Goal: Task Accomplishment & Management: Manage account settings

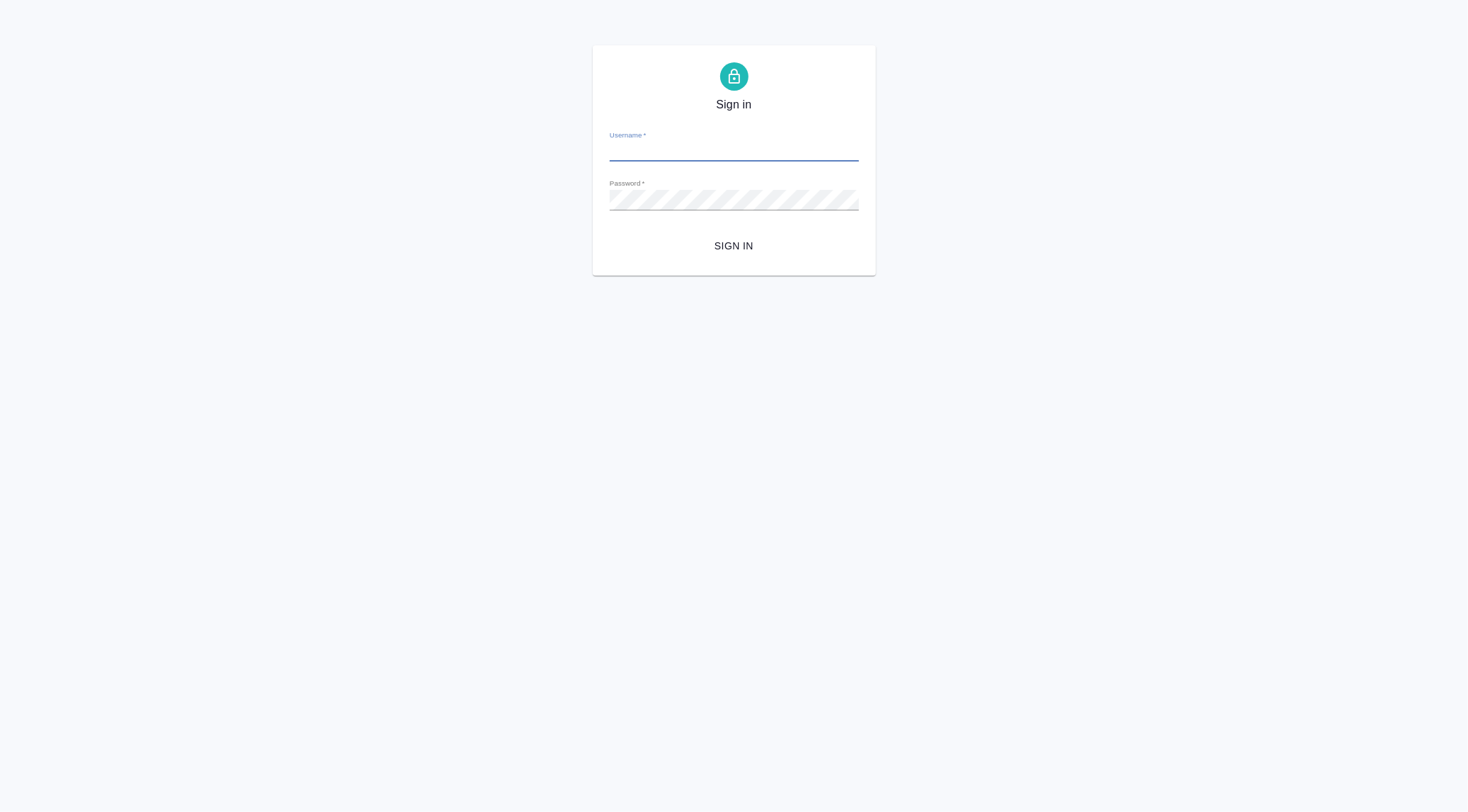
type input "[PERSON_NAME][EMAIL_ADDRESS][DOMAIN_NAME]"
click at [742, 246] on span "Sign in" at bounding box center [734, 246] width 227 height 18
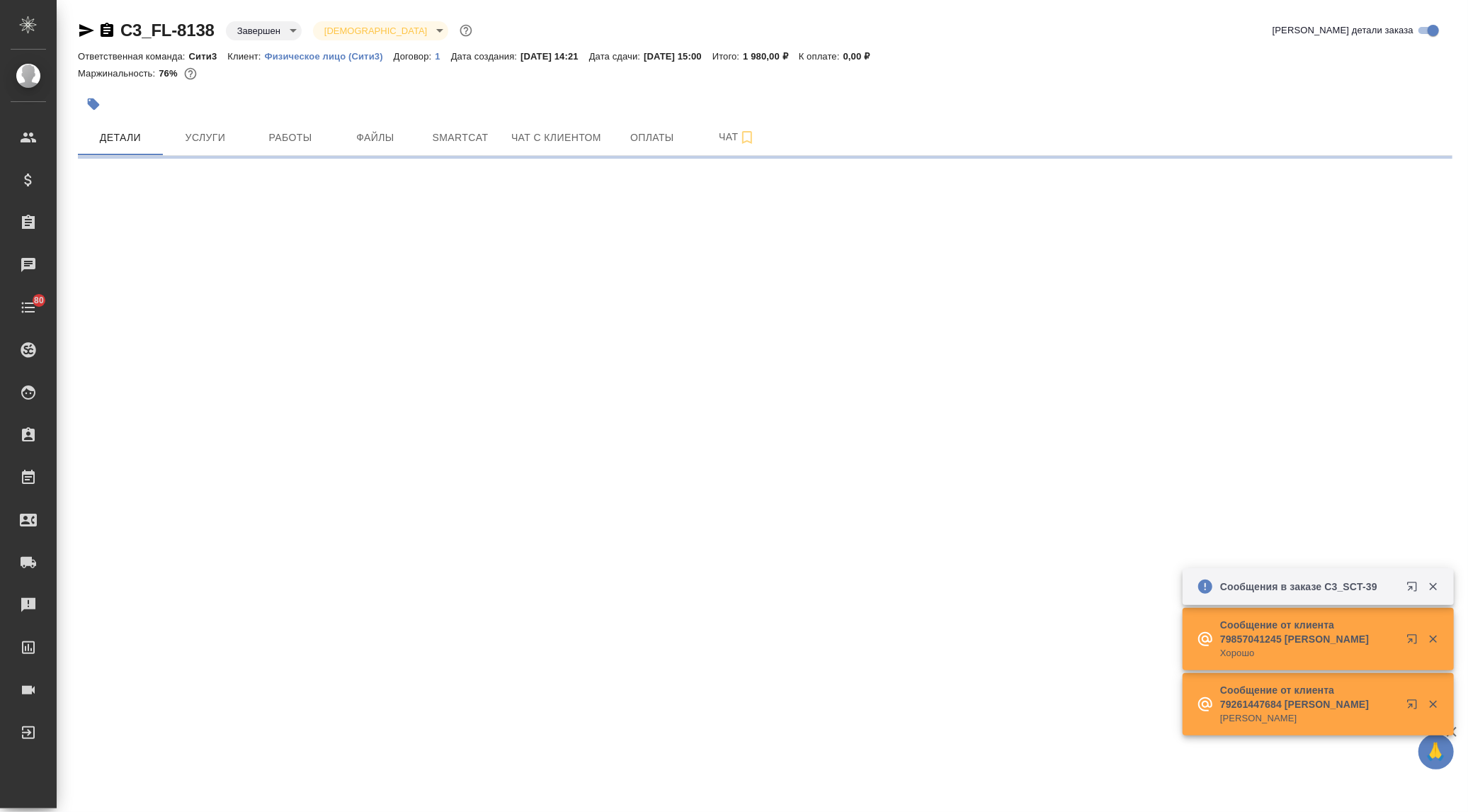
select select "RU"
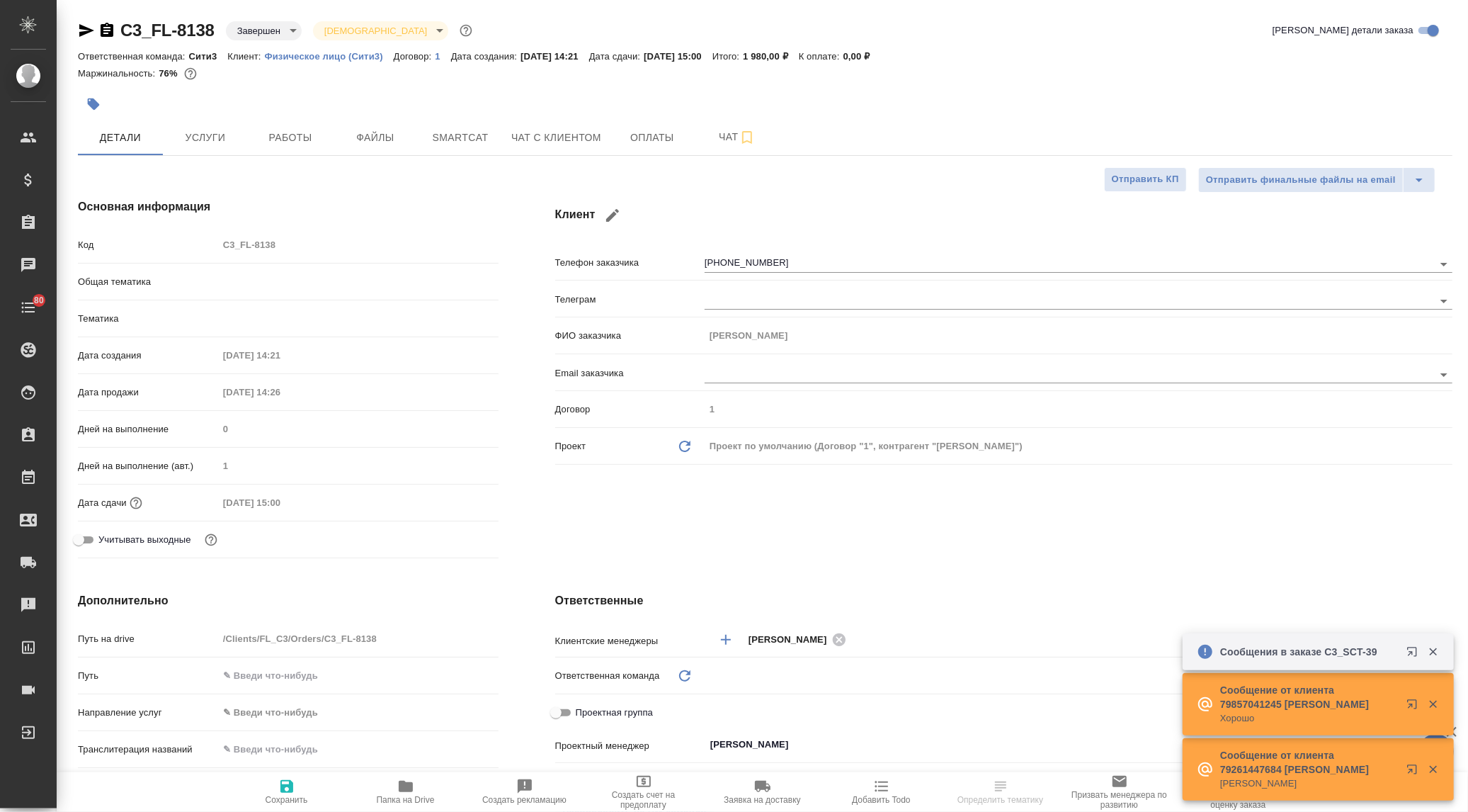
type textarea "x"
type input "Сити3"
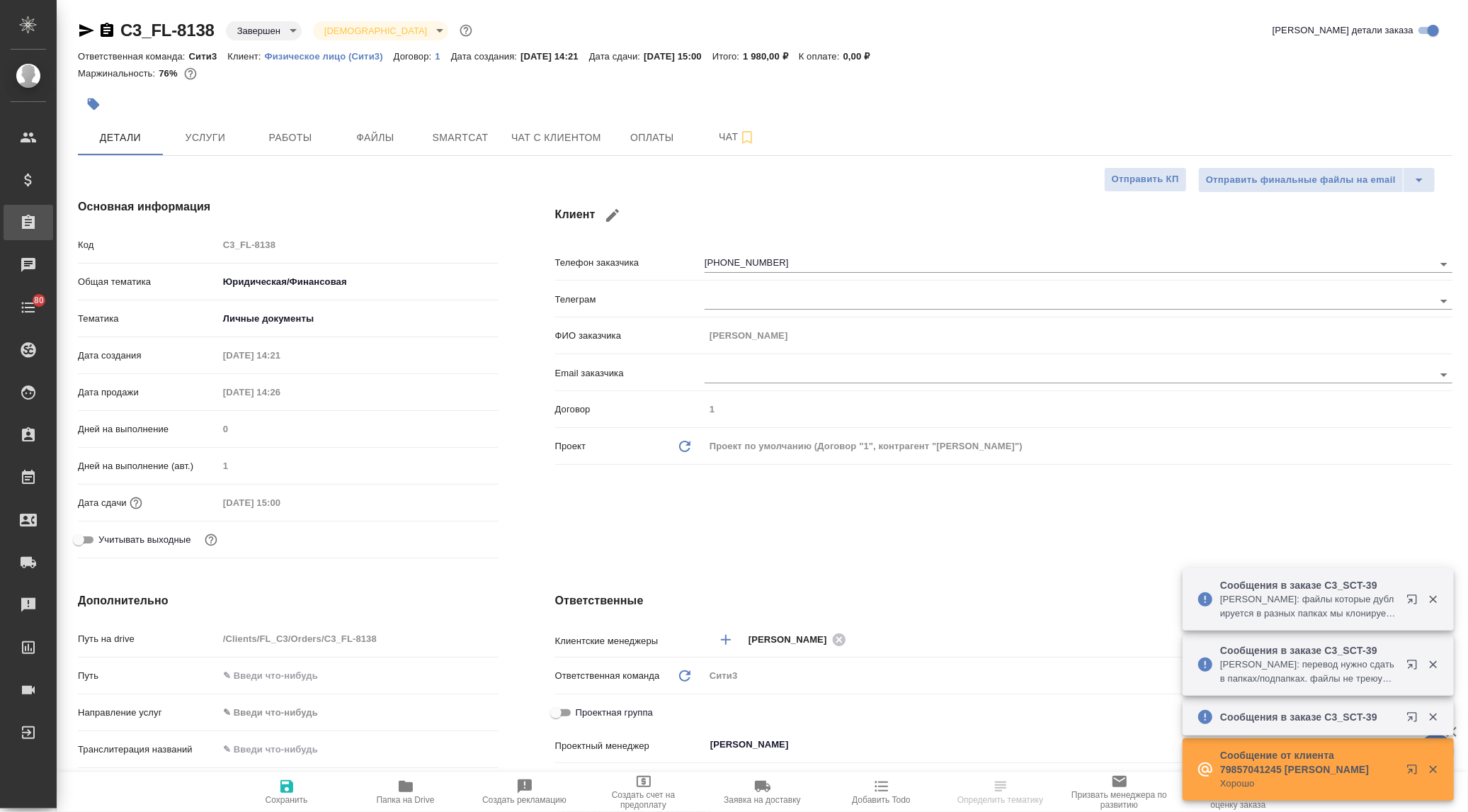
type textarea "x"
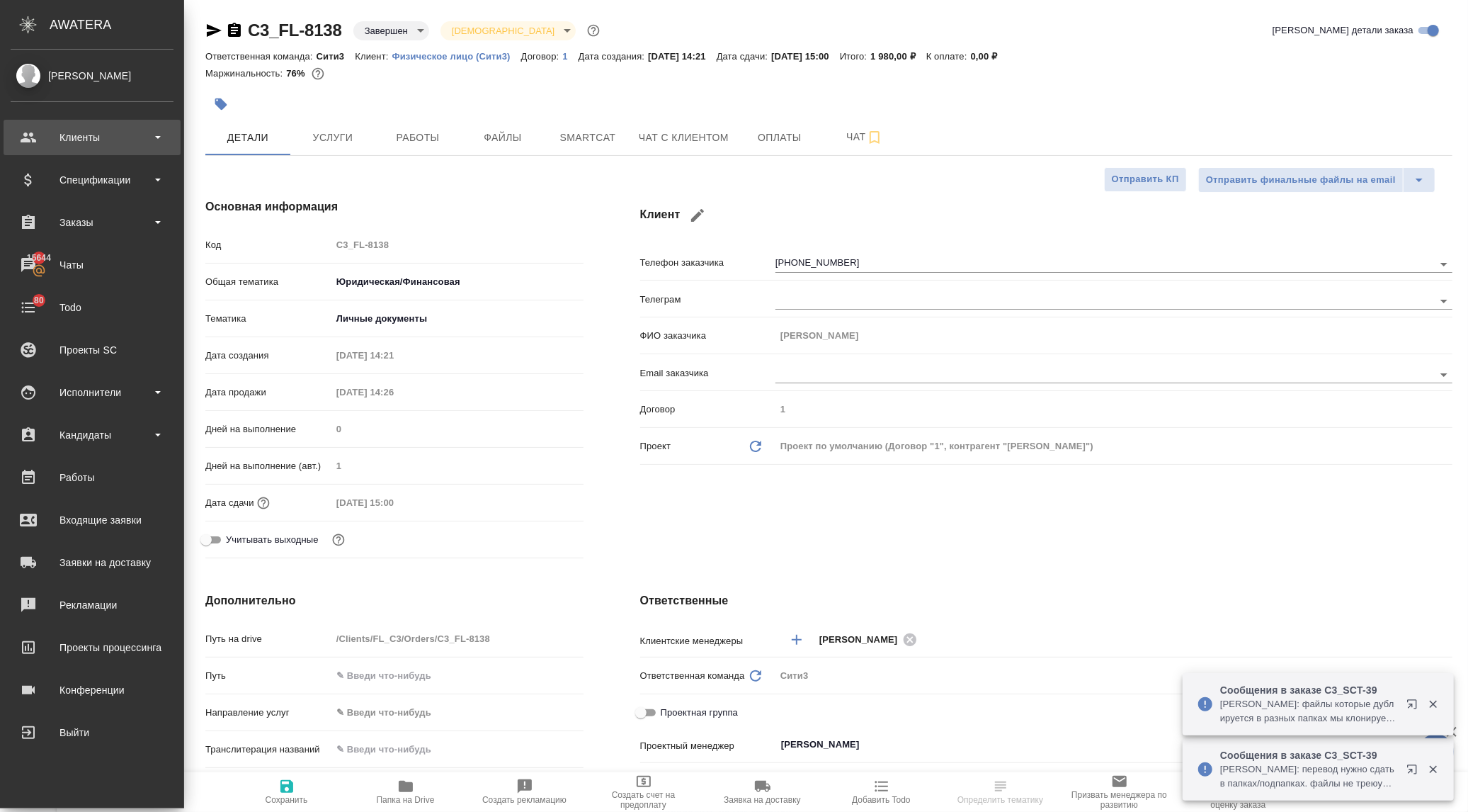
click at [71, 145] on div "Клиенты" at bounding box center [92, 137] width 163 height 22
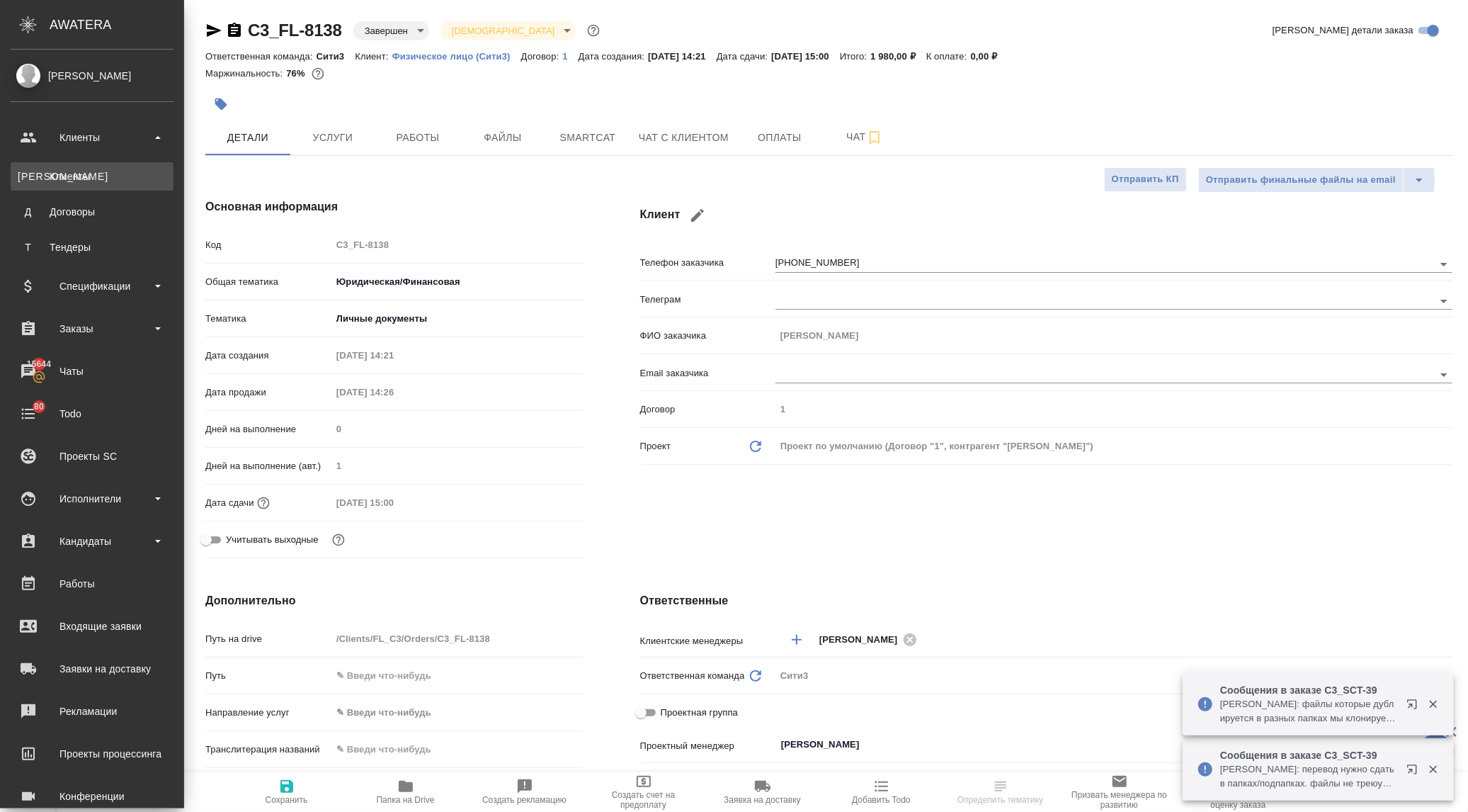
type textarea "x"
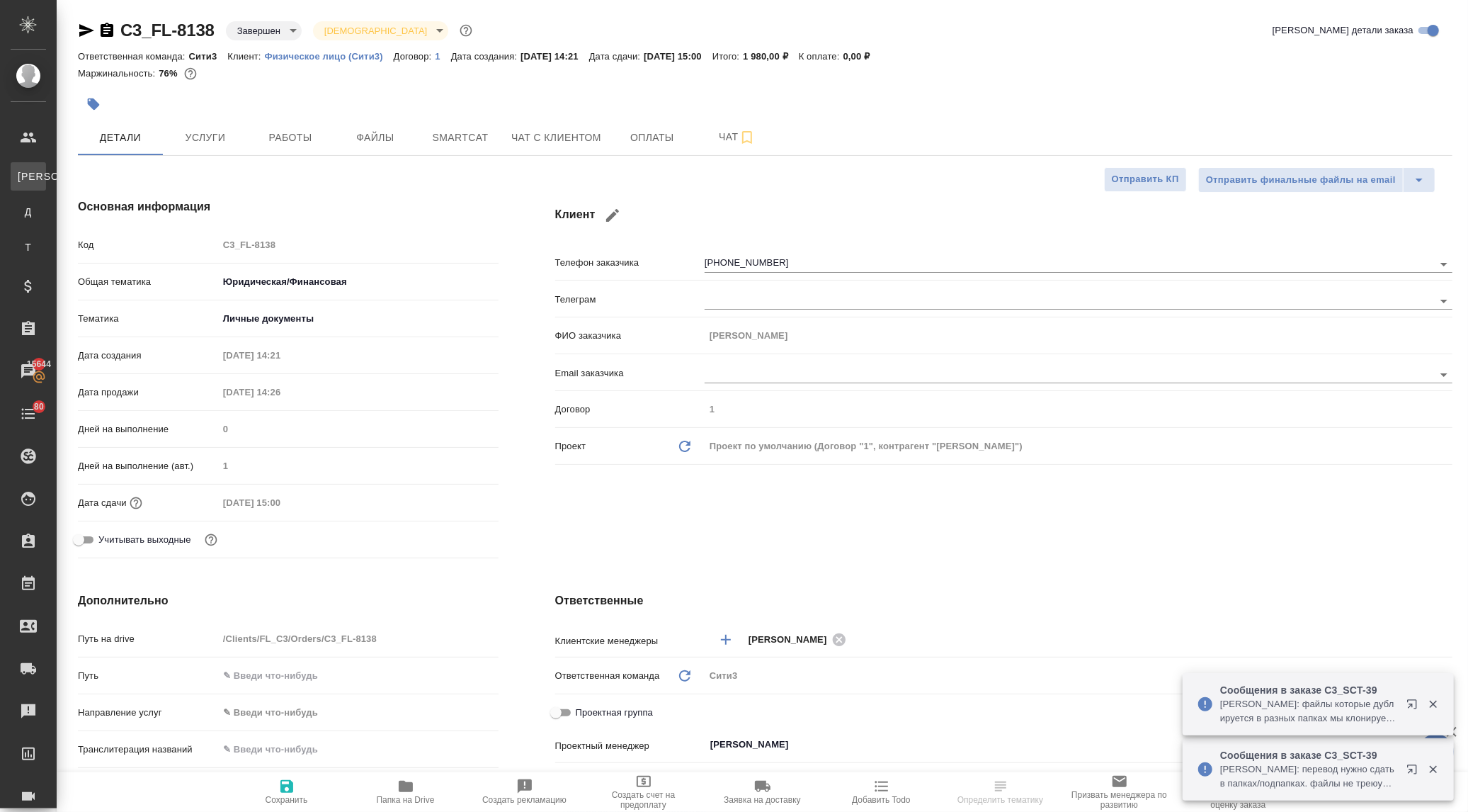
click at [22, 172] on div "Клиенты" at bounding box center [11, 176] width 22 height 14
select select "RU"
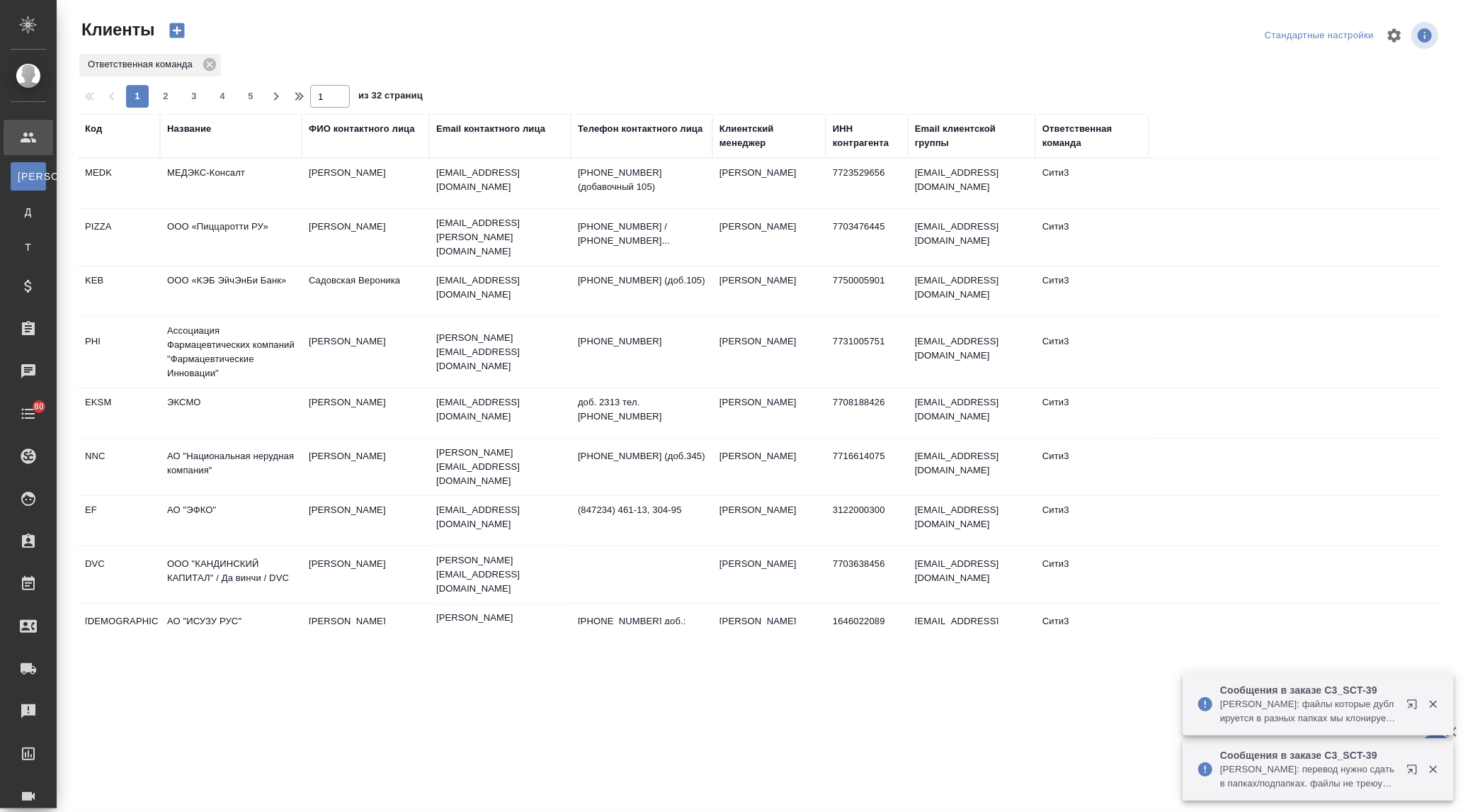
click at [196, 125] on div "Название" at bounding box center [189, 129] width 44 height 14
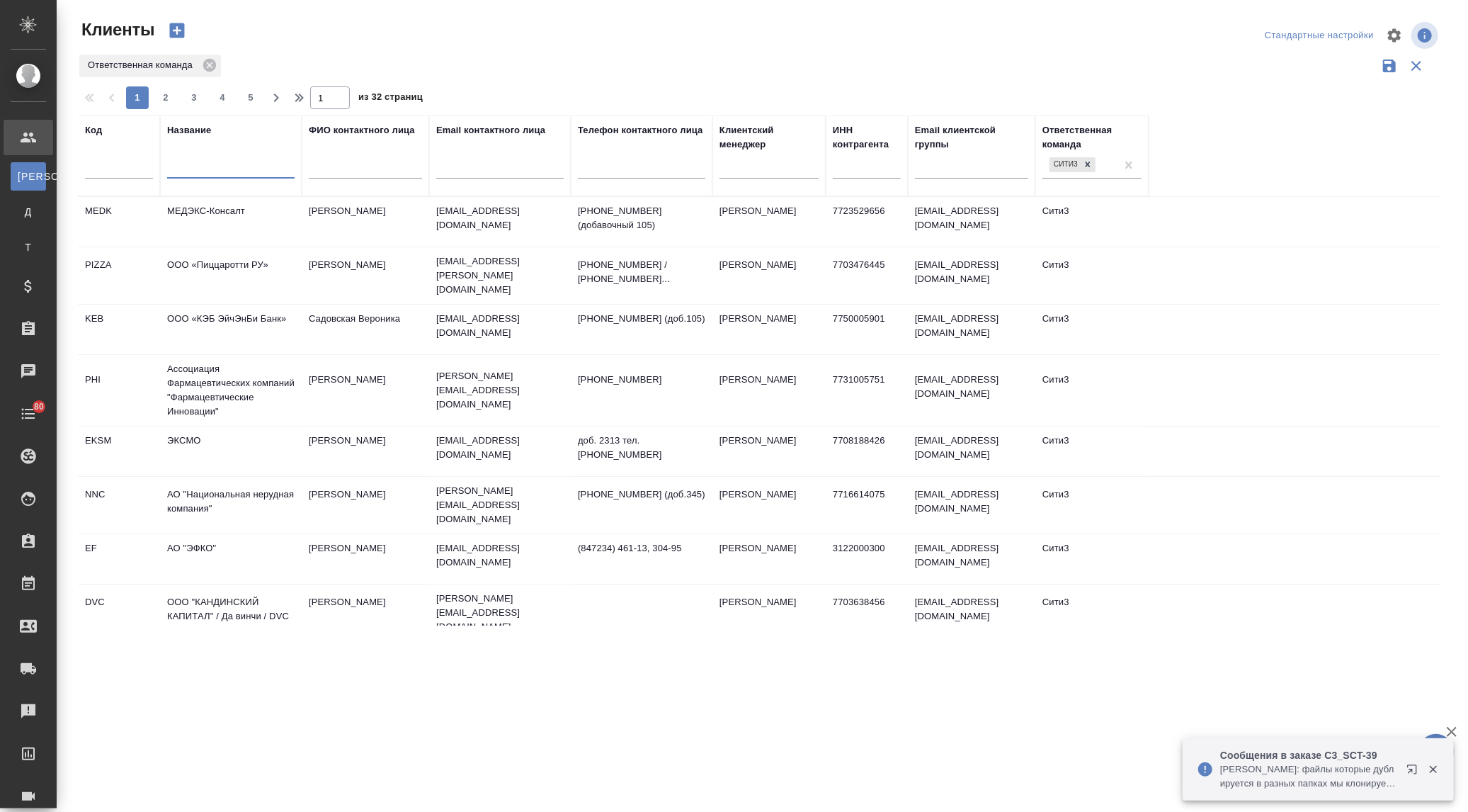
click at [201, 166] on input "text" at bounding box center [231, 170] width 128 height 18
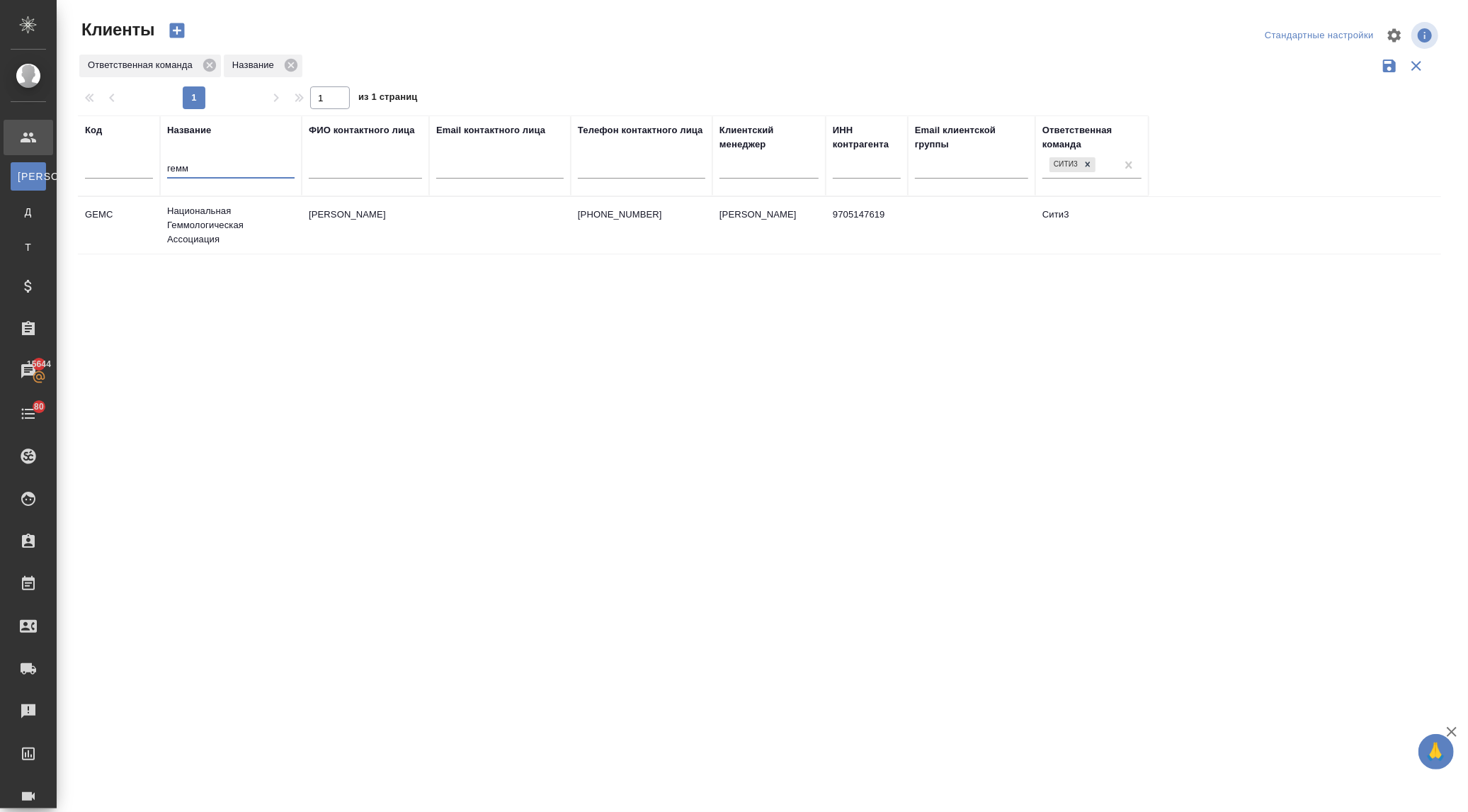
click at [203, 208] on td "Национальная Геммологическая Ассоциация" at bounding box center [231, 226] width 141 height 57
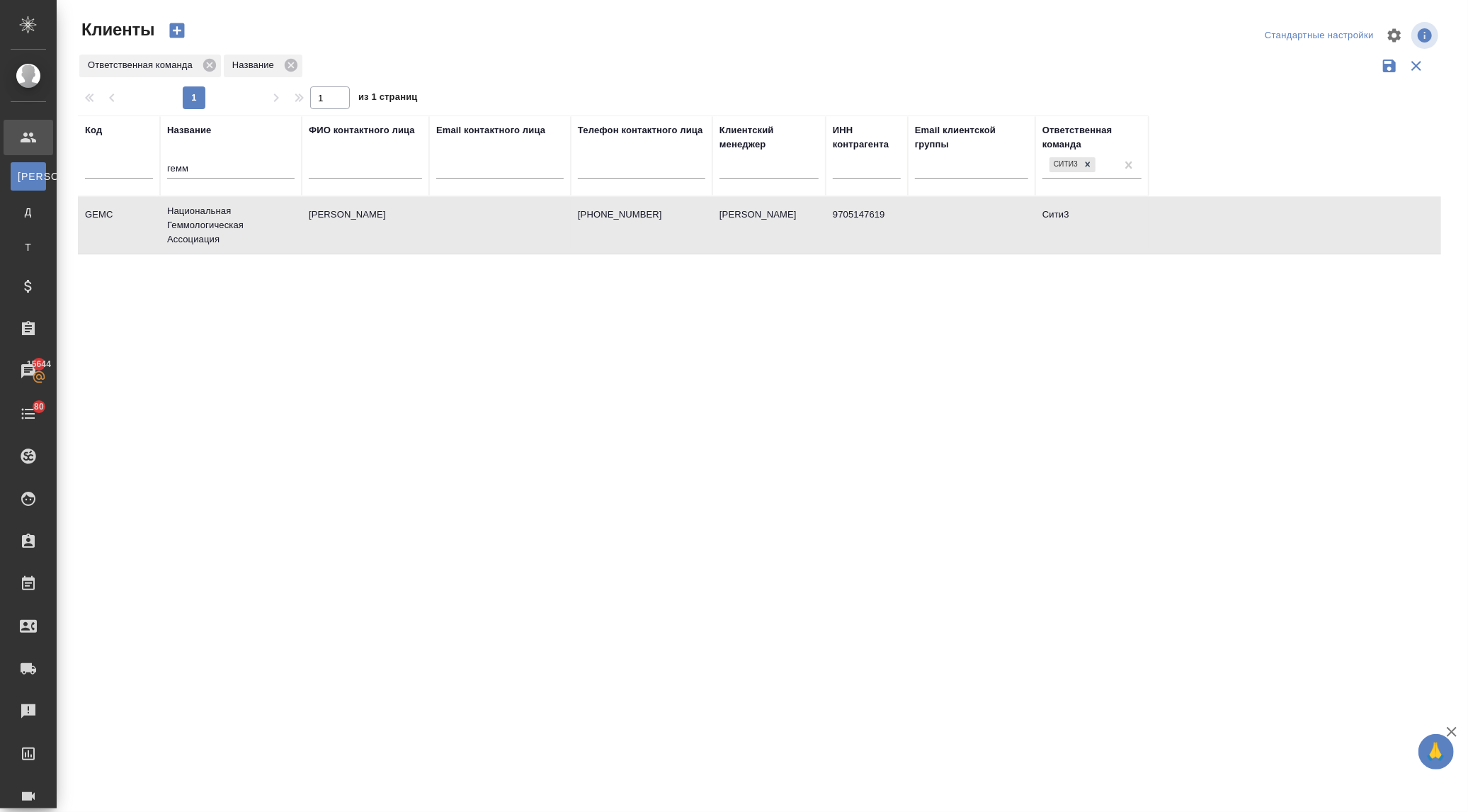
click at [203, 209] on td "Национальная Геммологическая Ассоциация" at bounding box center [231, 226] width 141 height 57
drag, startPoint x: 225, startPoint y: 167, endPoint x: 132, endPoint y: 172, distance: 93.1
click at [132, 170] on tr "Код Название гемм ФИО контактного лица Email контактного лица Телефон контактно…" at bounding box center [613, 156] width 1071 height 81
type input "солар"
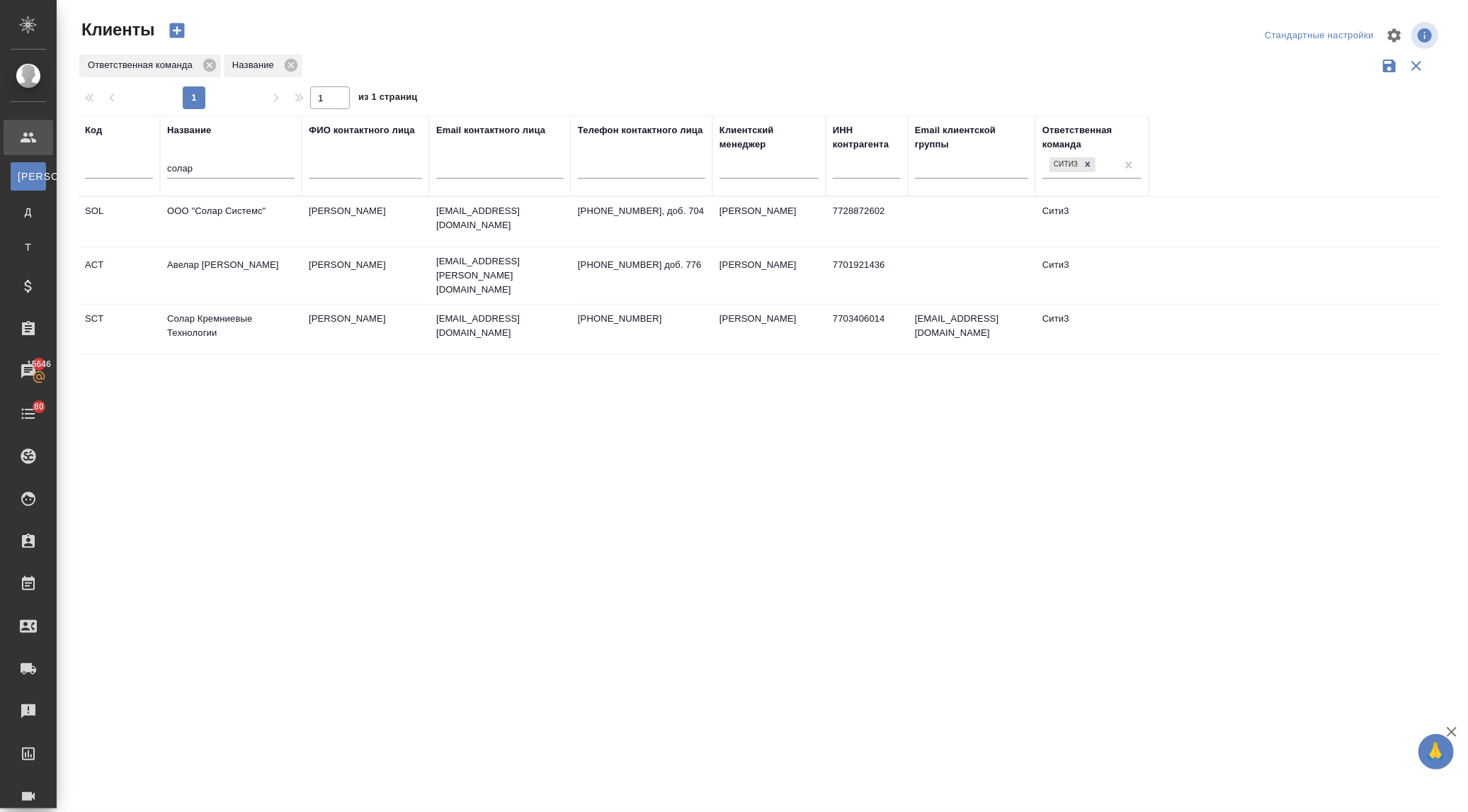
click at [200, 314] on td "Солар Кремниевые Технологии" at bounding box center [231, 329] width 141 height 49
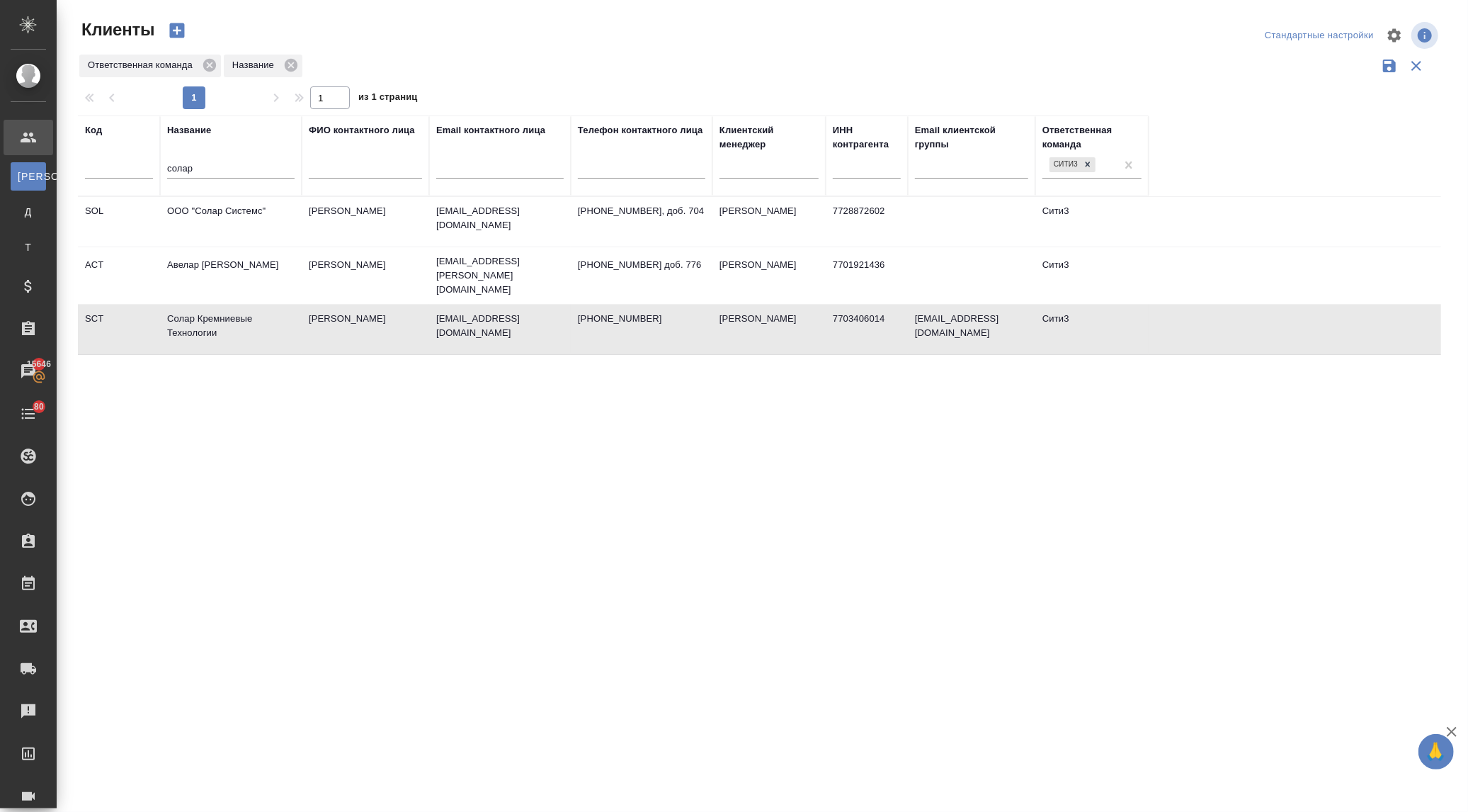
click at [214, 312] on td "Солар Кремниевые Технологии" at bounding box center [231, 329] width 141 height 49
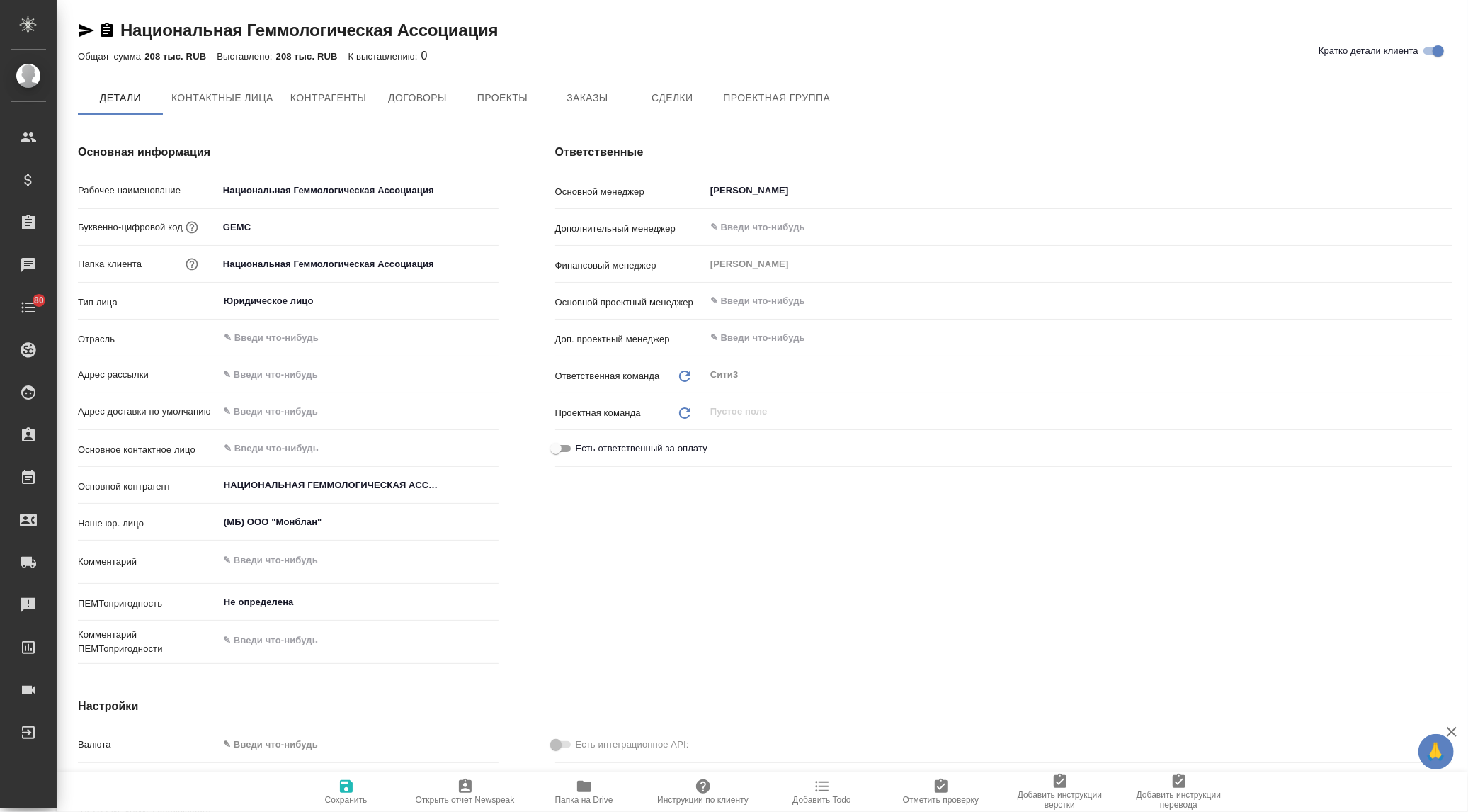
type textarea "x"
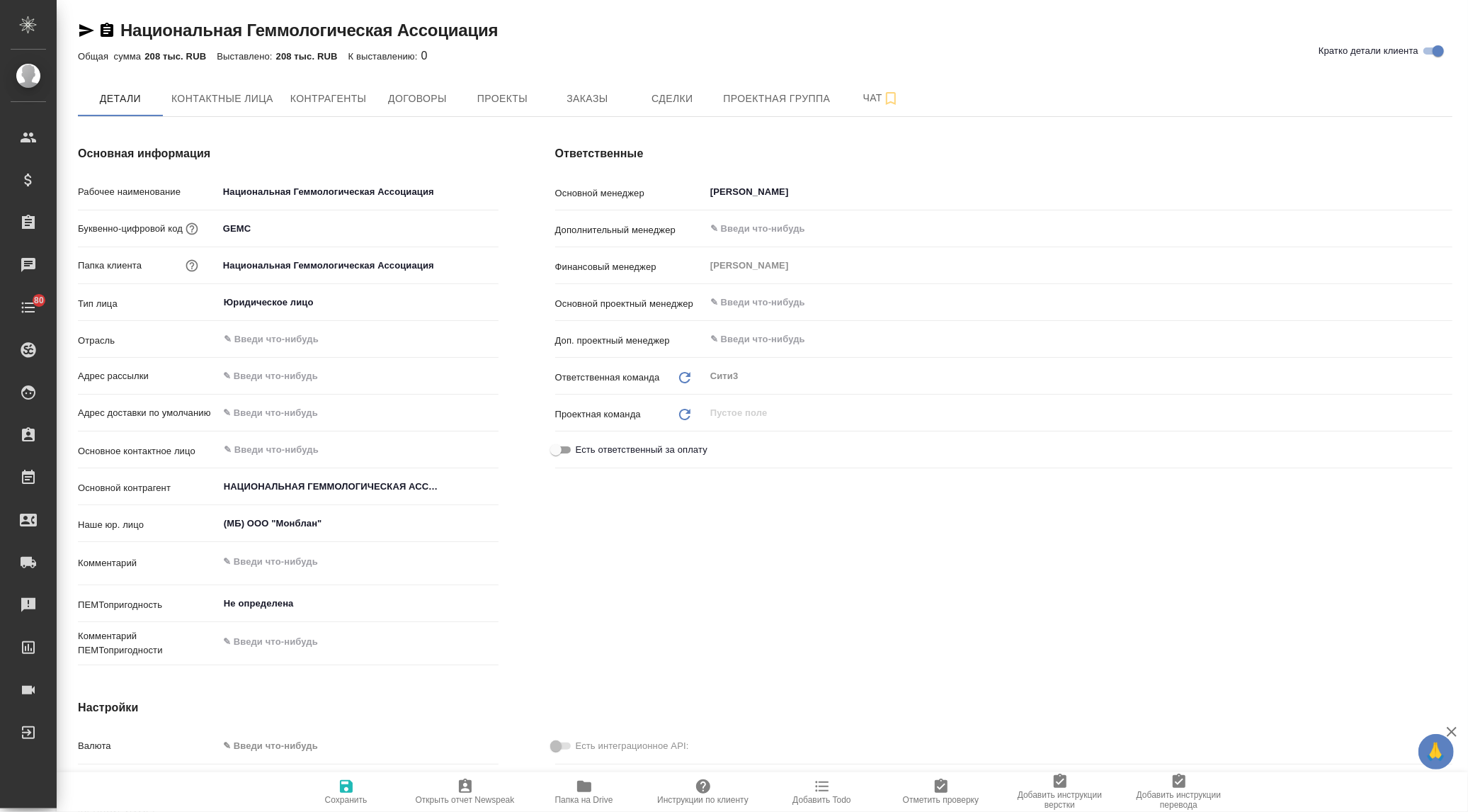
type textarea "x"
click at [581, 98] on span "Заказы" at bounding box center [586, 99] width 68 height 18
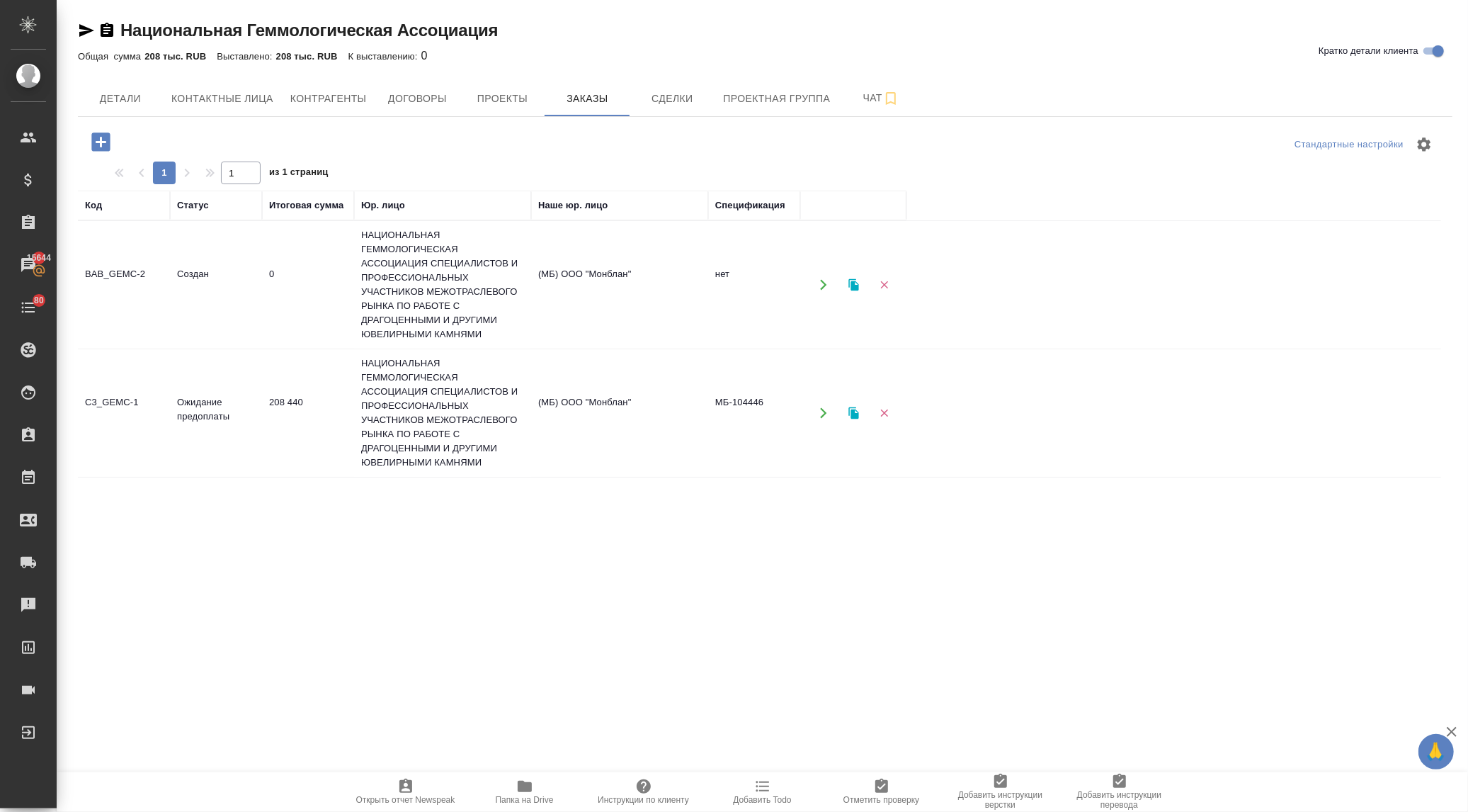
click at [373, 276] on td "НАЦИОНАЛЬНАЯ ГЕММОЛОГИЧЕСКАЯ АССОЦИАЦИЯ СПЕЦИАЛИСТОВ И ПРОФЕССИОНАЛЬНЫХ УЧАСТНИ…" at bounding box center [443, 285] width 177 height 128
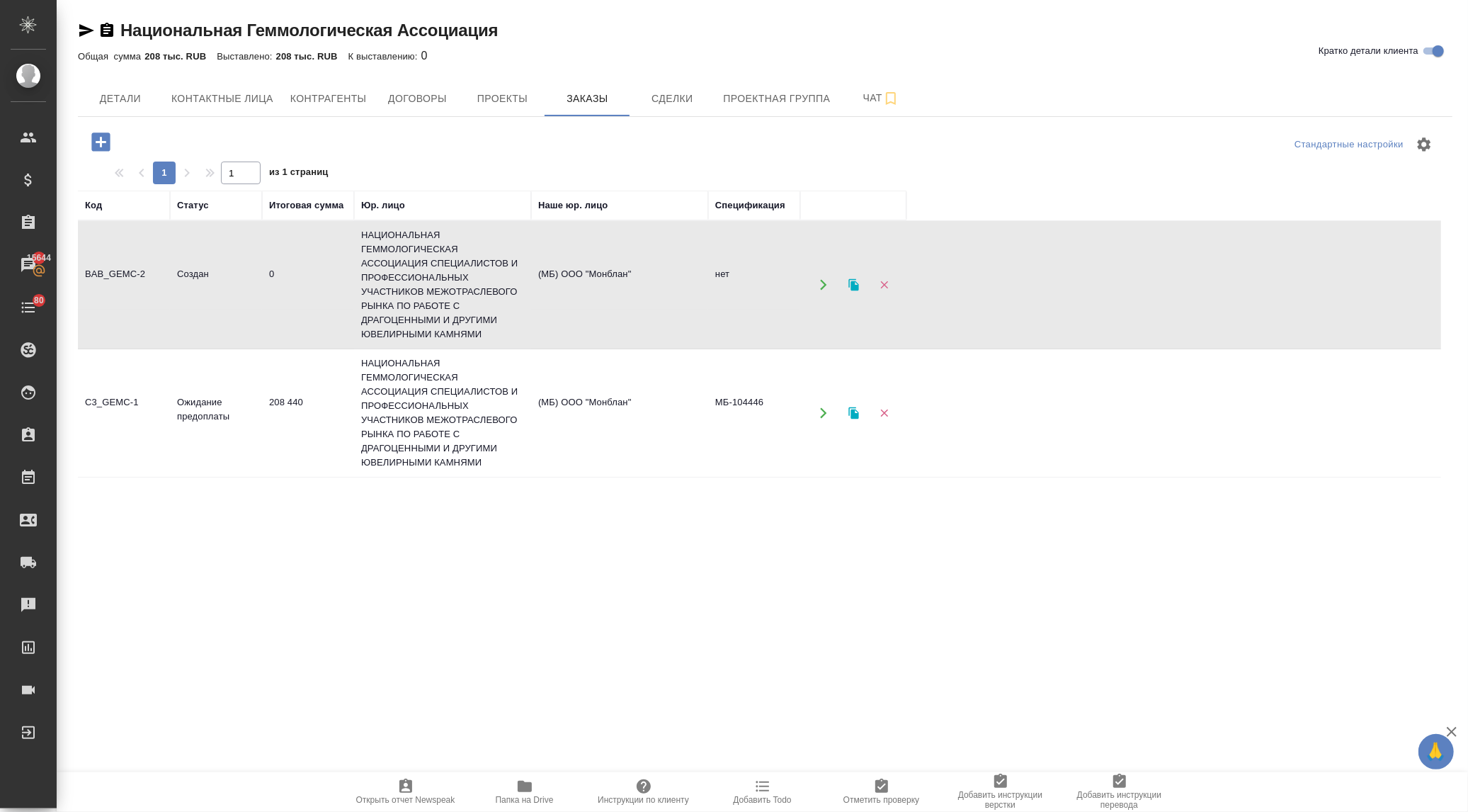
click at [398, 278] on td "НАЦИОНАЛЬНАЯ ГЕММОЛОГИЧЕСКАЯ АССОЦИАЦИЯ СПЕЦИАЛИСТОВ И ПРОФЕССИОНАЛЬНЫХ УЧАСТНИ…" at bounding box center [443, 285] width 177 height 128
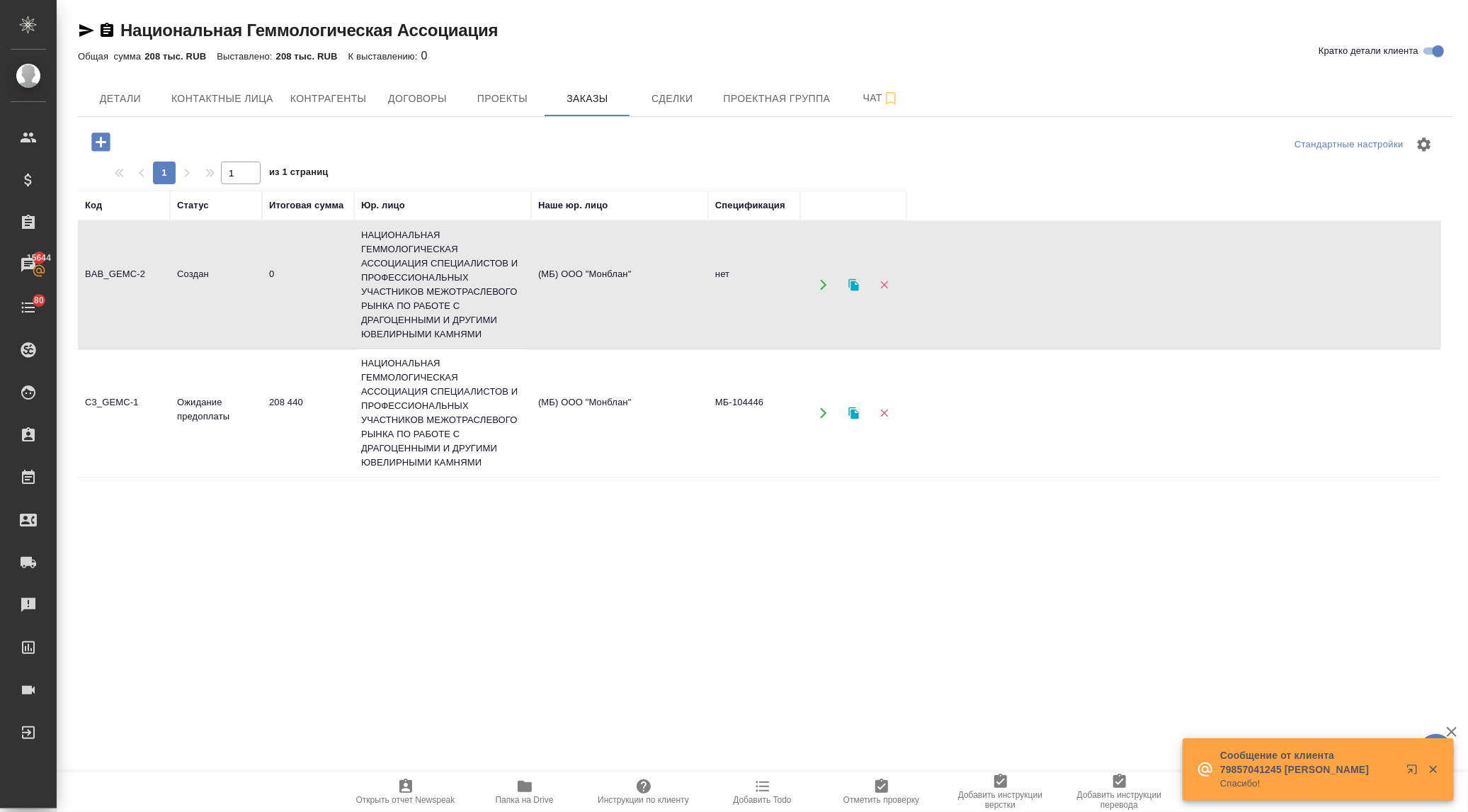
click at [270, 393] on td "208 440" at bounding box center [308, 412] width 92 height 49
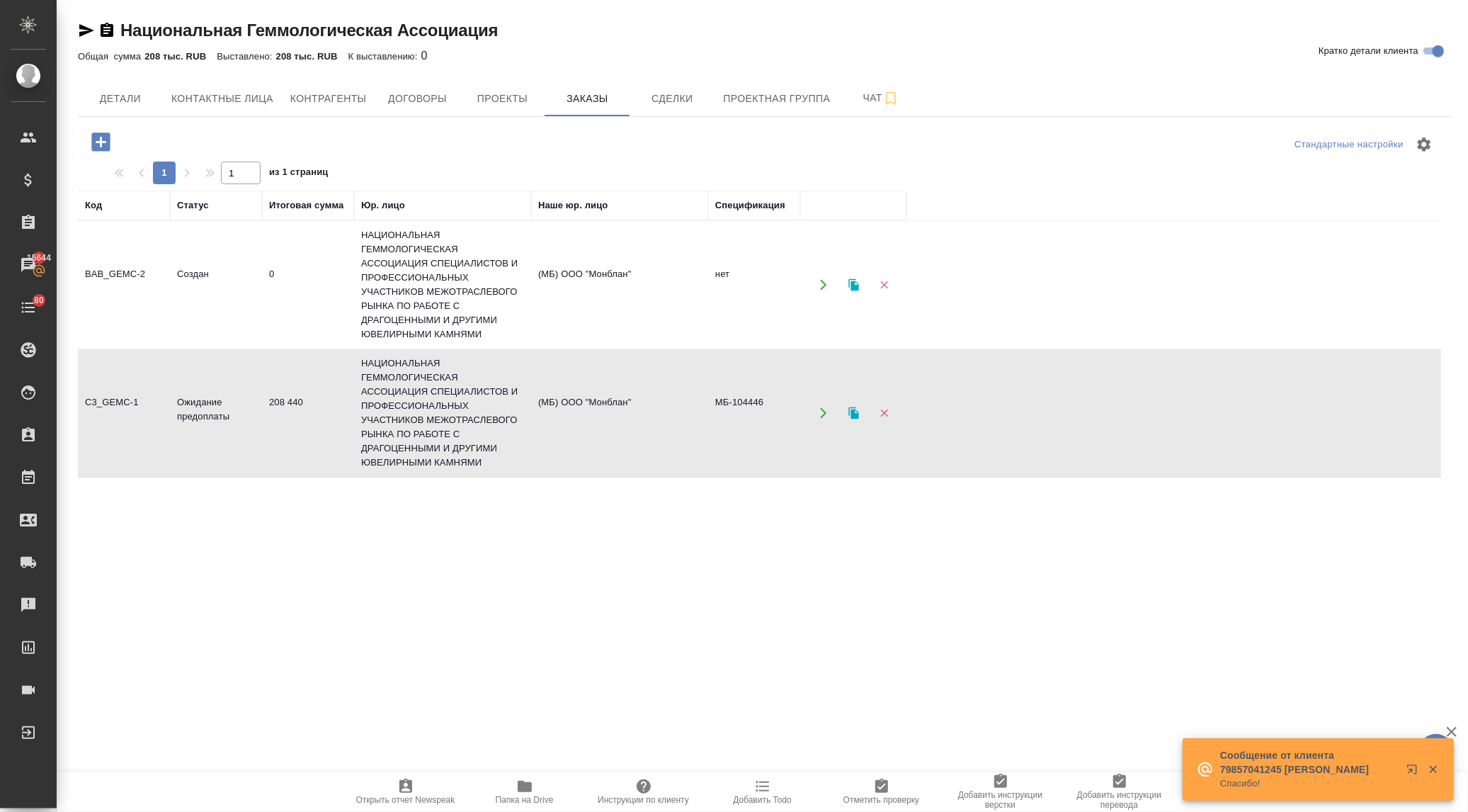
click at [270, 393] on td "208 440" at bounding box center [308, 412] width 92 height 49
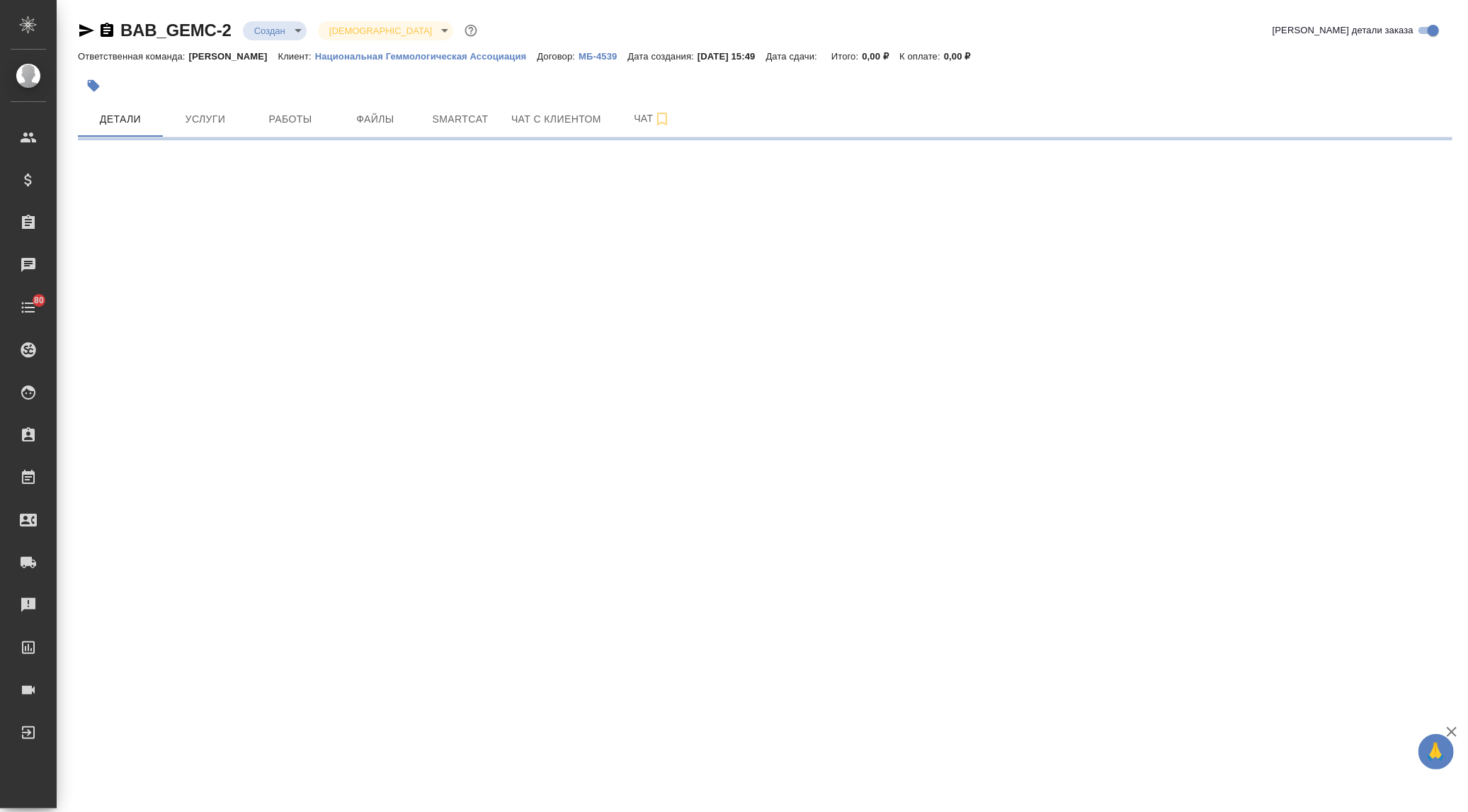
select select "RU"
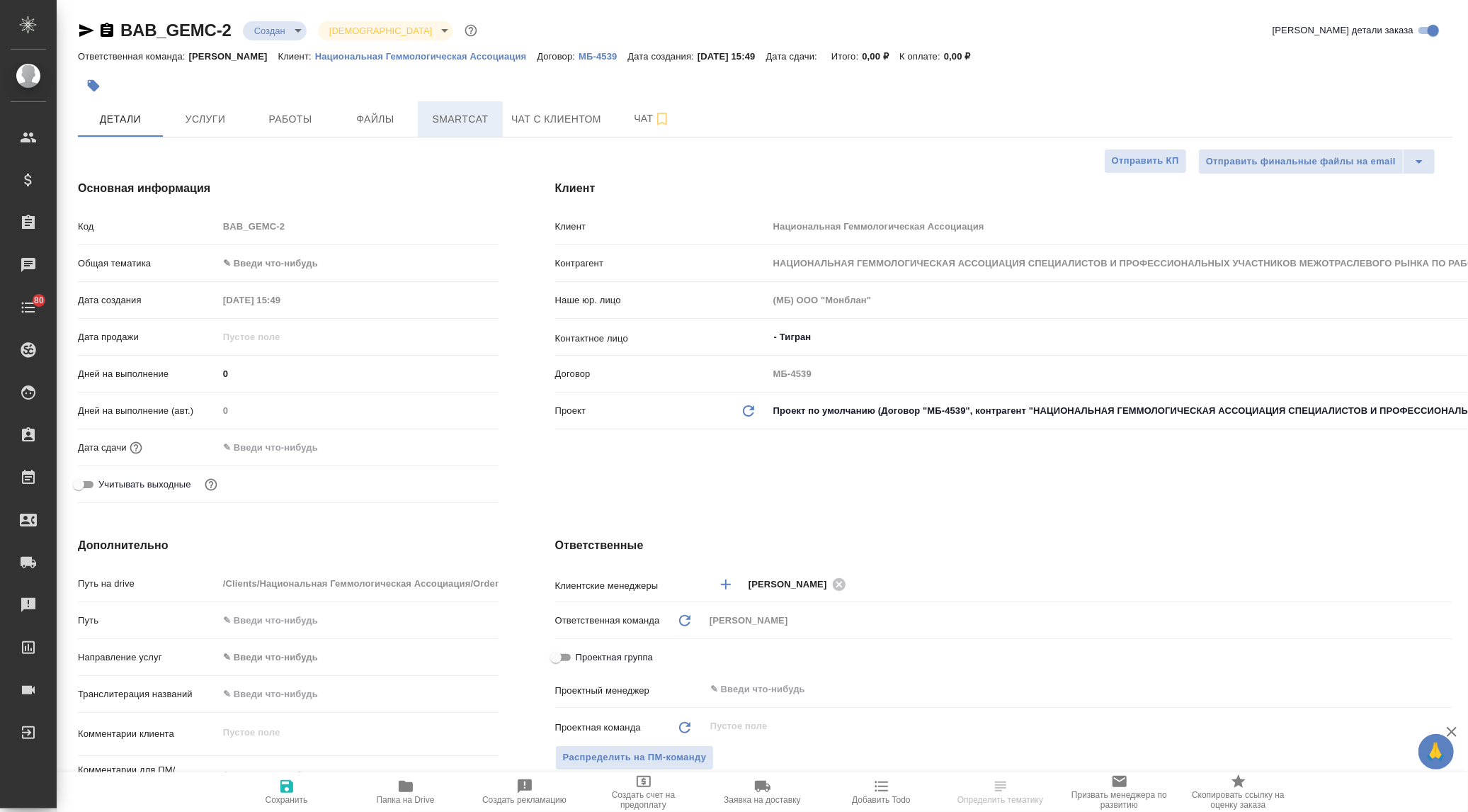
type textarea "x"
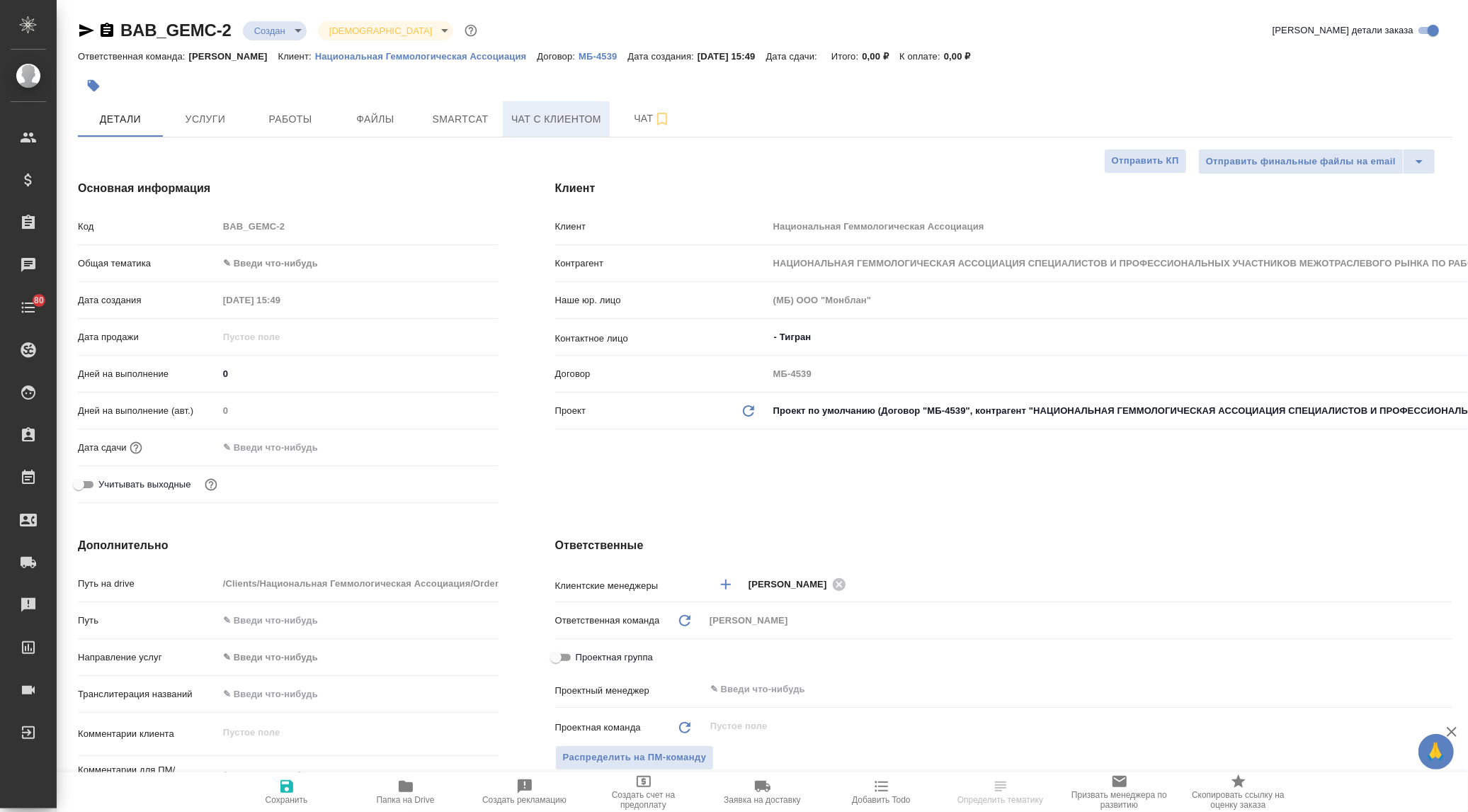
type textarea "x"
click at [531, 117] on span "Чат с клиентом" at bounding box center [557, 120] width 90 height 18
type textarea "x"
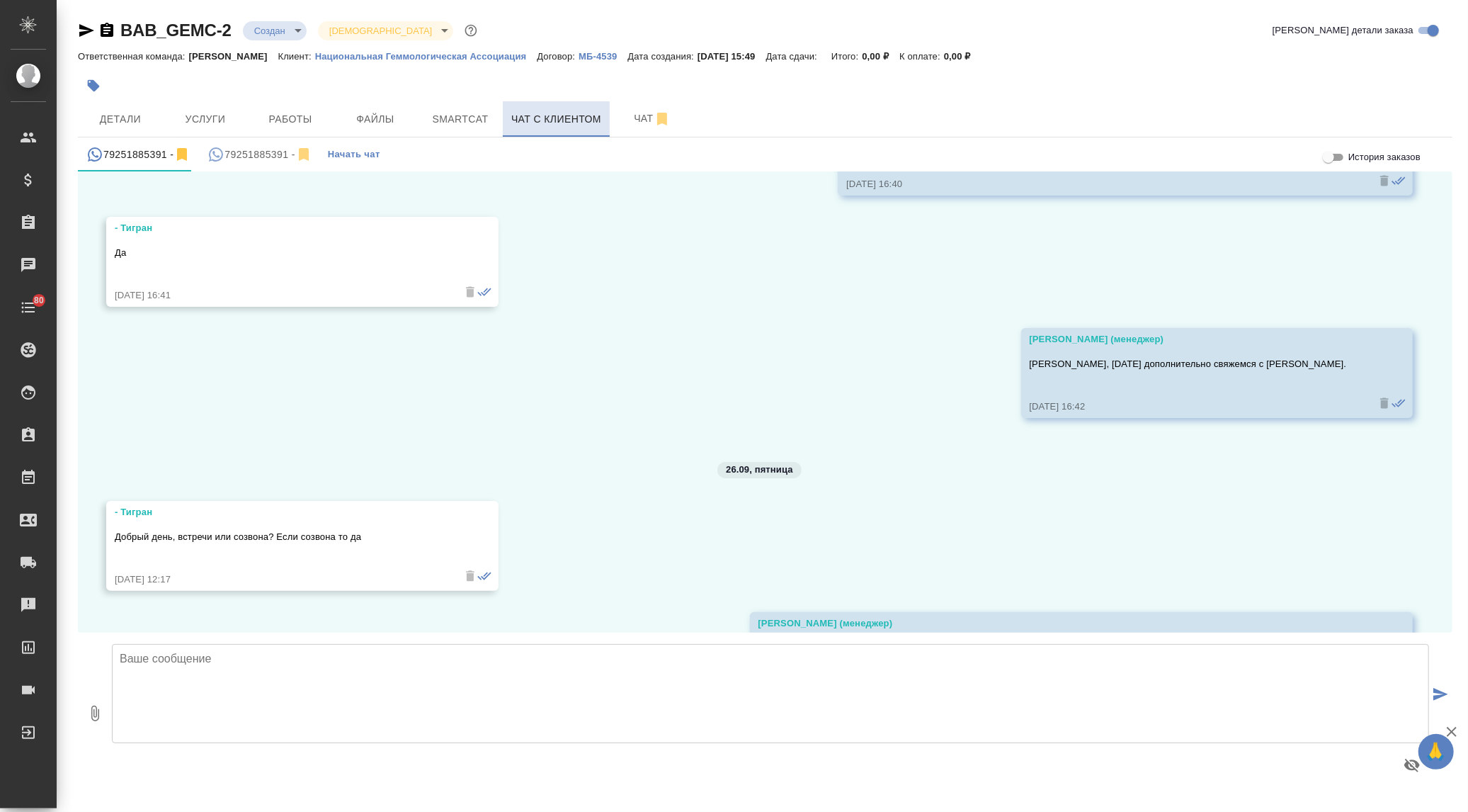
scroll to position [1594, 0]
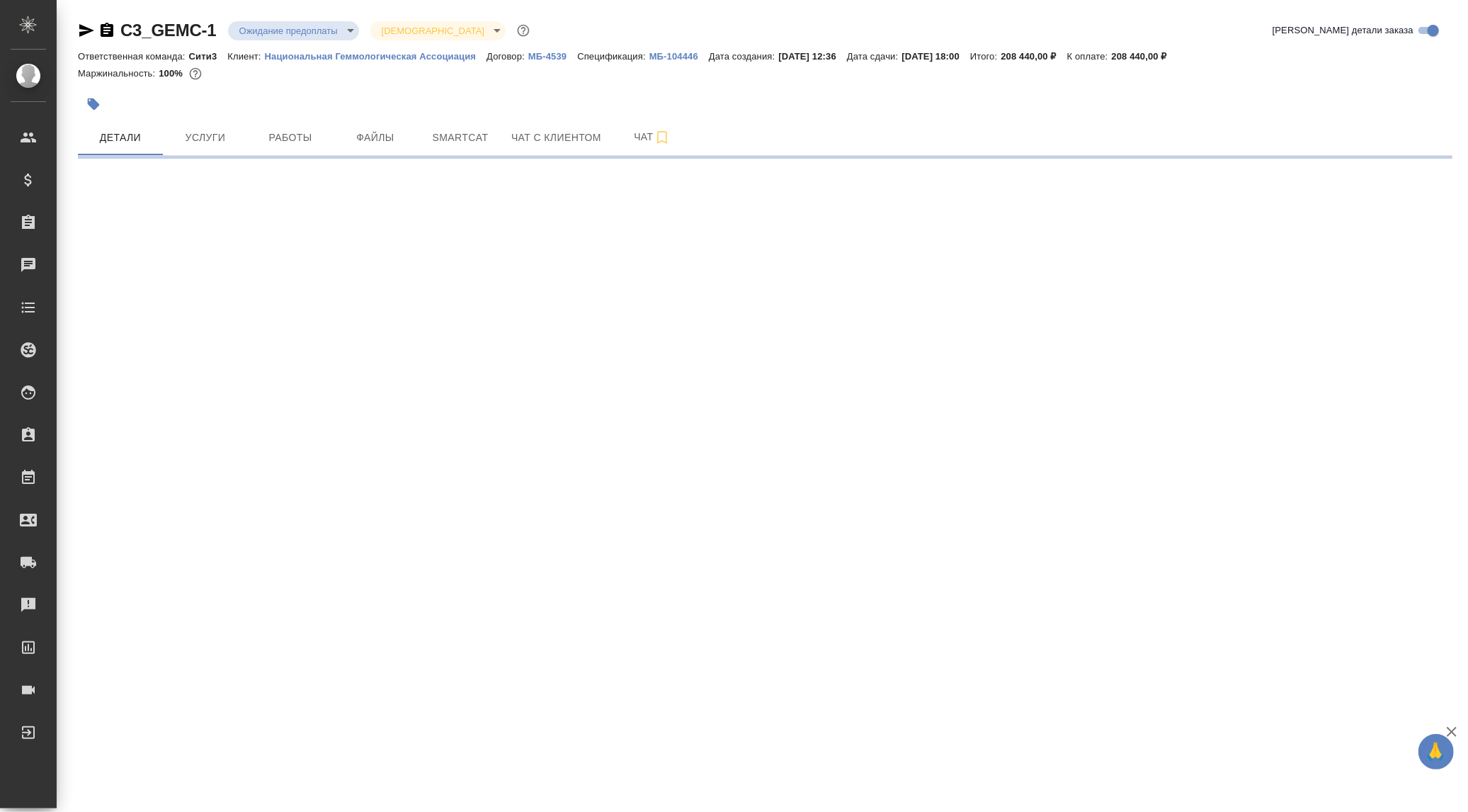
select select "RU"
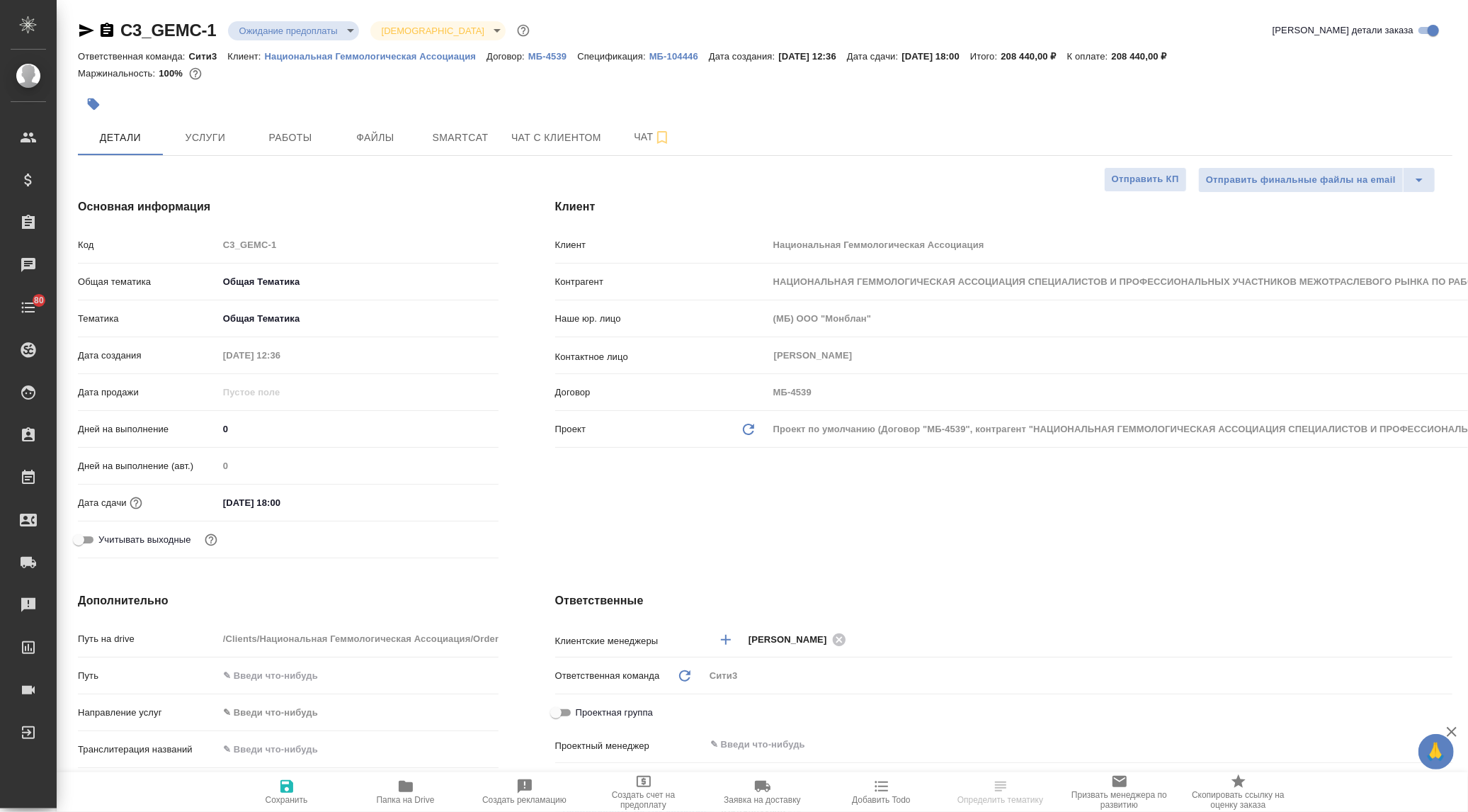
type textarea "x"
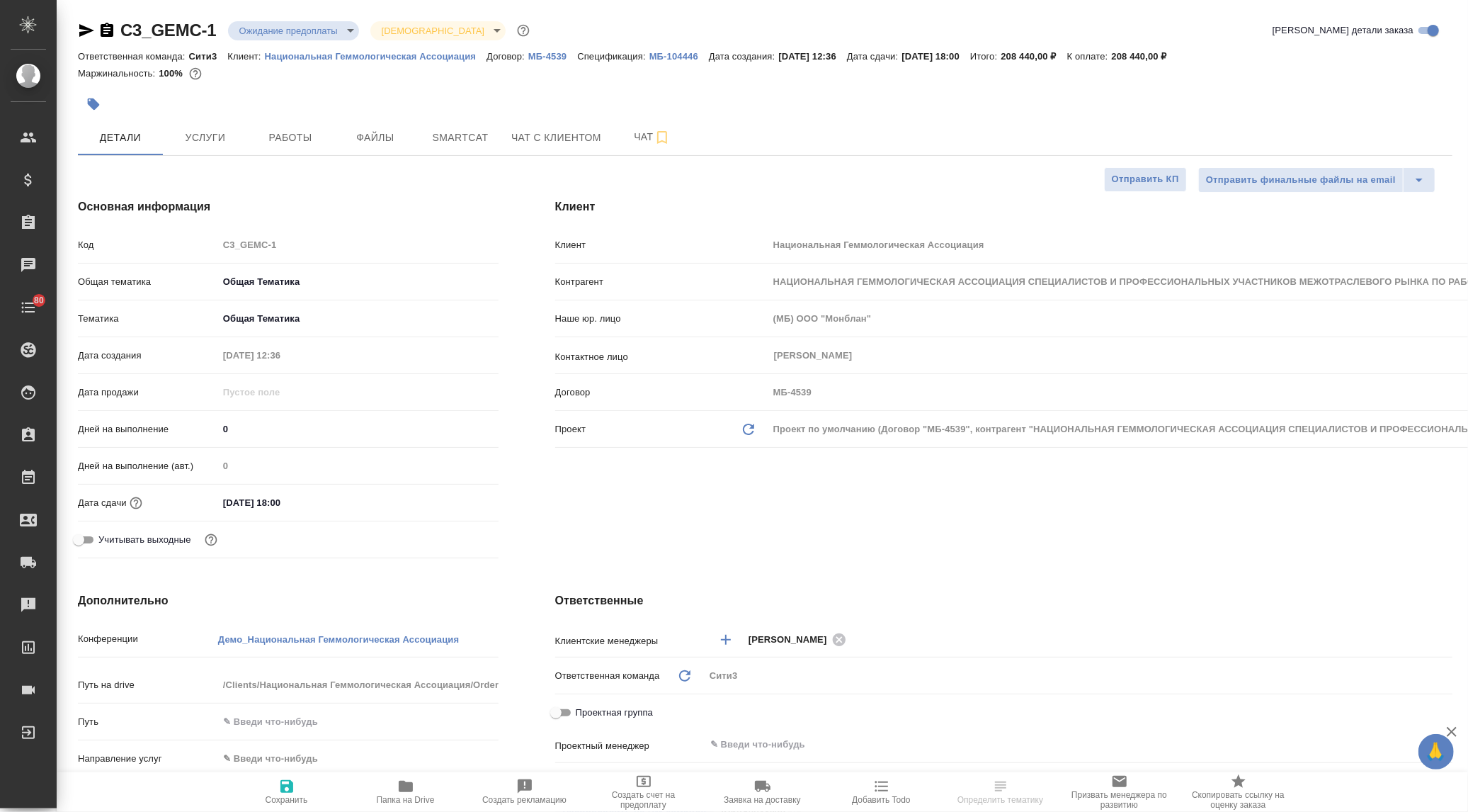
type textarea "x"
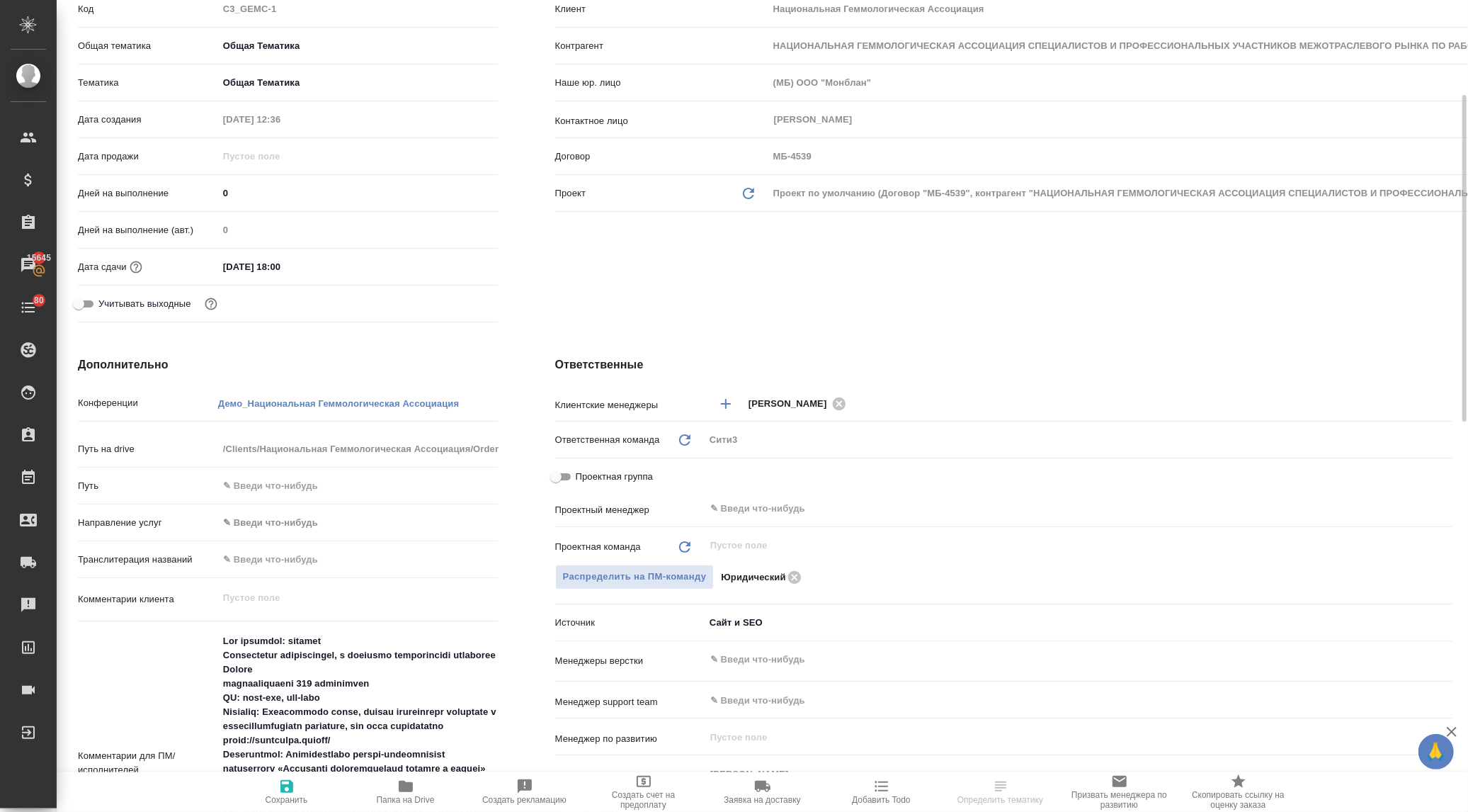
scroll to position [393, 0]
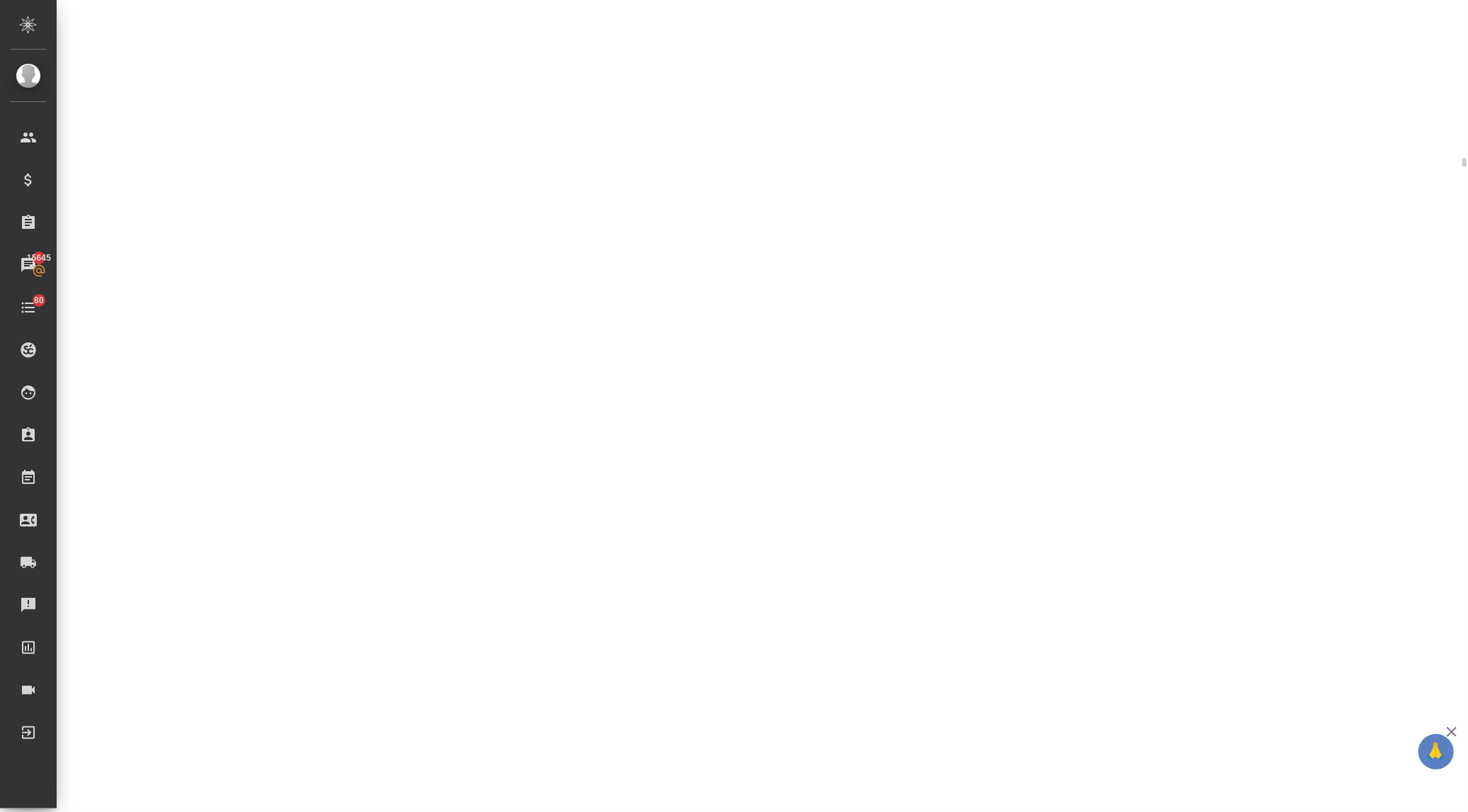
select select "RU"
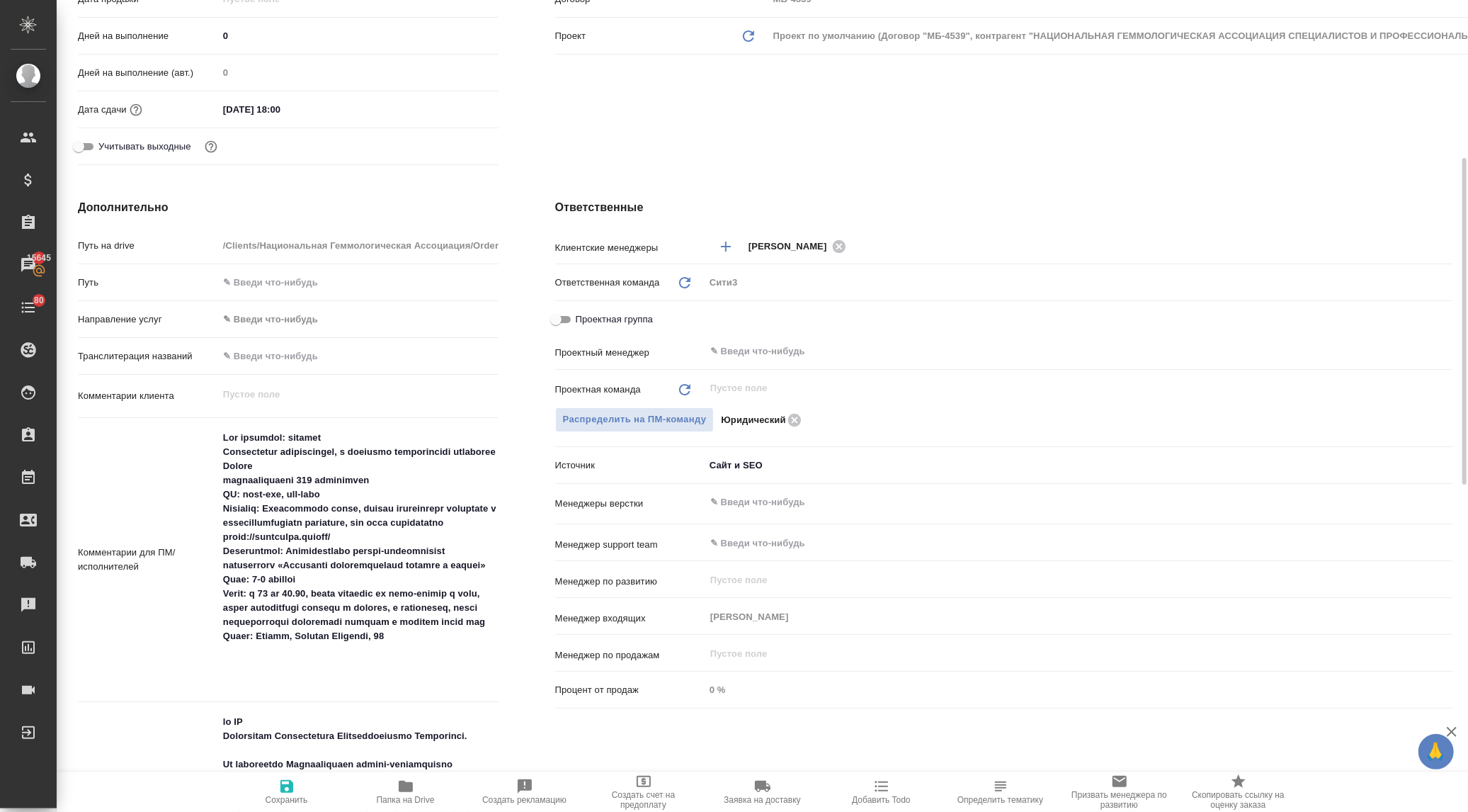
type textarea "x"
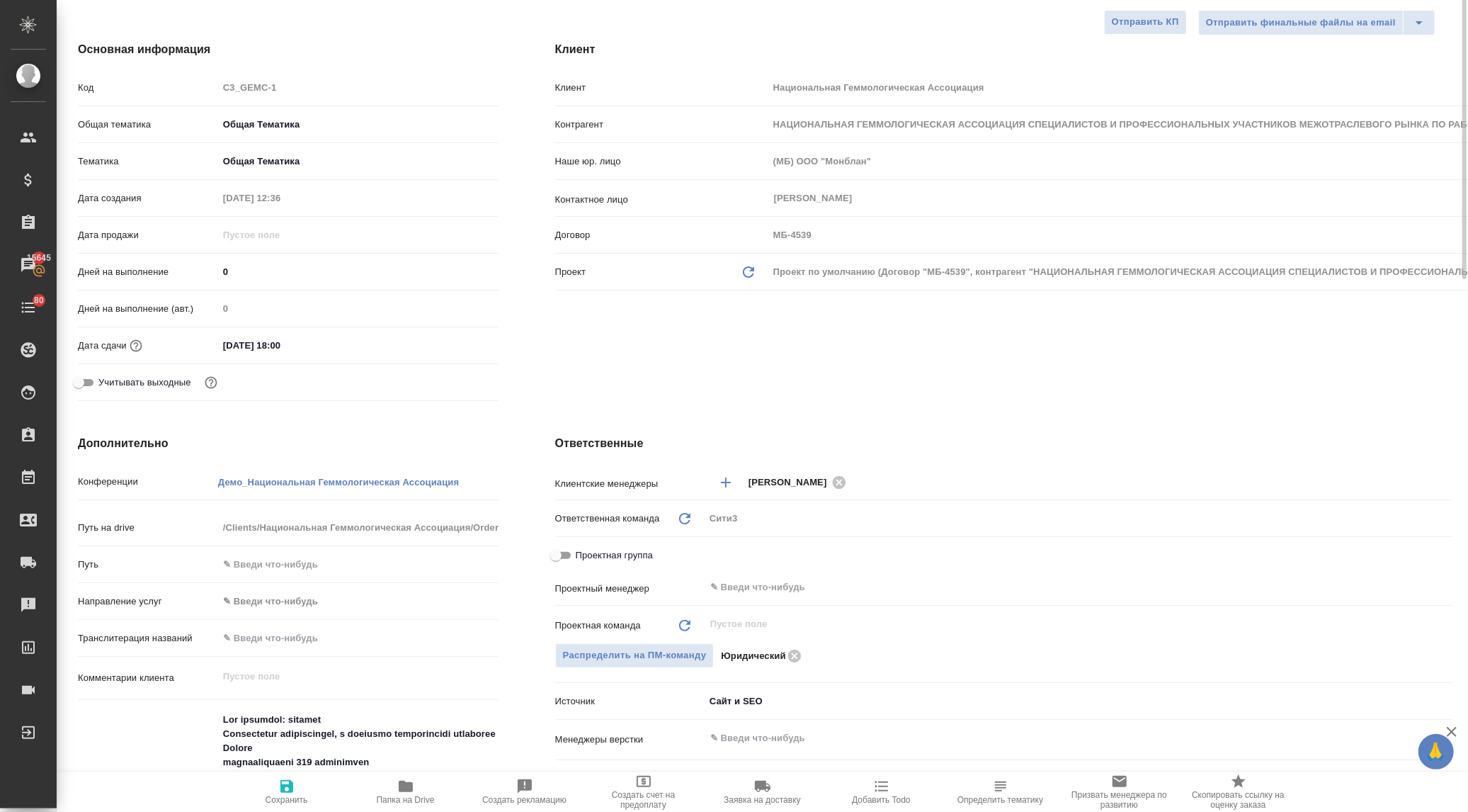
scroll to position [79, 0]
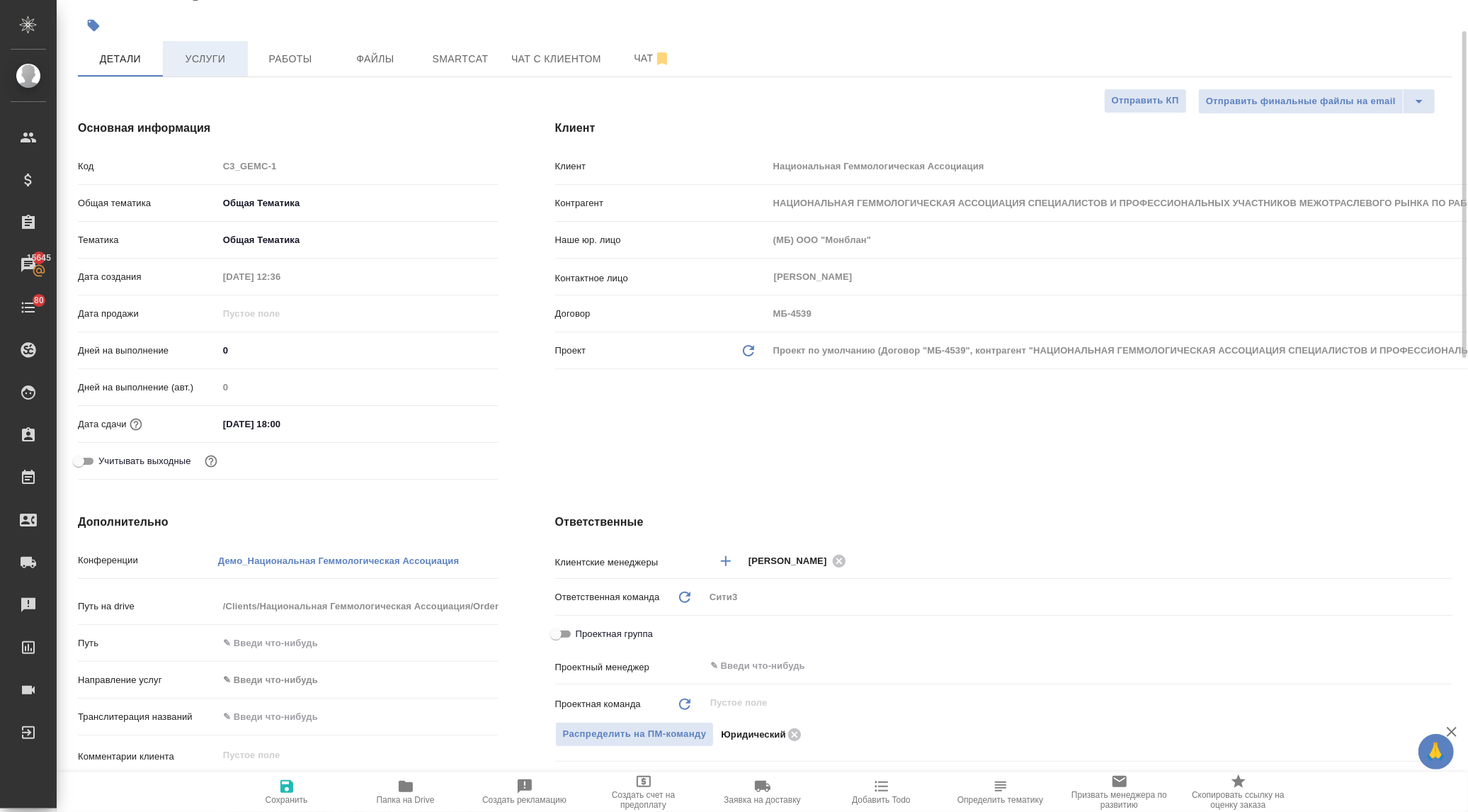
click at [207, 61] on span "Услуги" at bounding box center [205, 59] width 68 height 18
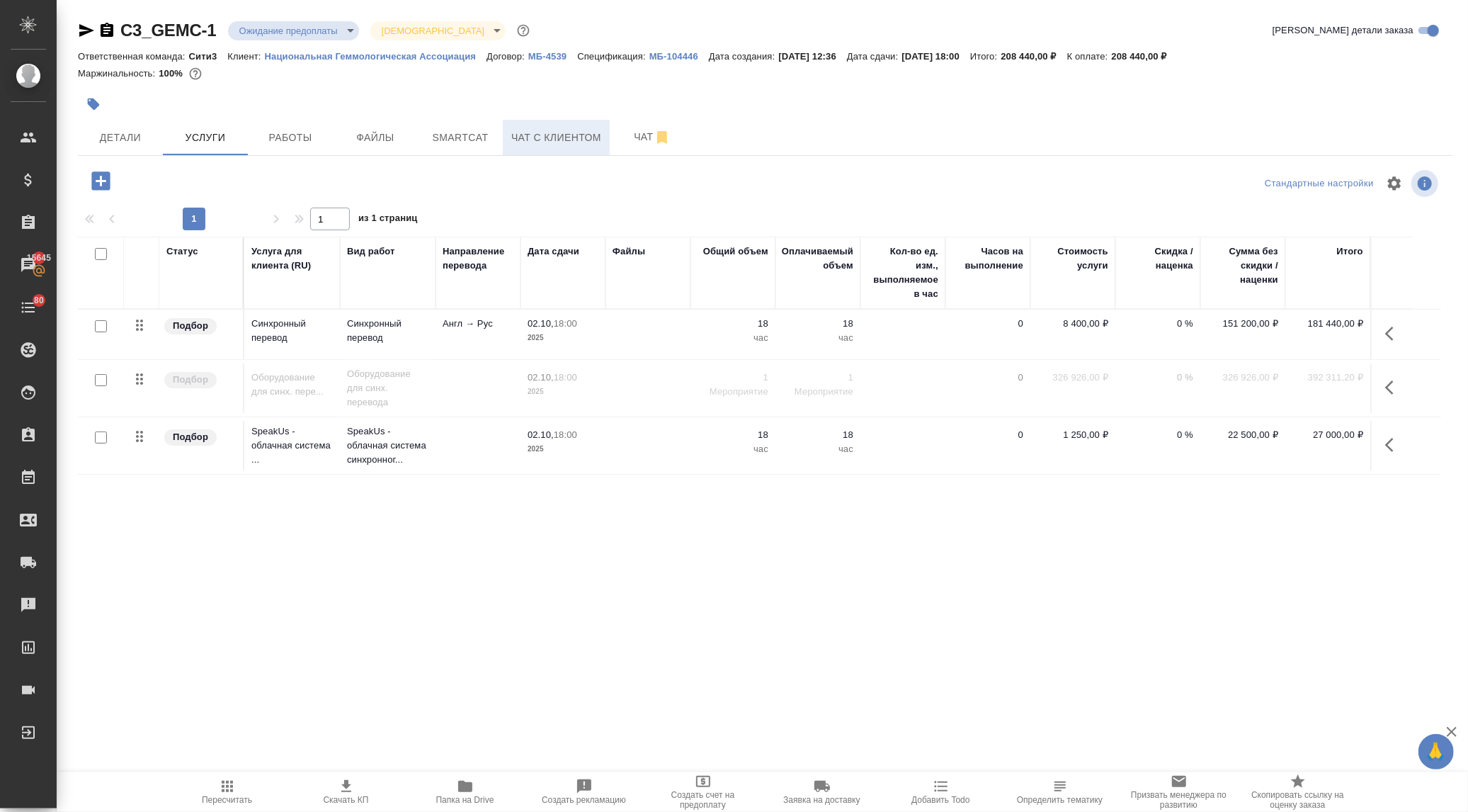
click at [553, 137] on span "Чат с клиентом" at bounding box center [557, 137] width 90 height 18
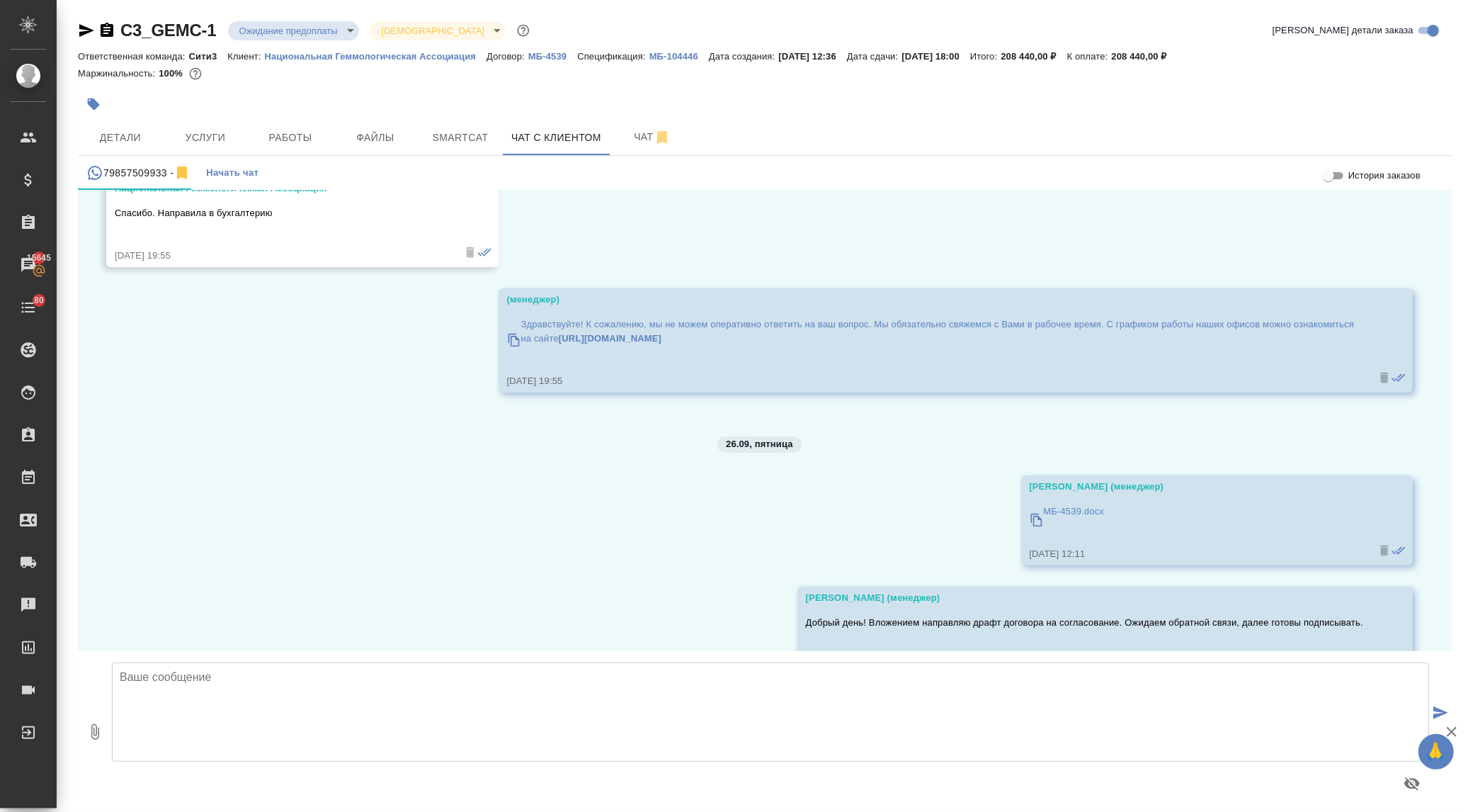
scroll to position [10220, 0]
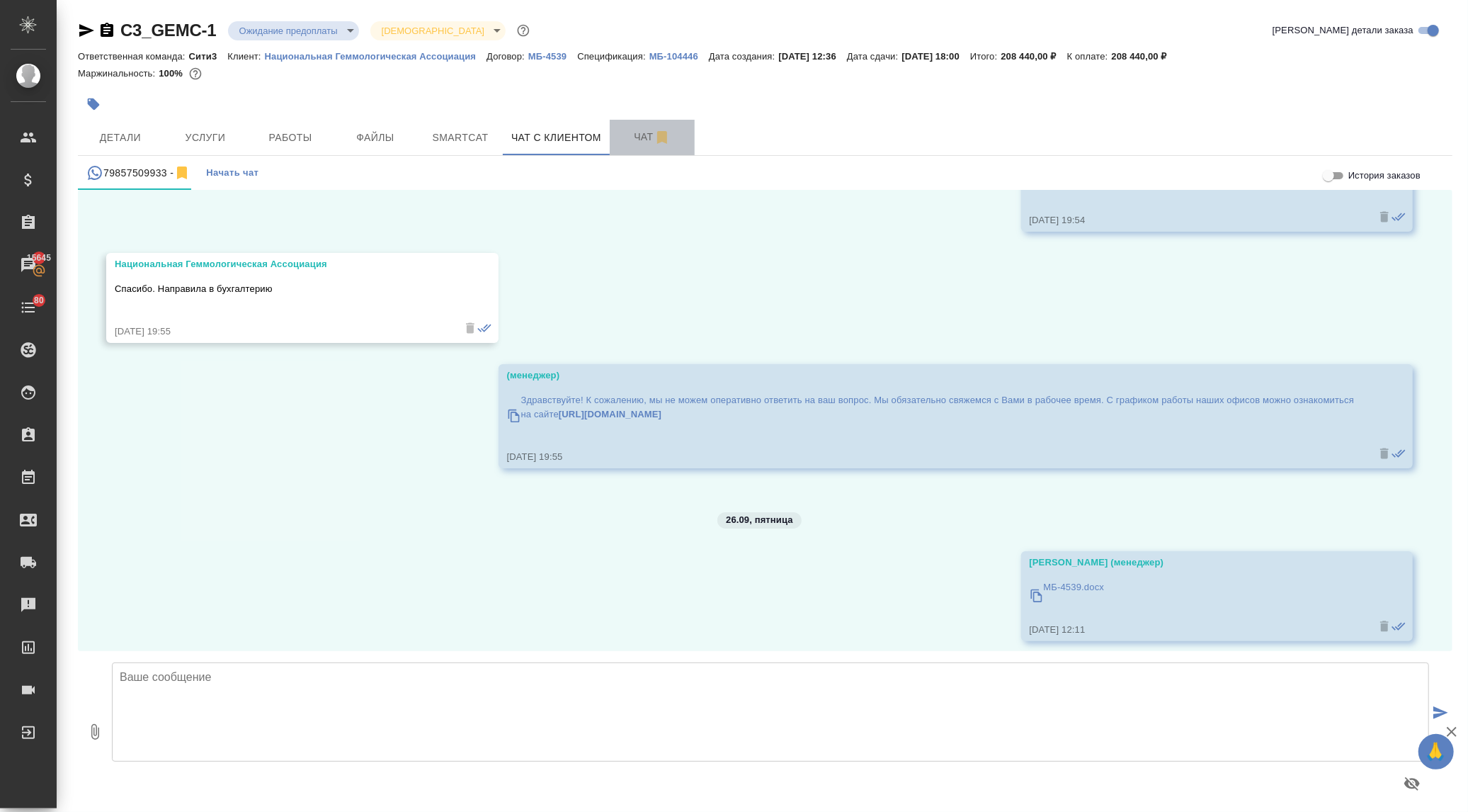
click at [639, 135] on span "Чат" at bounding box center [652, 137] width 68 height 18
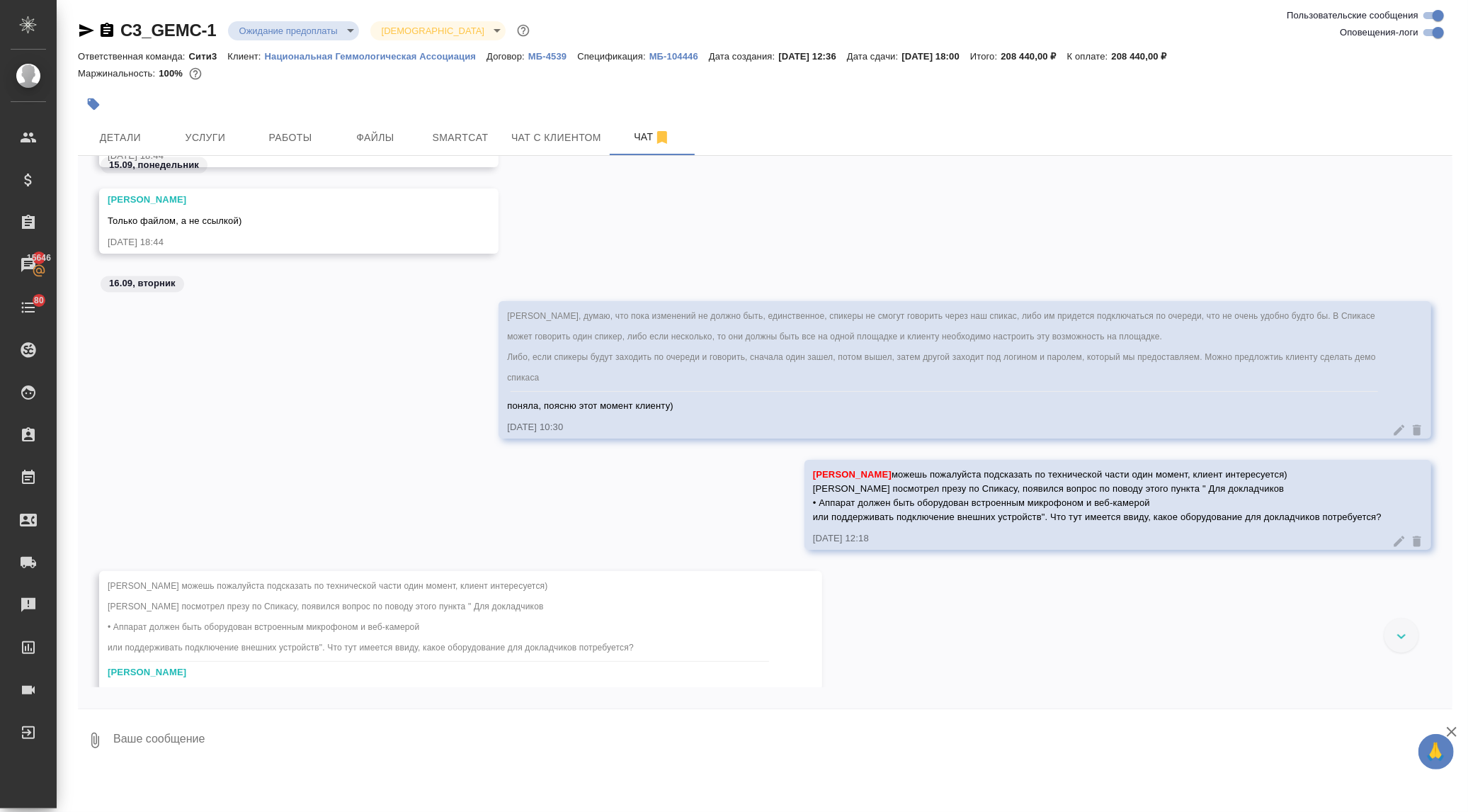
scroll to position [2137, 0]
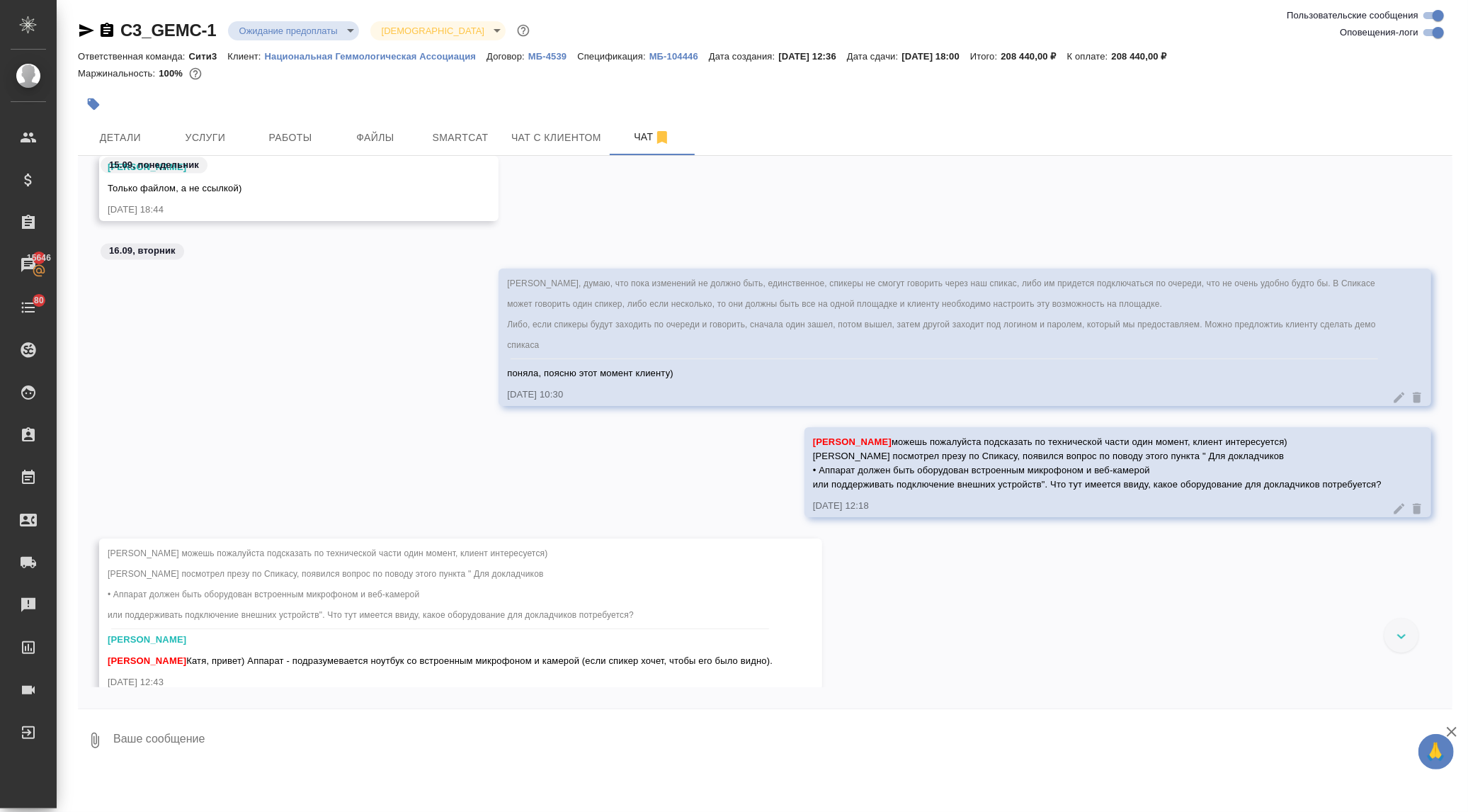
click at [1401, 628] on div at bounding box center [1401, 635] width 34 height 34
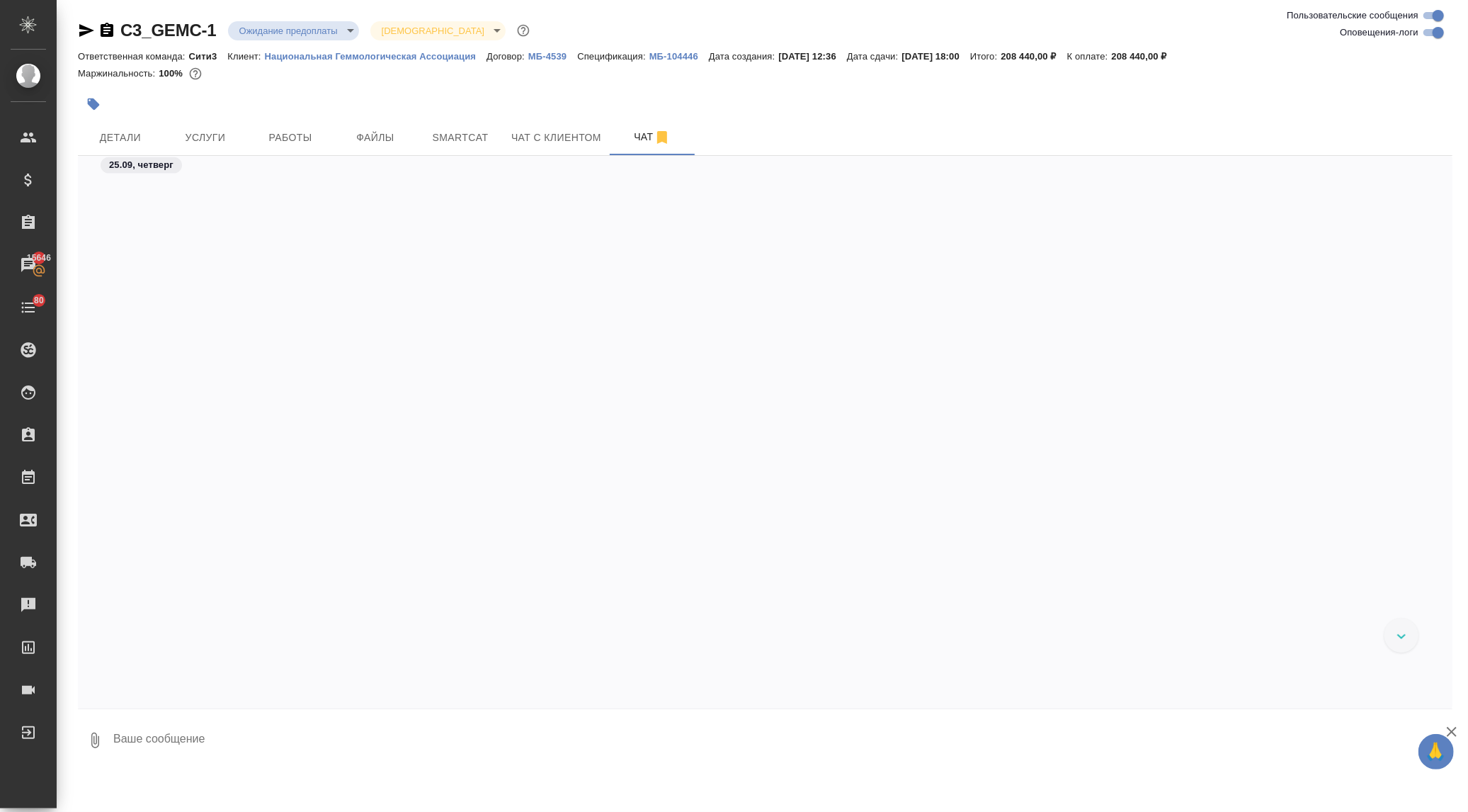
scroll to position [7544, 0]
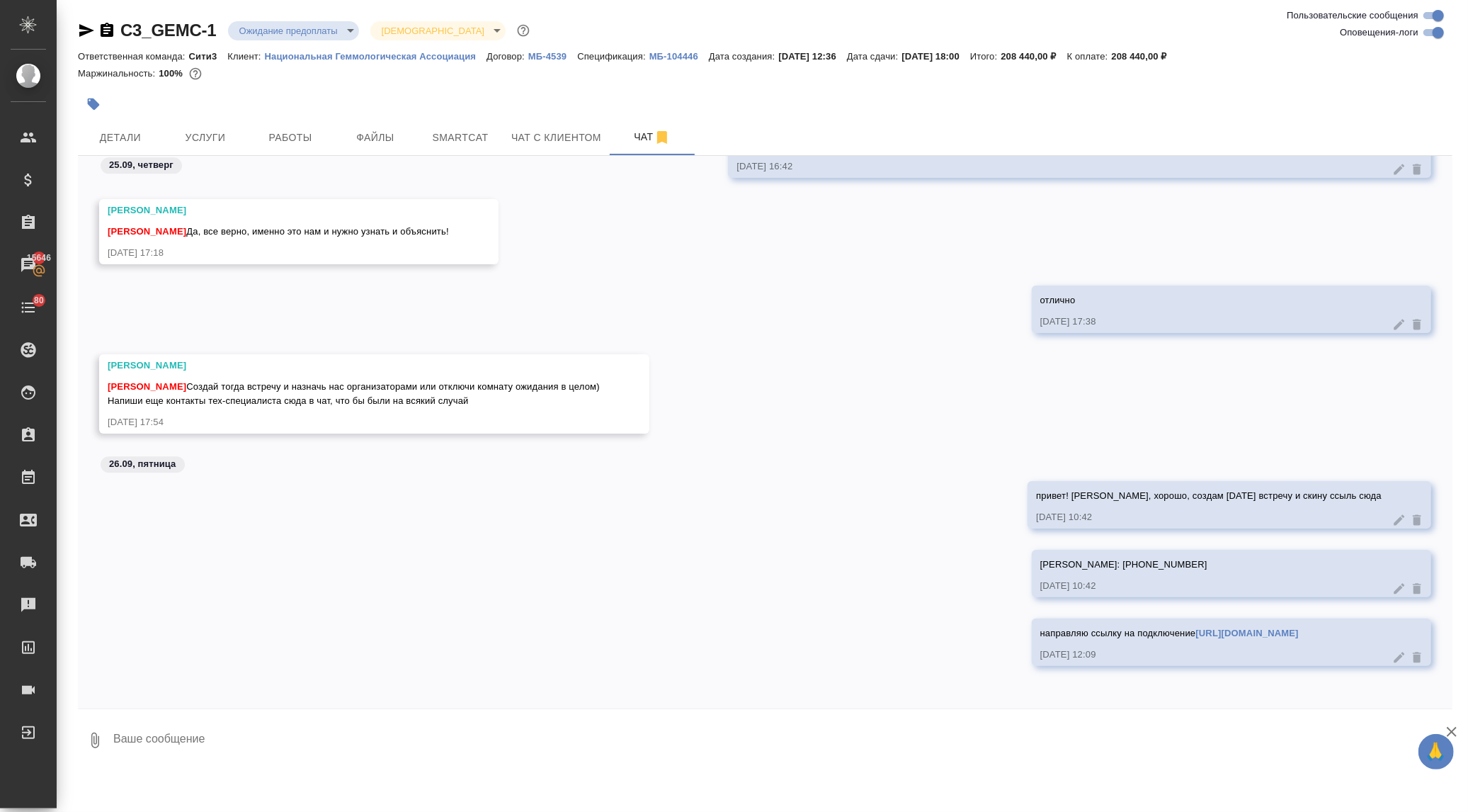
click at [1203, 627] on link "https://telemost.360.yandex.ru/j/0081723028" at bounding box center [1247, 632] width 103 height 11
drag, startPoint x: 1380, startPoint y: 631, endPoint x: 1172, endPoint y: 634, distance: 208.0
click at [1172, 634] on div "направляю ссылку на подключение https://telemost.360.yandex.ru/j/0081723028 26.…" at bounding box center [1231, 642] width 400 height 47
copy link "https://telemost.360.yandex.ru/j/0081723028"
click at [624, 595] on div "Tigran: +7 925 188-53-91 26.09.25, 10:42" at bounding box center [765, 584] width 1375 height 69
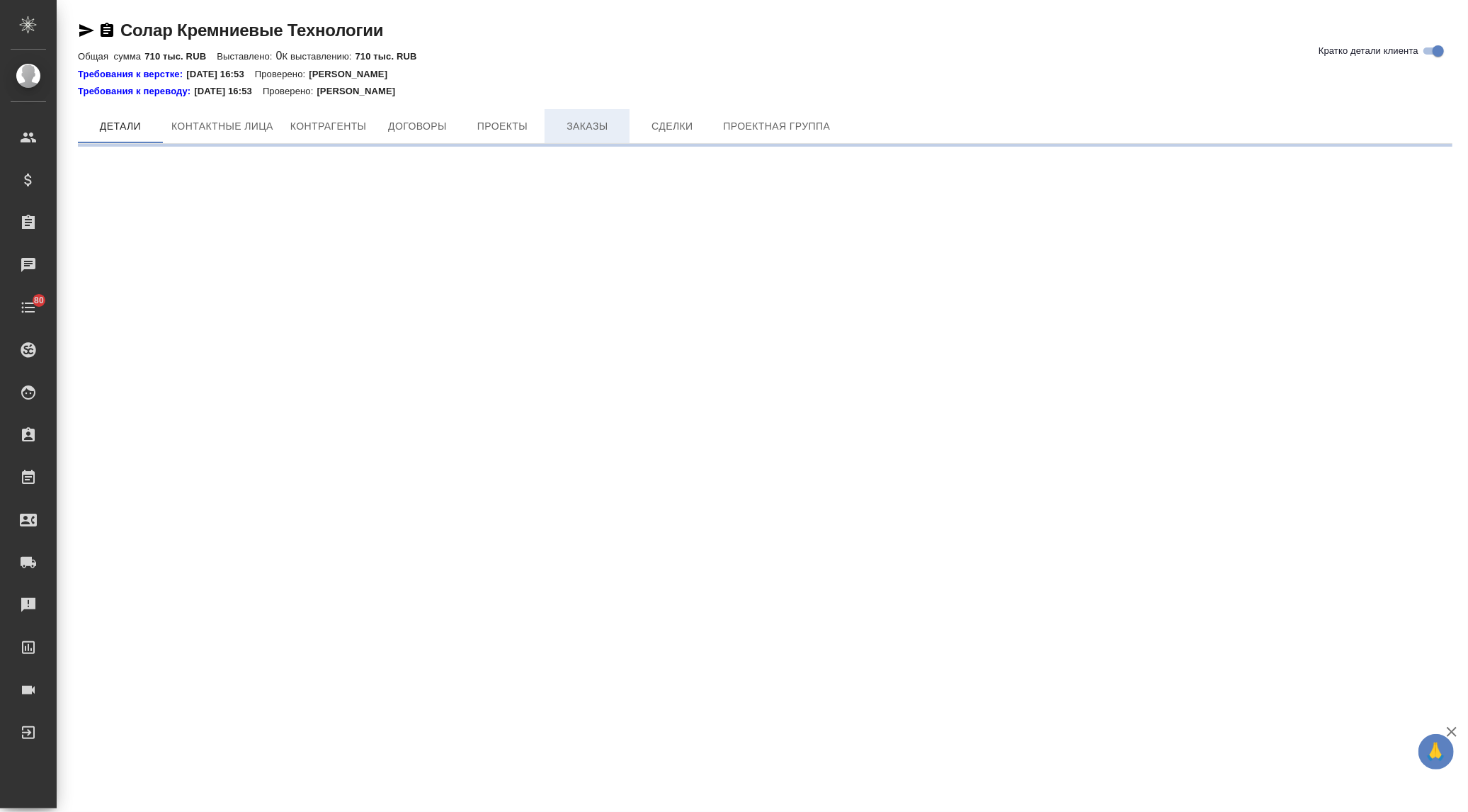
click at [570, 123] on span "Заказы" at bounding box center [586, 127] width 68 height 18
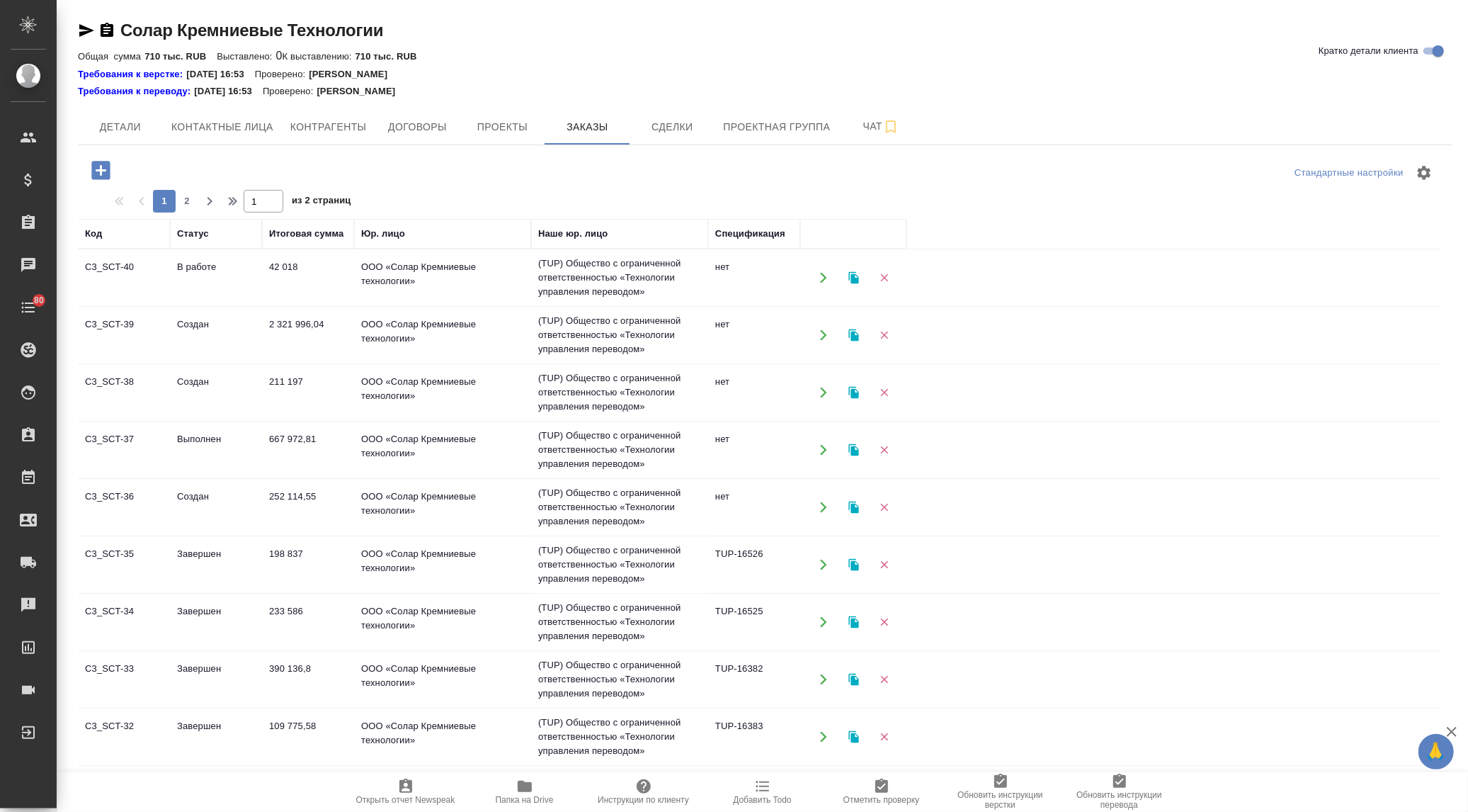
click at [278, 326] on td "2 321 996,04" at bounding box center [308, 335] width 92 height 49
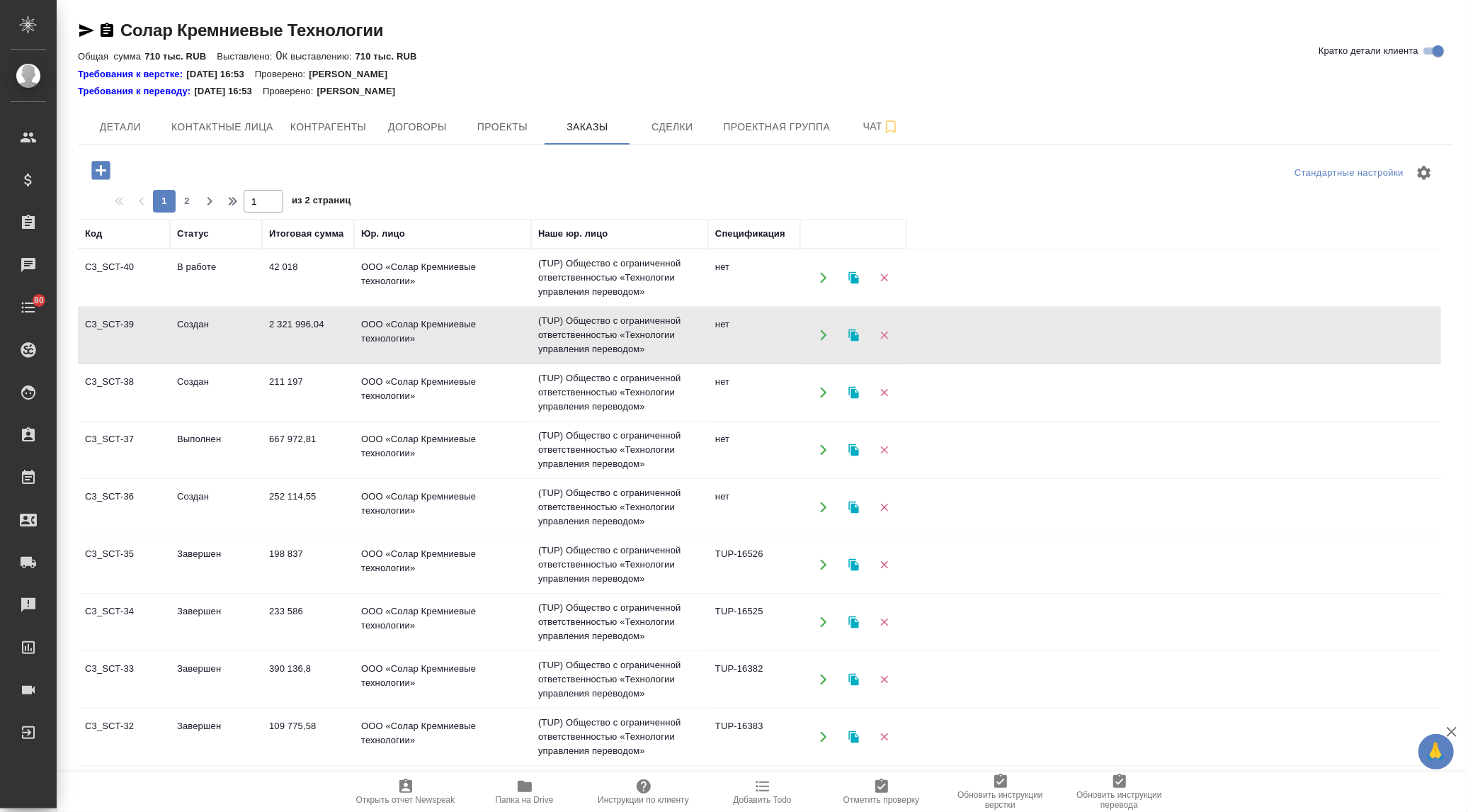
click at [278, 326] on td "2 321 996,04" at bounding box center [308, 335] width 92 height 49
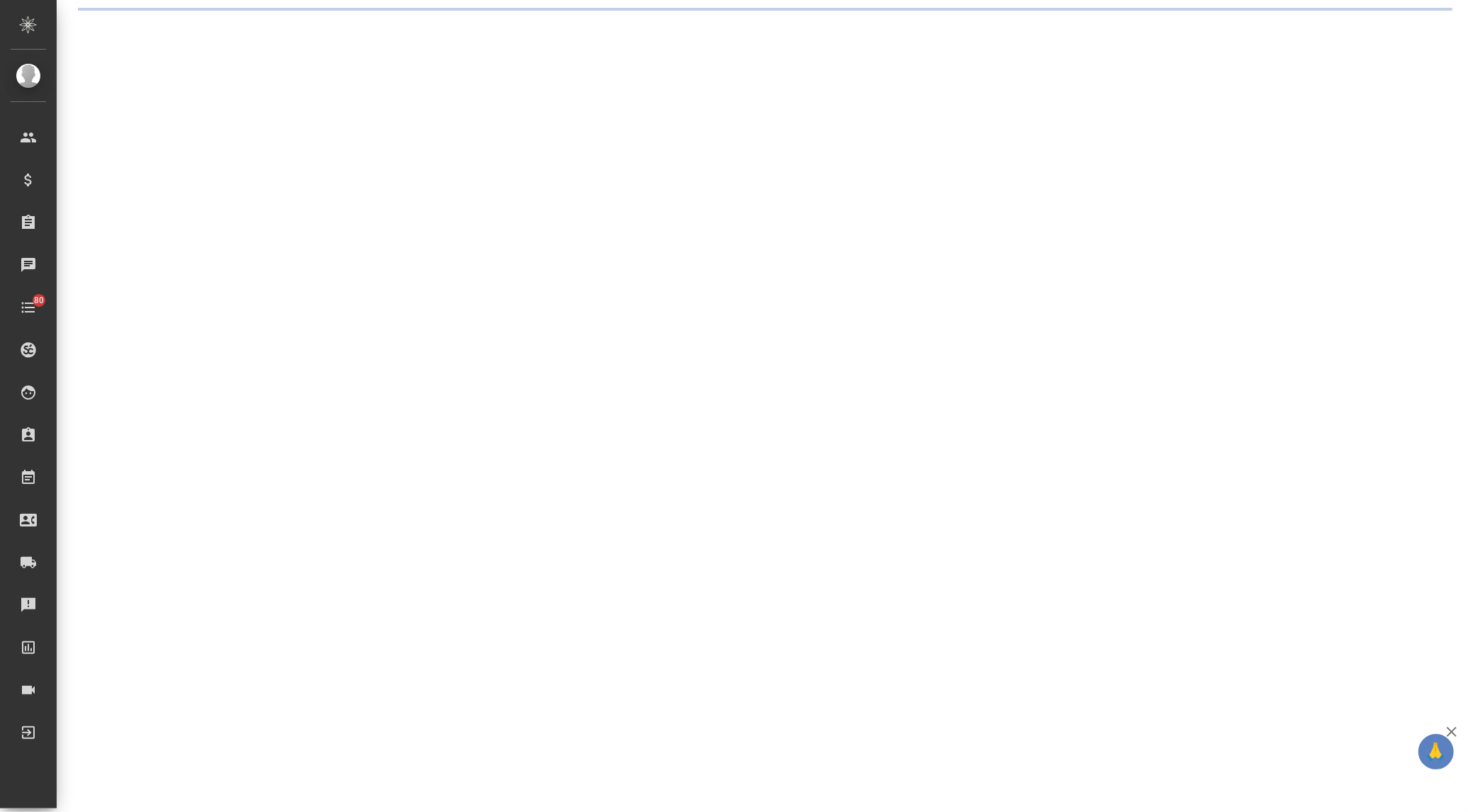
select select "RU"
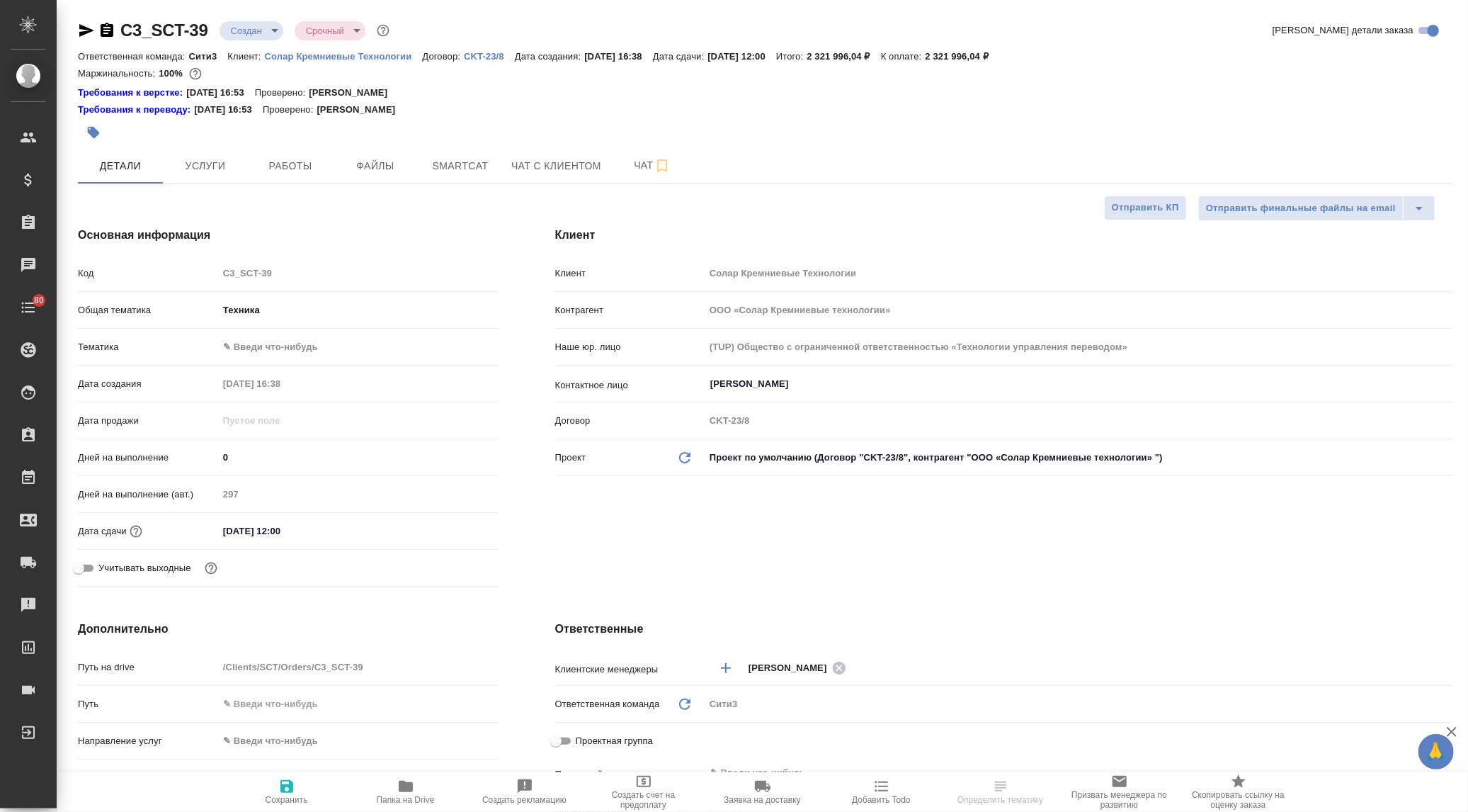
type textarea "x"
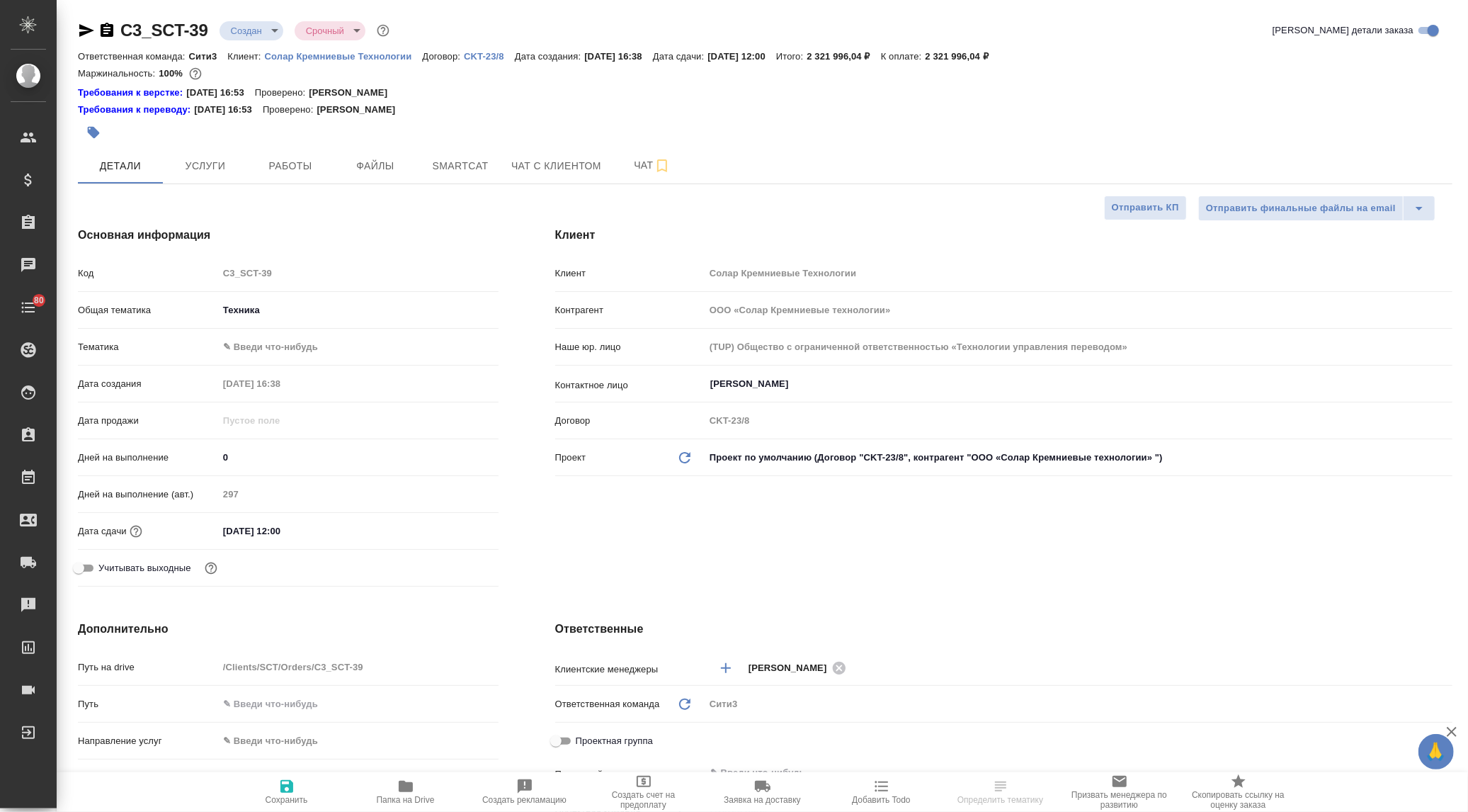
type textarea "x"
click at [619, 156] on button "Чат" at bounding box center [652, 166] width 85 height 35
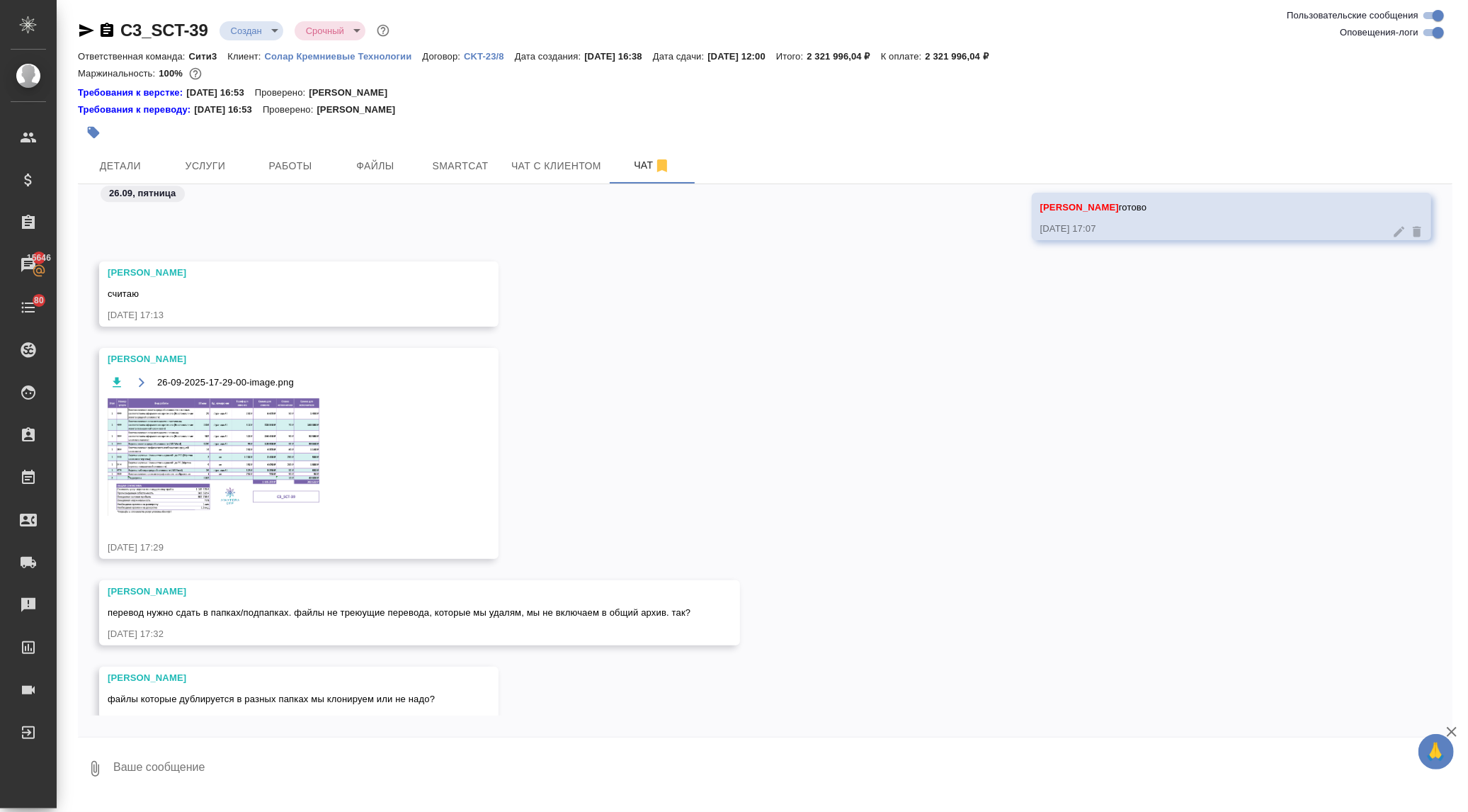
scroll to position [3802, 0]
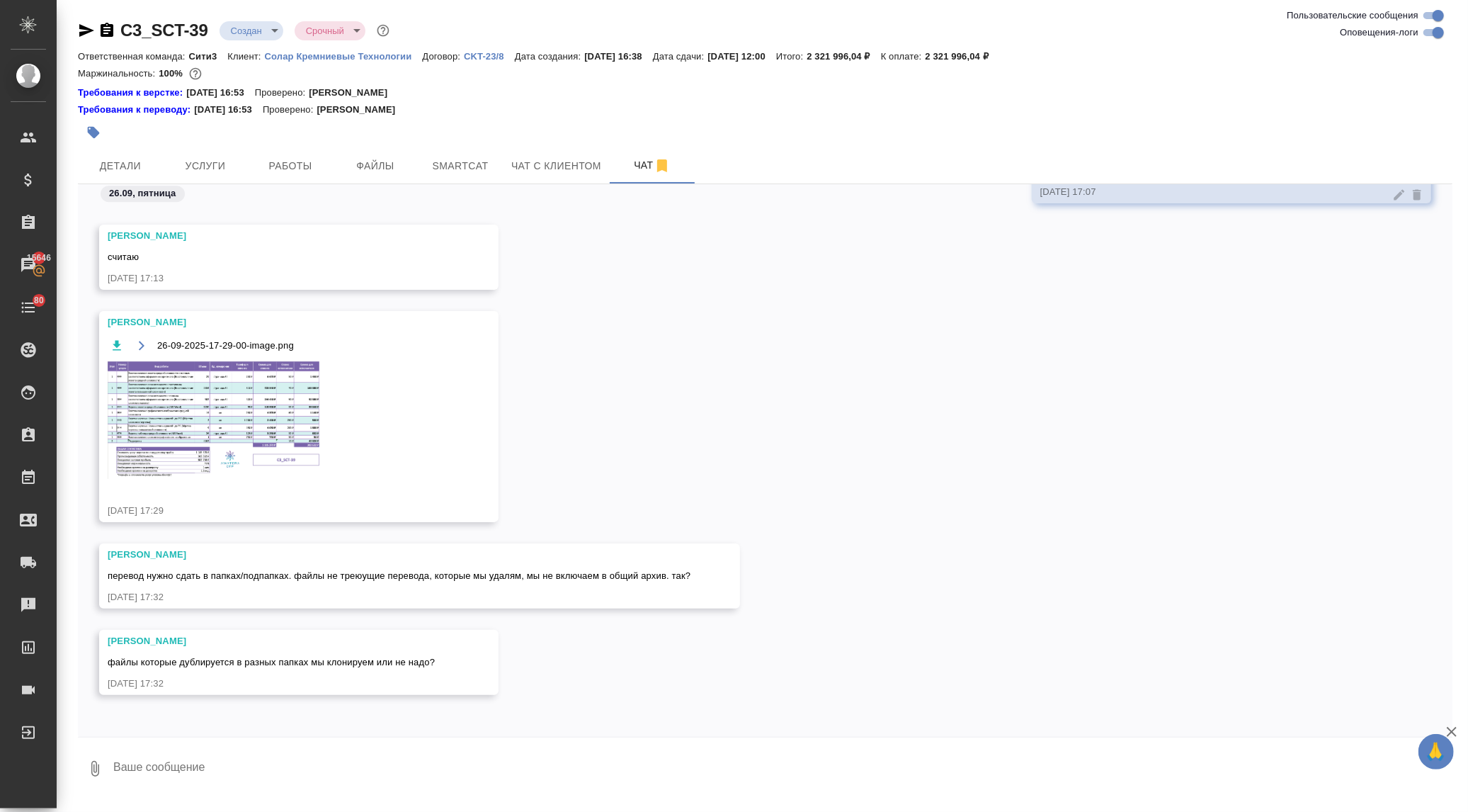
click at [180, 765] on textarea at bounding box center [782, 768] width 1340 height 48
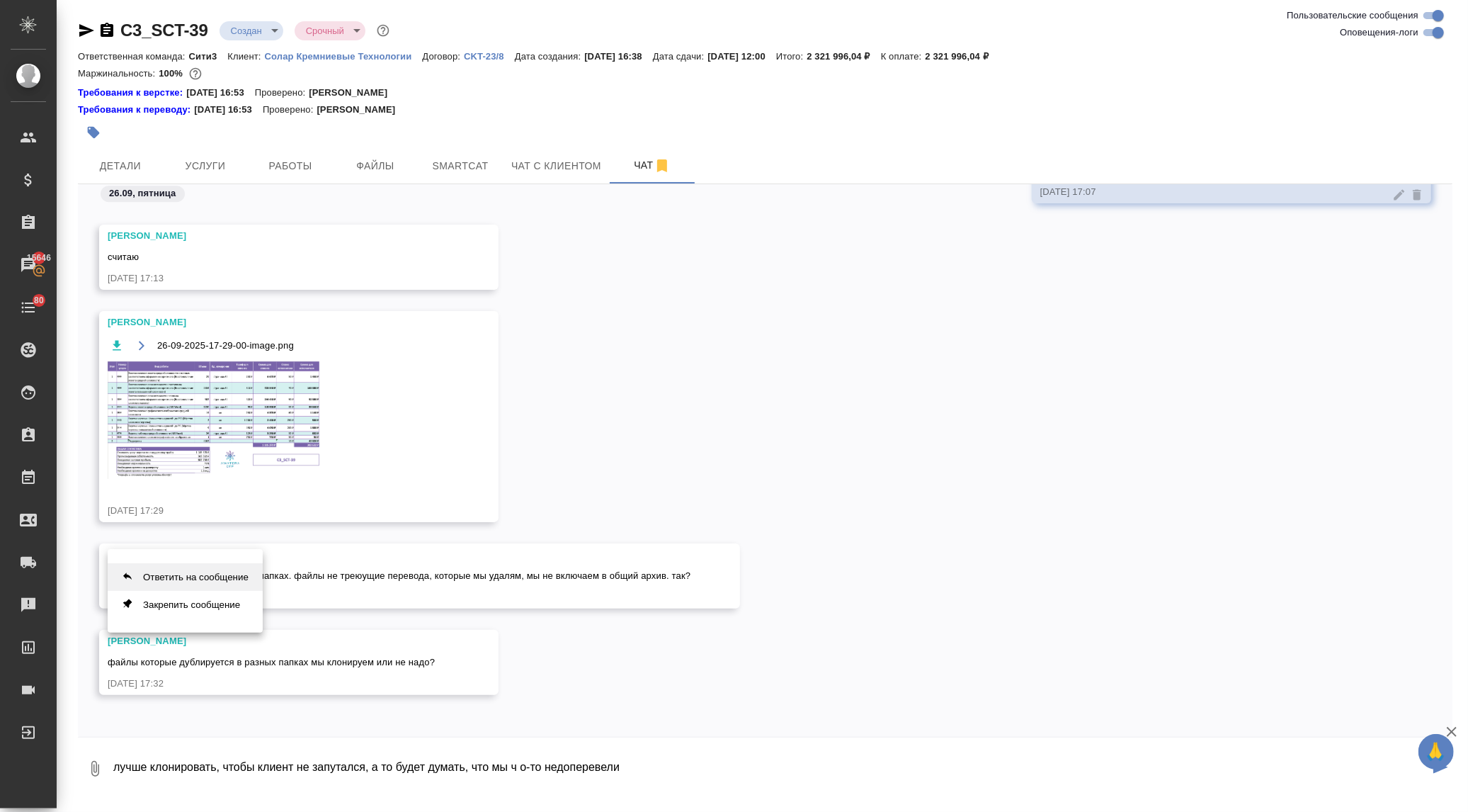
click at [225, 581] on button "Ответить на сообщение" at bounding box center [186, 576] width 155 height 27
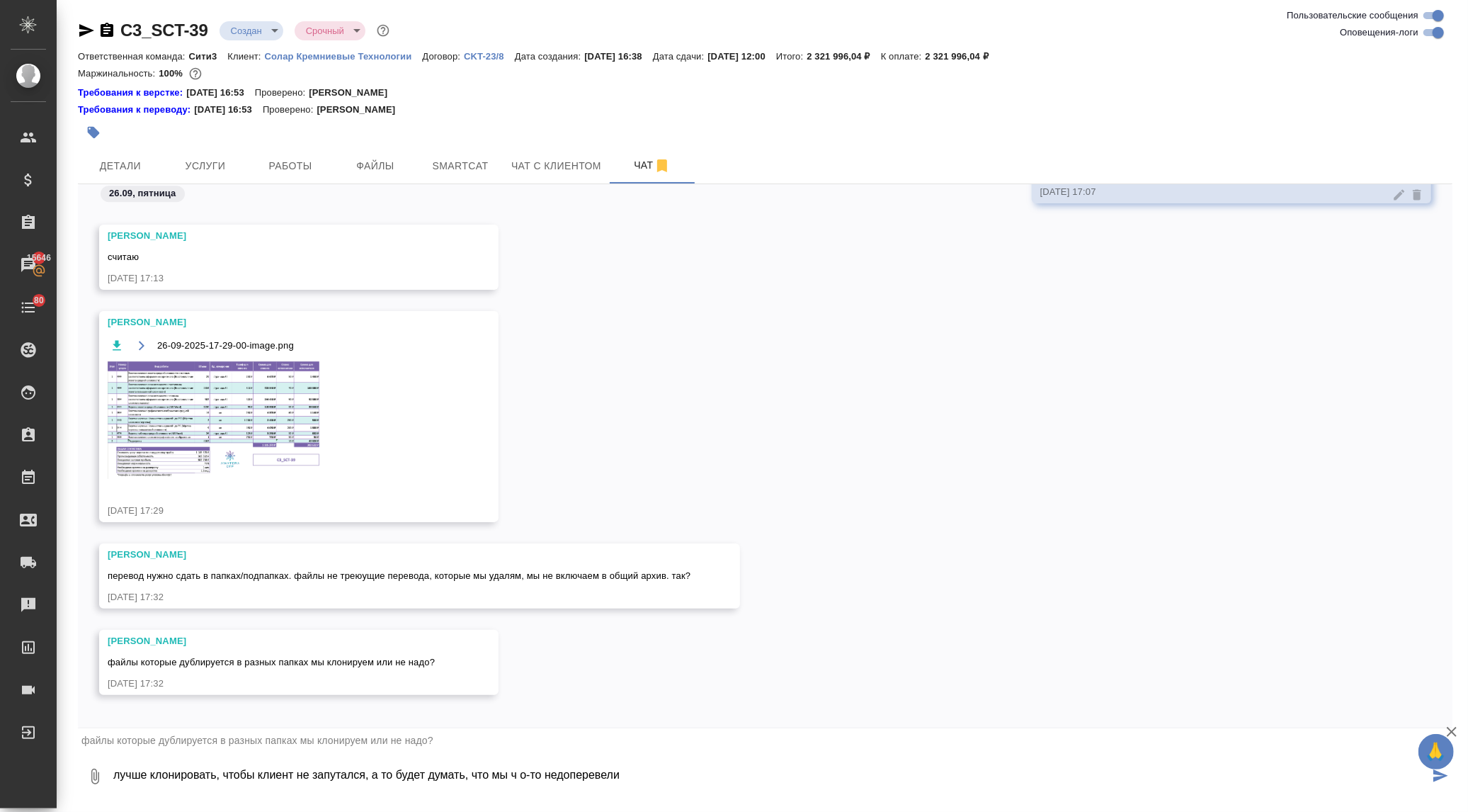
click at [632, 776] on textarea "лучше клонировать, чтобы клиент не запутался, а то будет думать, что мы ч о-то …" at bounding box center [771, 776] width 1318 height 48
drag, startPoint x: 567, startPoint y: 777, endPoint x: 554, endPoint y: 780, distance: 13.3
click at [554, 780] on textarea "лучше клонировать, чтобы клиент не запутался, а то будет думать, что мы ч о-то …" at bounding box center [771, 776] width 1318 height 48
click at [625, 779] on textarea "лучше клонировать, чтобы клиент не запутался, а то будет думать, что мы ч о-то …" at bounding box center [771, 776] width 1318 height 48
drag, startPoint x: 883, startPoint y: 762, endPoint x: 610, endPoint y: 776, distance: 273.4
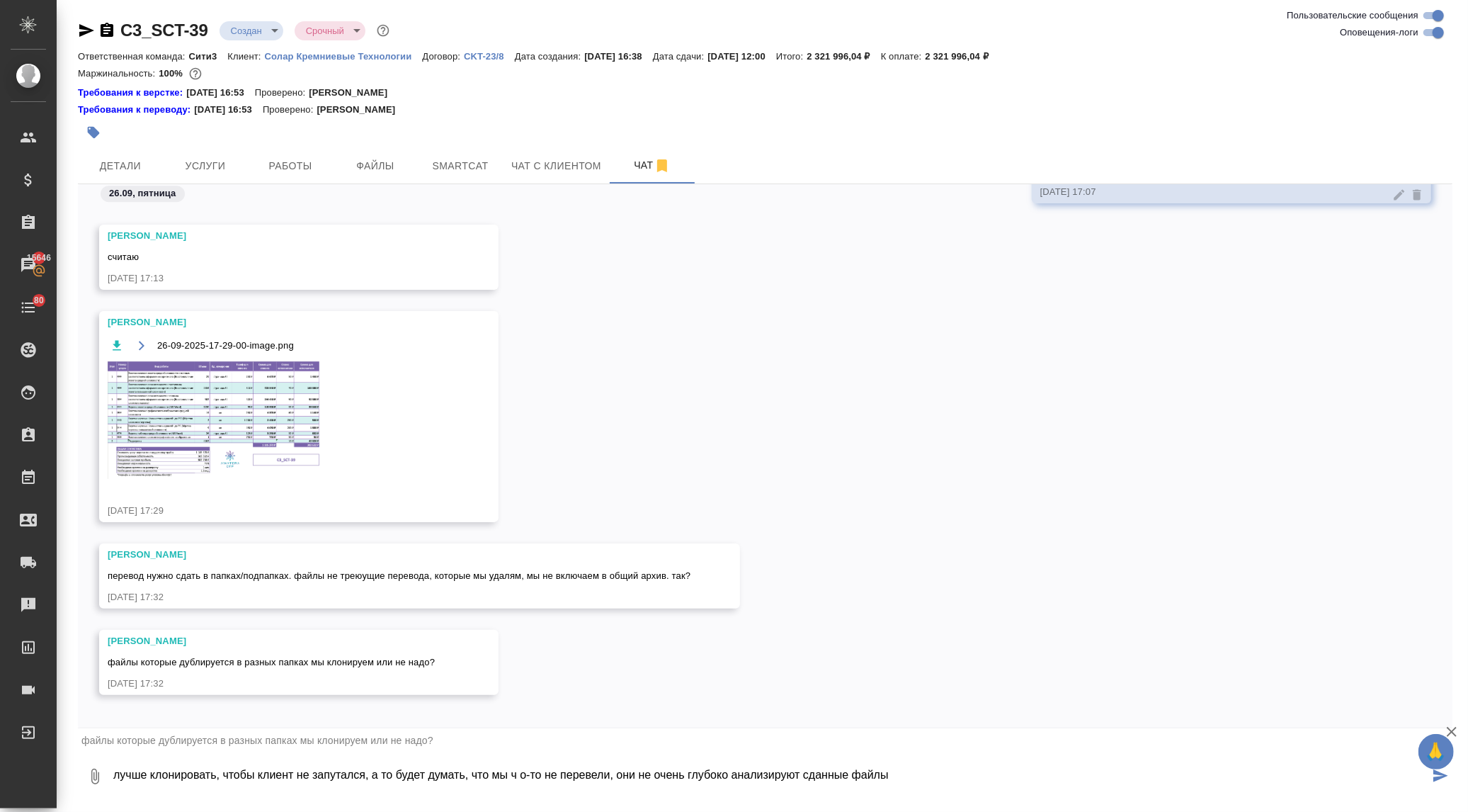
click at [610, 776] on textarea "лучше клонировать, чтобы клиент не запутался, а то будет думать, что мы ч о-то …" at bounding box center [771, 776] width 1318 height 48
click at [515, 777] on textarea "лучше клонировать, чтобы клиент не запутался, а то будет думать, что мы ч о-то …" at bounding box center [771, 776] width 1318 height 48
click at [634, 777] on textarea "лучше клонировать, чтобы клиент не запутался, а то будет думать, что мы что-то …" at bounding box center [771, 776] width 1318 height 48
click at [633, 776] on textarea "лучше клонировать, чтобы клиент не запутался, а то будет думать, что мы что-то …" at bounding box center [771, 776] width 1318 height 48
type textarea "лучше клонировать, чтобы клиент не запутался, а то будет думать, что мы что-то …"
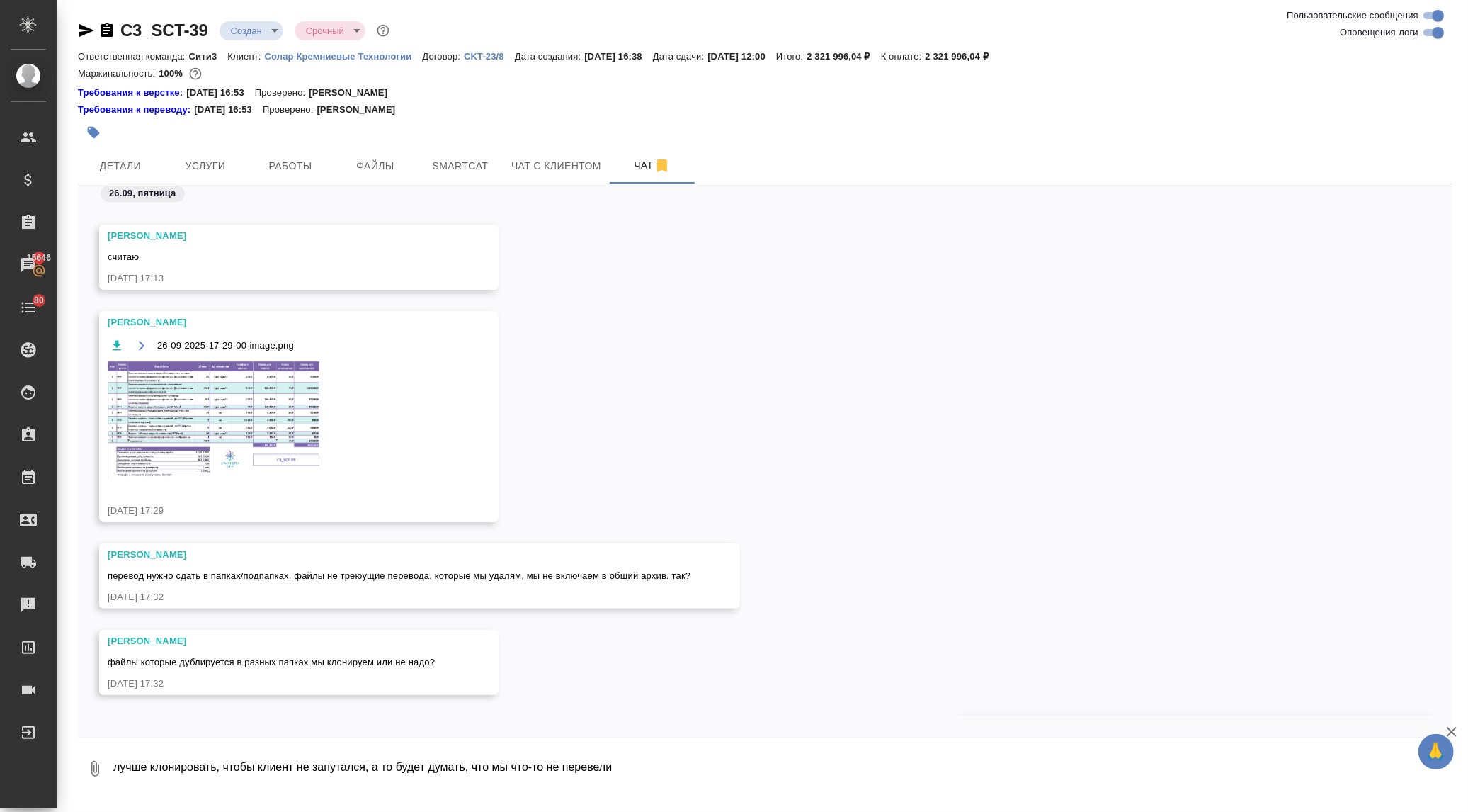
scroll to position [3899, 0]
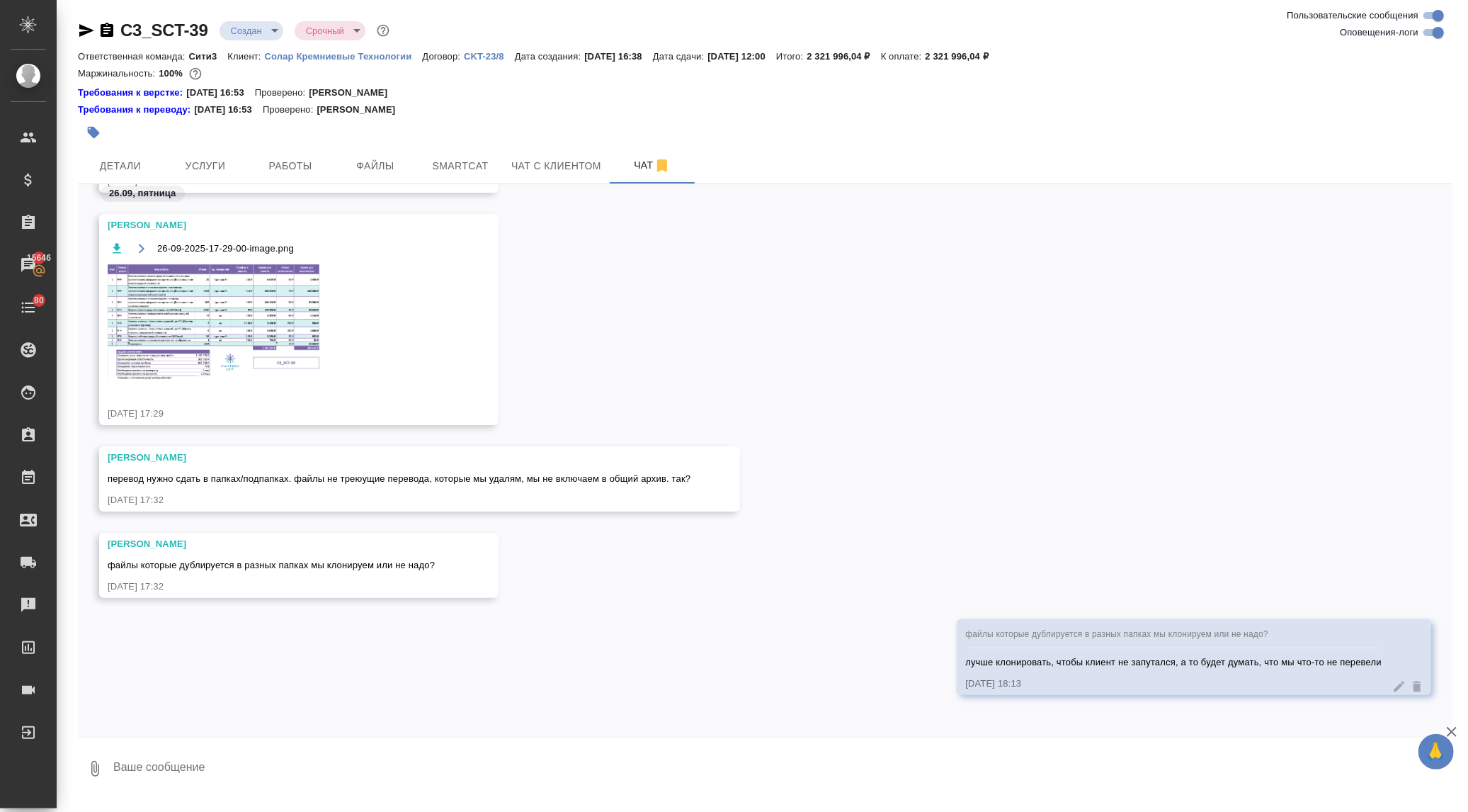
drag, startPoint x: 481, startPoint y: 497, endPoint x: 429, endPoint y: 468, distance: 59.5
click at [227, 390] on button "Ответить на сообщение" at bounding box center [186, 394] width 155 height 27
click at [192, 779] on textarea at bounding box center [782, 776] width 1340 height 48
type textarea "да"
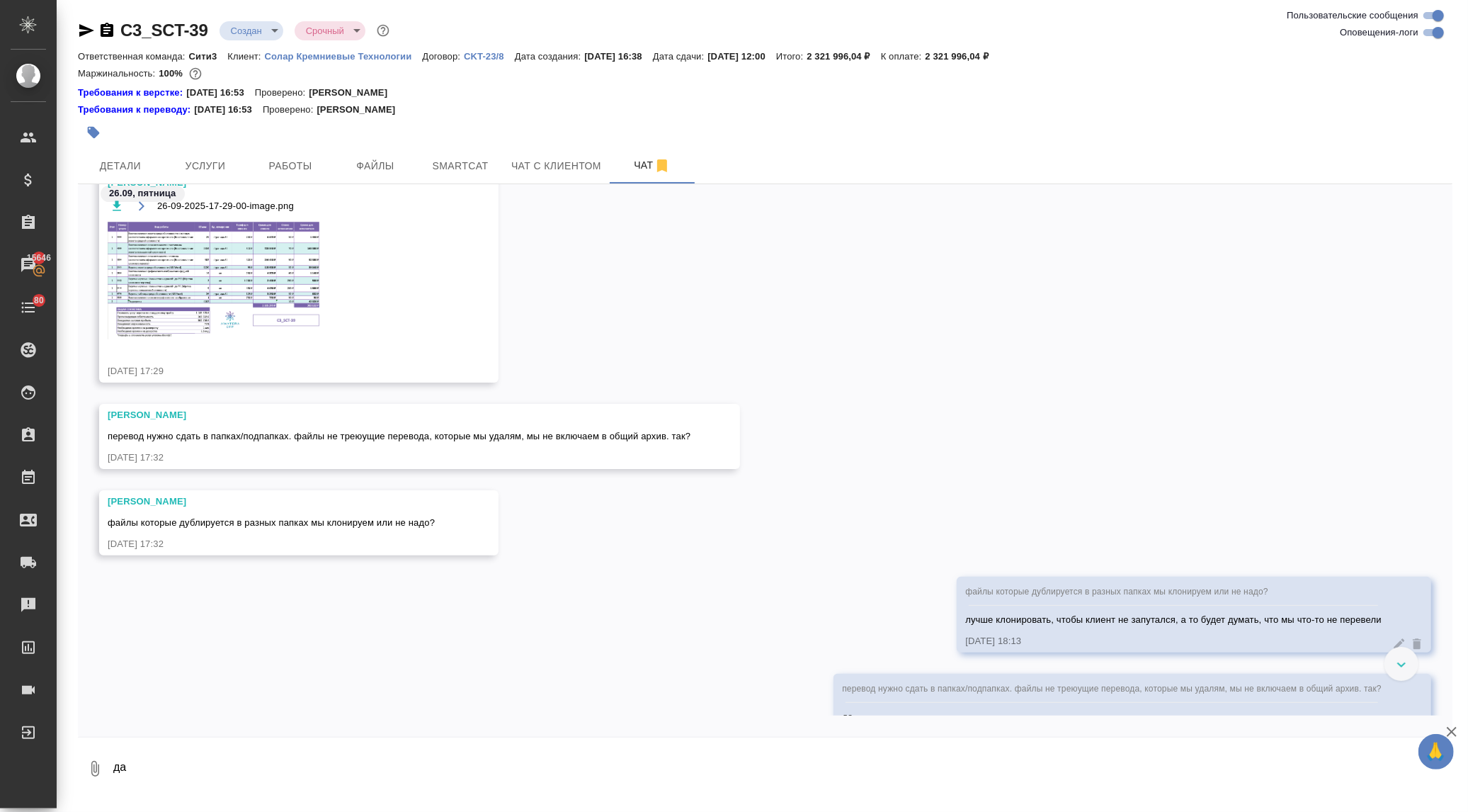
scroll to position [3918, 0]
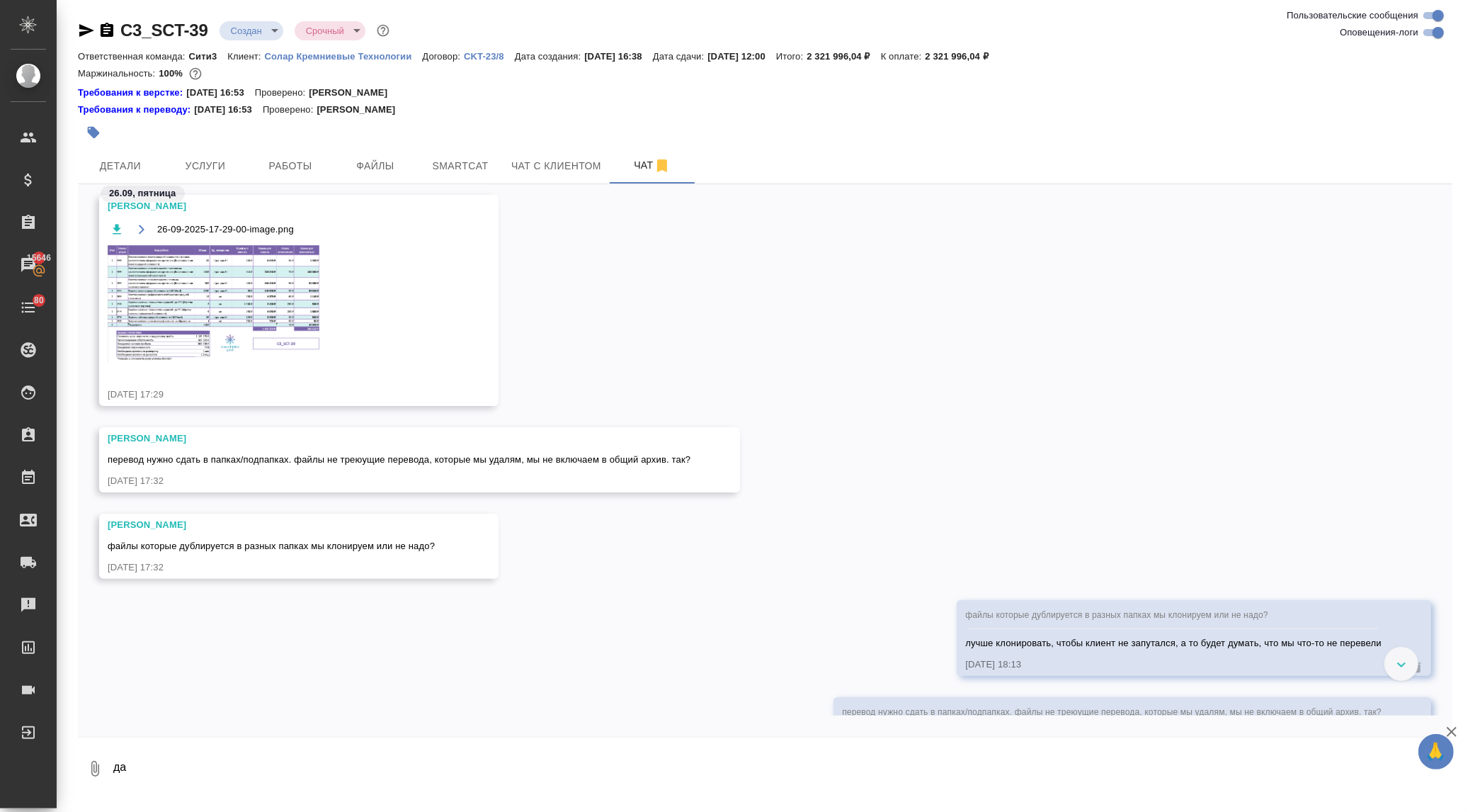
click at [250, 314] on img at bounding box center [214, 304] width 212 height 118
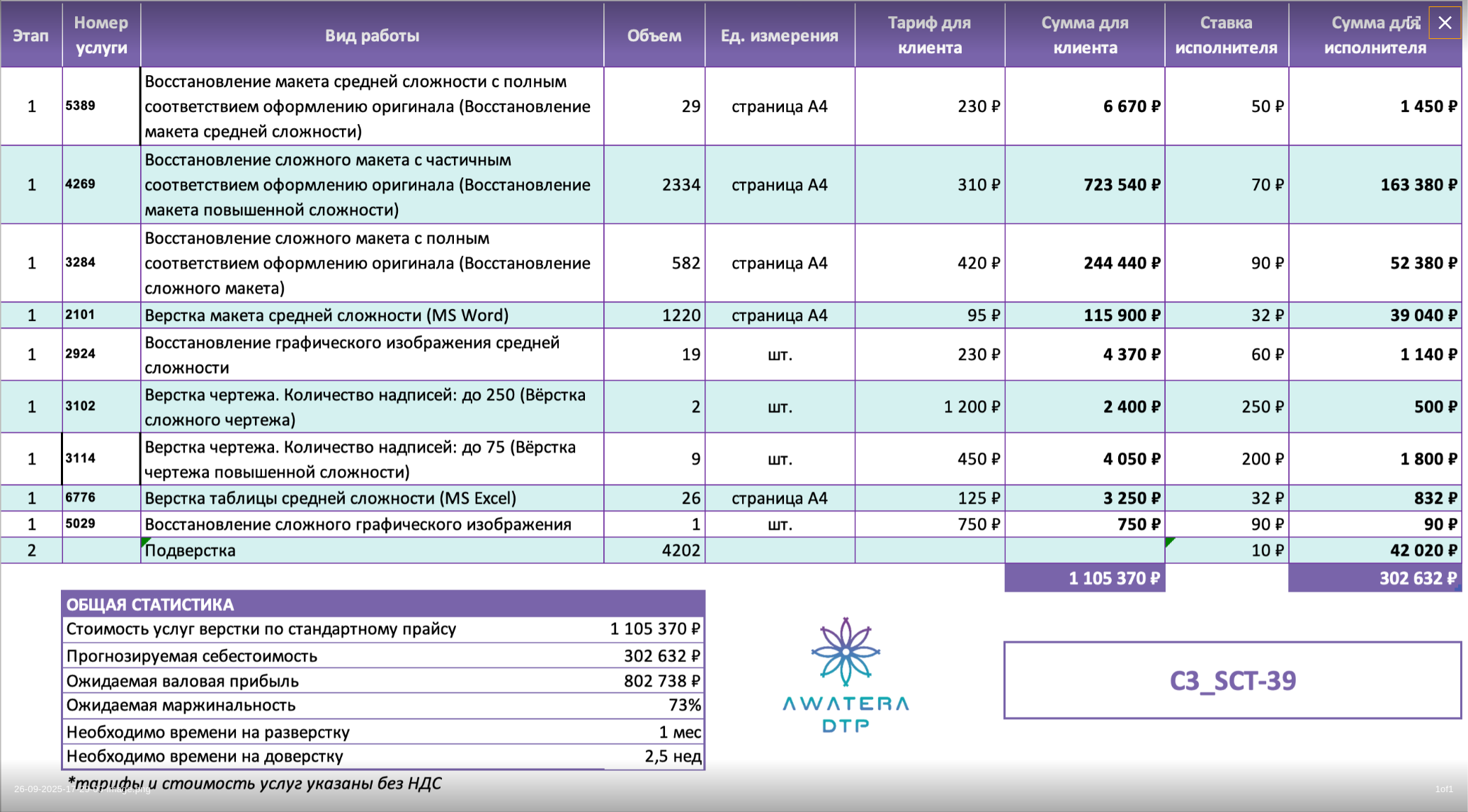
click at [1443, 19] on icon "button" at bounding box center [1445, 23] width 23 height 23
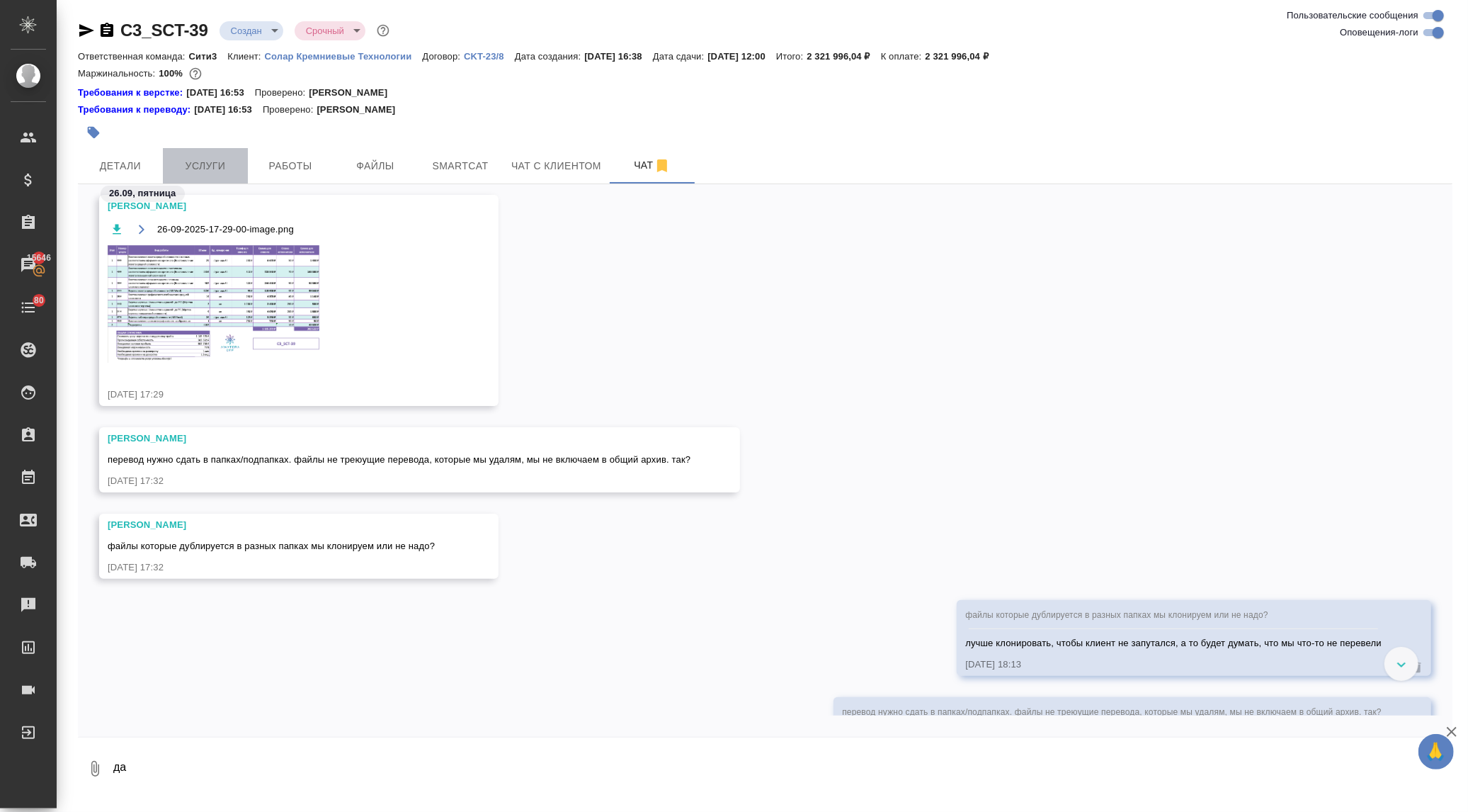
click at [218, 167] on span "Услуги" at bounding box center [205, 166] width 68 height 18
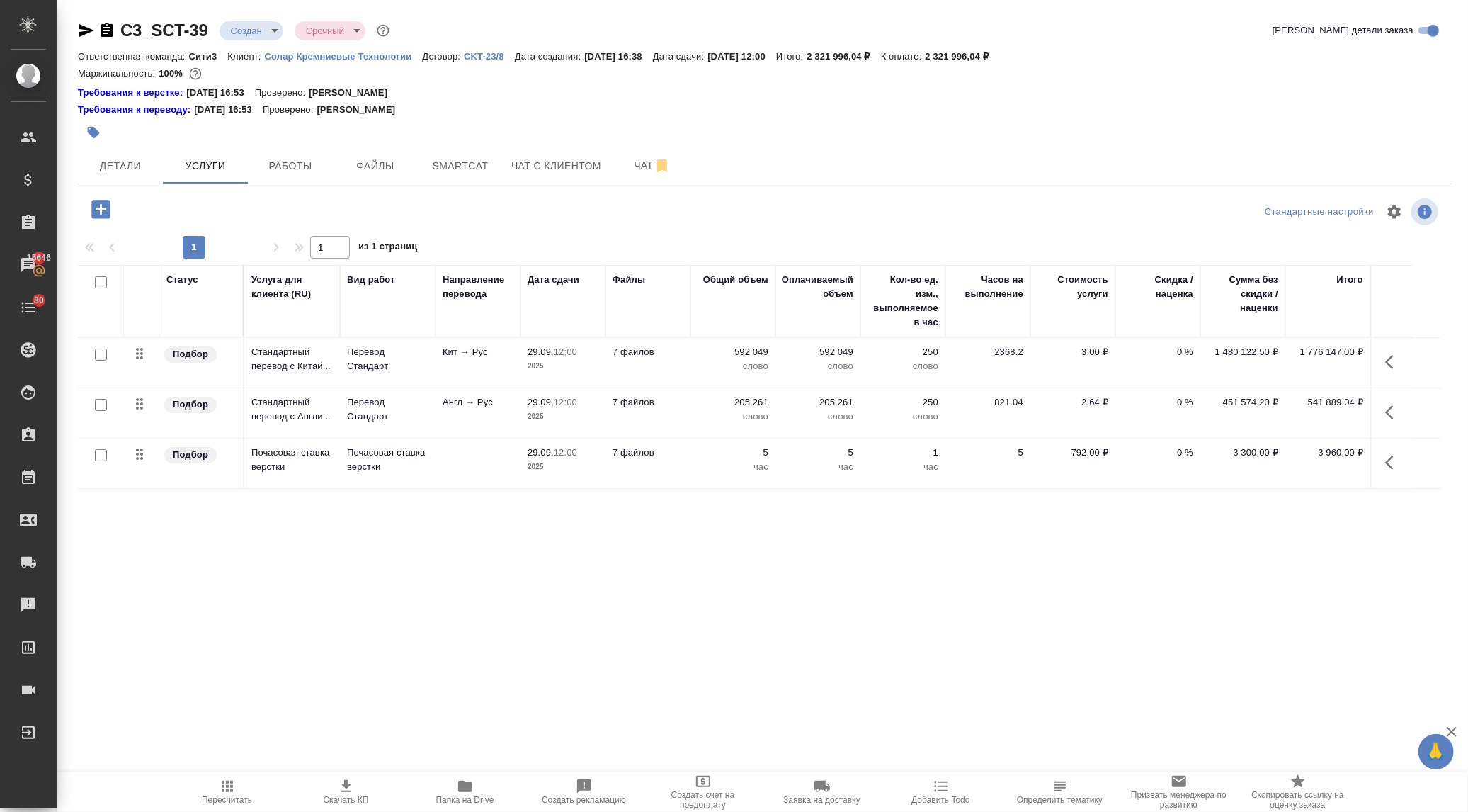
click at [95, 208] on icon "button" at bounding box center [100, 208] width 19 height 19
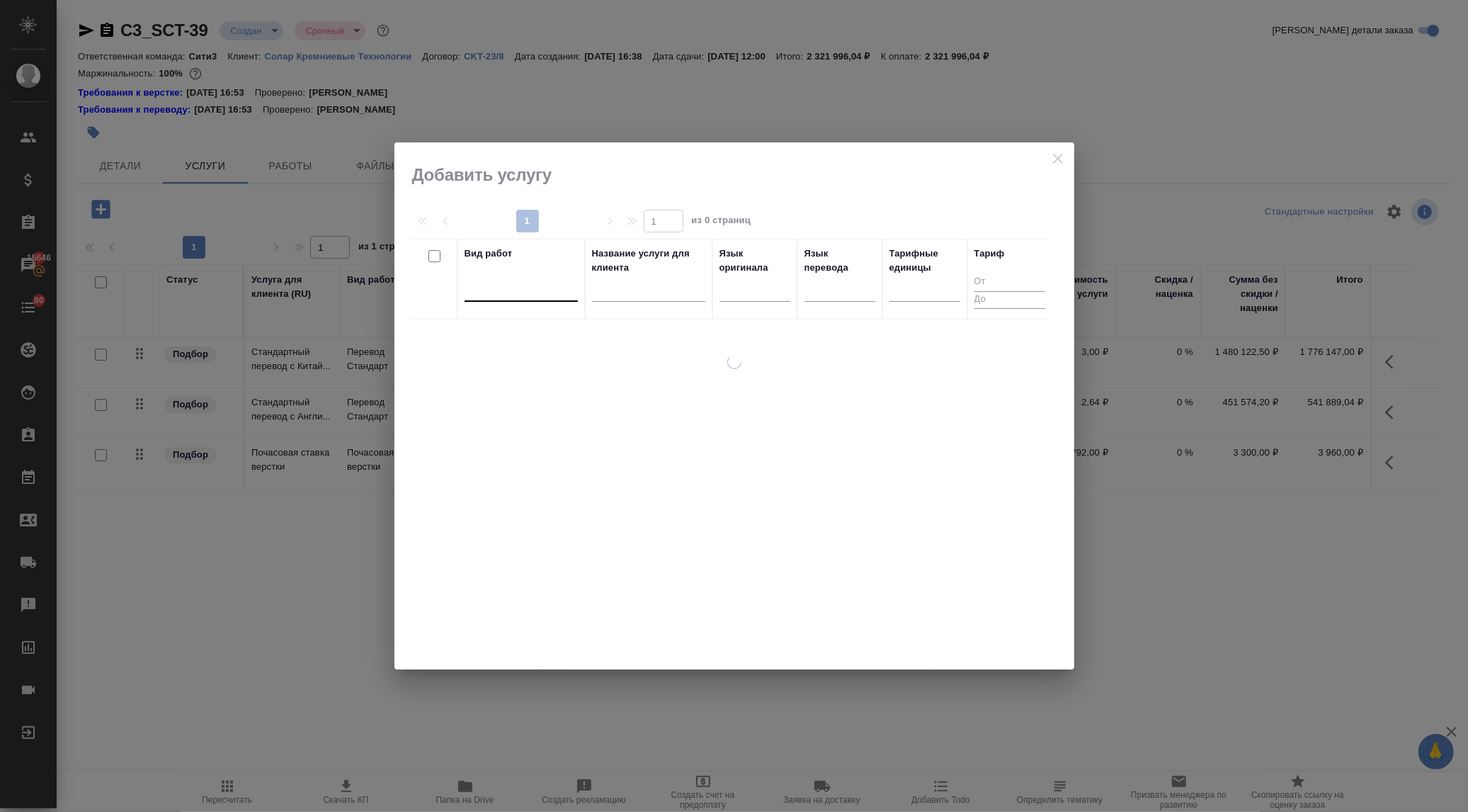
click at [553, 288] on div at bounding box center [520, 287] width 113 height 21
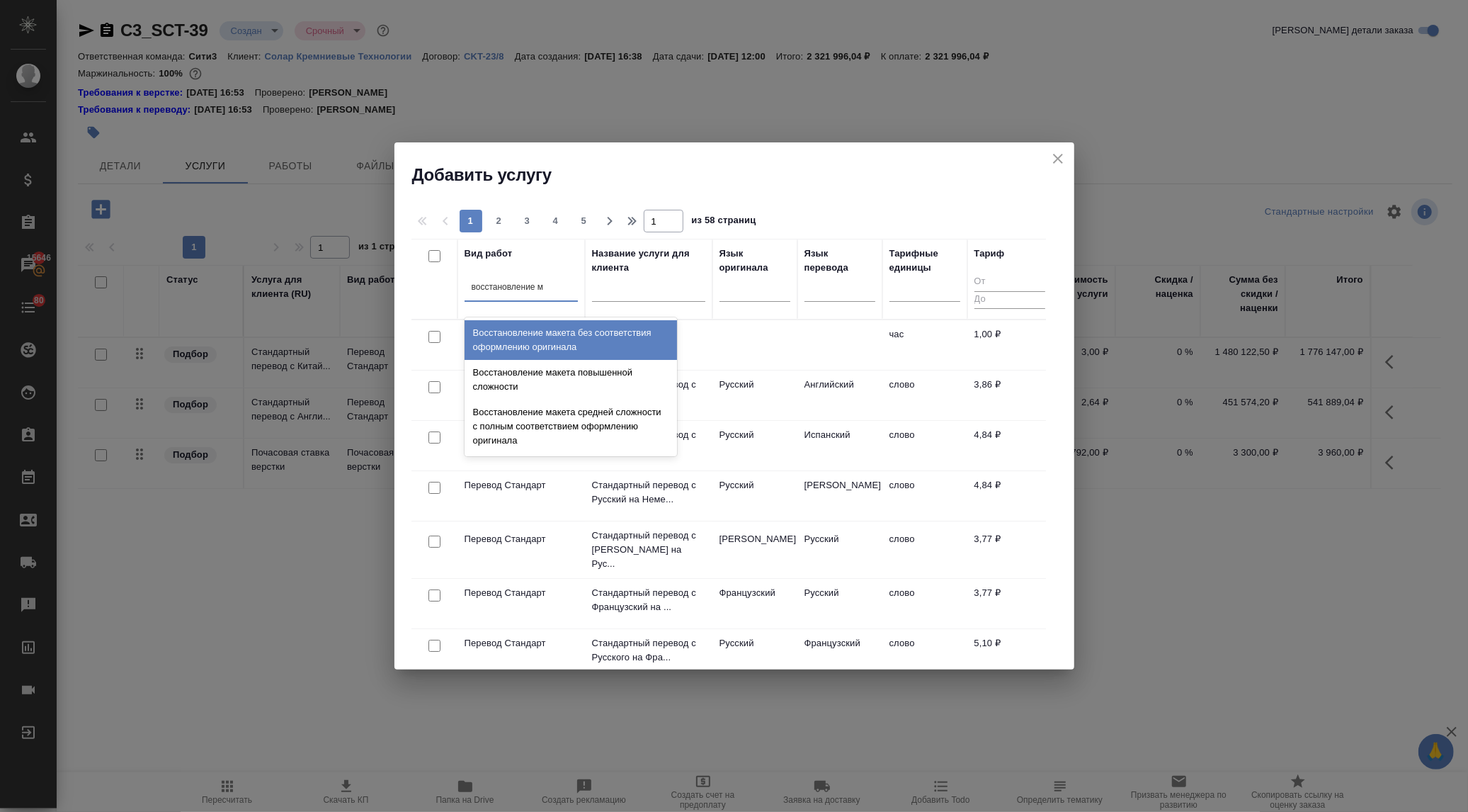
type input "восстановление"
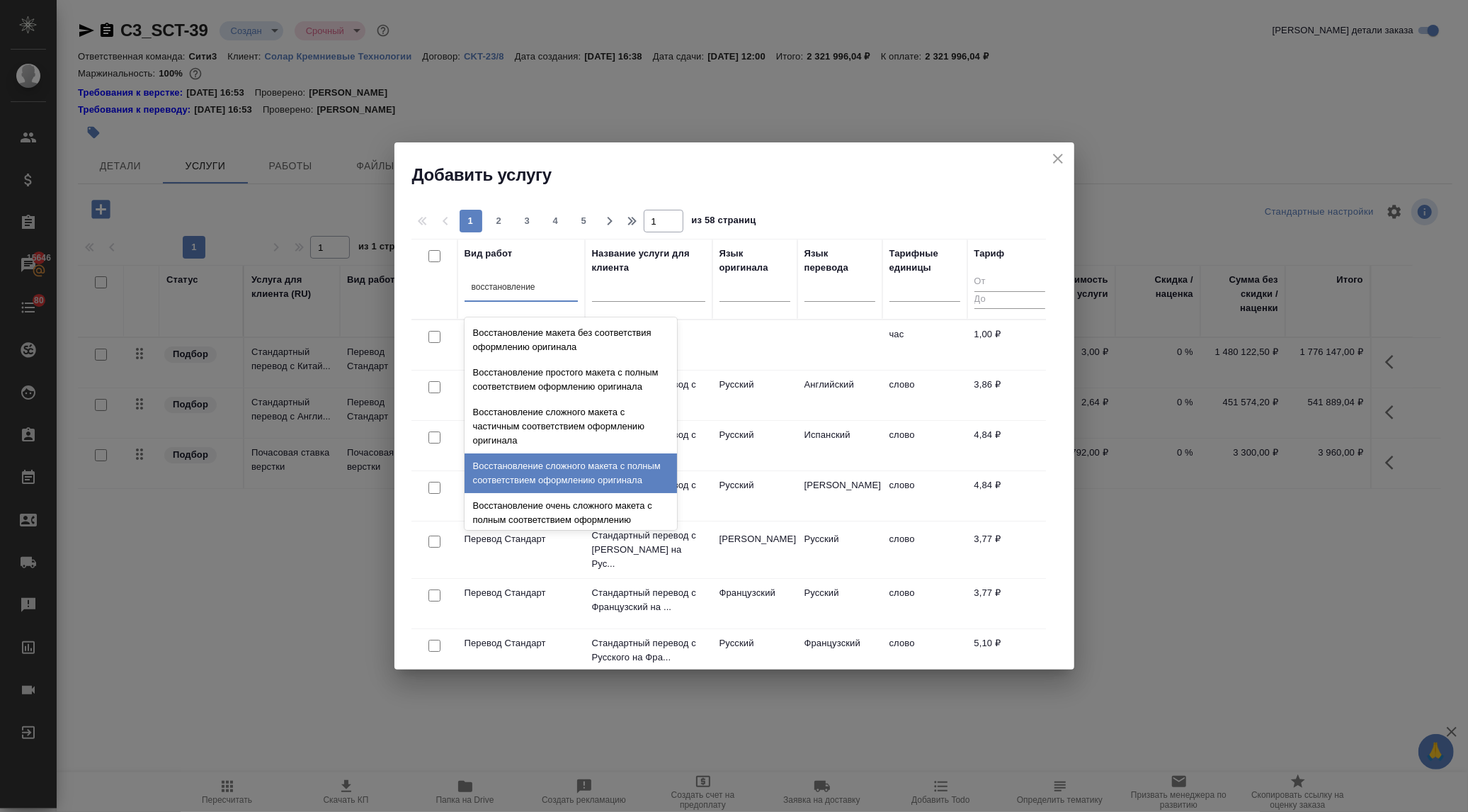
click at [547, 490] on div "Восстановление сложного макета с полным соответствием оформлению оригинала" at bounding box center [571, 473] width 212 height 39
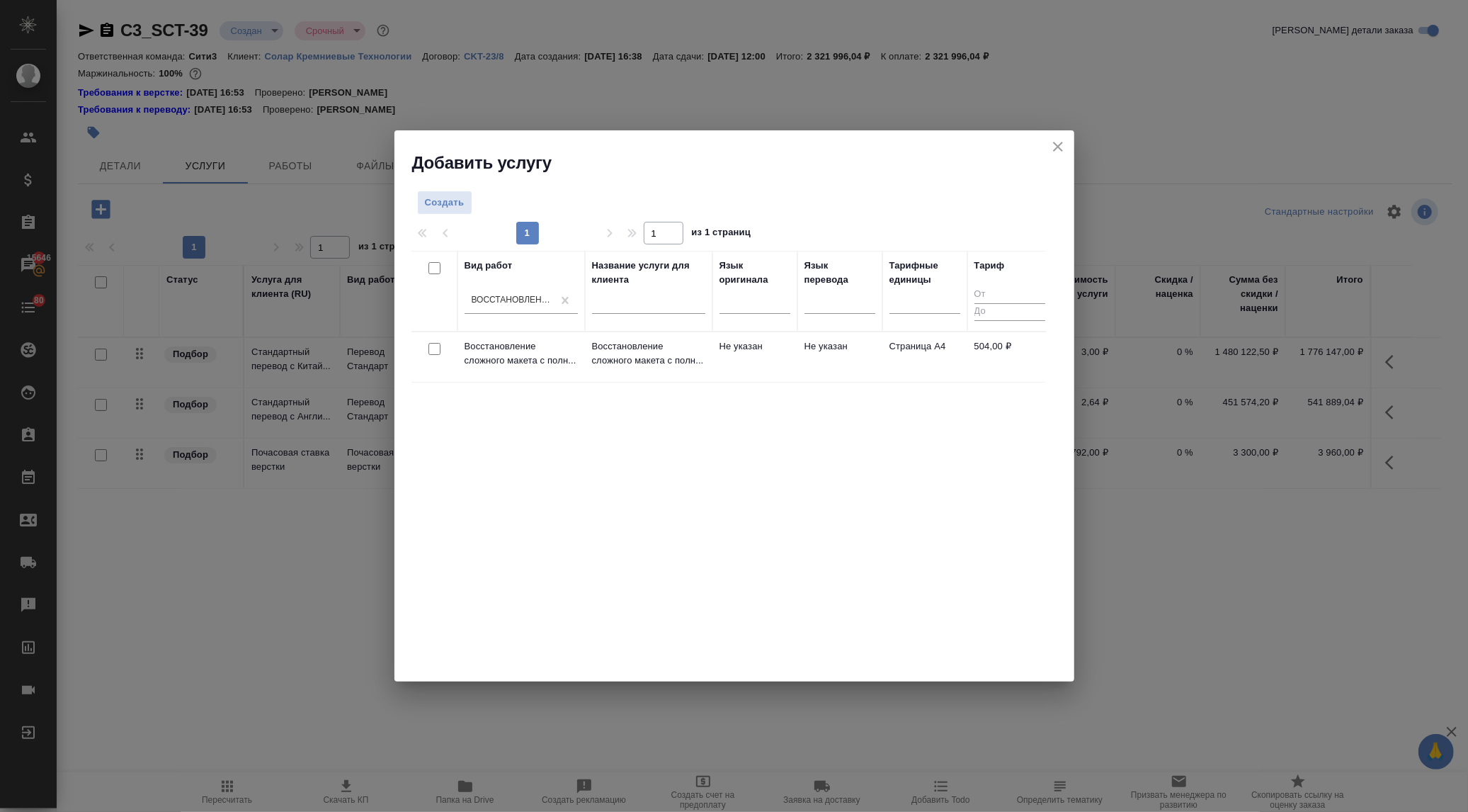
click at [429, 345] on input "checkbox" at bounding box center [434, 349] width 12 height 12
checkbox input "true"
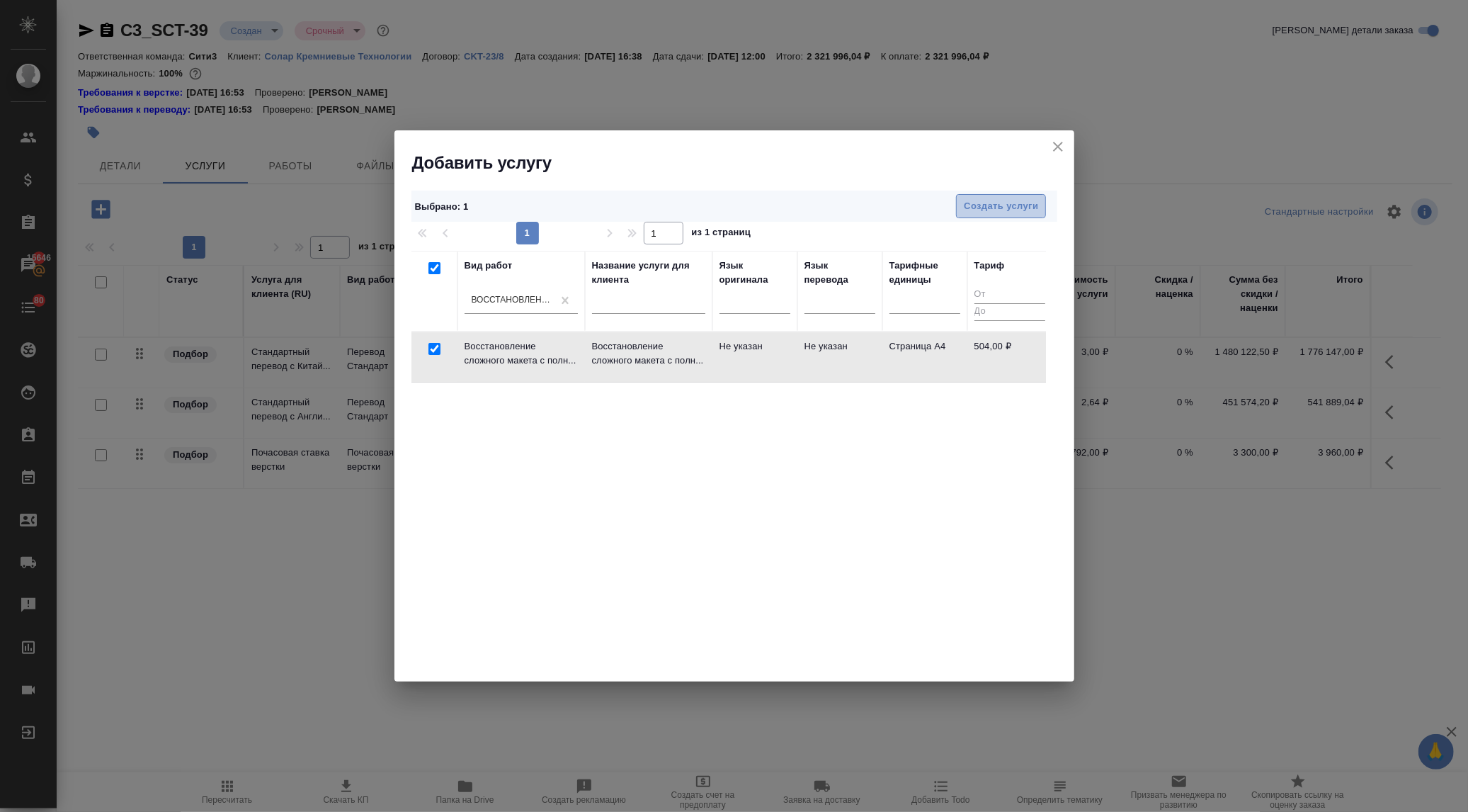
click at [1036, 208] on span "Создать услуги" at bounding box center [1002, 206] width 75 height 17
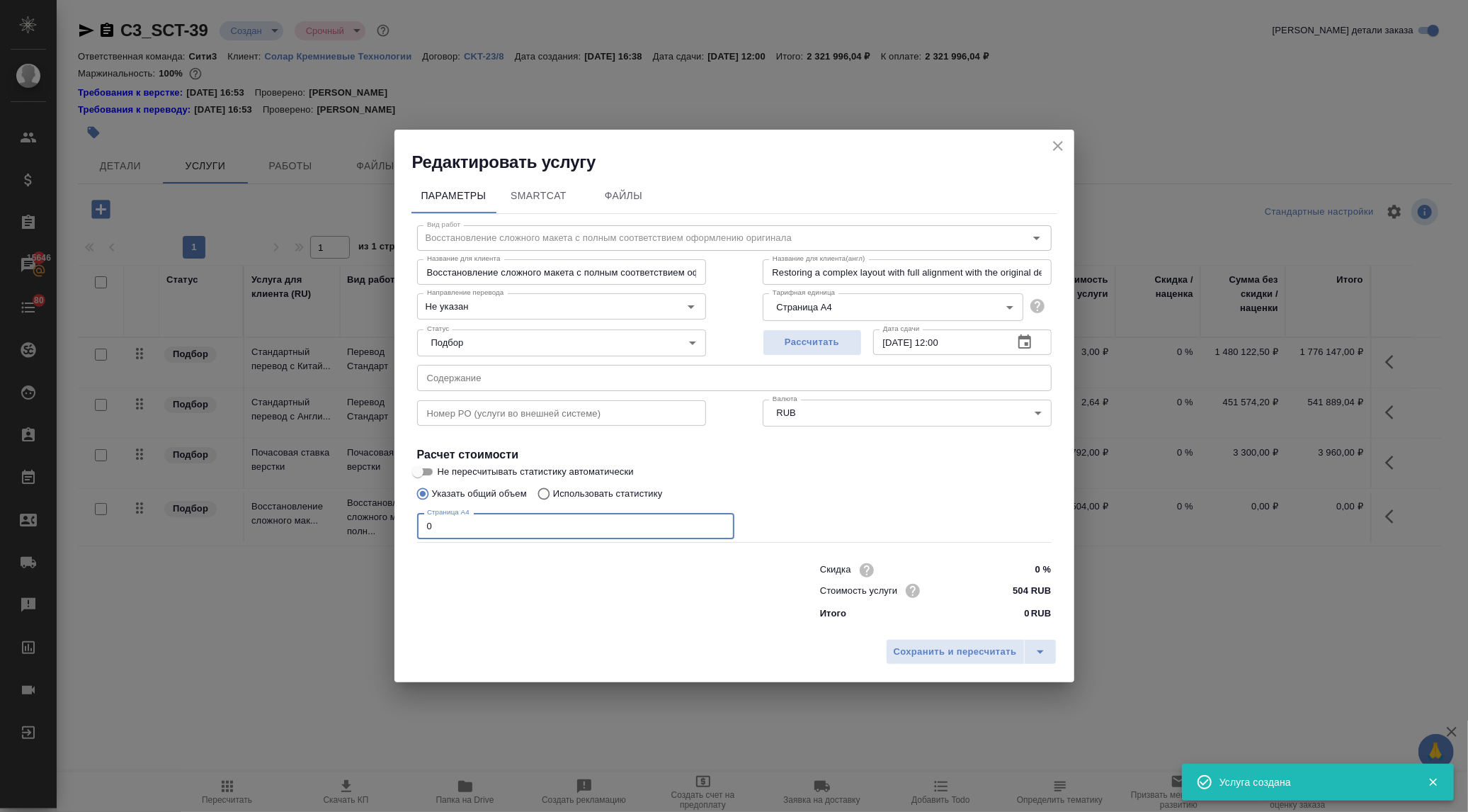
drag, startPoint x: 441, startPoint y: 524, endPoint x: 377, endPoint y: 522, distance: 64.0
click at [377, 522] on div "Редактировать услугу Параметры SmartCat Файлы Вид работ Восстановление сложного…" at bounding box center [734, 406] width 1468 height 812
type input "29"
click at [899, 647] on span "Сохранить и пересчитать" at bounding box center [955, 652] width 124 height 17
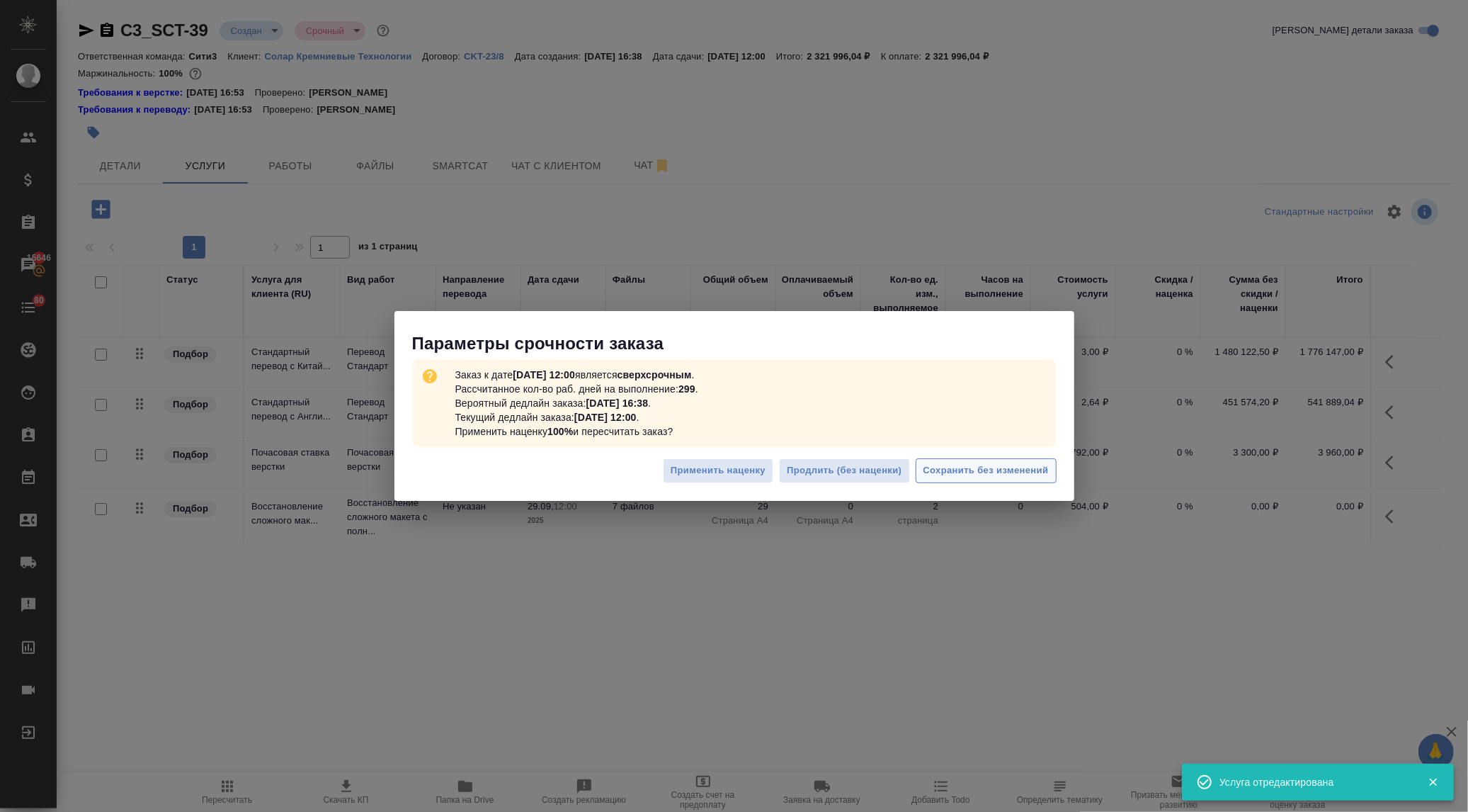
click at [1044, 473] on span "Сохранить без изменений" at bounding box center [987, 470] width 126 height 17
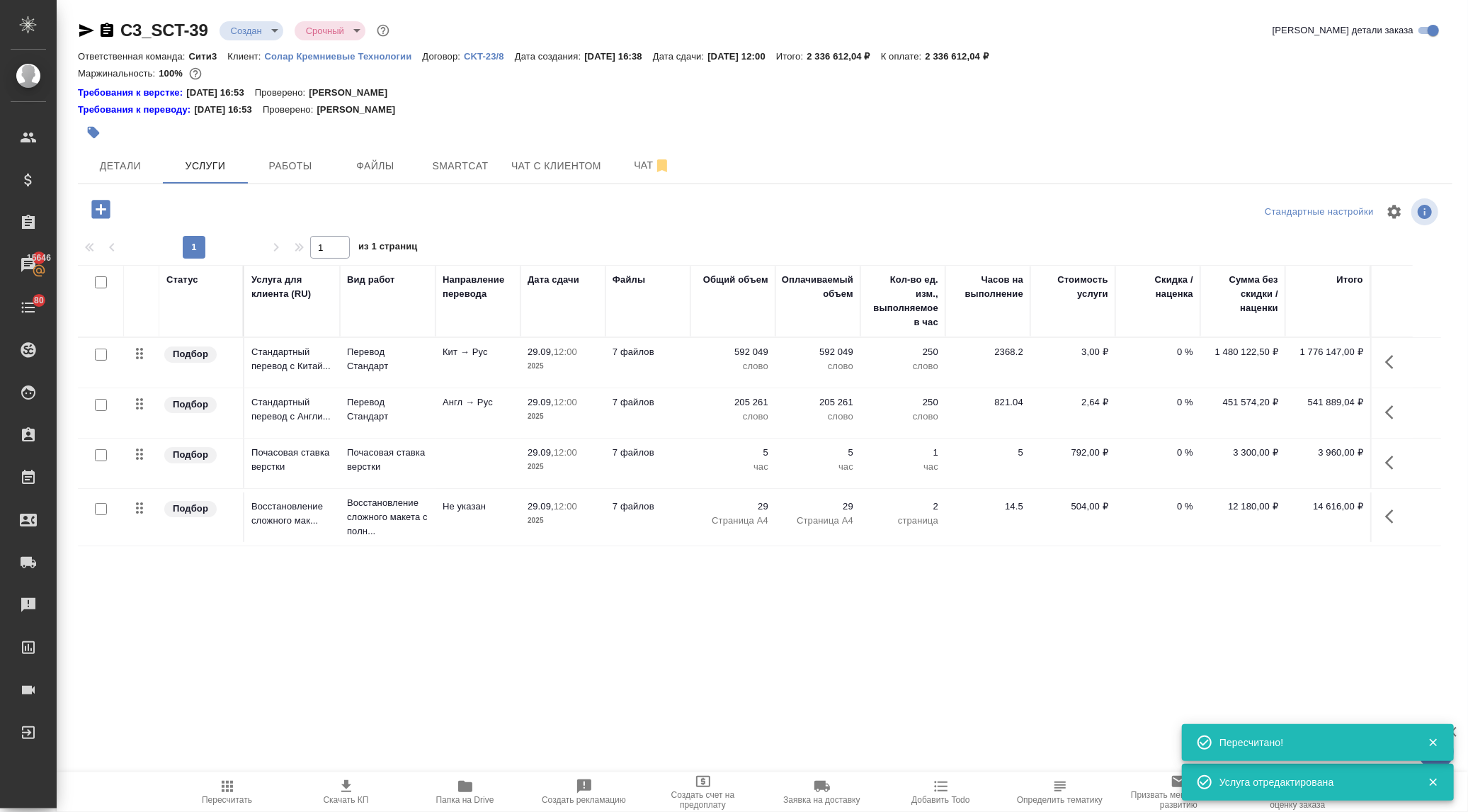
click at [98, 209] on icon "button" at bounding box center [100, 209] width 25 height 25
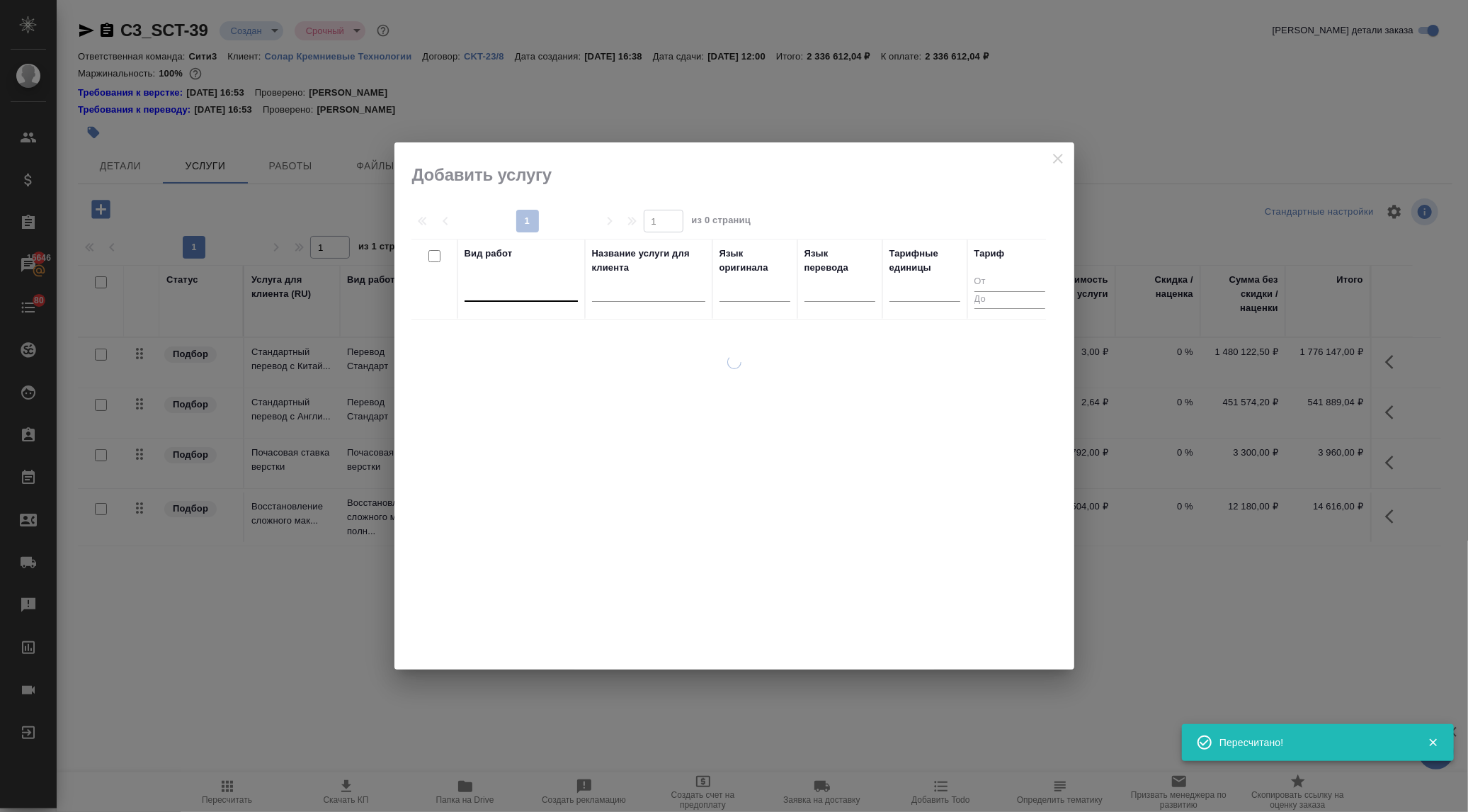
click at [499, 286] on div at bounding box center [520, 287] width 113 height 21
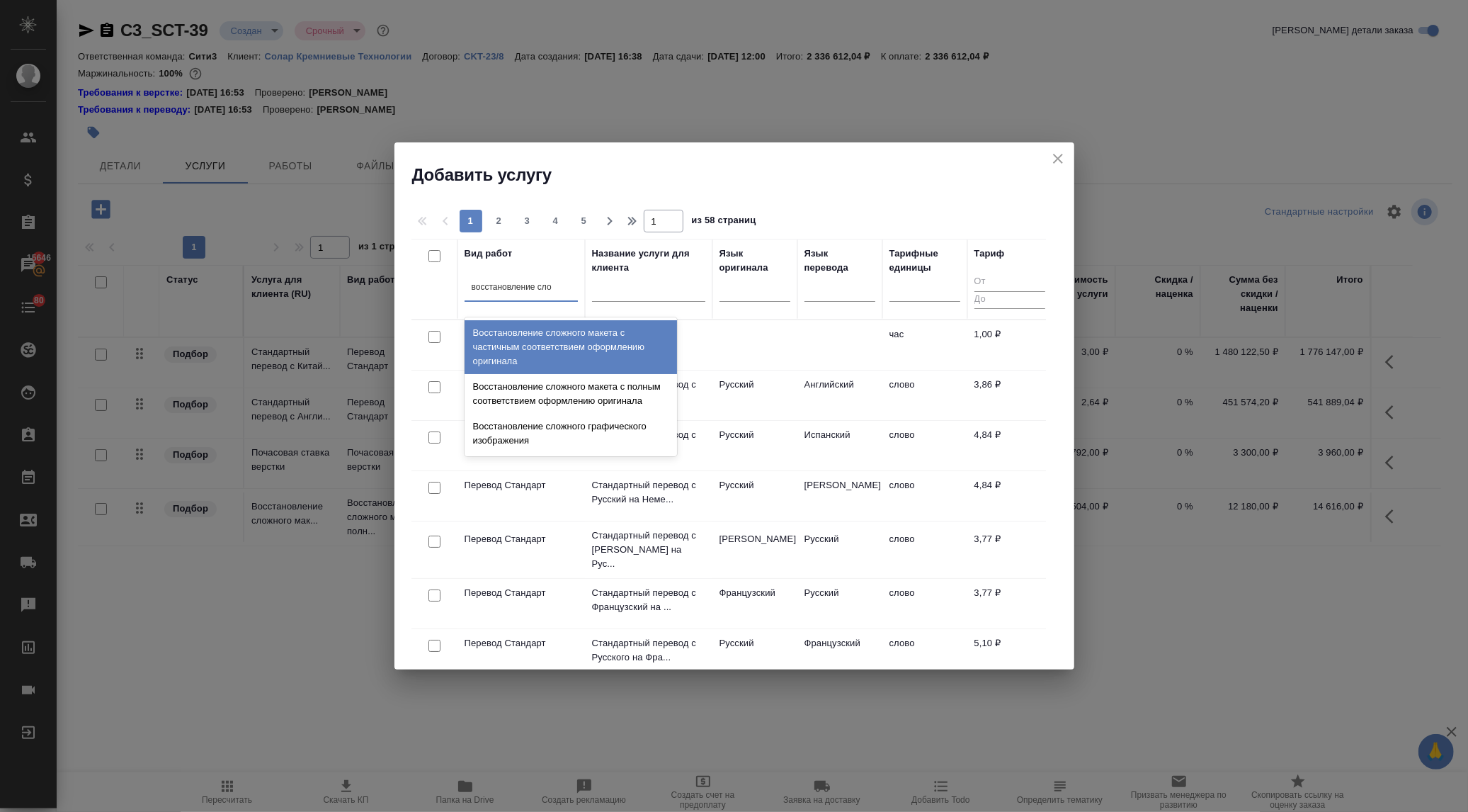
type input "восстановление слож"
click at [521, 348] on div "Восстановление сложного макета с частичным соответствием оформлению оригинала" at bounding box center [571, 347] width 212 height 54
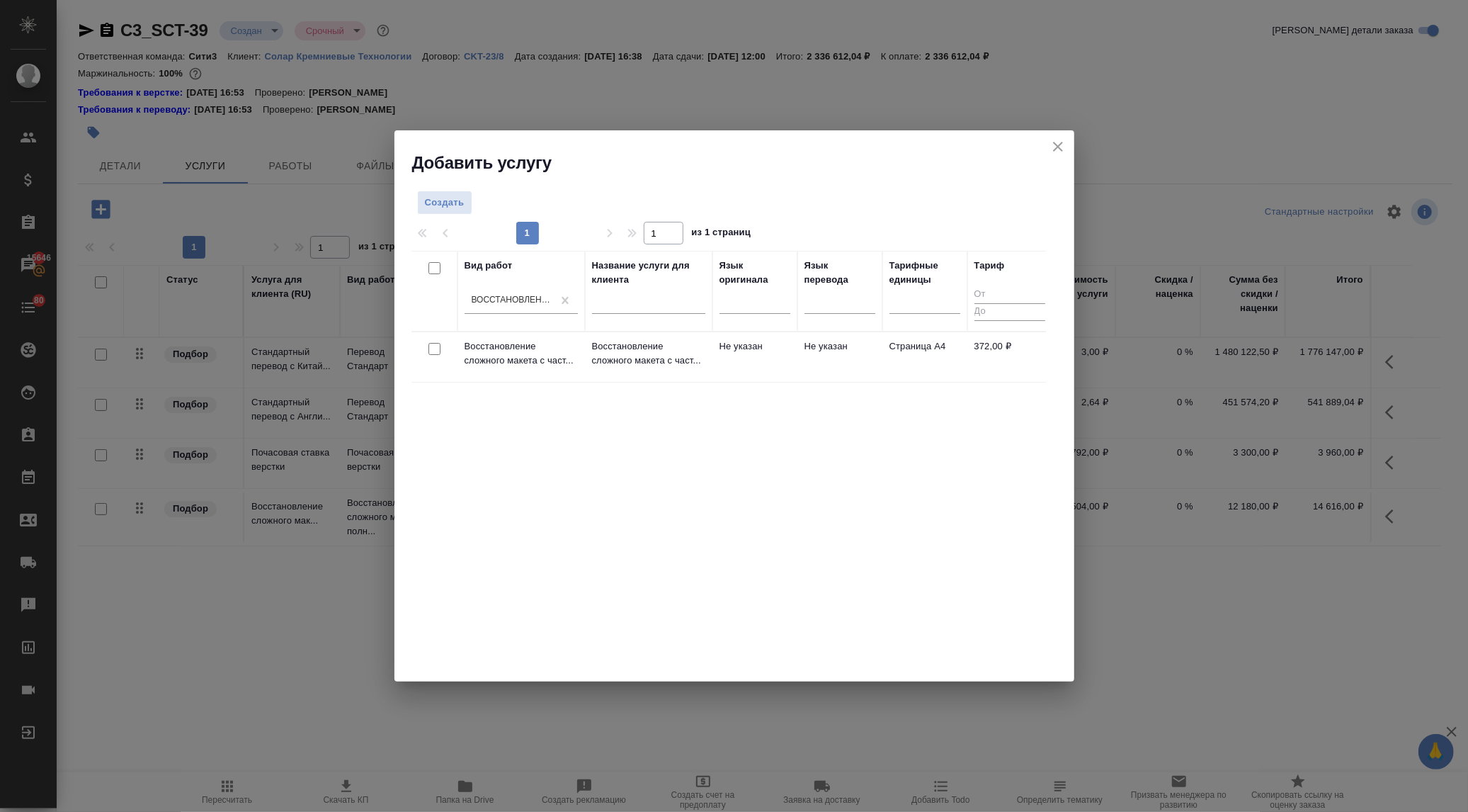
click at [429, 350] on input "checkbox" at bounding box center [434, 349] width 12 height 12
checkbox input "true"
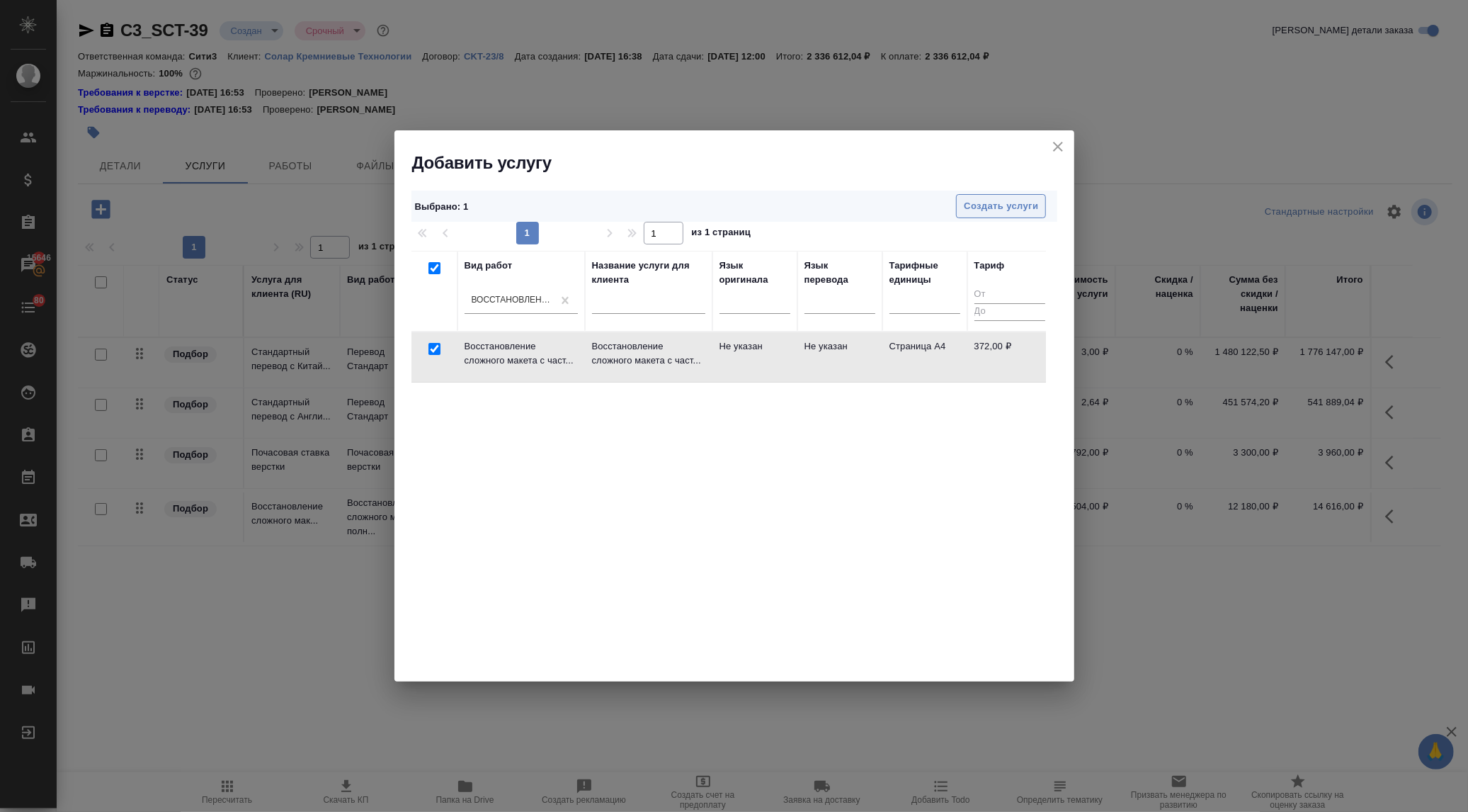
drag, startPoint x: 990, startPoint y: 202, endPoint x: 995, endPoint y: 195, distance: 8.6
click at [995, 195] on button "Создать услуги" at bounding box center [1002, 206] width 90 height 25
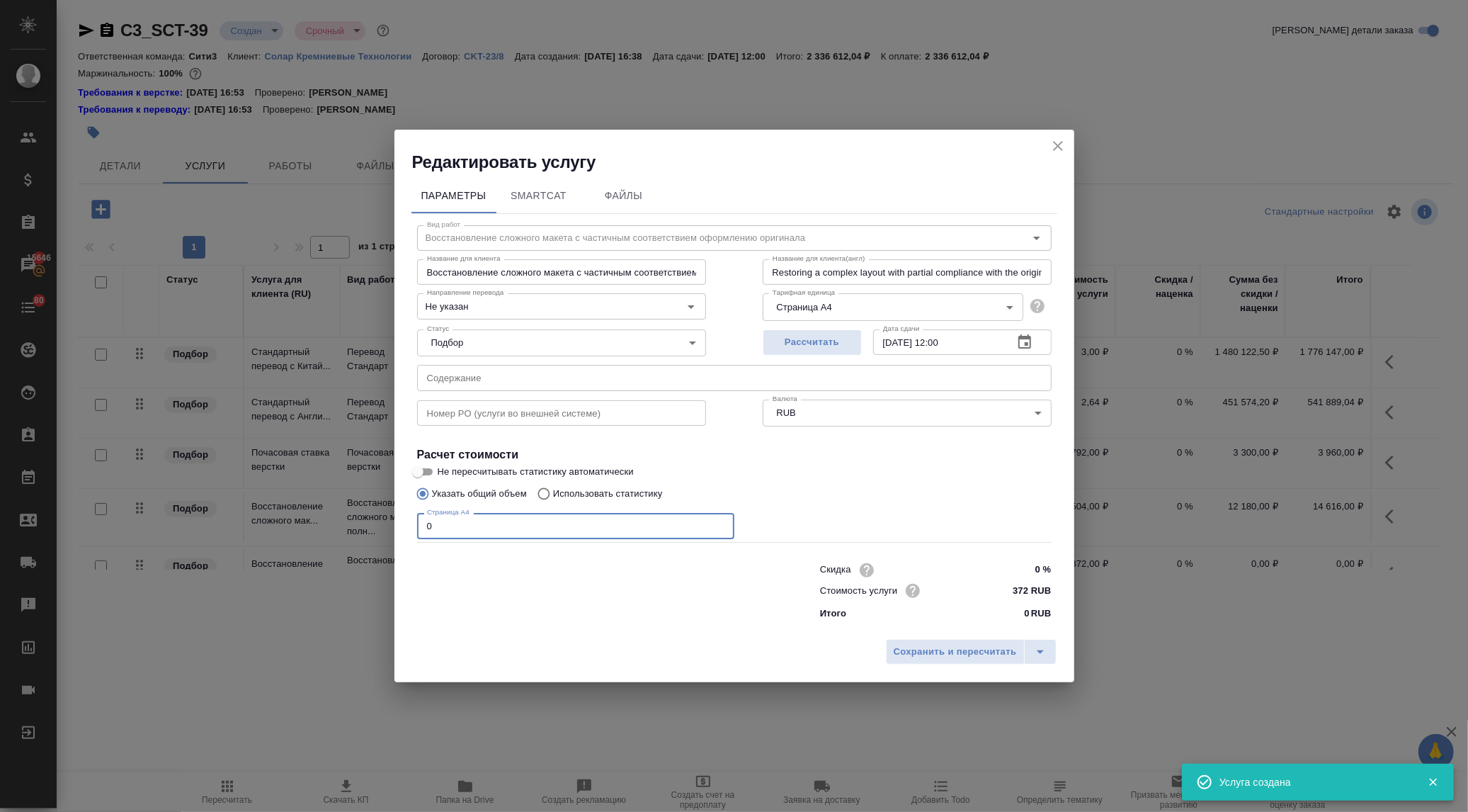
drag, startPoint x: 433, startPoint y: 524, endPoint x: 383, endPoint y: 528, distance: 50.2
click at [383, 528] on div "Редактировать услугу Параметры SmartCat Файлы Вид работ Восстановление сложного…" at bounding box center [734, 406] width 1468 height 812
type input "2334"
click at [926, 646] on span "Сохранить и пересчитать" at bounding box center [955, 652] width 124 height 17
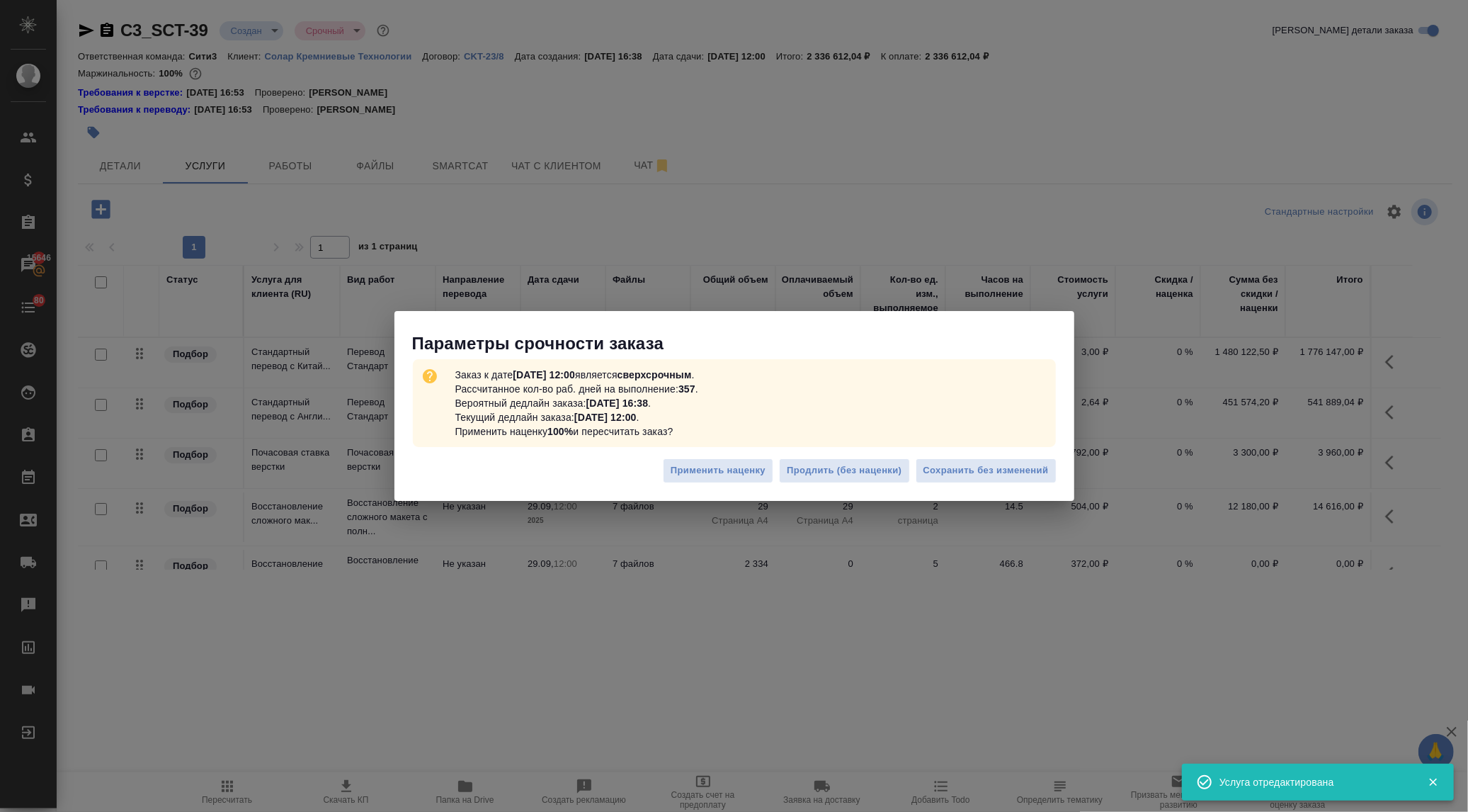
click at [989, 456] on div "Применить наценку Продлить (без наценки) Сохранить без изменений" at bounding box center [734, 475] width 680 height 49
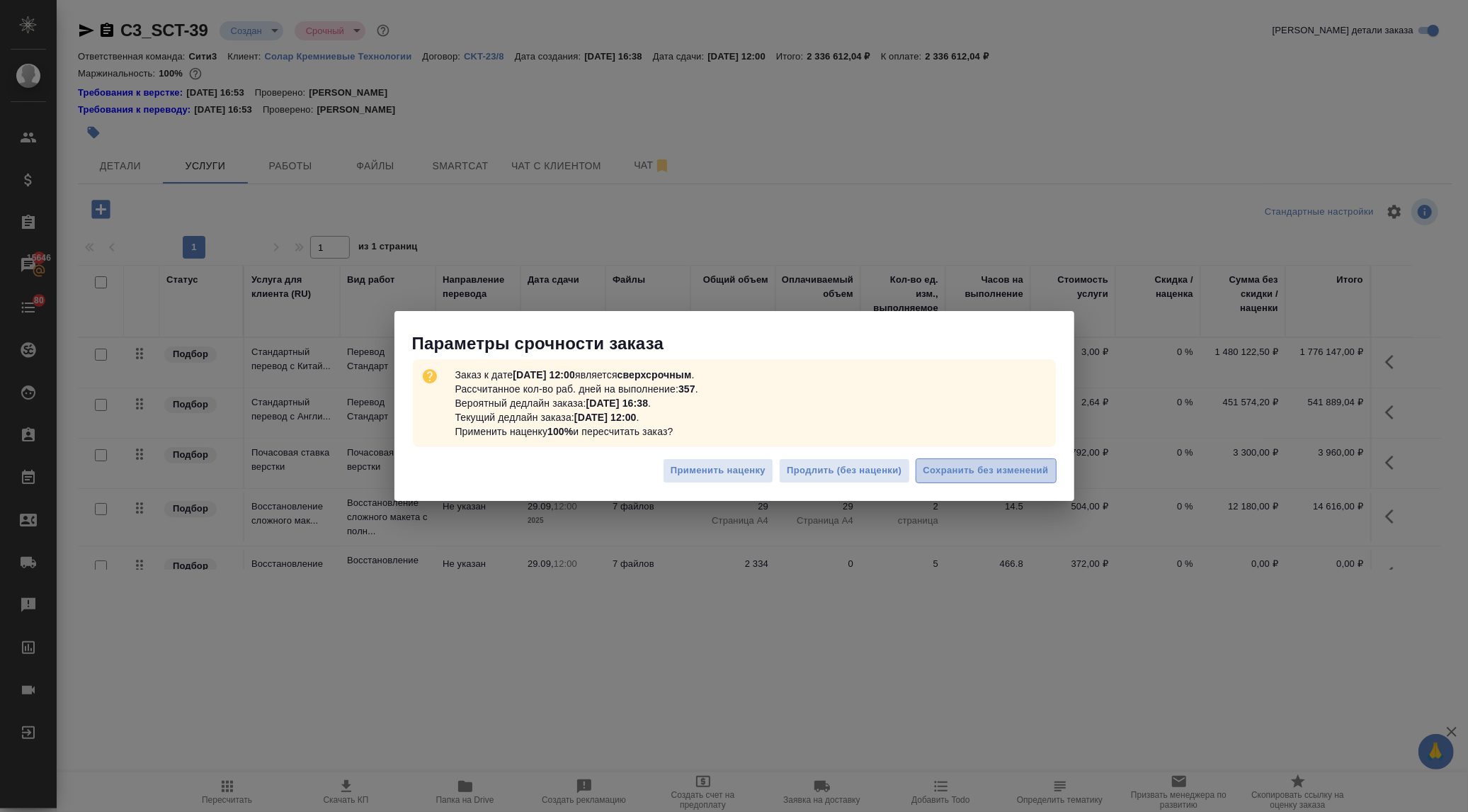
click at [996, 468] on span "Сохранить без изменений" at bounding box center [987, 470] width 126 height 17
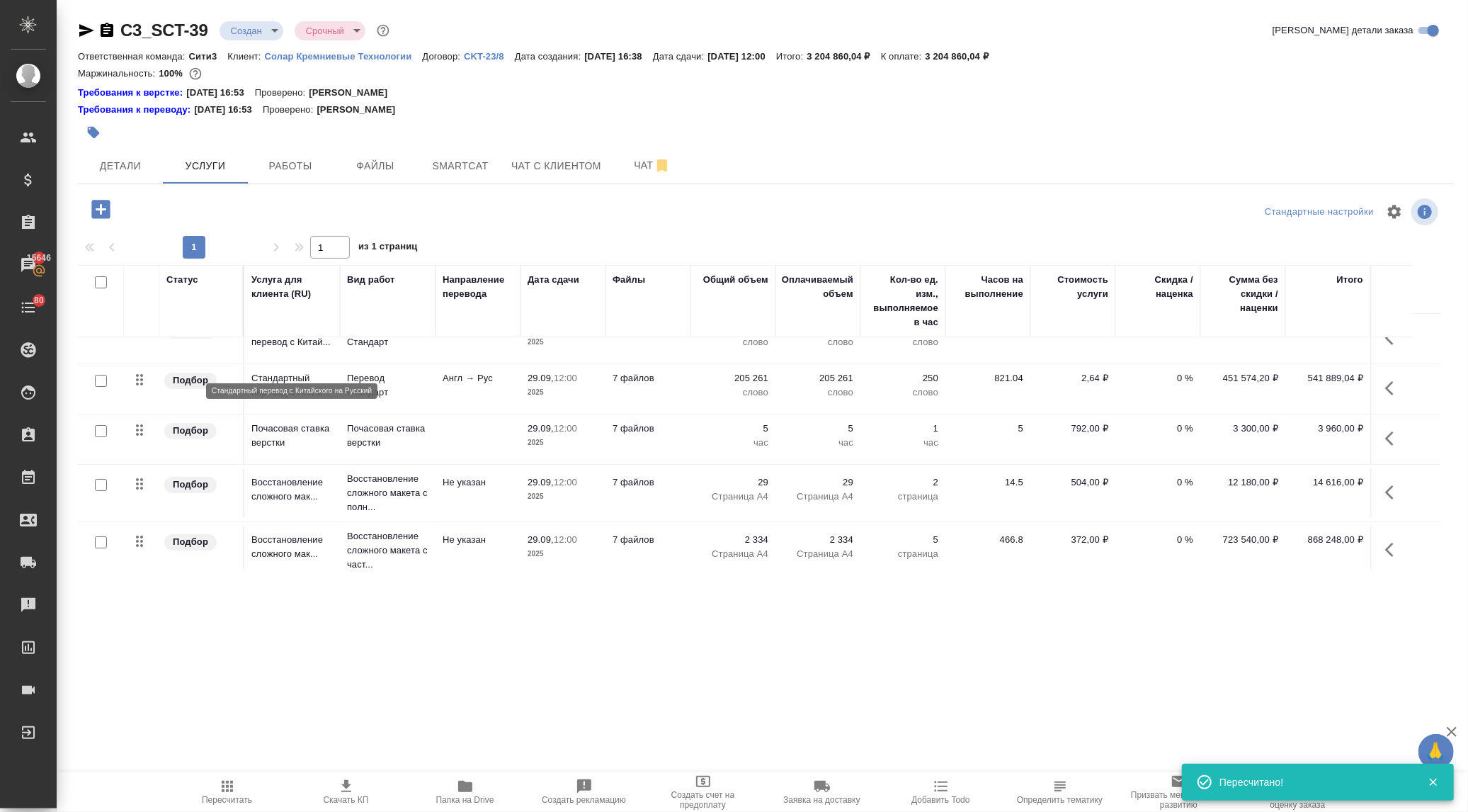
scroll to position [34, 0]
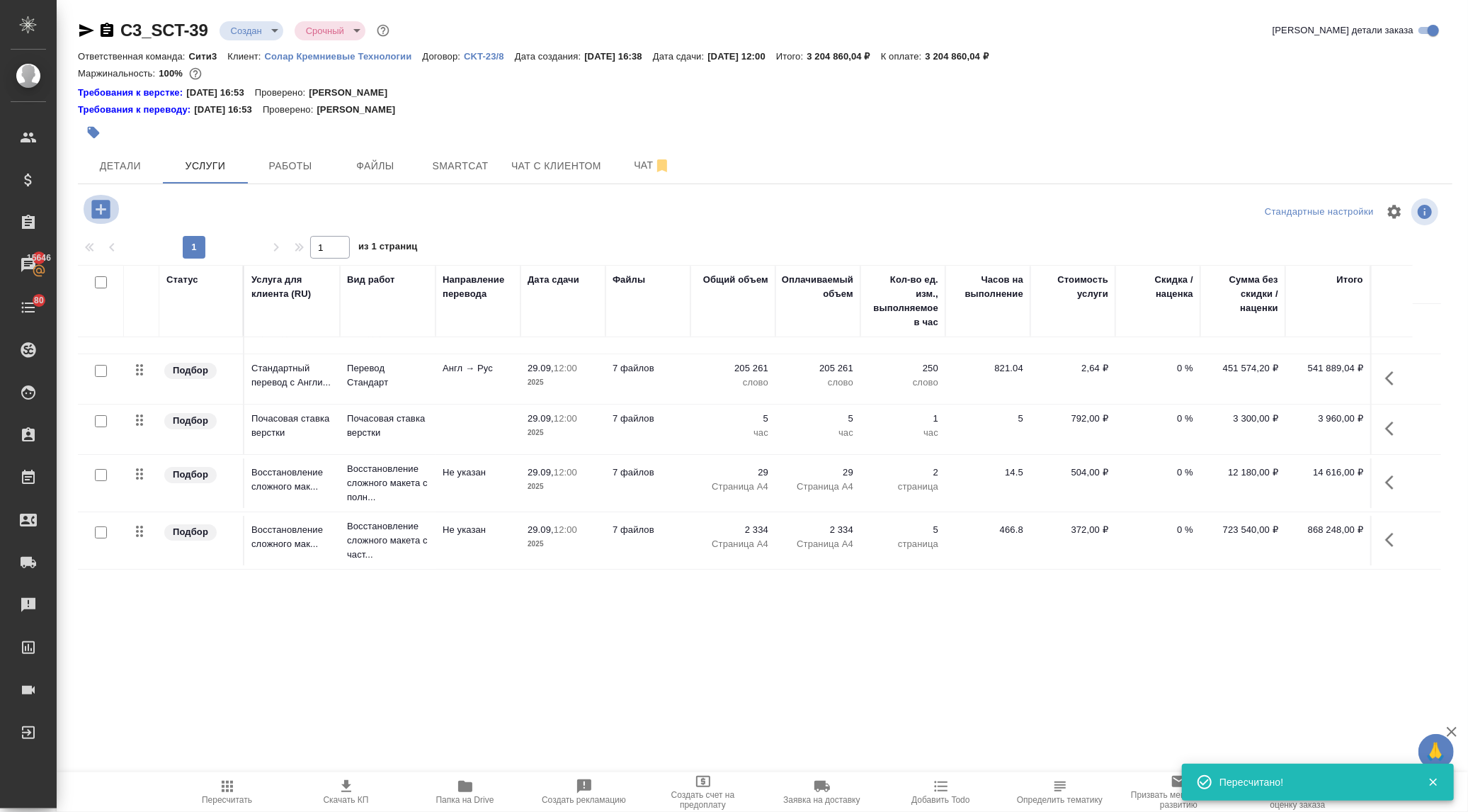
click at [97, 209] on icon "button" at bounding box center [100, 209] width 25 height 25
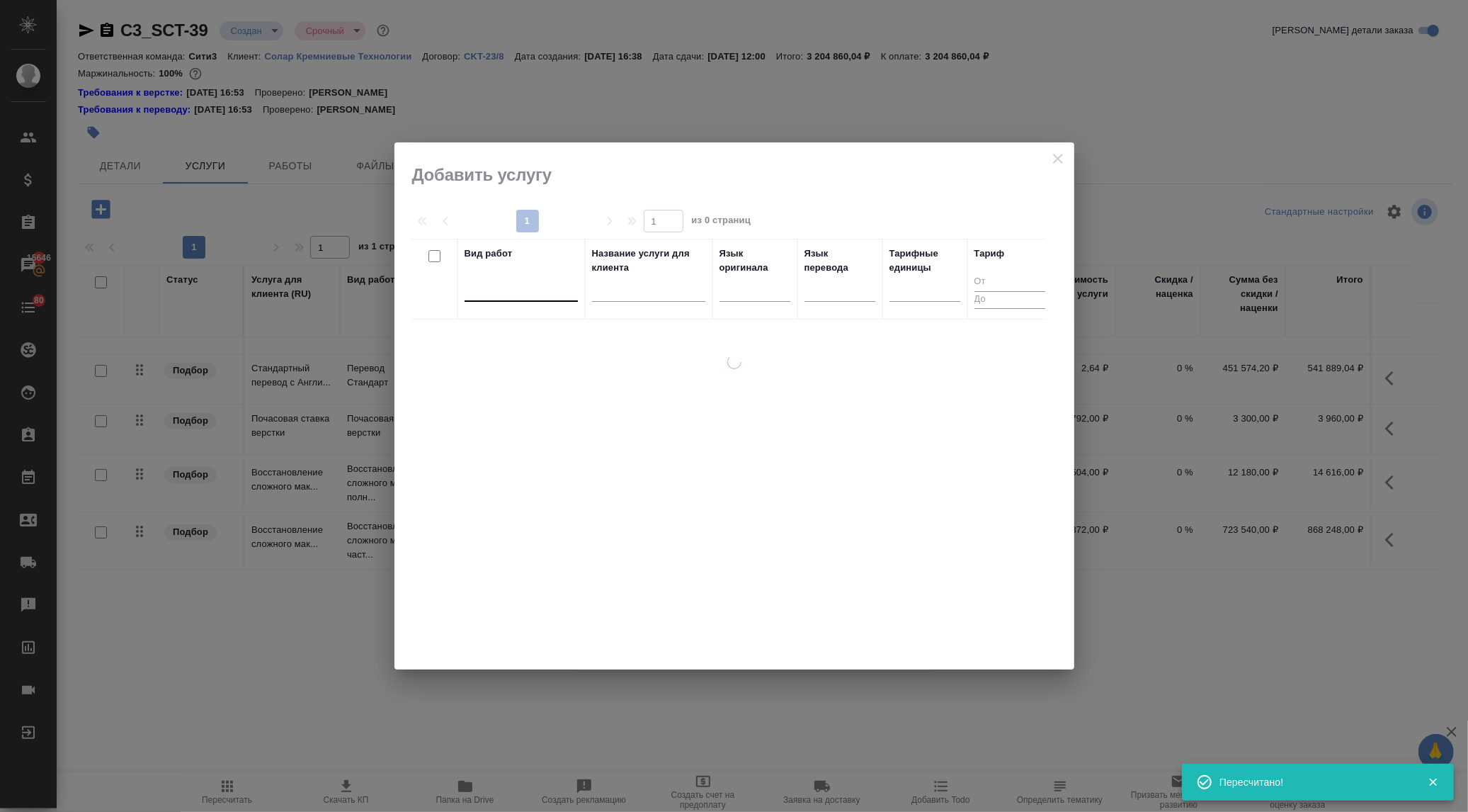
click at [479, 286] on div at bounding box center [520, 287] width 113 height 21
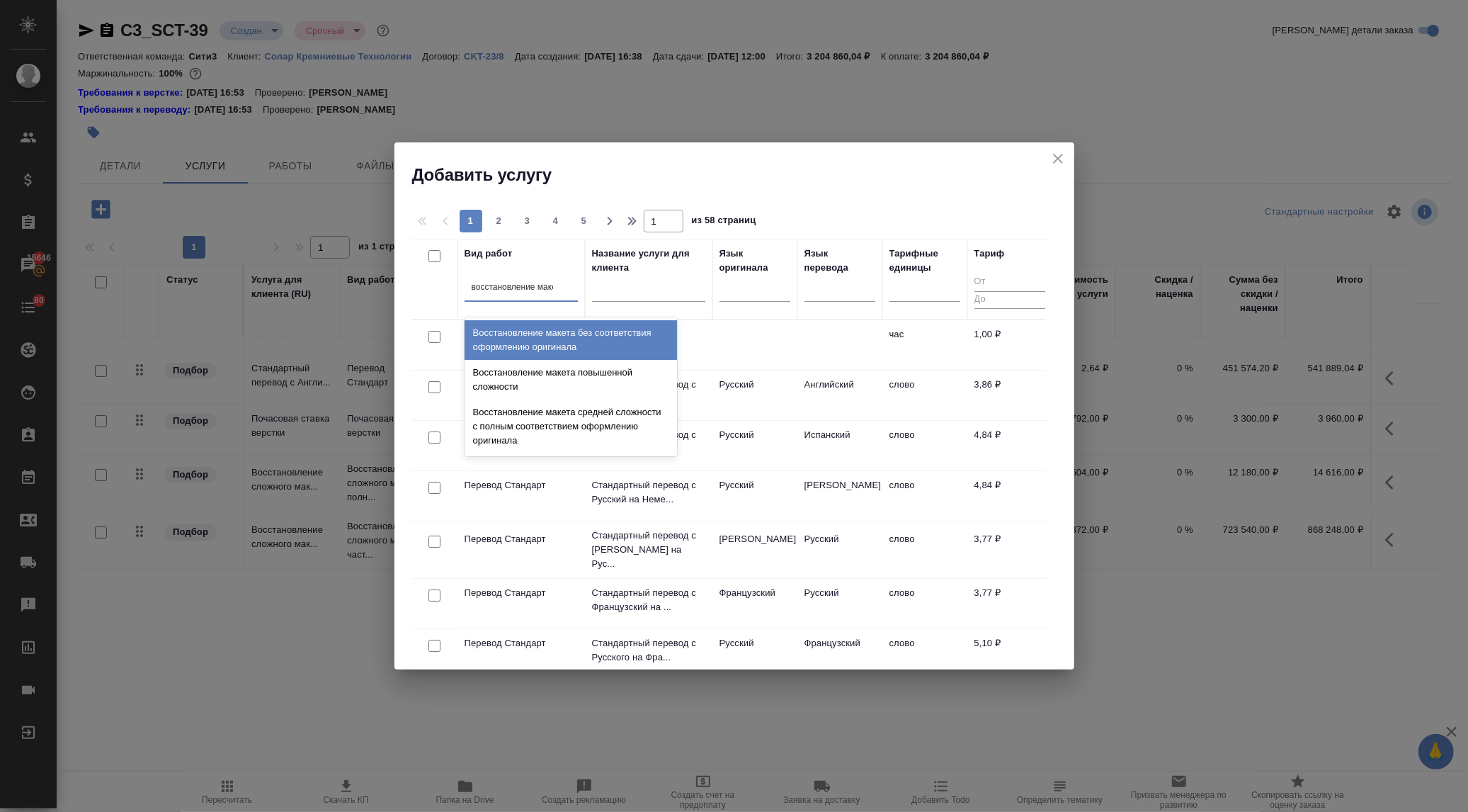
type input "восстановление макет"
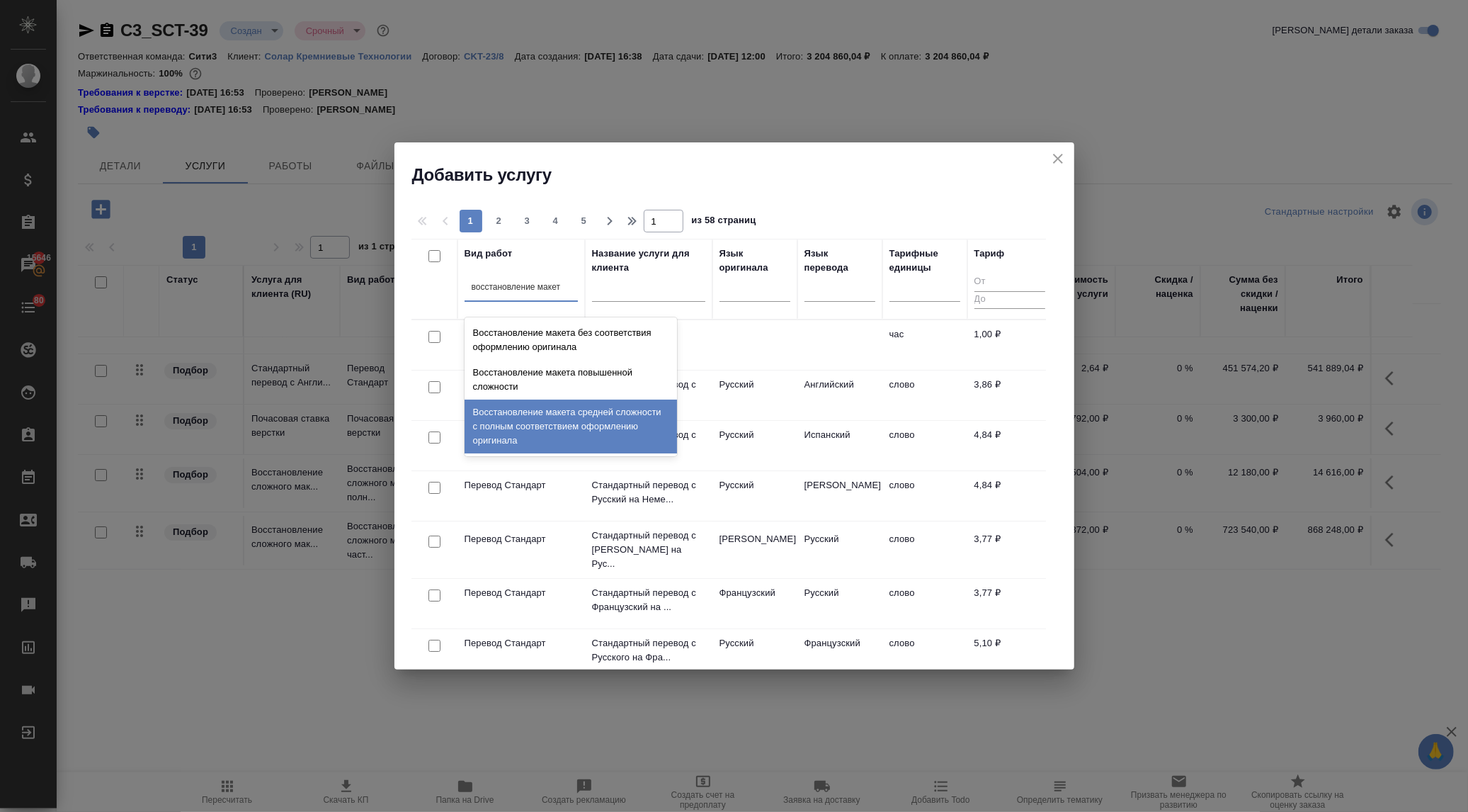
click at [506, 425] on div "Восстановление макета средней сложности с полным соответствием оформлению ориги…" at bounding box center [571, 426] width 212 height 54
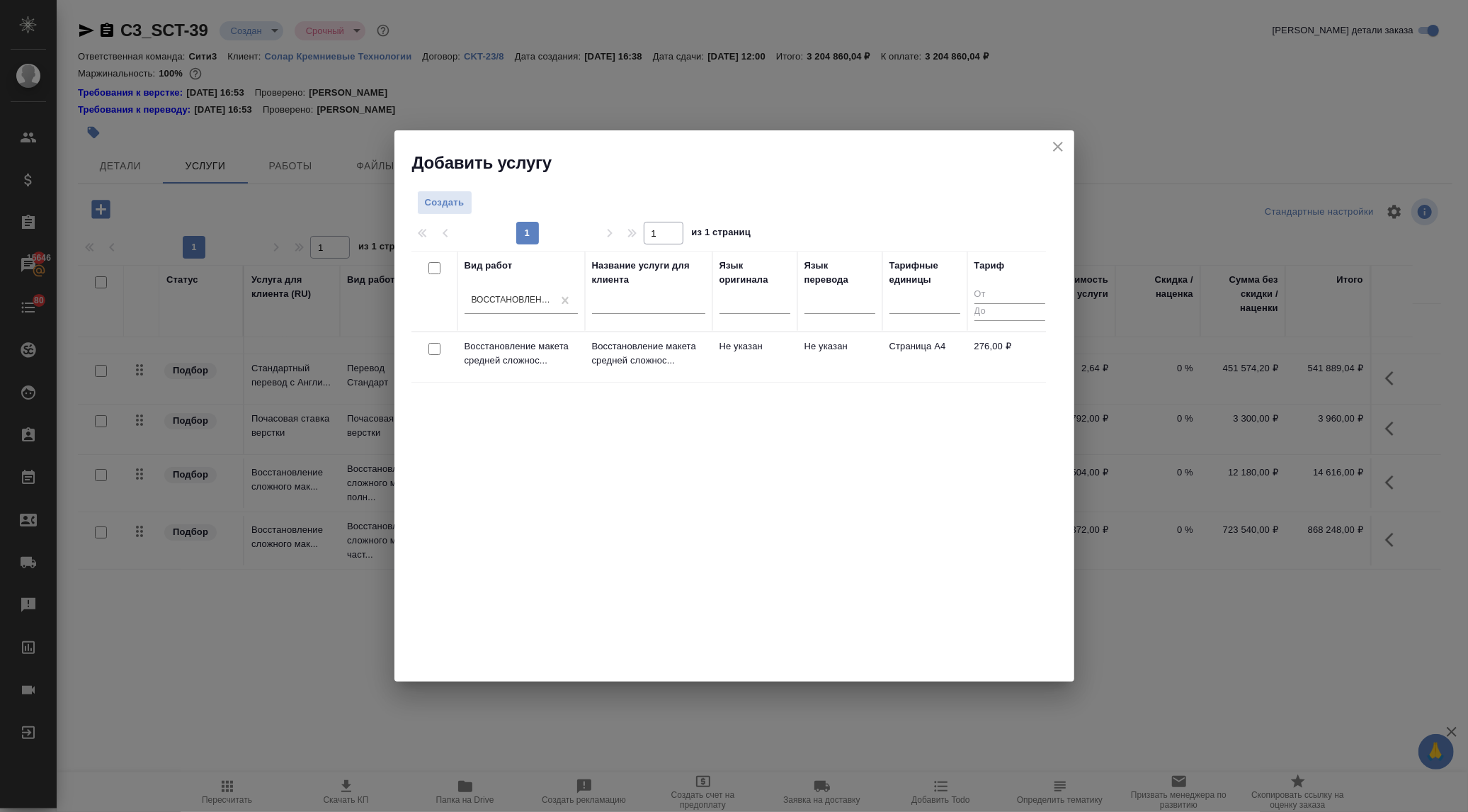
click at [432, 347] on input "checkbox" at bounding box center [434, 349] width 12 height 12
checkbox input "true"
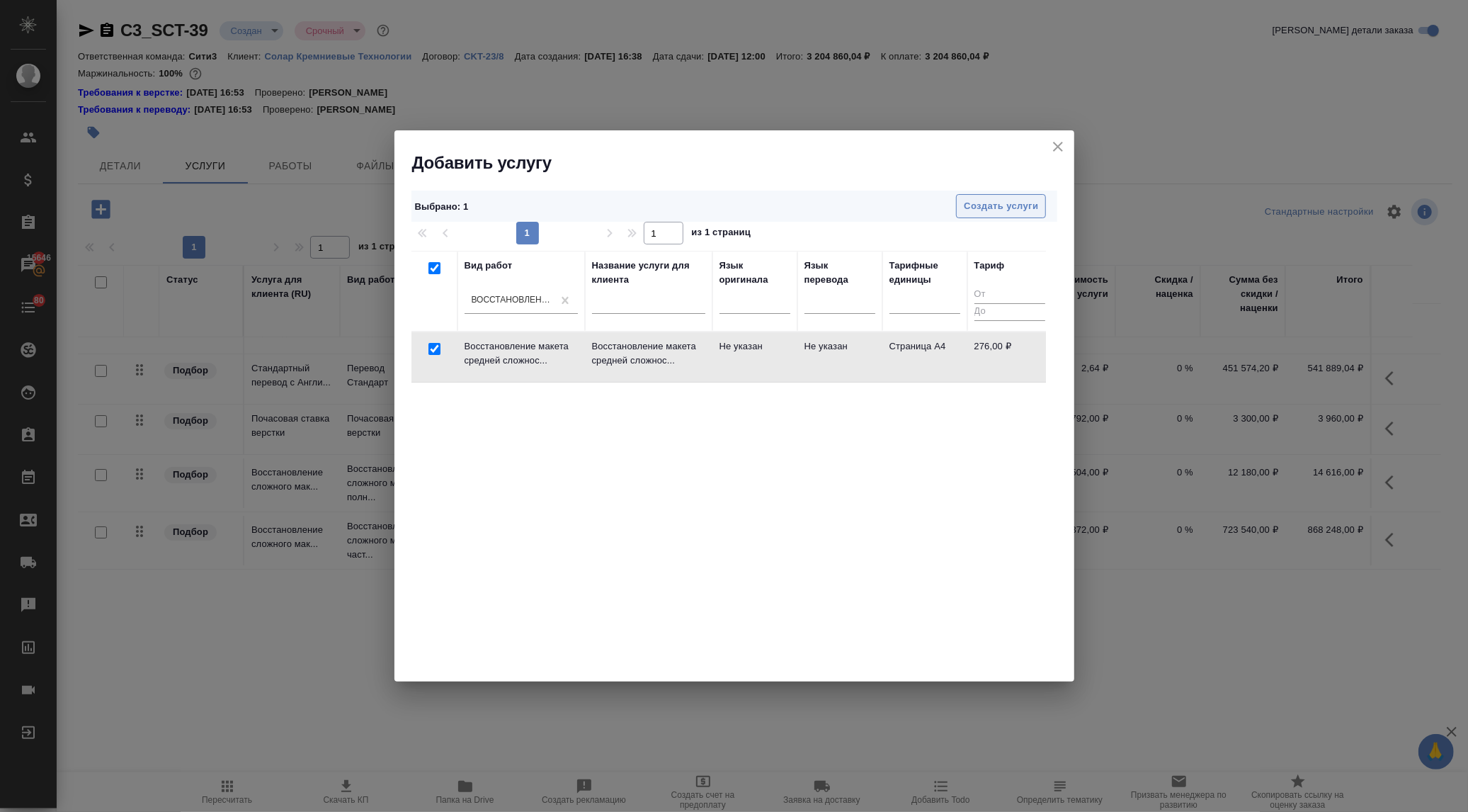
click at [986, 205] on span "Создать услуги" at bounding box center [1002, 206] width 75 height 17
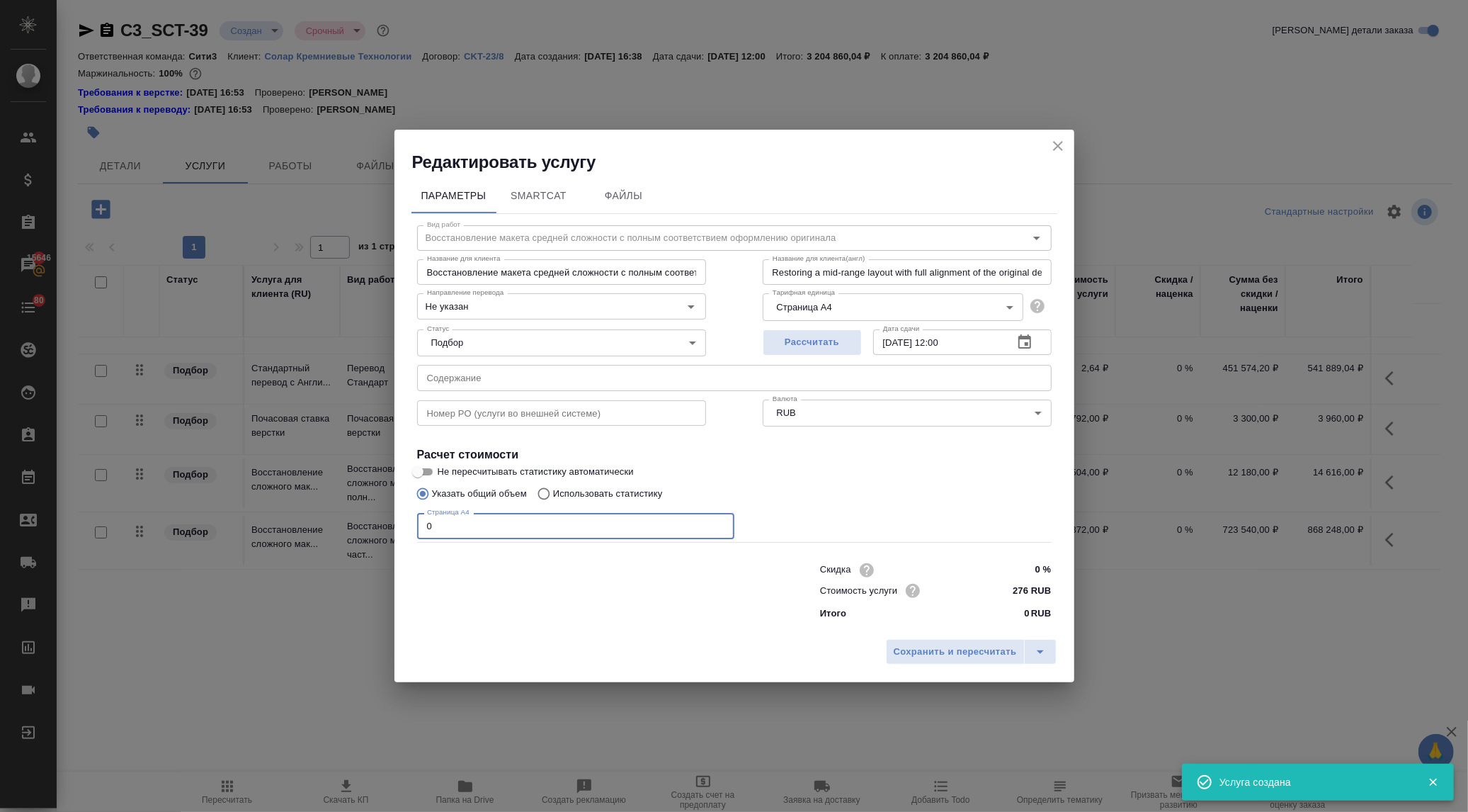
drag, startPoint x: 432, startPoint y: 527, endPoint x: 370, endPoint y: 533, distance: 62.3
click at [370, 533] on div "Редактировать услугу Параметры SmartCat Файлы Вид работ Восстановление макета с…" at bounding box center [734, 406] width 1468 height 812
type input "29"
click at [978, 661] on button "Сохранить и пересчитать" at bounding box center [954, 652] width 138 height 26
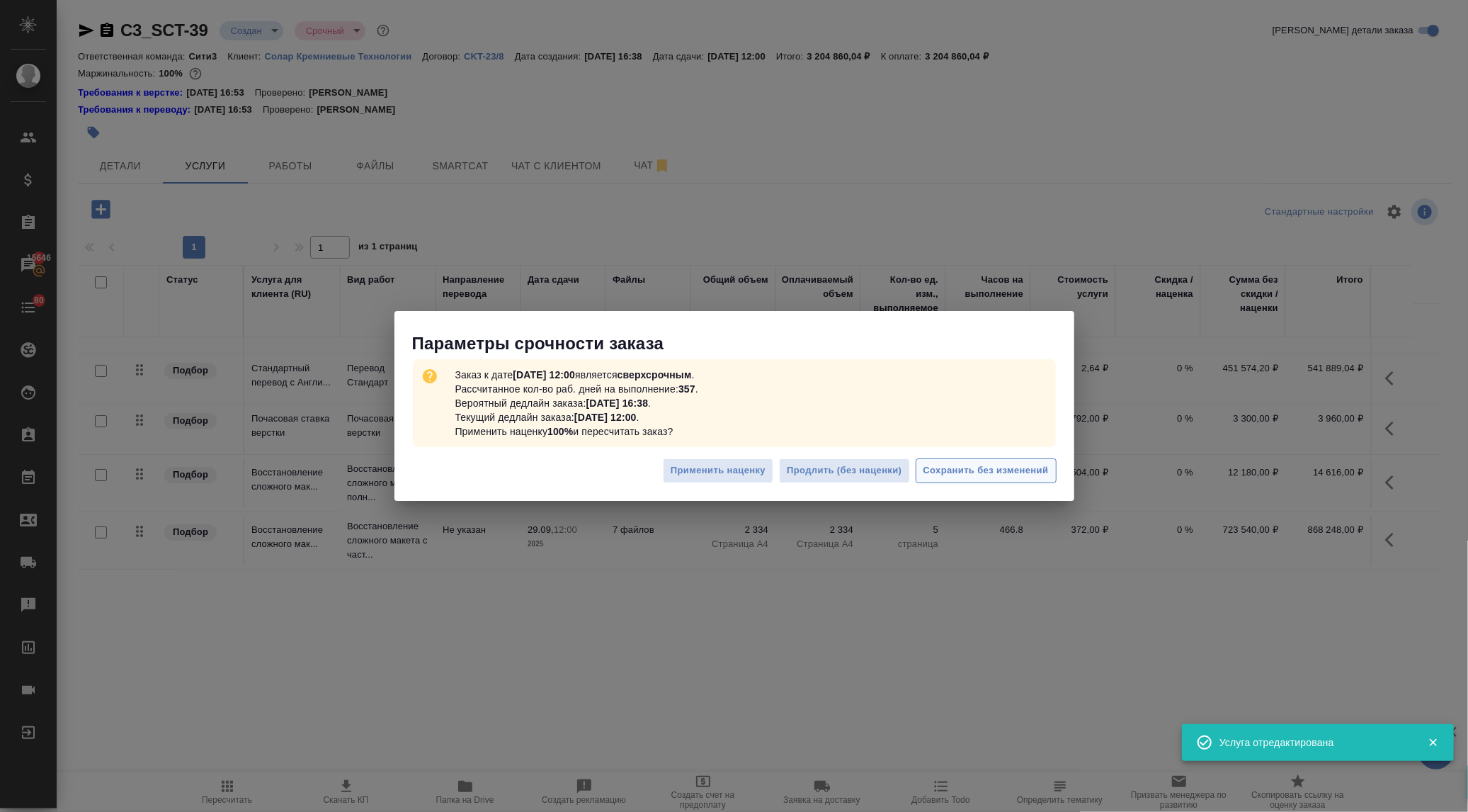
click at [953, 467] on span "Сохранить без изменений" at bounding box center [987, 470] width 126 height 17
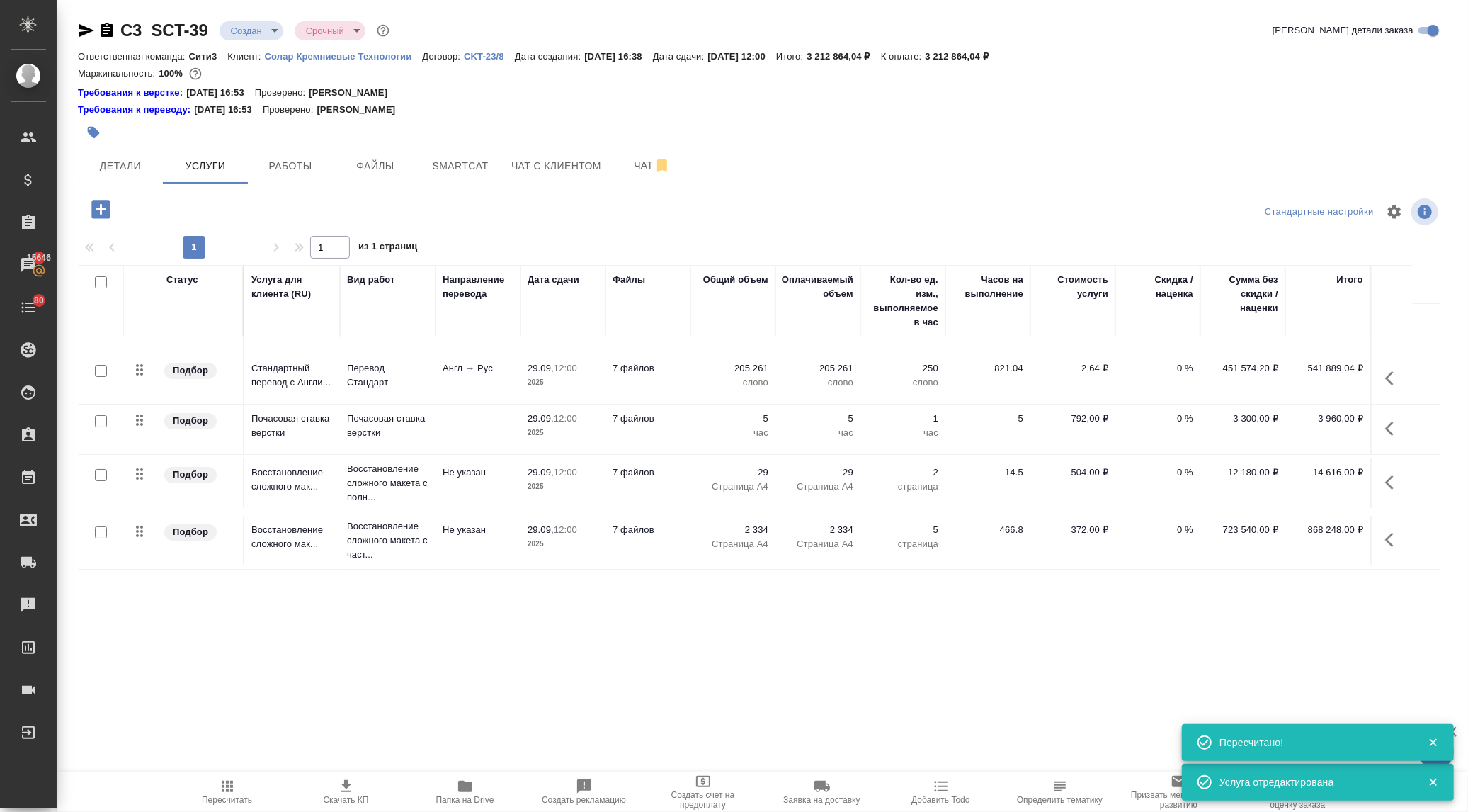
click at [1391, 478] on icon "button" at bounding box center [1389, 482] width 9 height 14
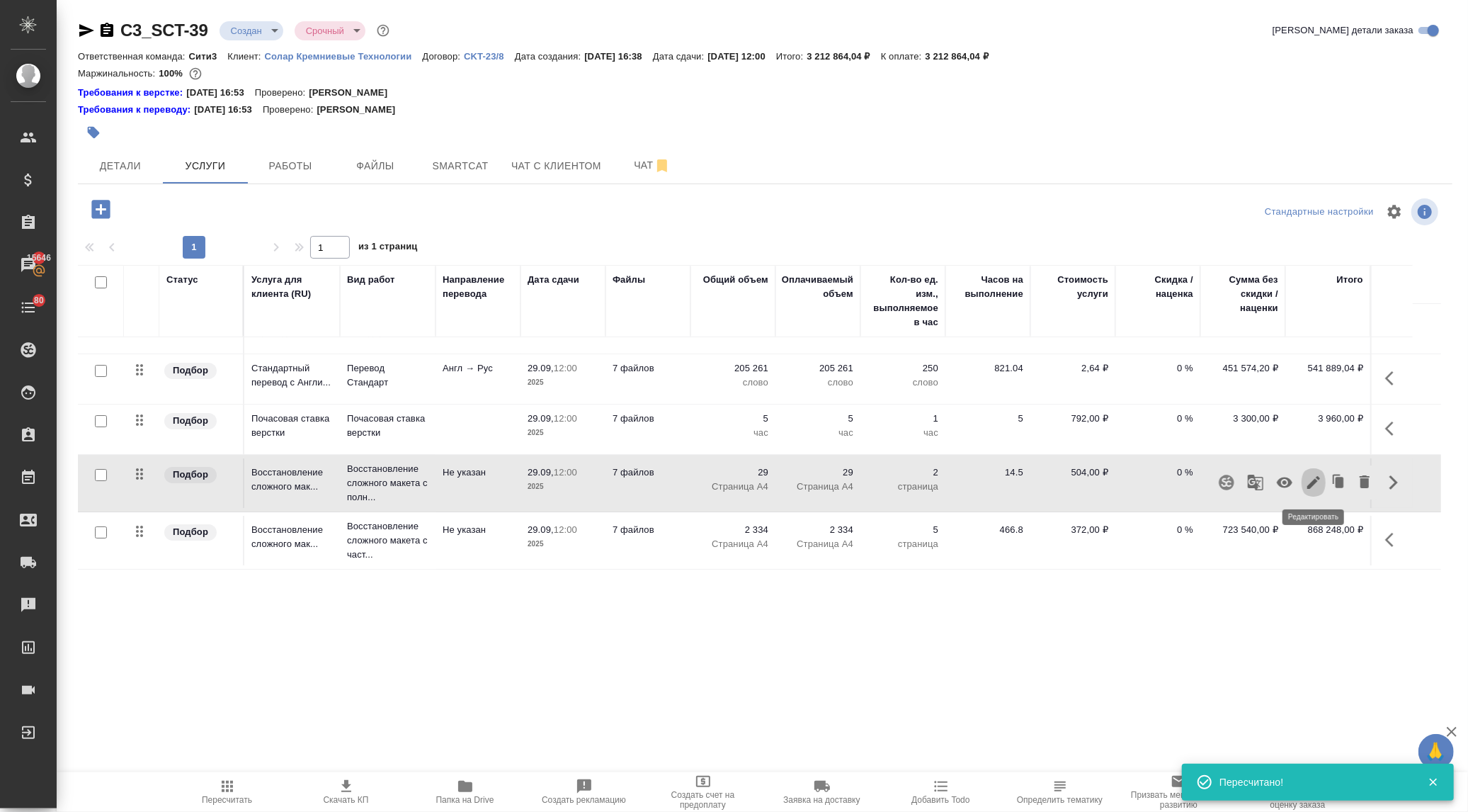
click at [1315, 474] on button "button" at bounding box center [1314, 482] width 25 height 34
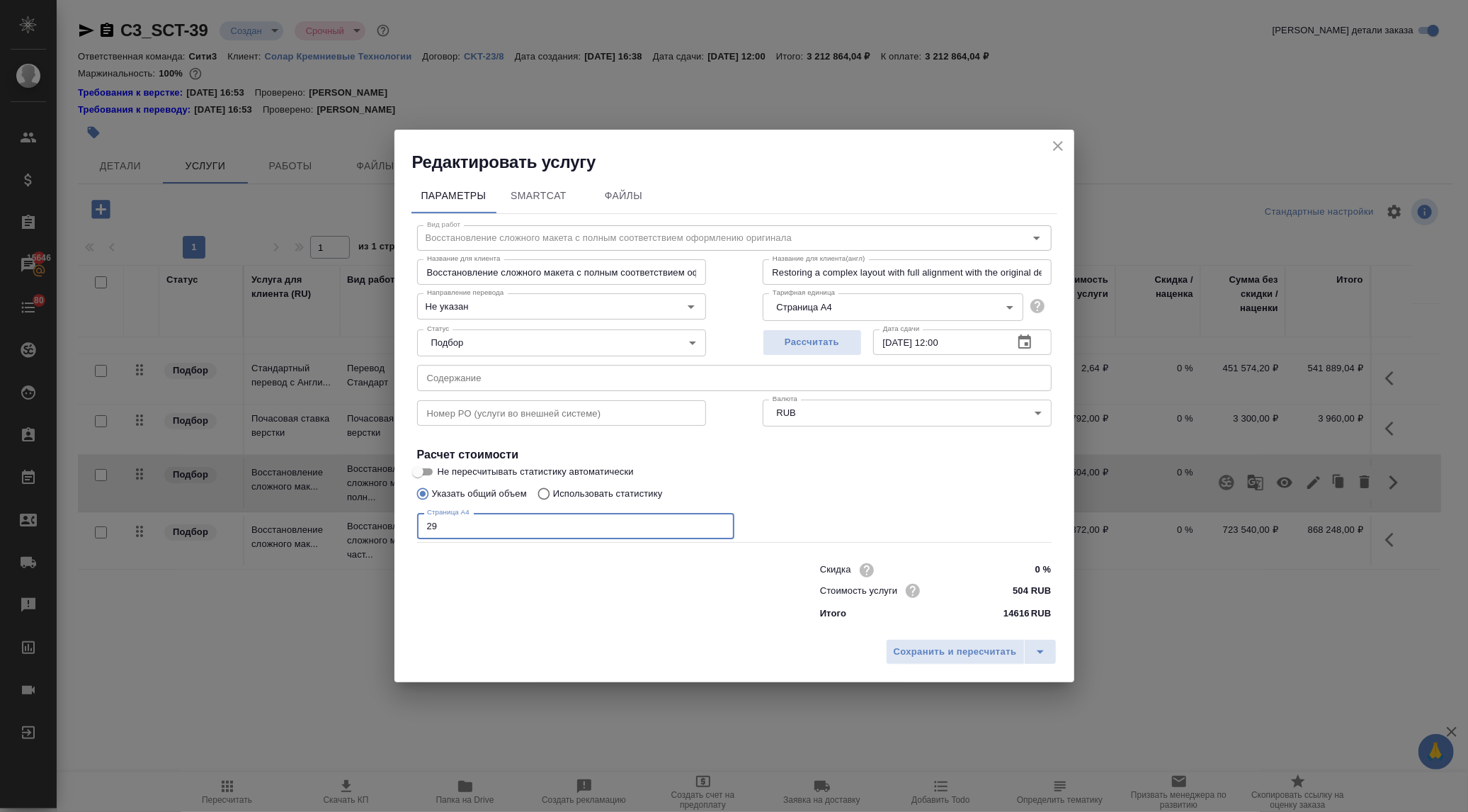
drag, startPoint x: 454, startPoint y: 522, endPoint x: 373, endPoint y: 517, distance: 81.2
click at [373, 514] on div "Редактировать услугу Параметры SmartCat Файлы Вид работ Восстановление сложного…" at bounding box center [734, 406] width 1468 height 812
type input "582"
click at [935, 656] on span "Сохранить и пересчитать" at bounding box center [955, 652] width 124 height 17
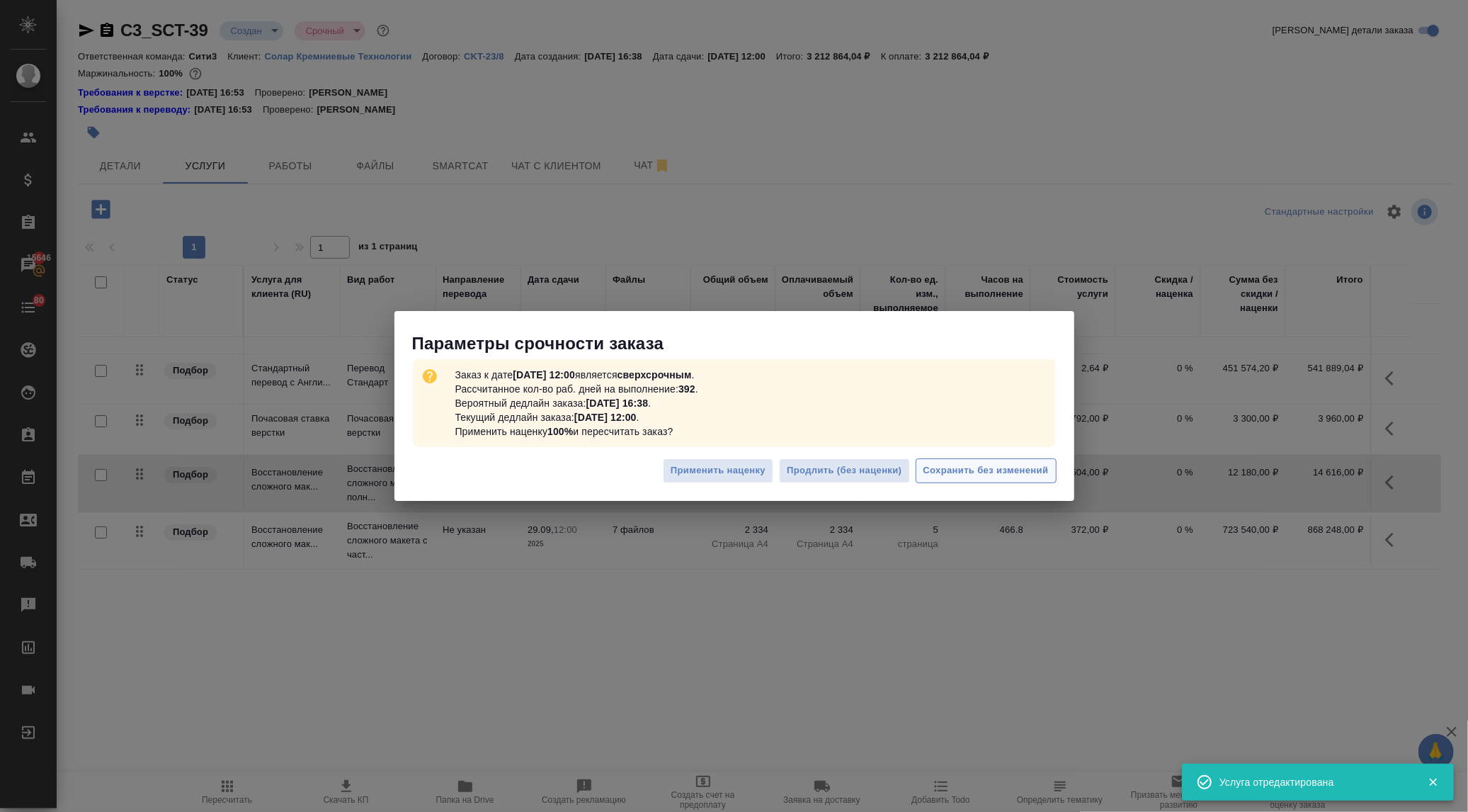
click at [974, 464] on span "Сохранить без изменений" at bounding box center [987, 470] width 126 height 17
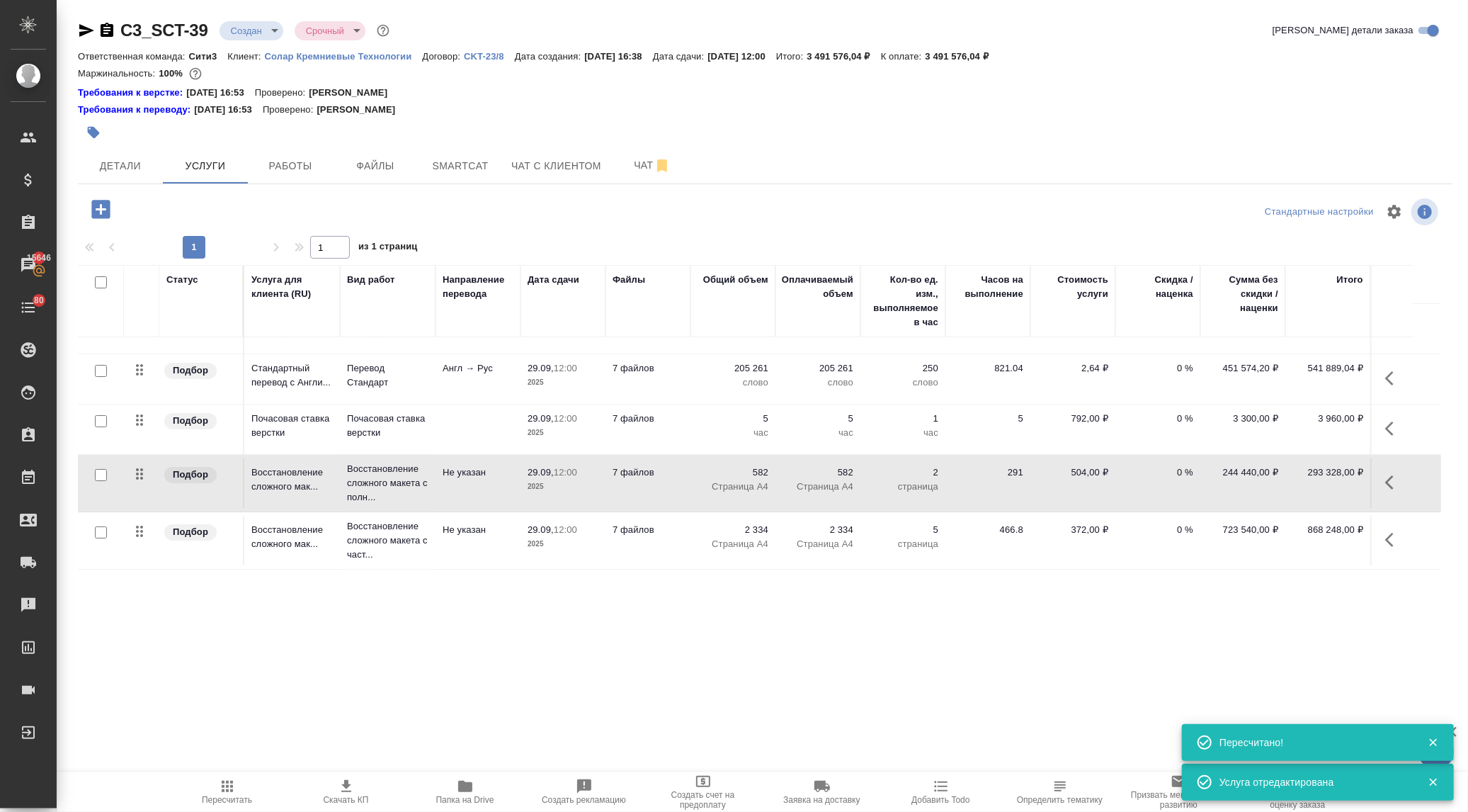
click at [98, 207] on icon "button" at bounding box center [100, 208] width 19 height 19
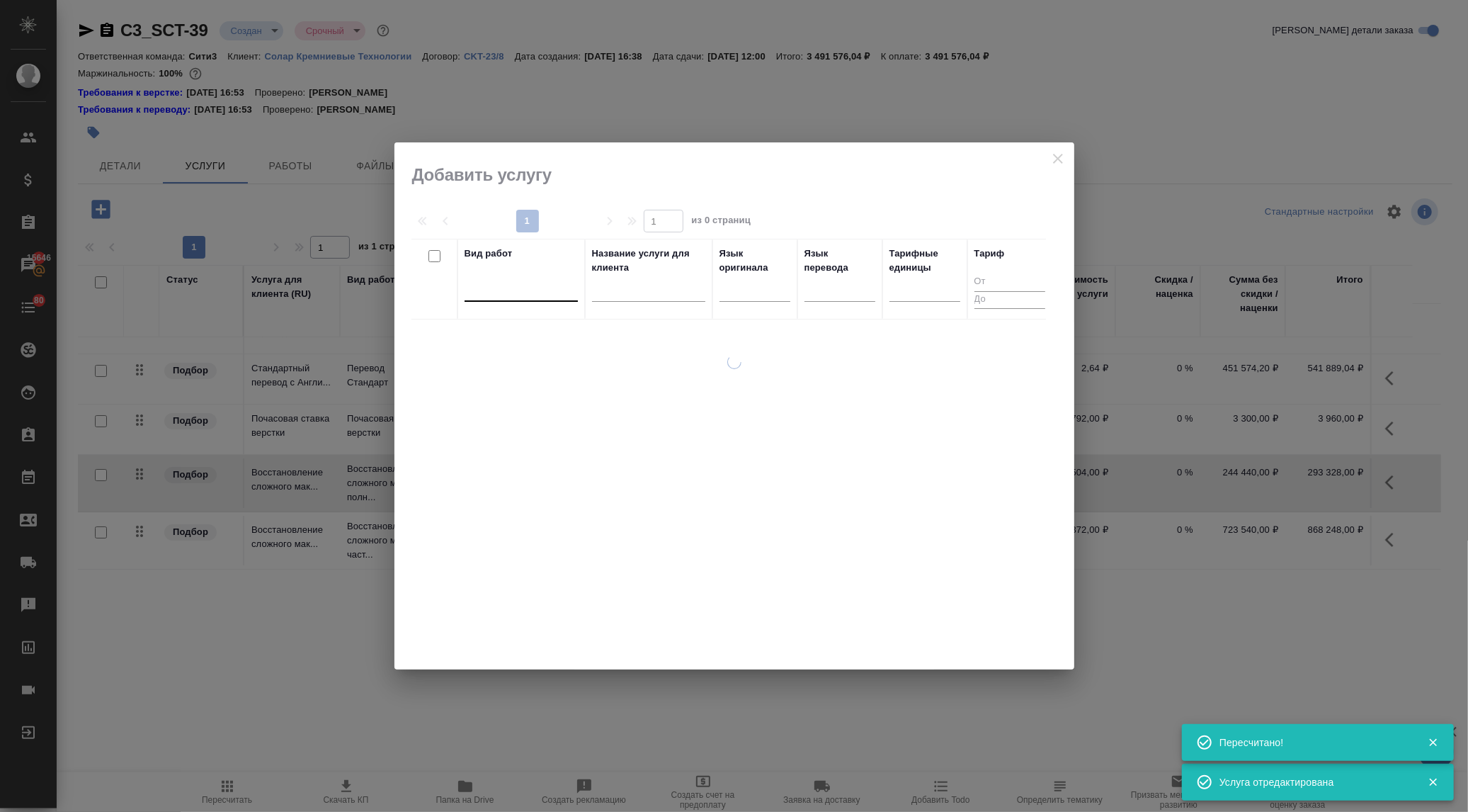
click at [491, 296] on div at bounding box center [520, 287] width 113 height 21
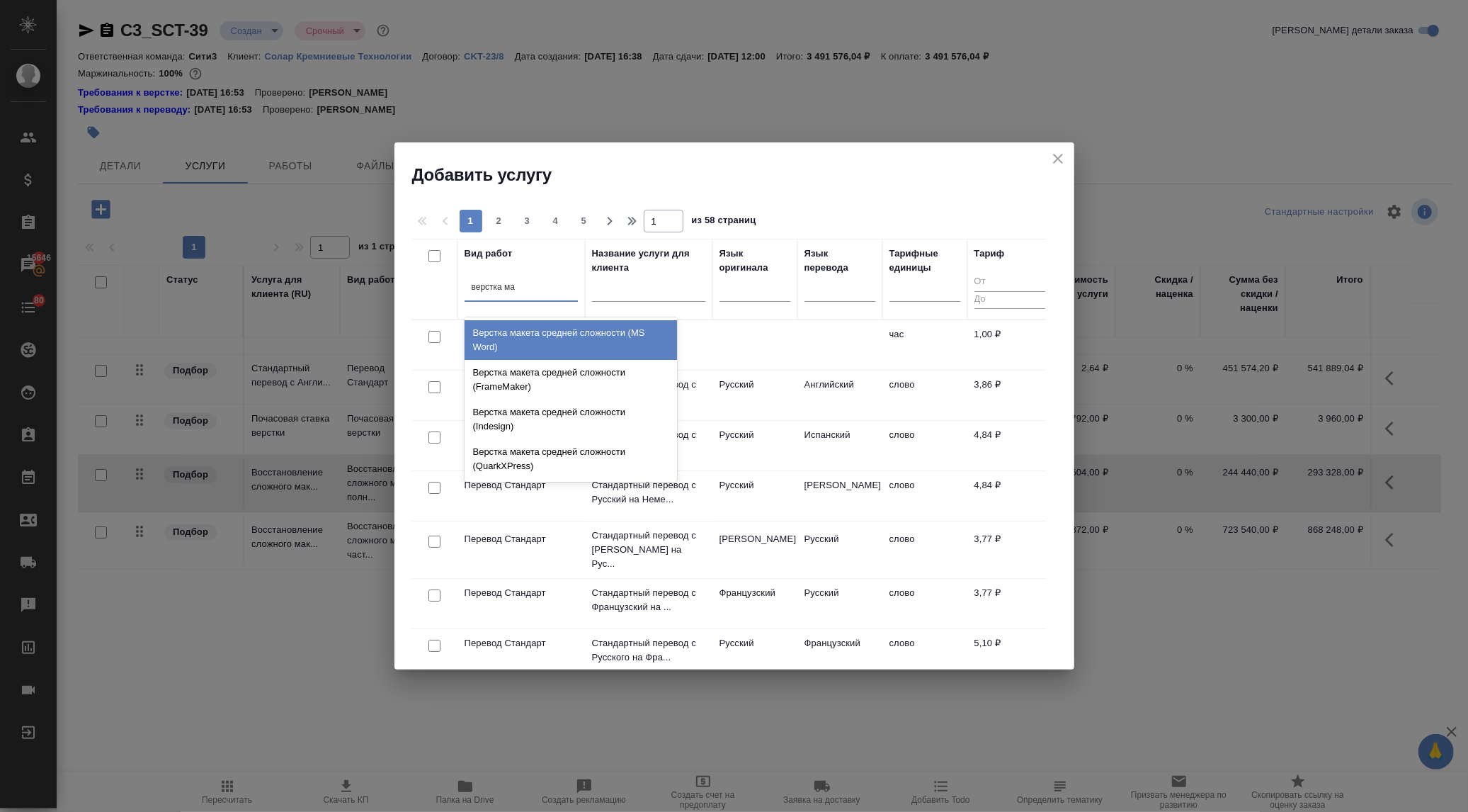
type input "верстка мак"
click at [538, 342] on div "Верстка макета средней сложности (MS Word)" at bounding box center [571, 340] width 212 height 39
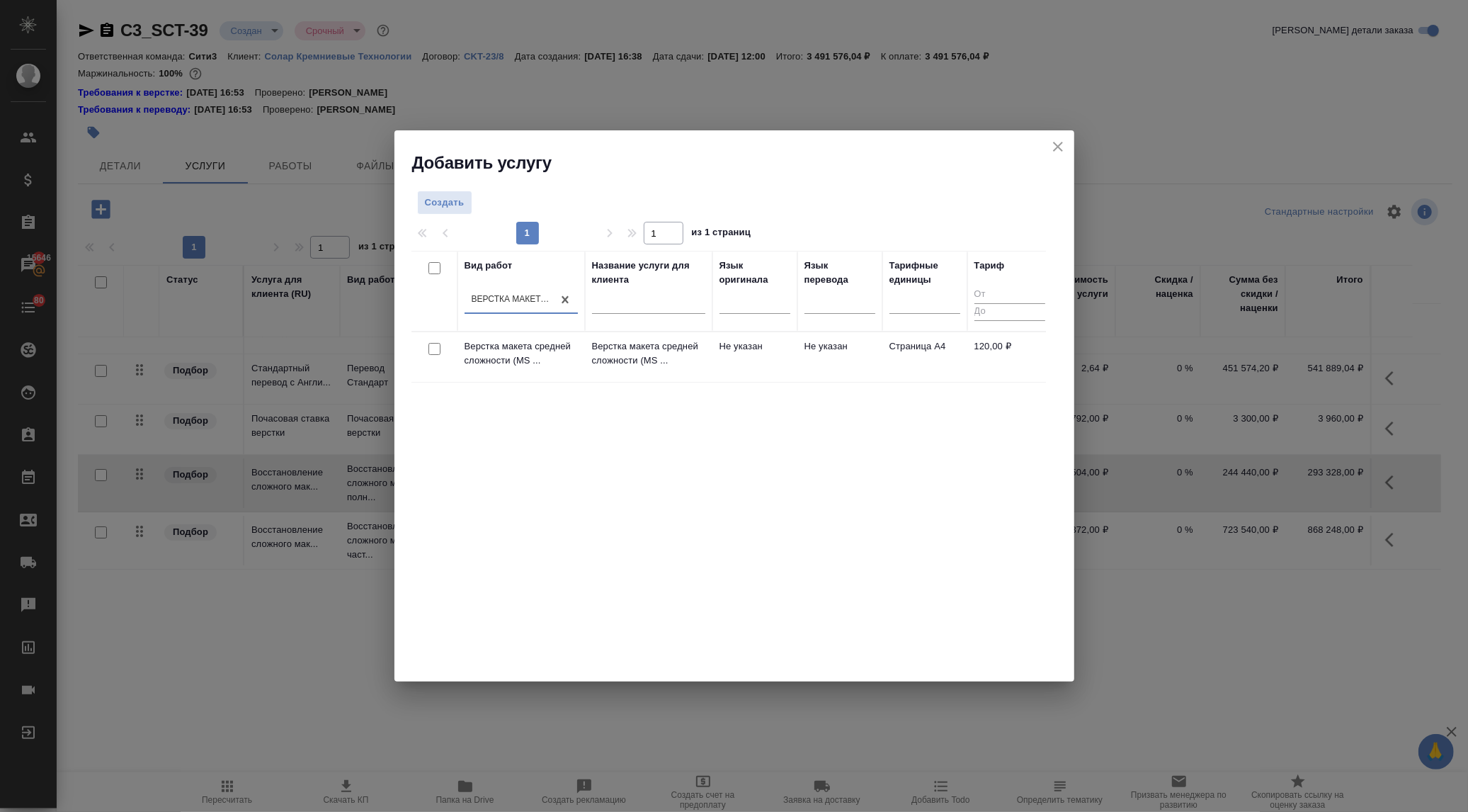
click at [429, 347] on input "checkbox" at bounding box center [434, 349] width 12 height 12
checkbox input "true"
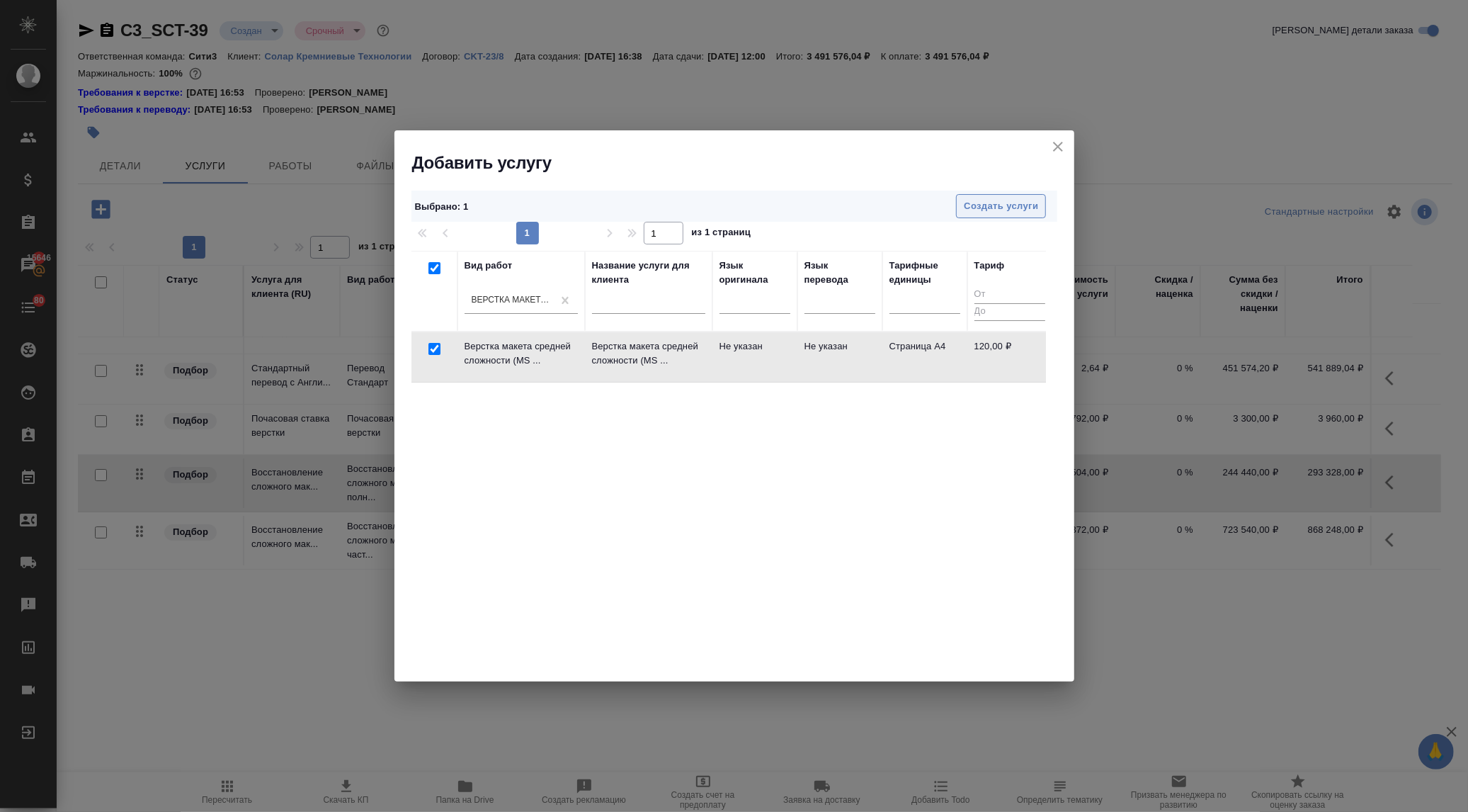
click at [1031, 200] on span "Создать услуги" at bounding box center [1002, 206] width 75 height 17
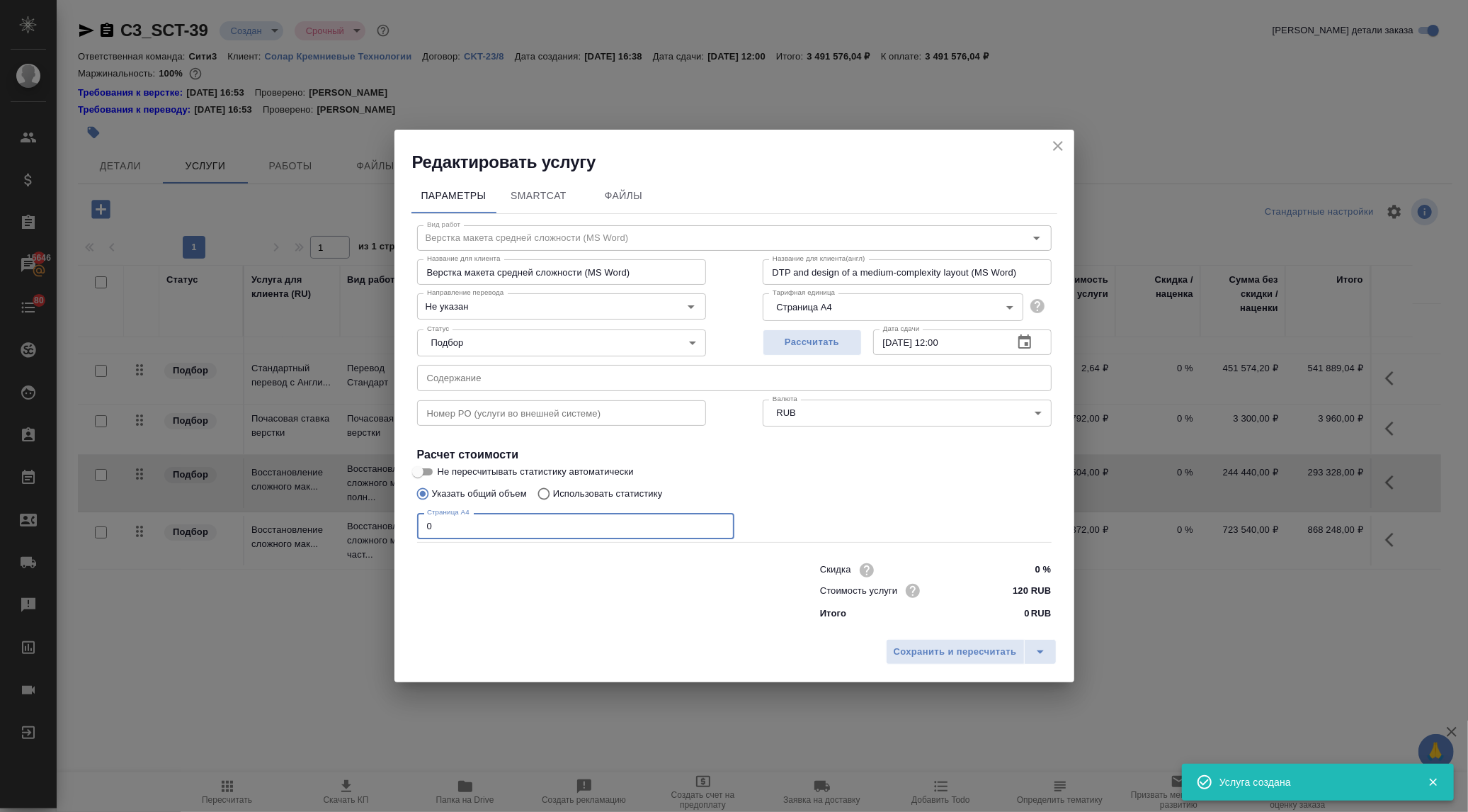
drag, startPoint x: 464, startPoint y: 518, endPoint x: 368, endPoint y: 510, distance: 96.3
click at [368, 510] on div "Редактировать услугу Параметры SmartCat Файлы Вид работ Верстка макета средней …" at bounding box center [734, 406] width 1468 height 812
type input "1220"
click at [936, 652] on span "Сохранить и пересчитать" at bounding box center [955, 652] width 124 height 17
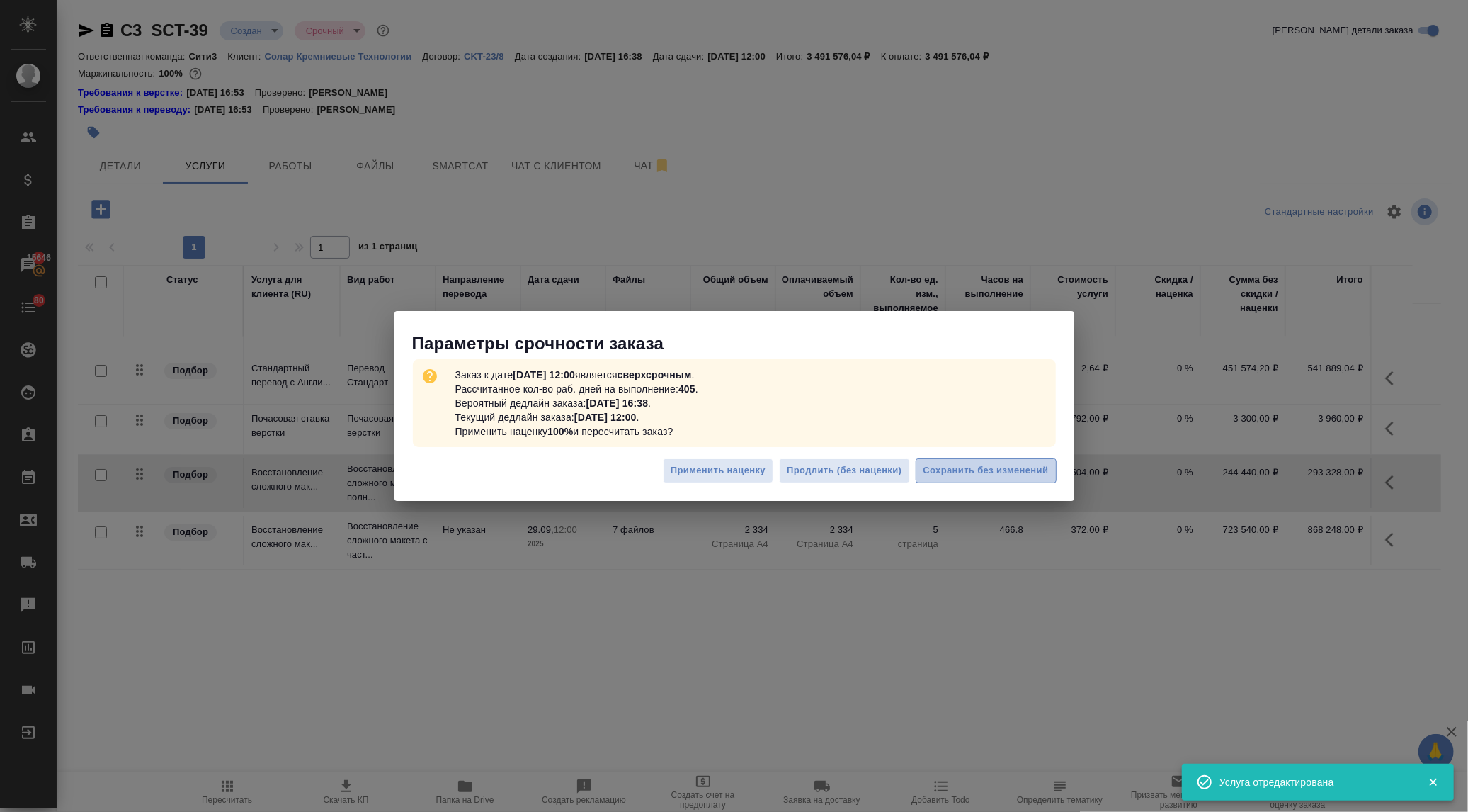
click at [956, 462] on button "Сохранить без изменений" at bounding box center [987, 470] width 141 height 25
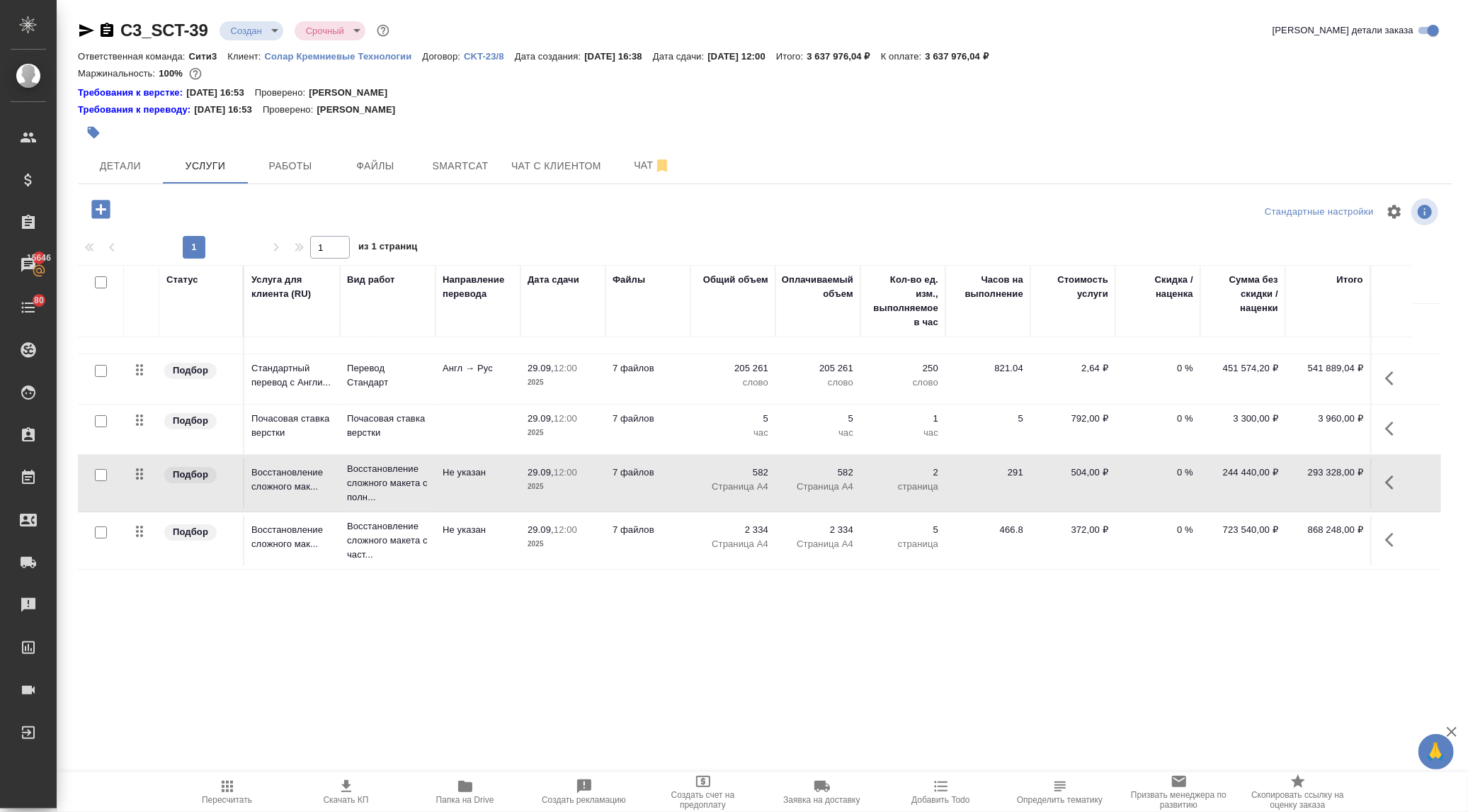
click at [101, 213] on icon "button" at bounding box center [100, 209] width 25 height 25
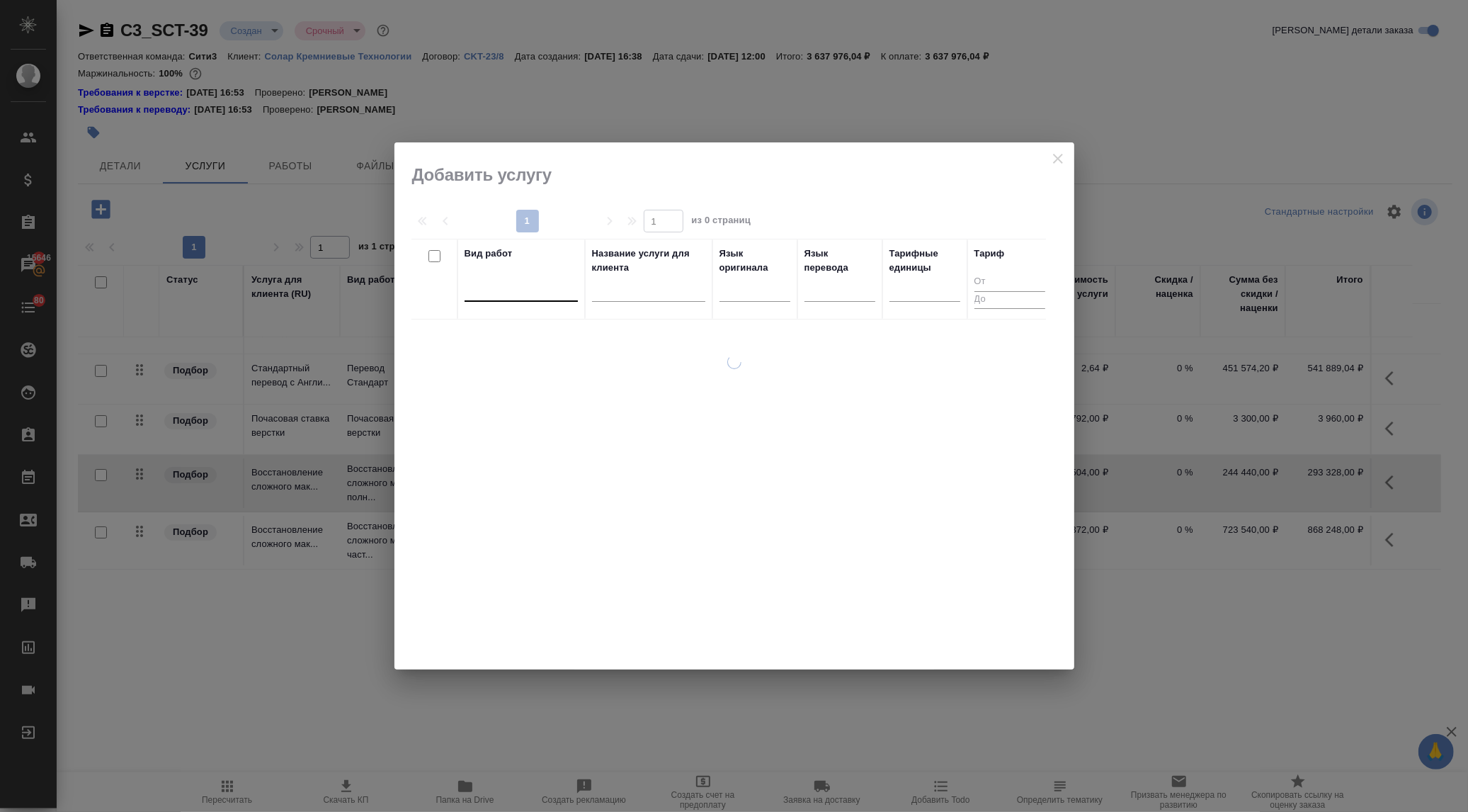
click at [474, 285] on div at bounding box center [520, 287] width 113 height 21
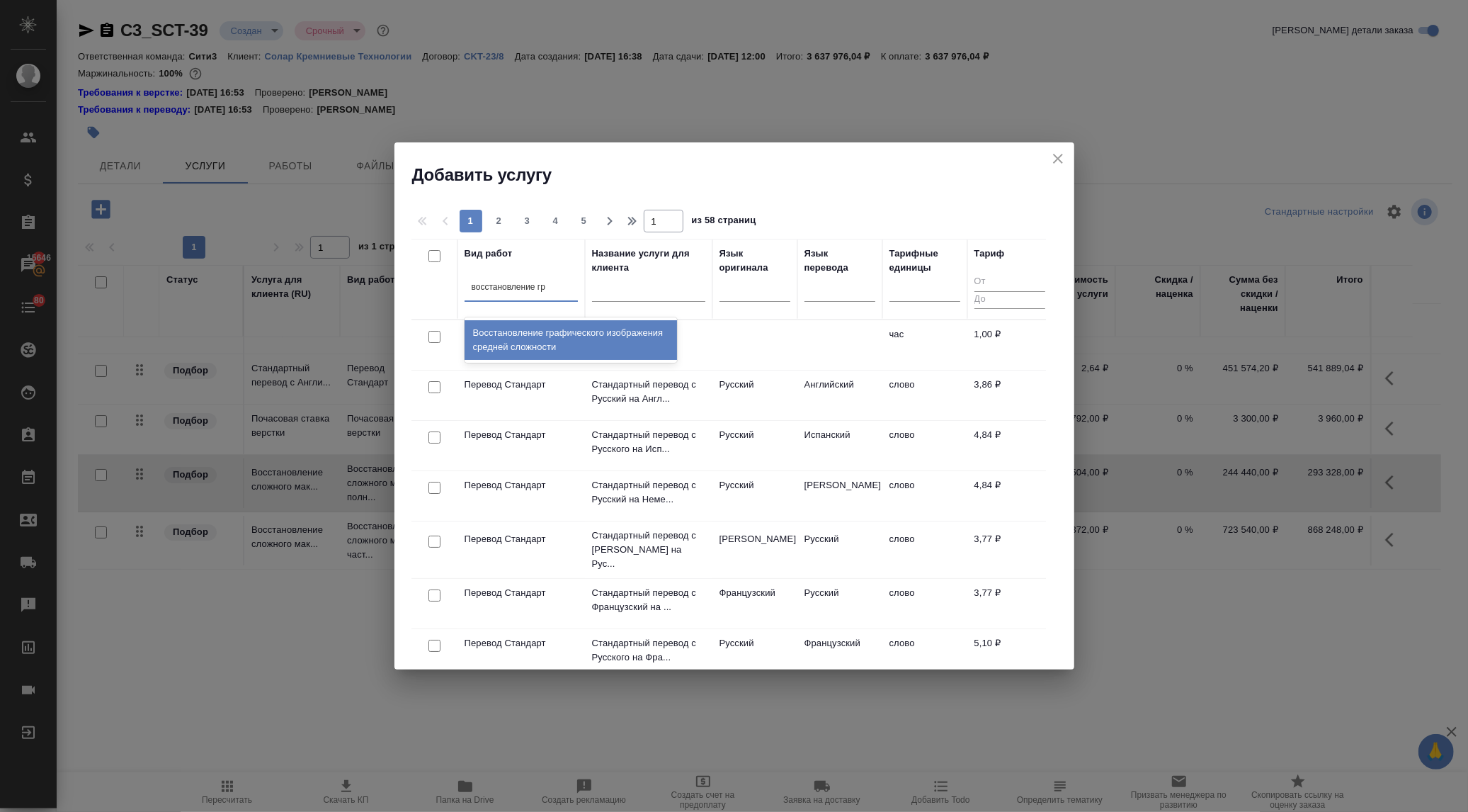
type input "восстановление гра"
click at [481, 339] on div "Восстановление графического изображения средней сложности" at bounding box center [571, 340] width 212 height 39
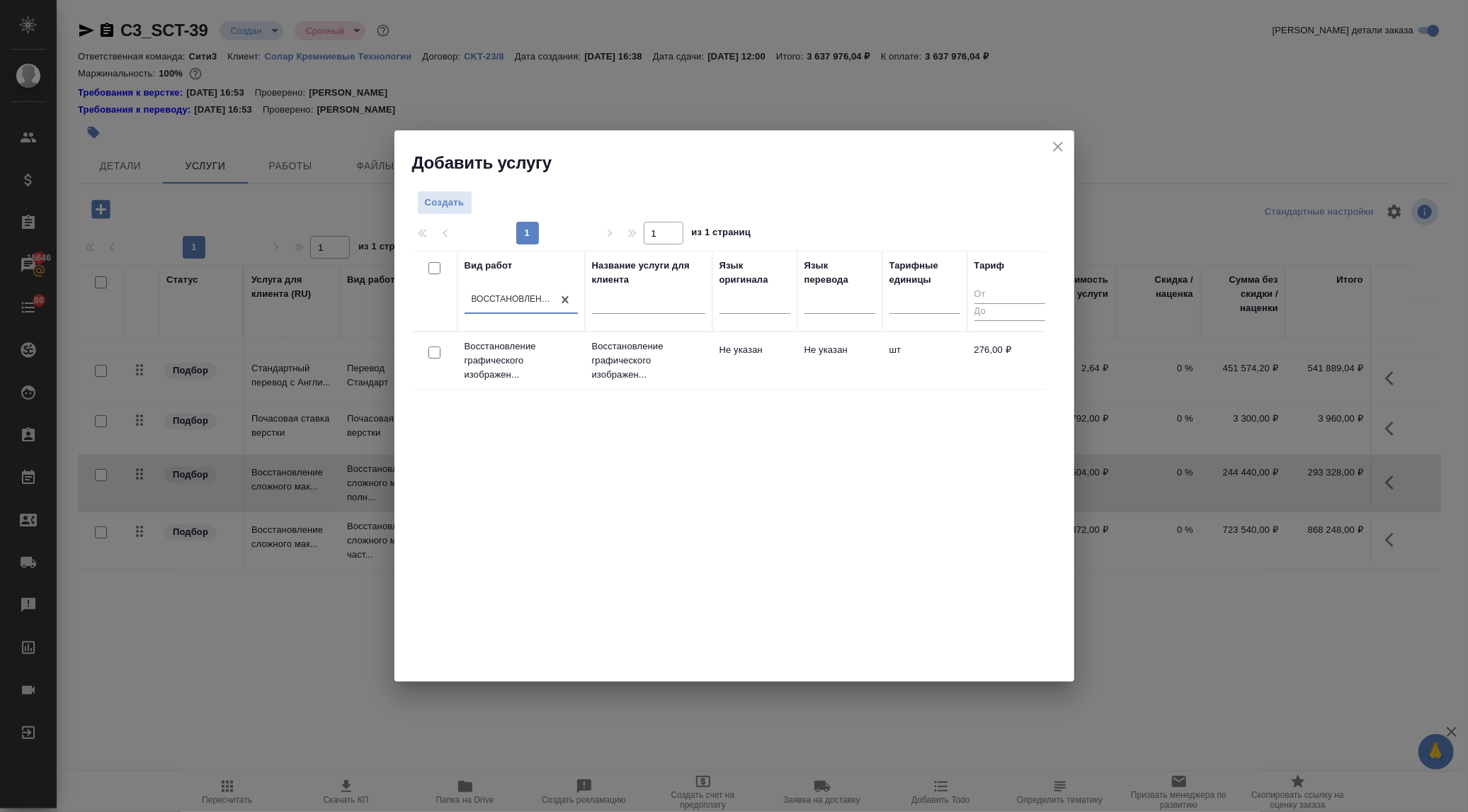
drag, startPoint x: 431, startPoint y: 350, endPoint x: 556, endPoint y: 331, distance: 126.4
click at [434, 352] on input "checkbox" at bounding box center [434, 352] width 12 height 12
checkbox input "true"
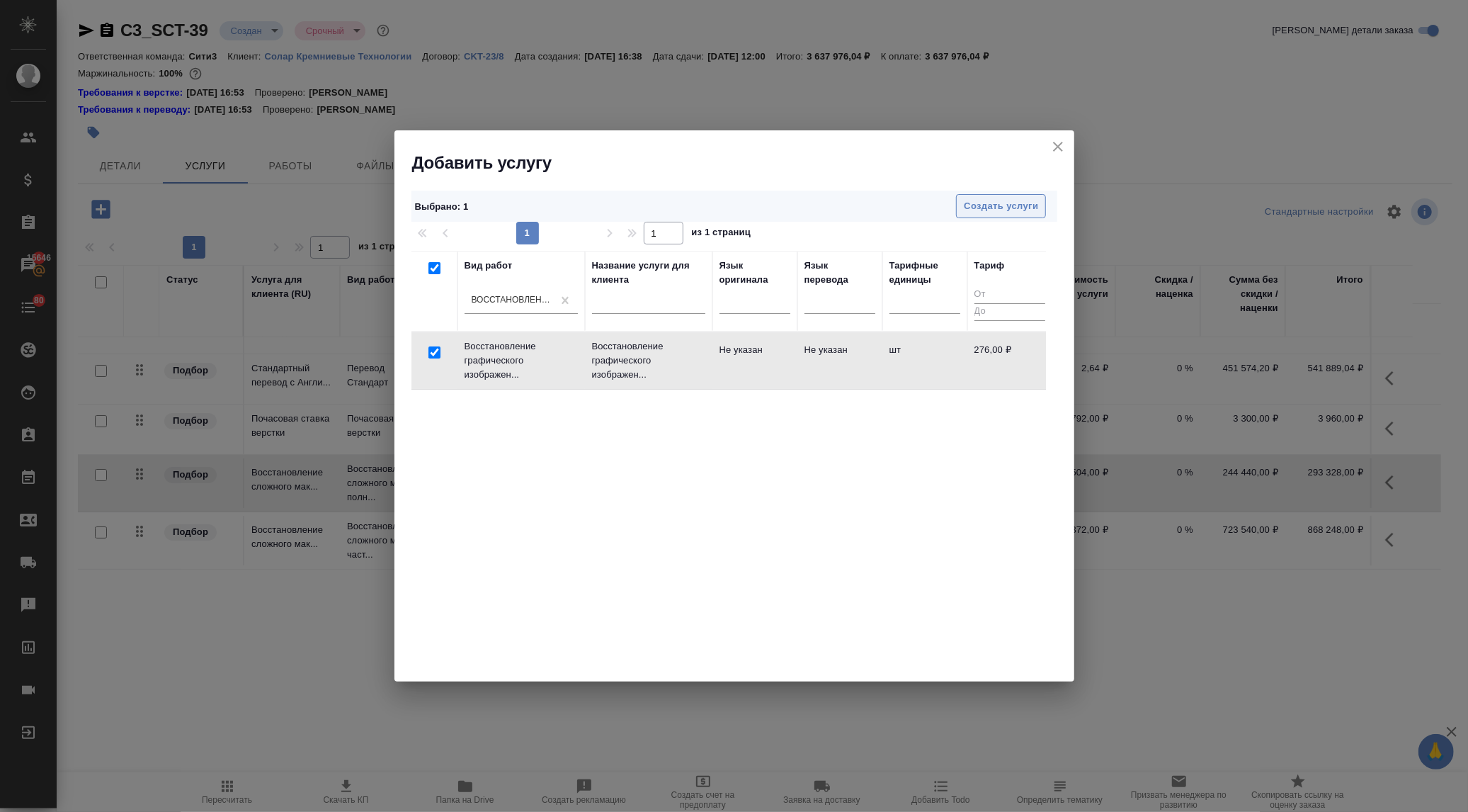
click at [986, 205] on span "Создать услуги" at bounding box center [1002, 206] width 75 height 17
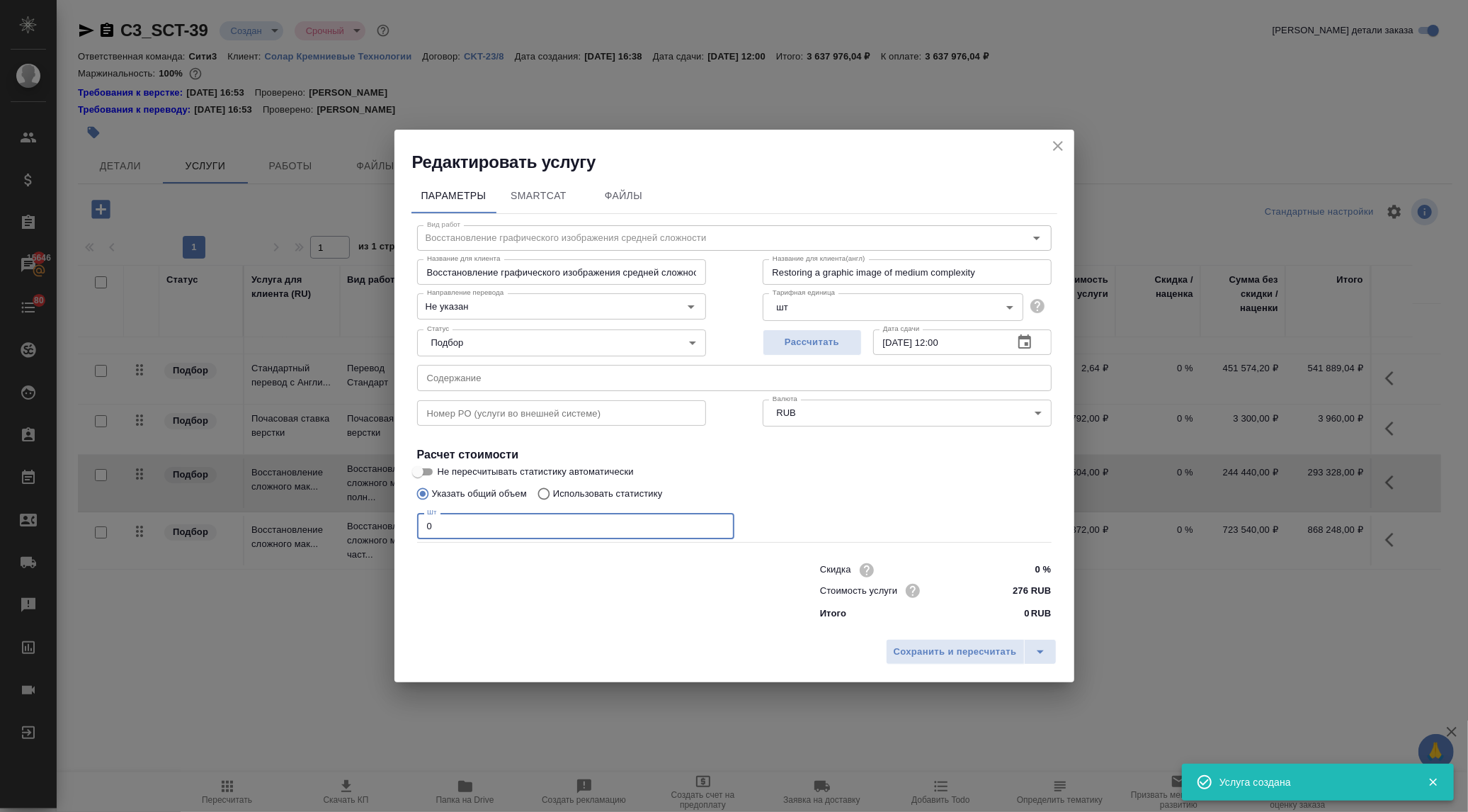
drag, startPoint x: 435, startPoint y: 526, endPoint x: 418, endPoint y: 525, distance: 17.0
click at [418, 525] on input "0" at bounding box center [575, 525] width 317 height 26
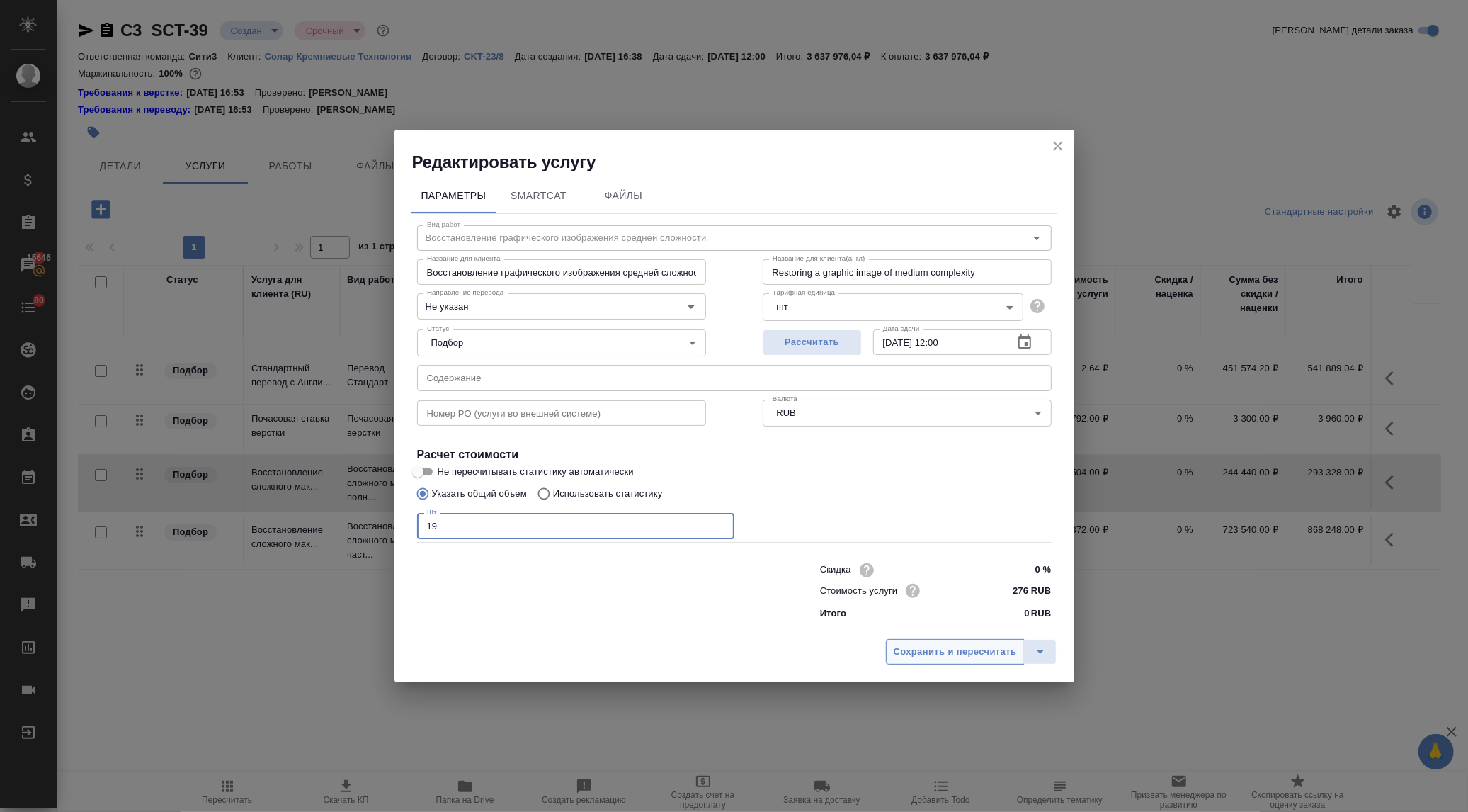
type input "19"
click at [925, 649] on span "Сохранить и пересчитать" at bounding box center [955, 652] width 124 height 17
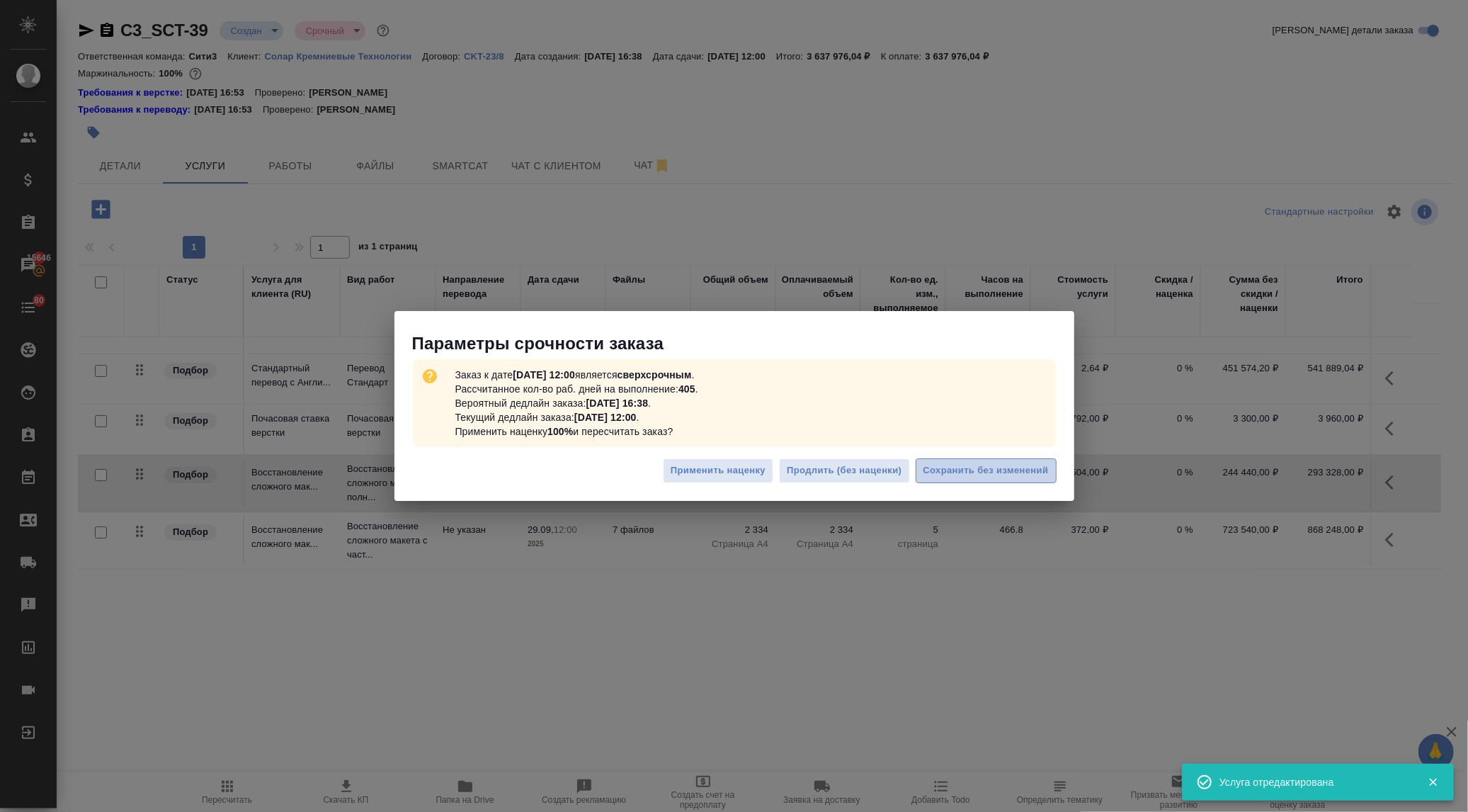
click at [944, 461] on button "Сохранить без изменений" at bounding box center [987, 470] width 141 height 25
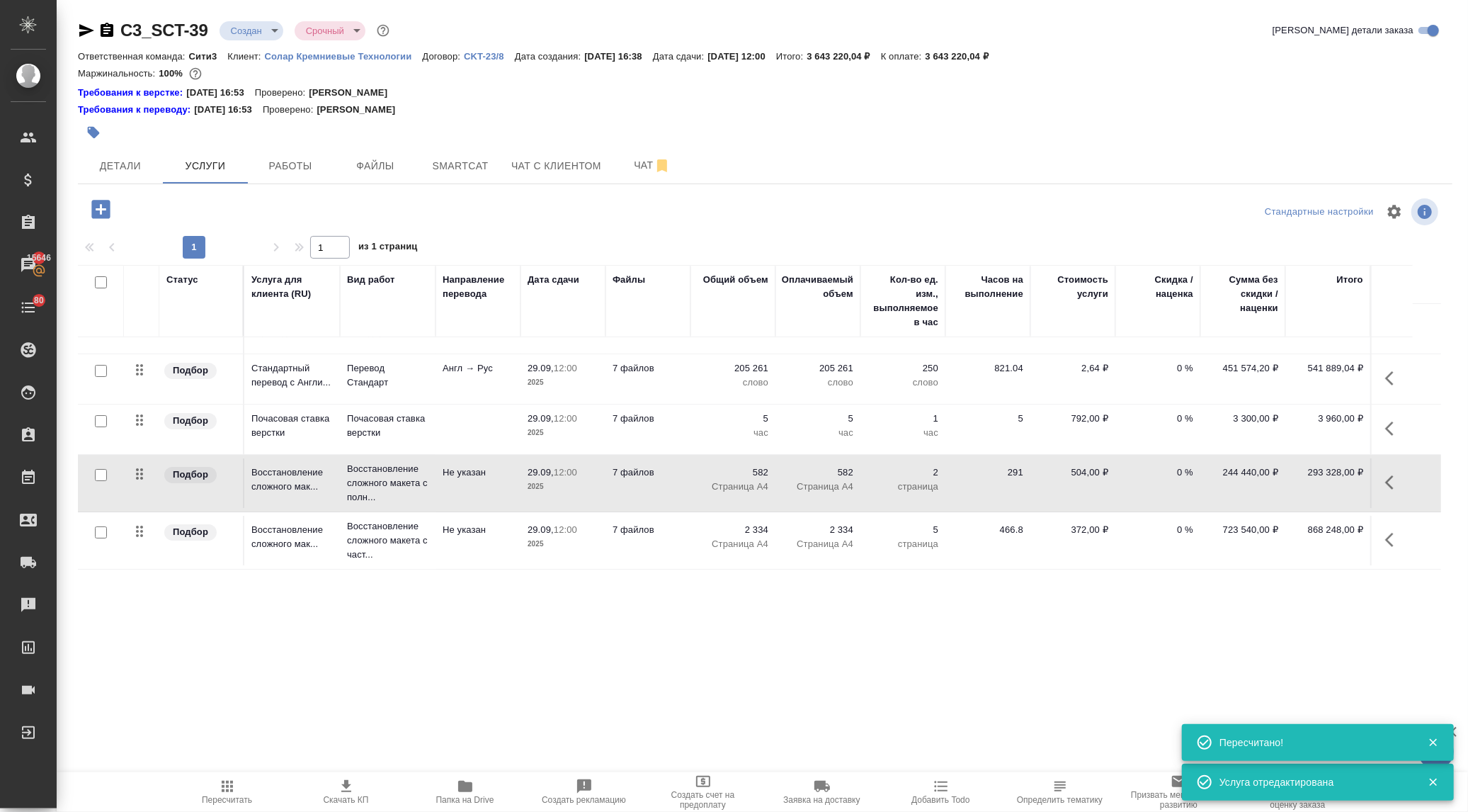
click at [96, 209] on icon "button" at bounding box center [100, 209] width 25 height 25
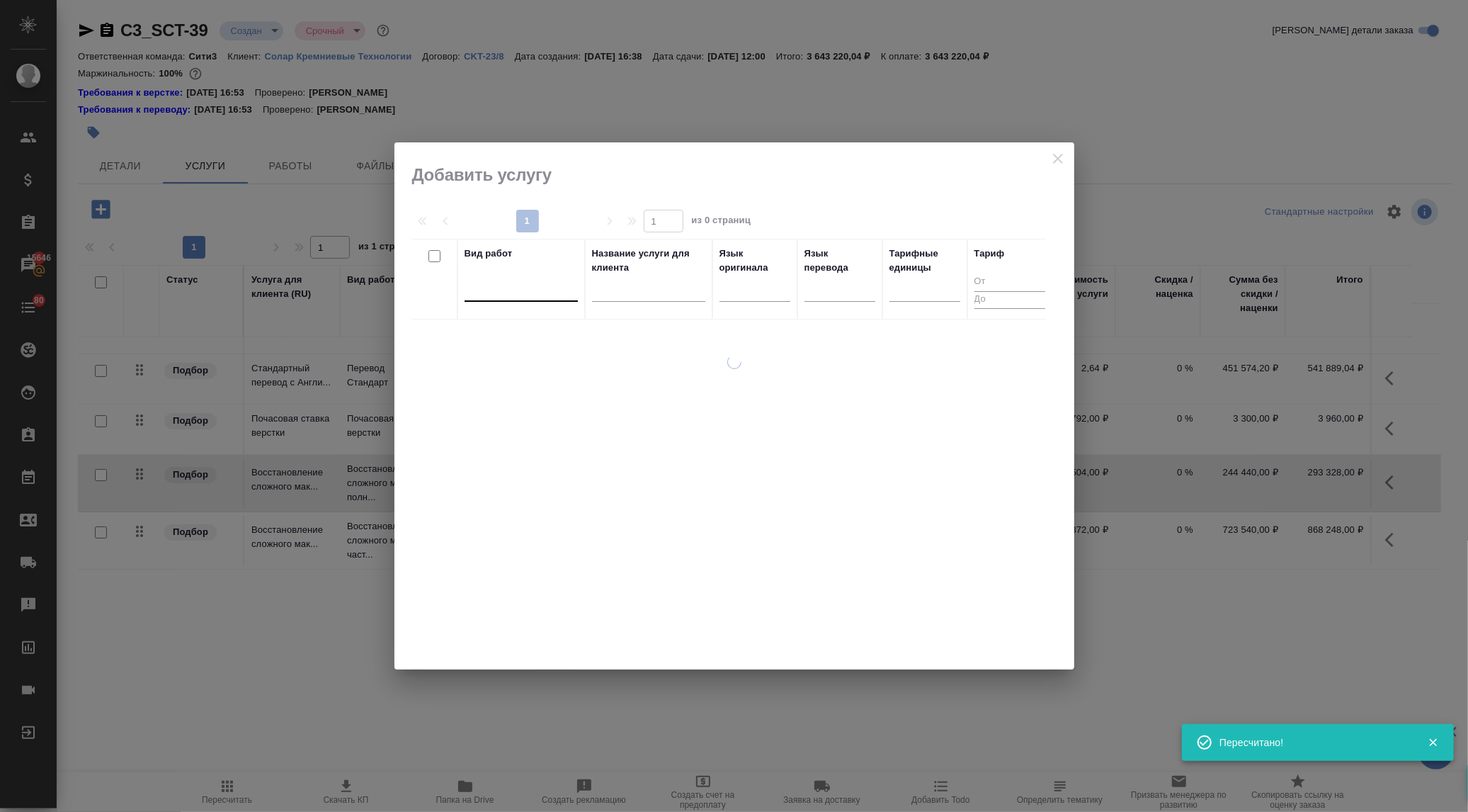
click at [480, 291] on div at bounding box center [520, 287] width 113 height 21
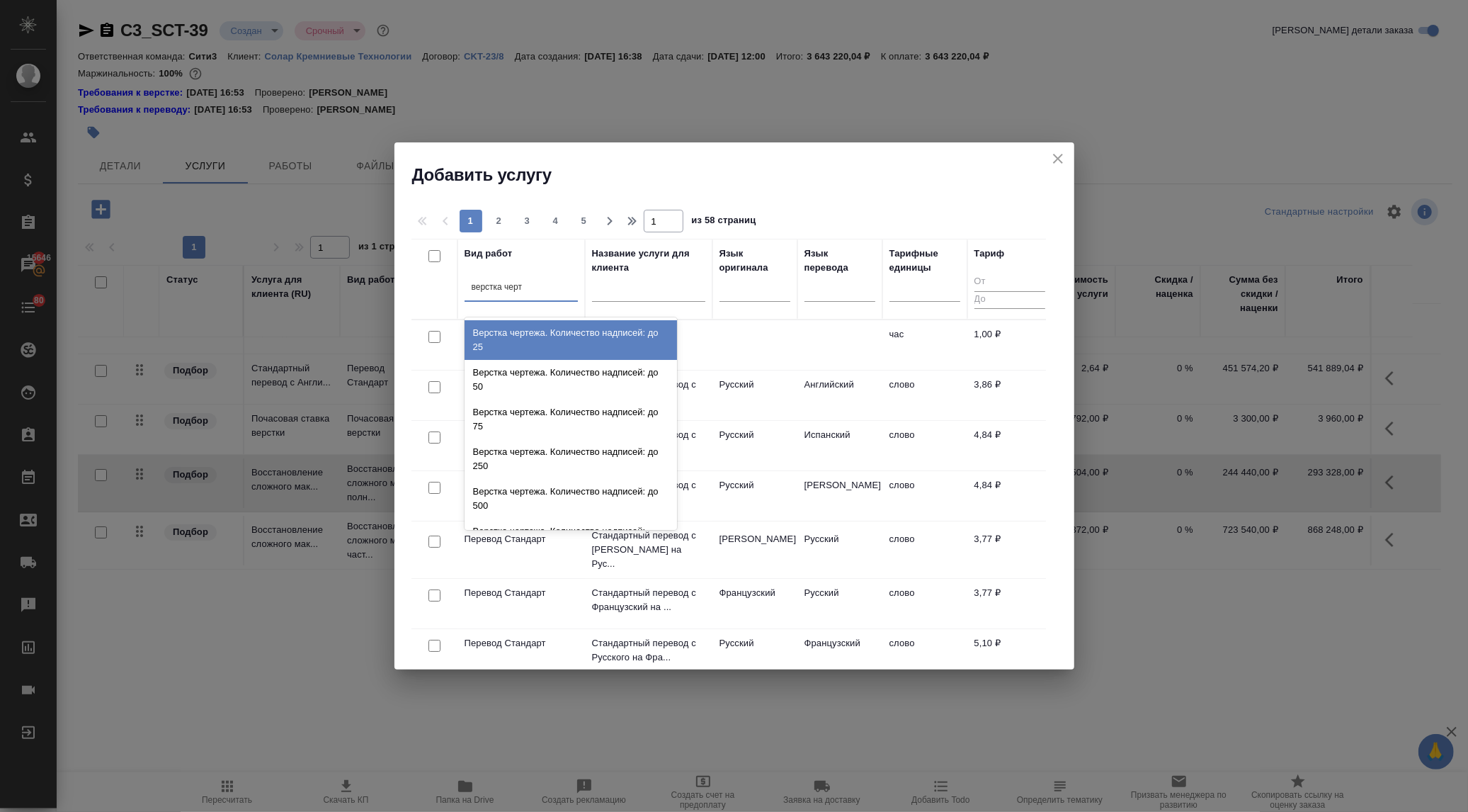
type input "верстка черте"
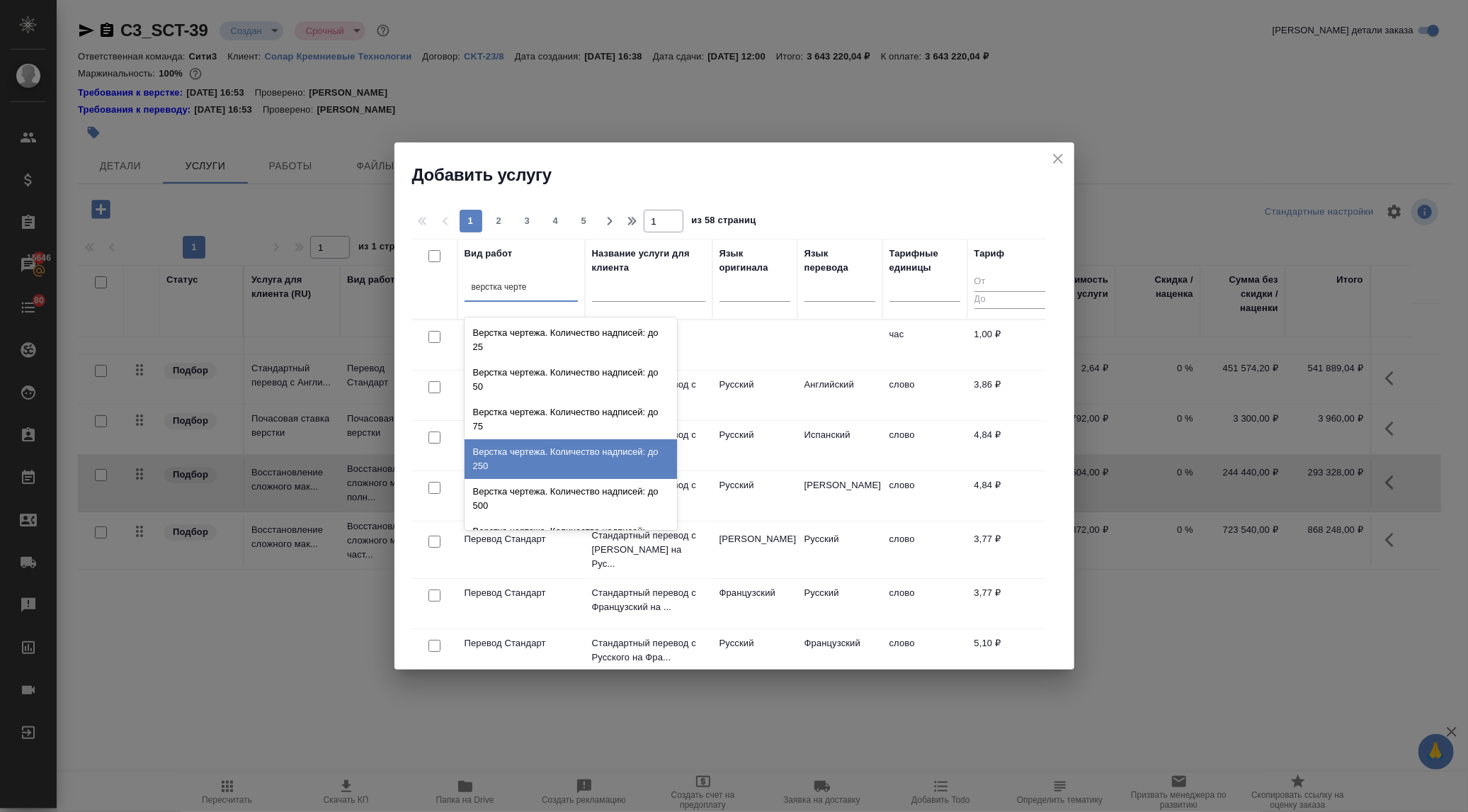
click at [524, 458] on div "Верстка чертежа. Количество надписей: до 250" at bounding box center [571, 459] width 212 height 39
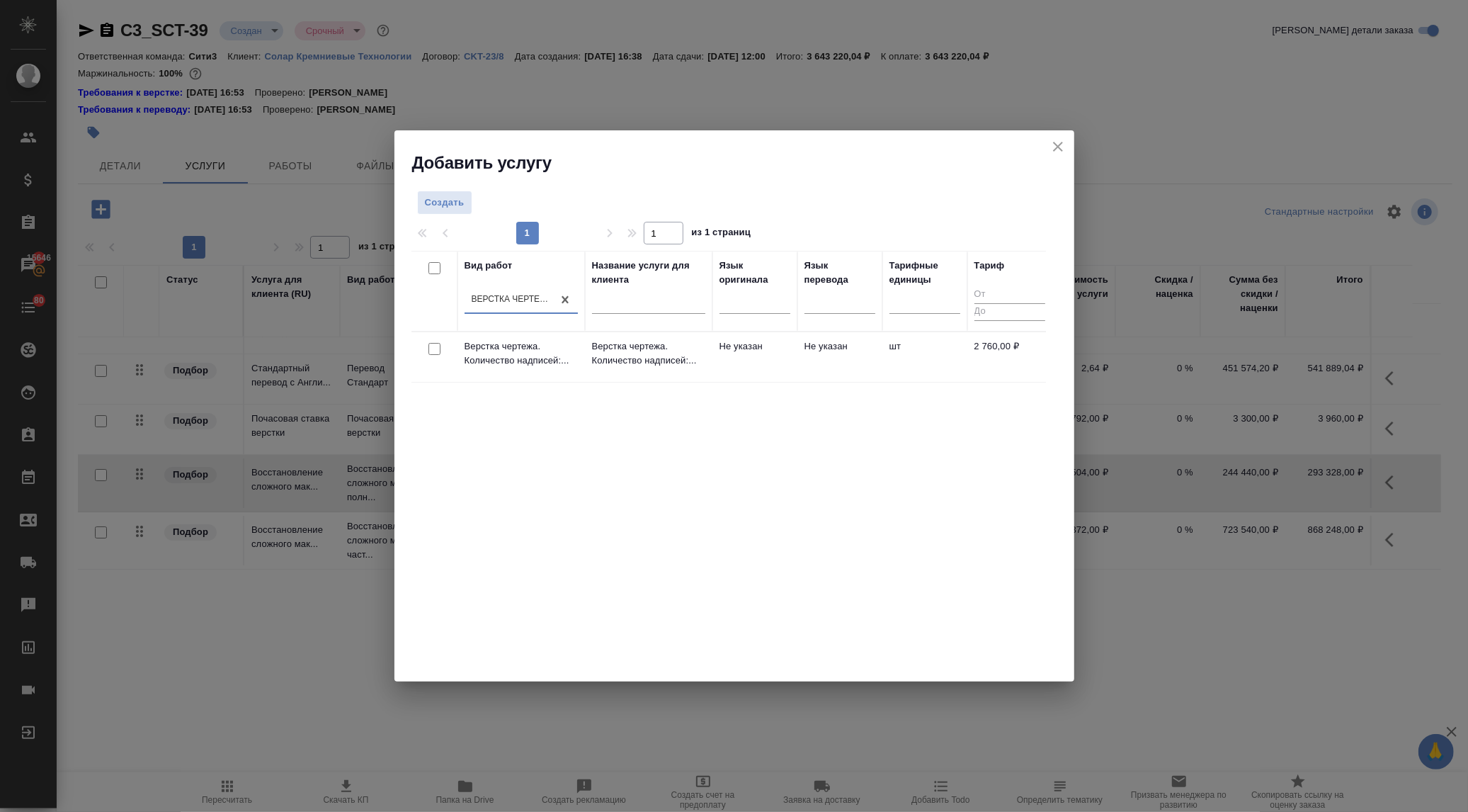
click at [432, 350] on input "checkbox" at bounding box center [434, 349] width 12 height 12
checkbox input "true"
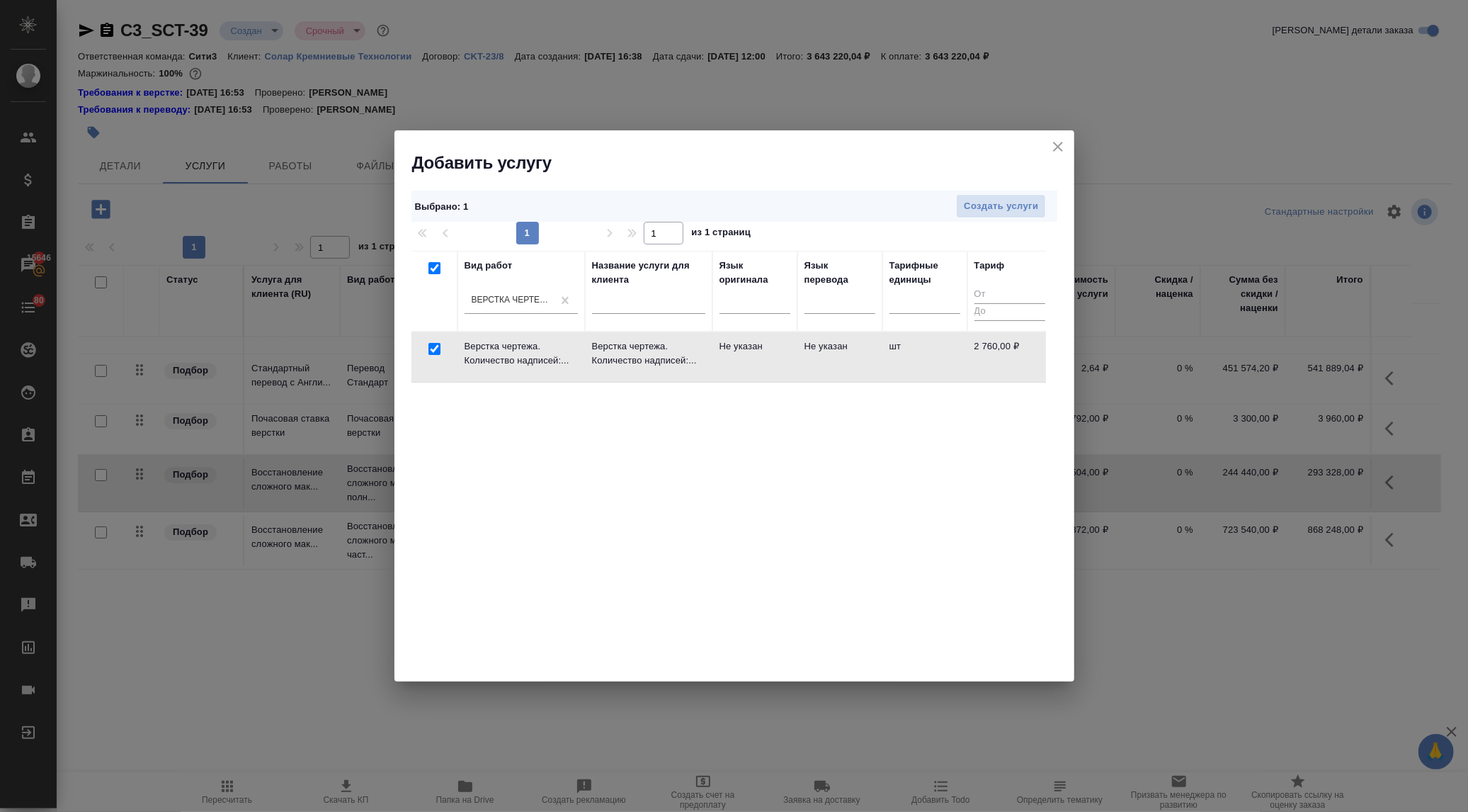
click at [1004, 190] on div "Выбрано : 1 Создать услуги" at bounding box center [734, 206] width 646 height 31
click at [1003, 204] on span "Создать услуги" at bounding box center [1002, 206] width 75 height 17
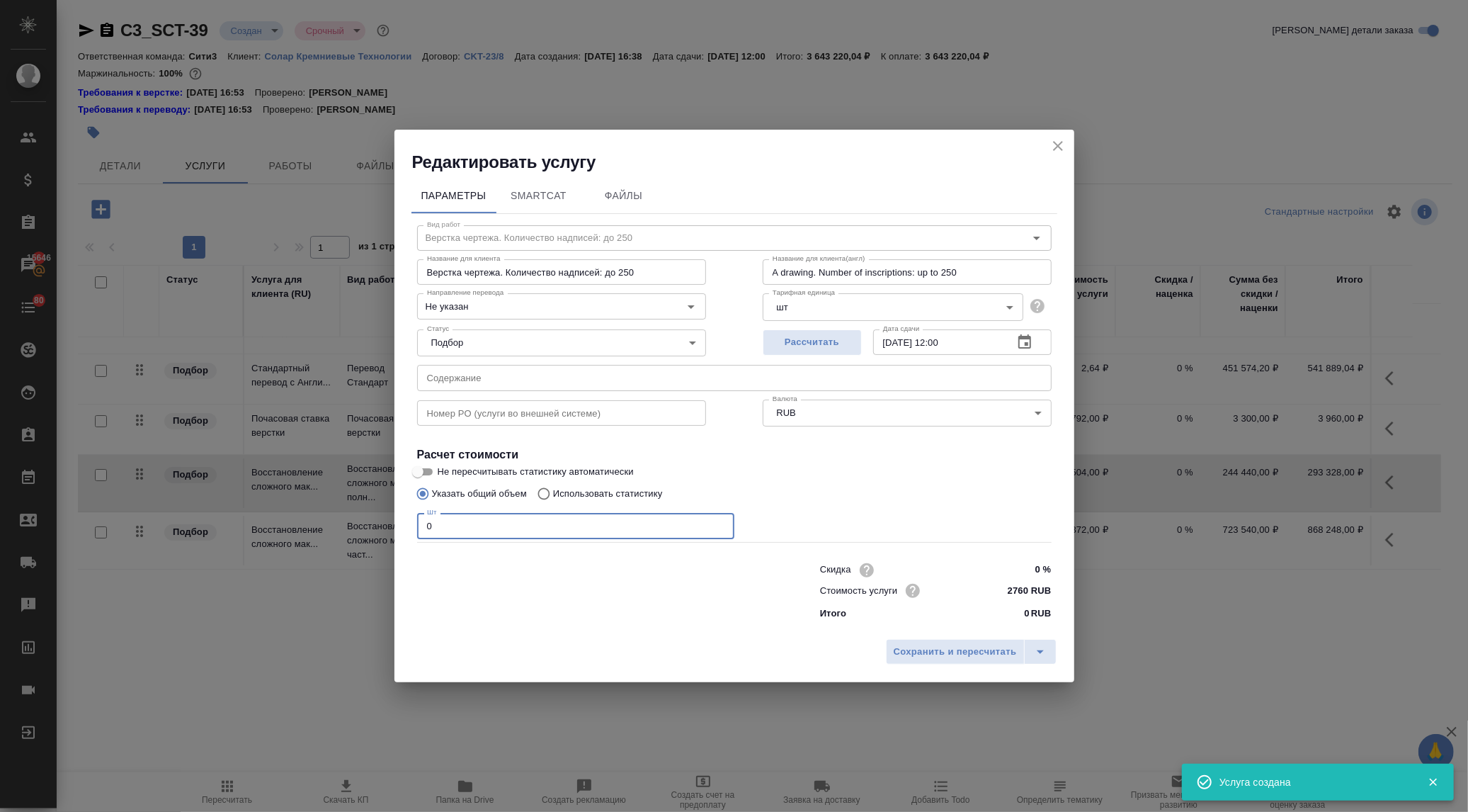
drag, startPoint x: 439, startPoint y: 529, endPoint x: 399, endPoint y: 528, distance: 40.0
click at [399, 528] on div "Параметры SmartCat Файлы Вид работ Верстка чертежа. Количество надписей: до 250…" at bounding box center [734, 403] width 680 height 459
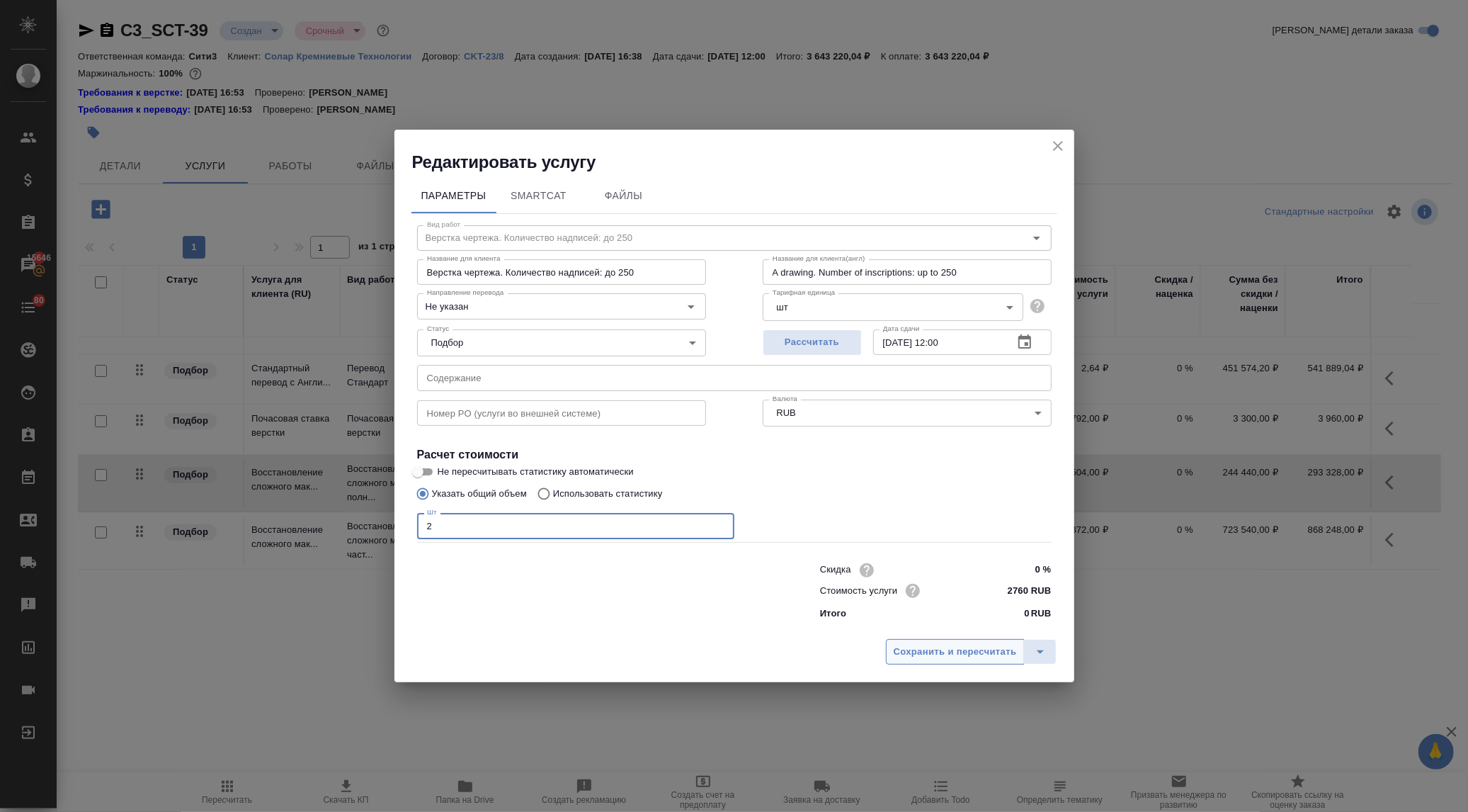
type input "2"
click at [918, 657] on span "Сохранить и пересчитать" at bounding box center [955, 652] width 124 height 17
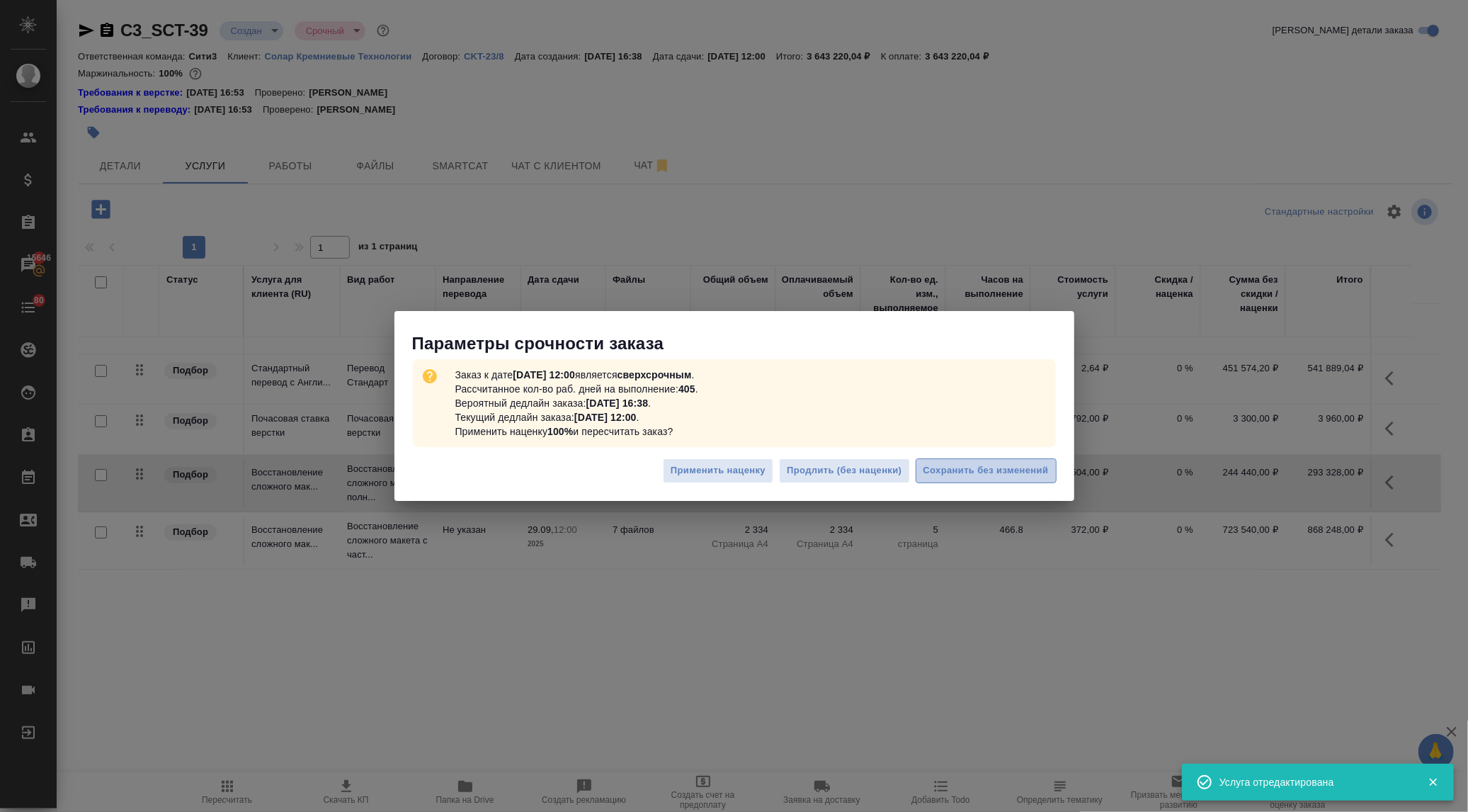
click at [967, 471] on span "Сохранить без изменений" at bounding box center [987, 470] width 126 height 17
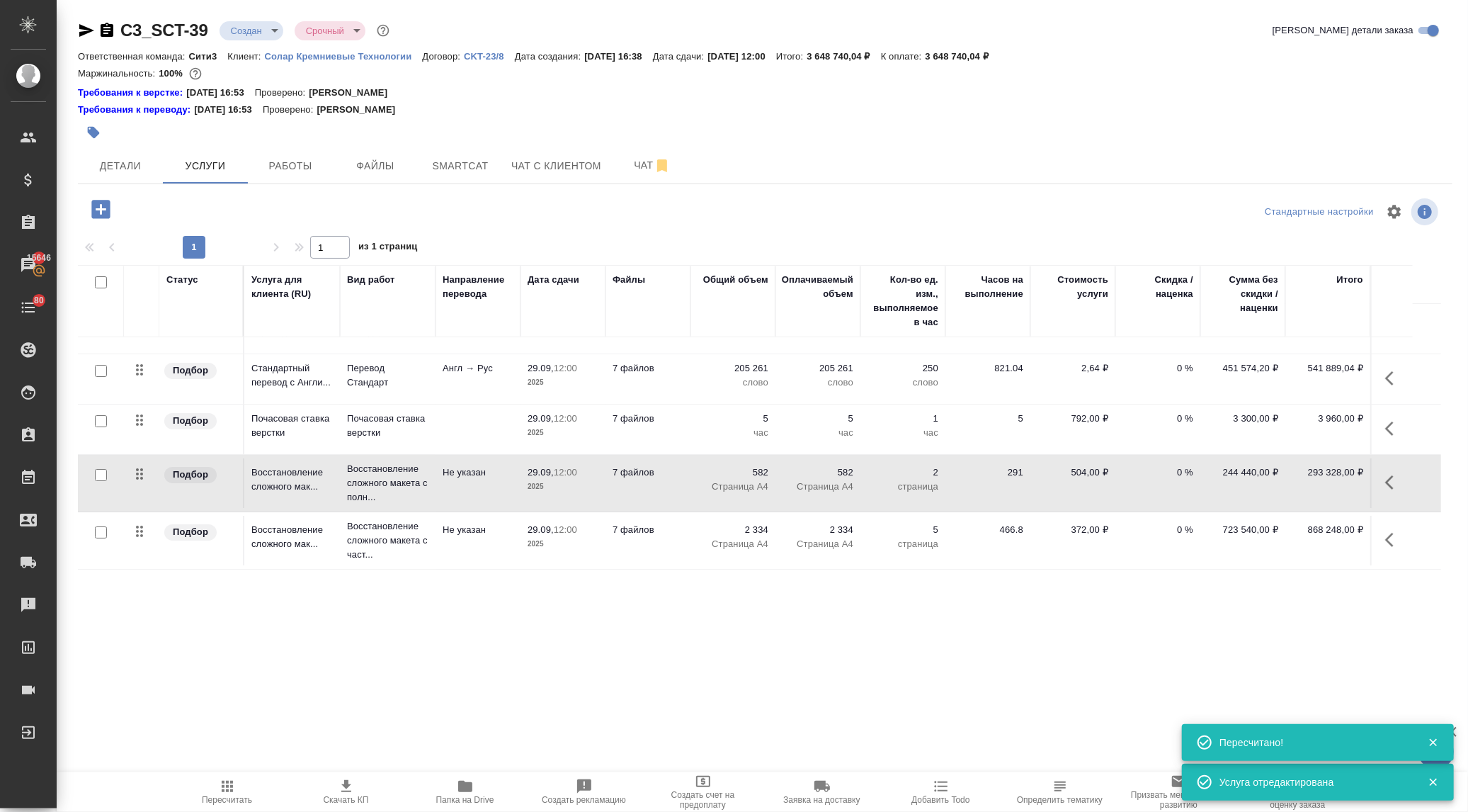
click at [96, 209] on icon "button" at bounding box center [100, 209] width 25 height 25
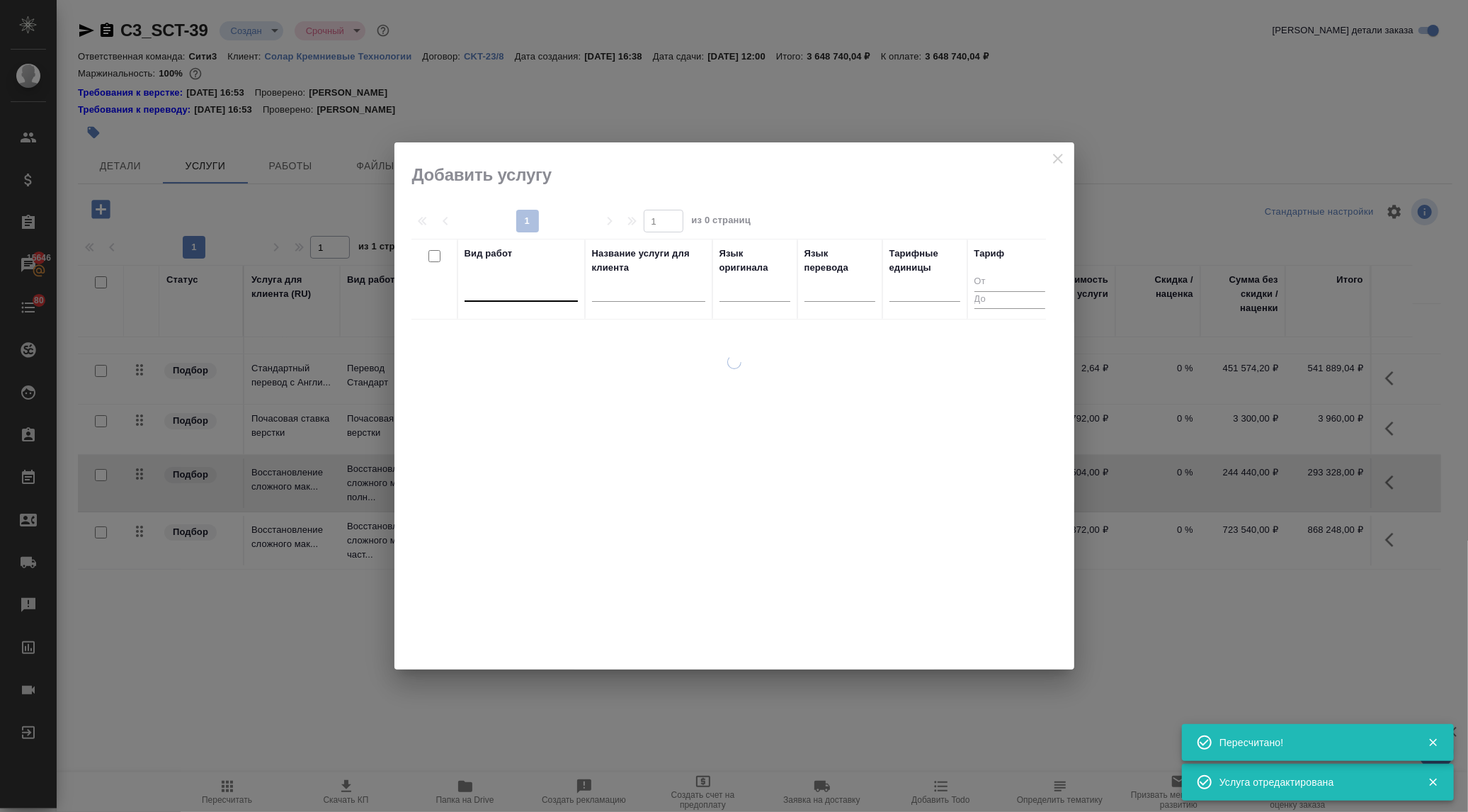
click at [492, 291] on div at bounding box center [520, 287] width 113 height 21
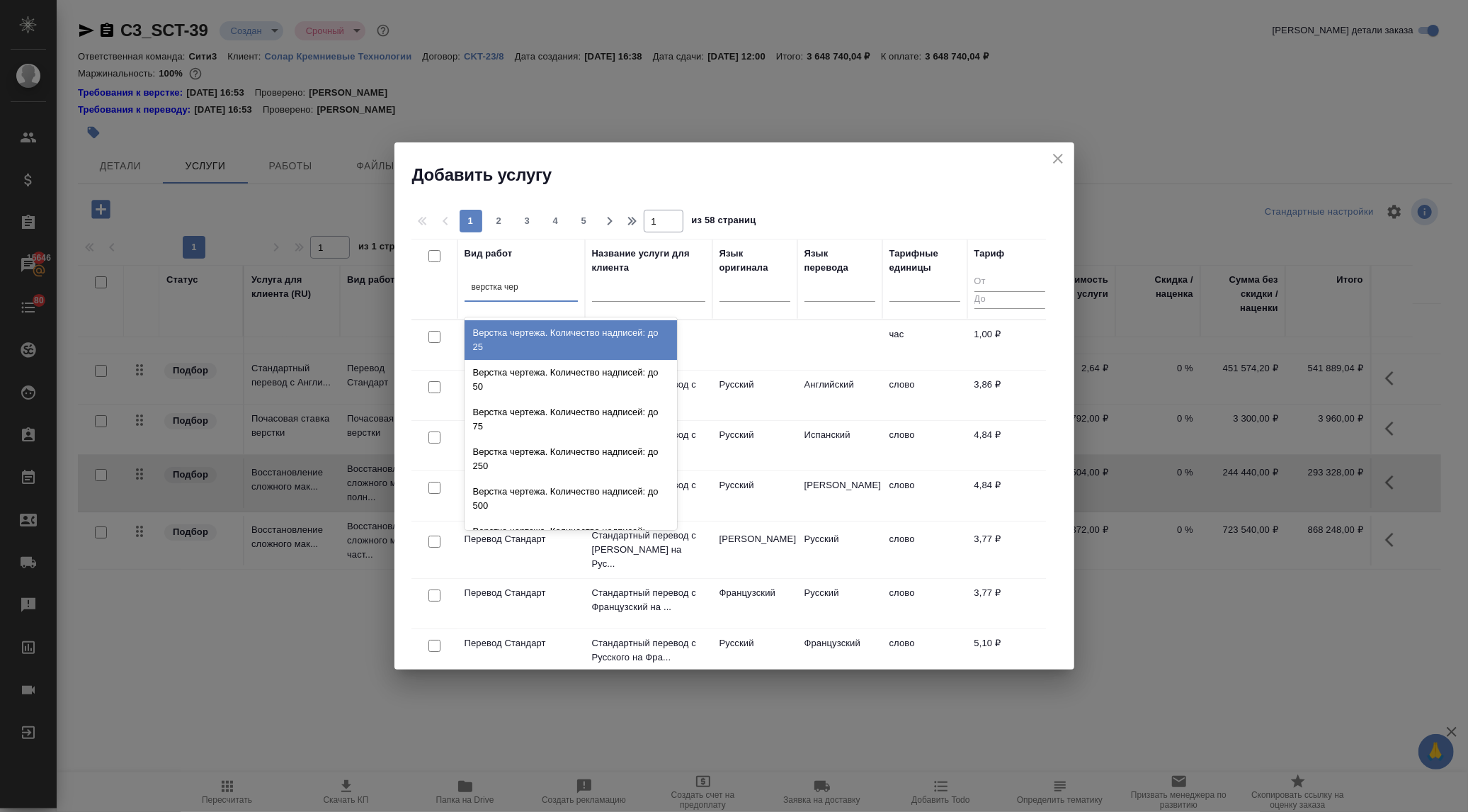
type input "верстка черт"
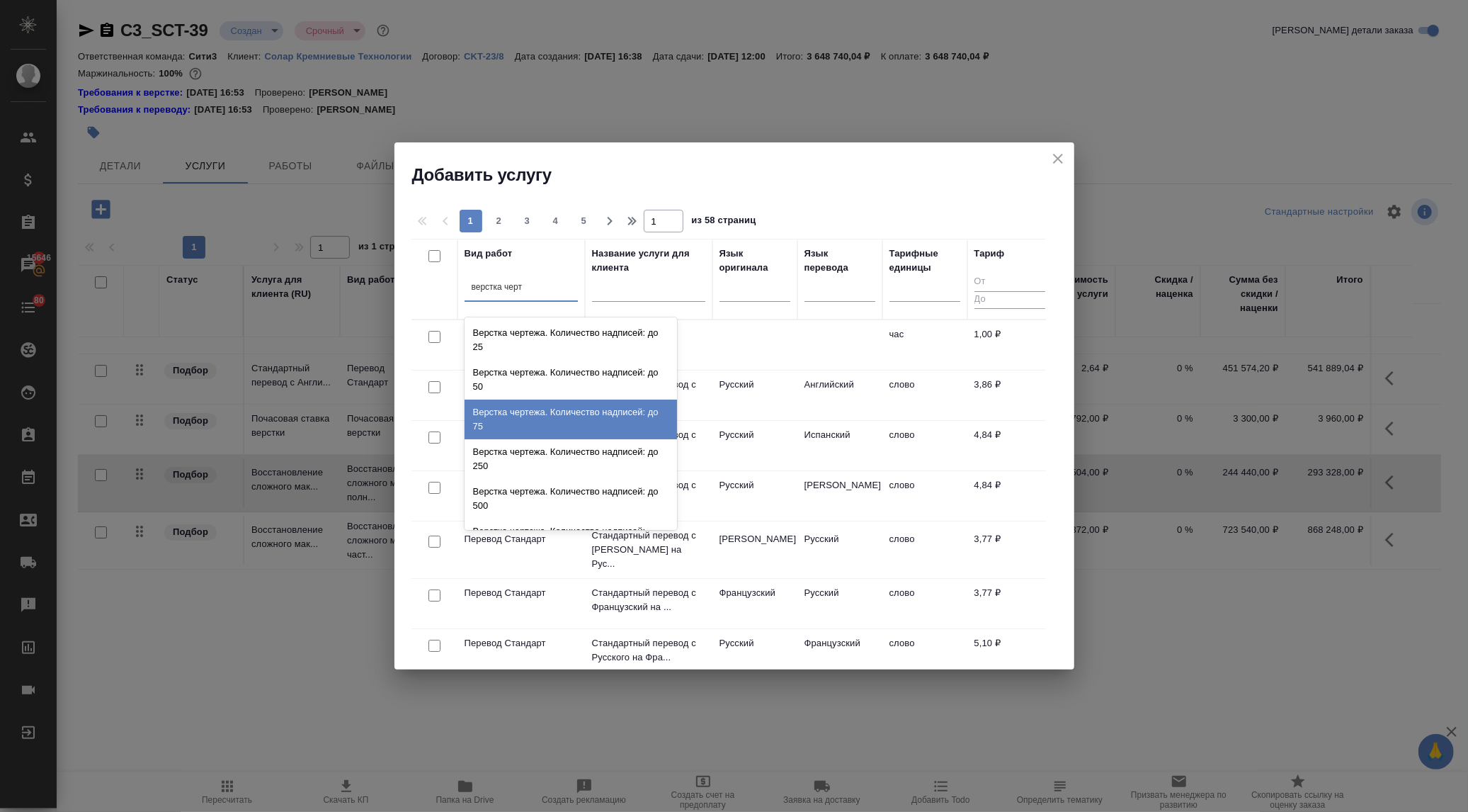
click at [522, 425] on div "Верстка чертежа. Количество надписей: до 75" at bounding box center [571, 419] width 212 height 39
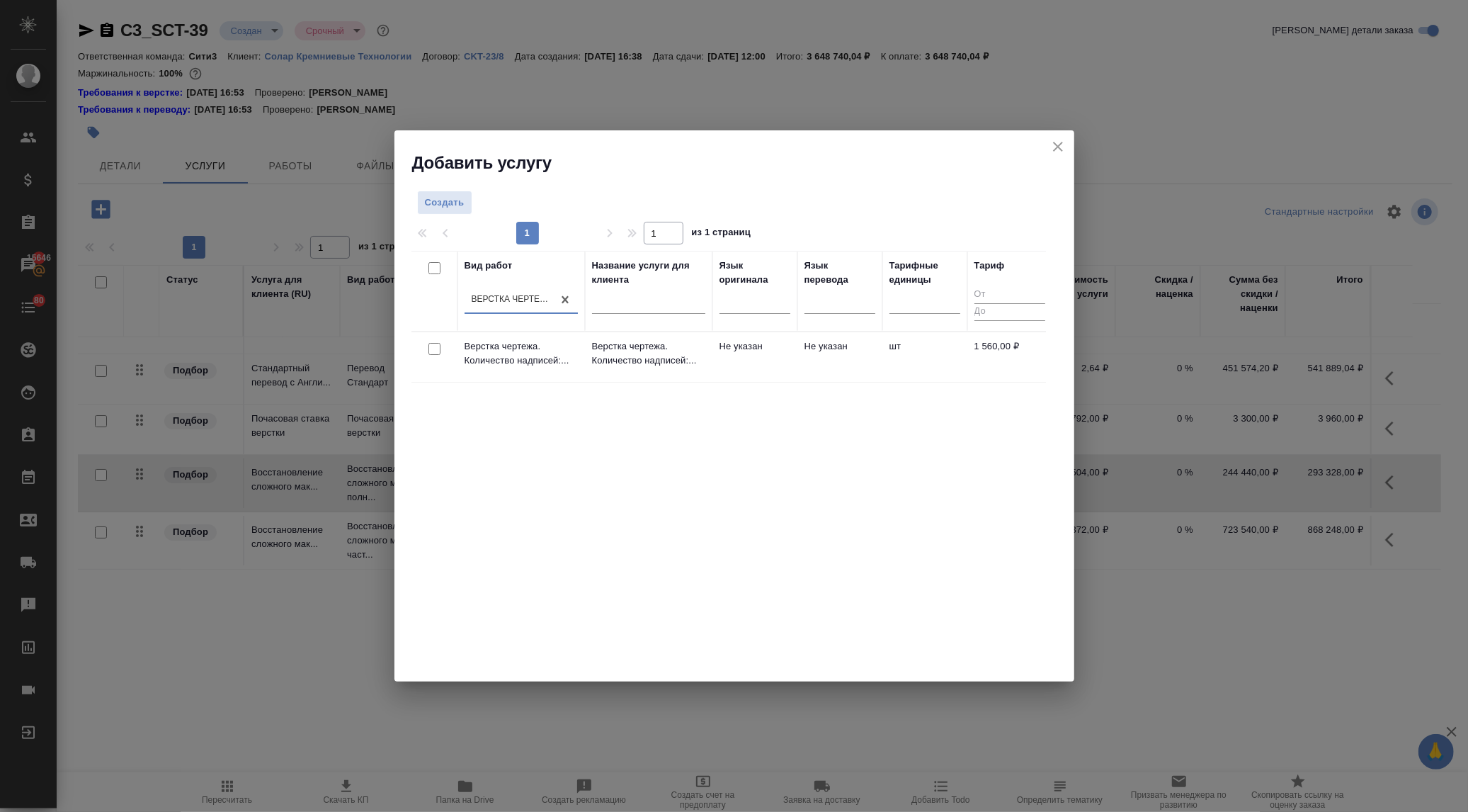
click at [430, 347] on input "checkbox" at bounding box center [434, 349] width 12 height 12
checkbox input "true"
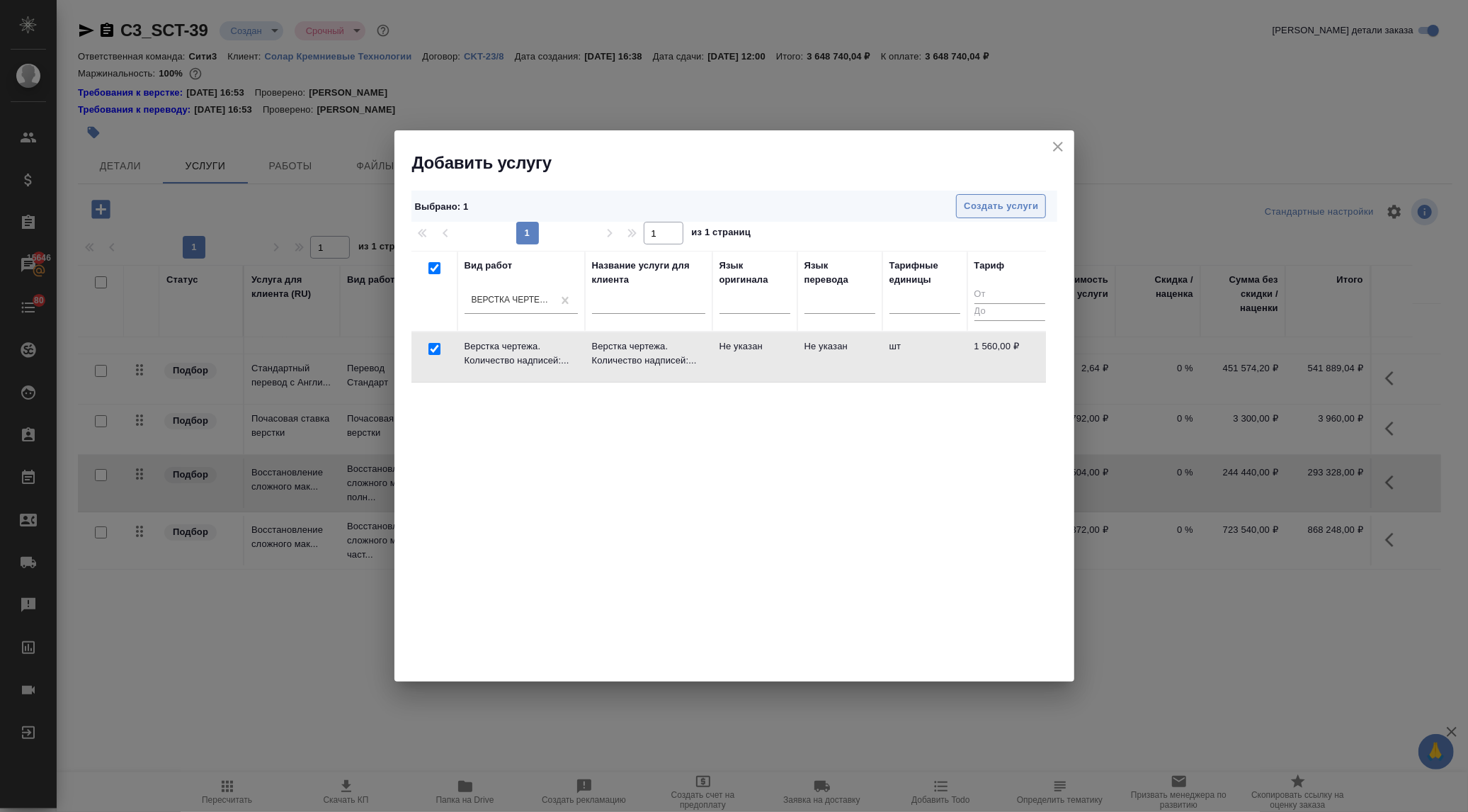
click at [996, 205] on span "Создать услуги" at bounding box center [1002, 206] width 75 height 17
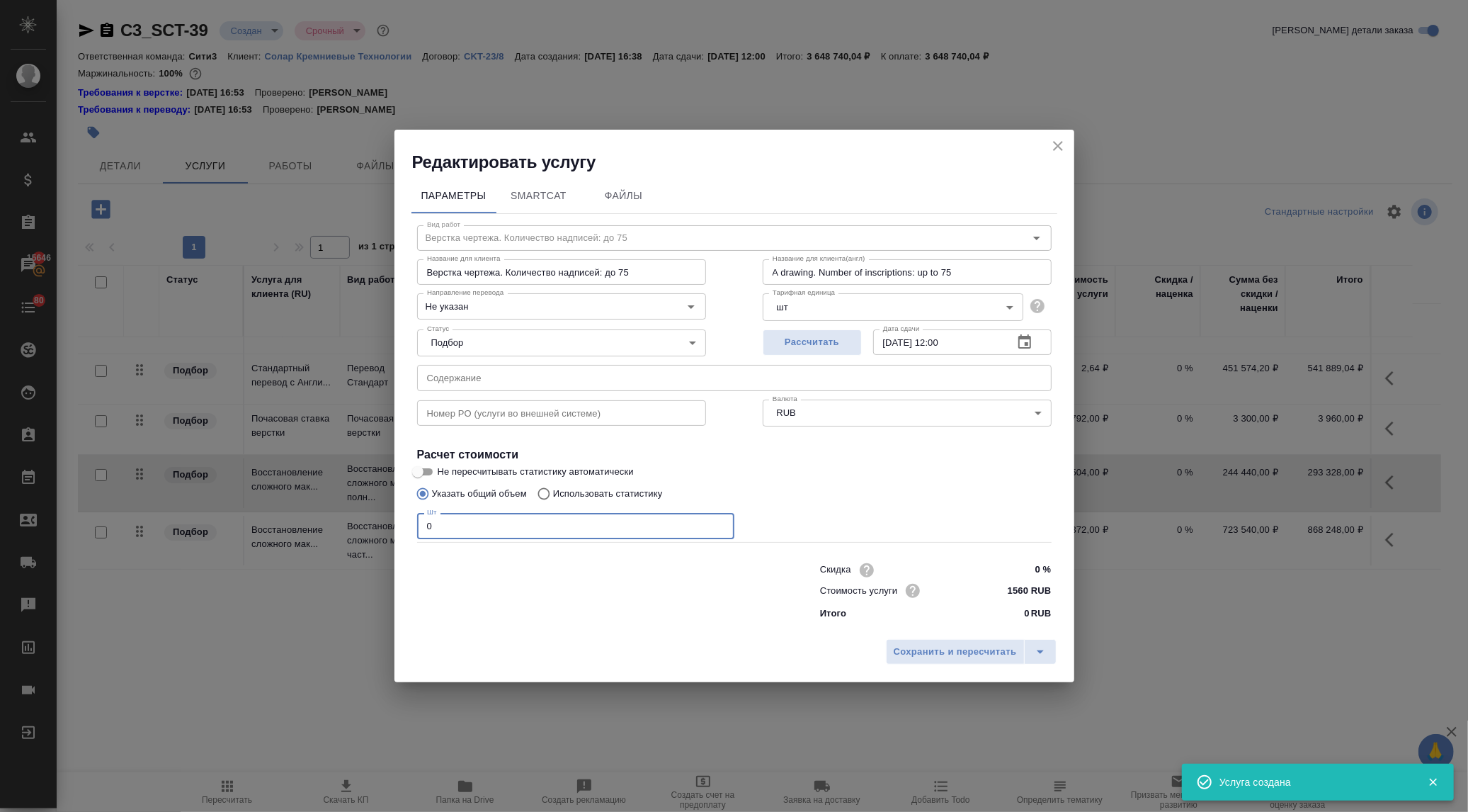
drag, startPoint x: 452, startPoint y: 529, endPoint x: 401, endPoint y: 521, distance: 51.6
click at [401, 521] on div "Параметры SmartCat Файлы Вид работ Верстка чертежа. Количество надписей: до 75 …" at bounding box center [734, 403] width 680 height 459
type input "9"
click at [977, 652] on span "Сохранить и пересчитать" at bounding box center [955, 652] width 124 height 17
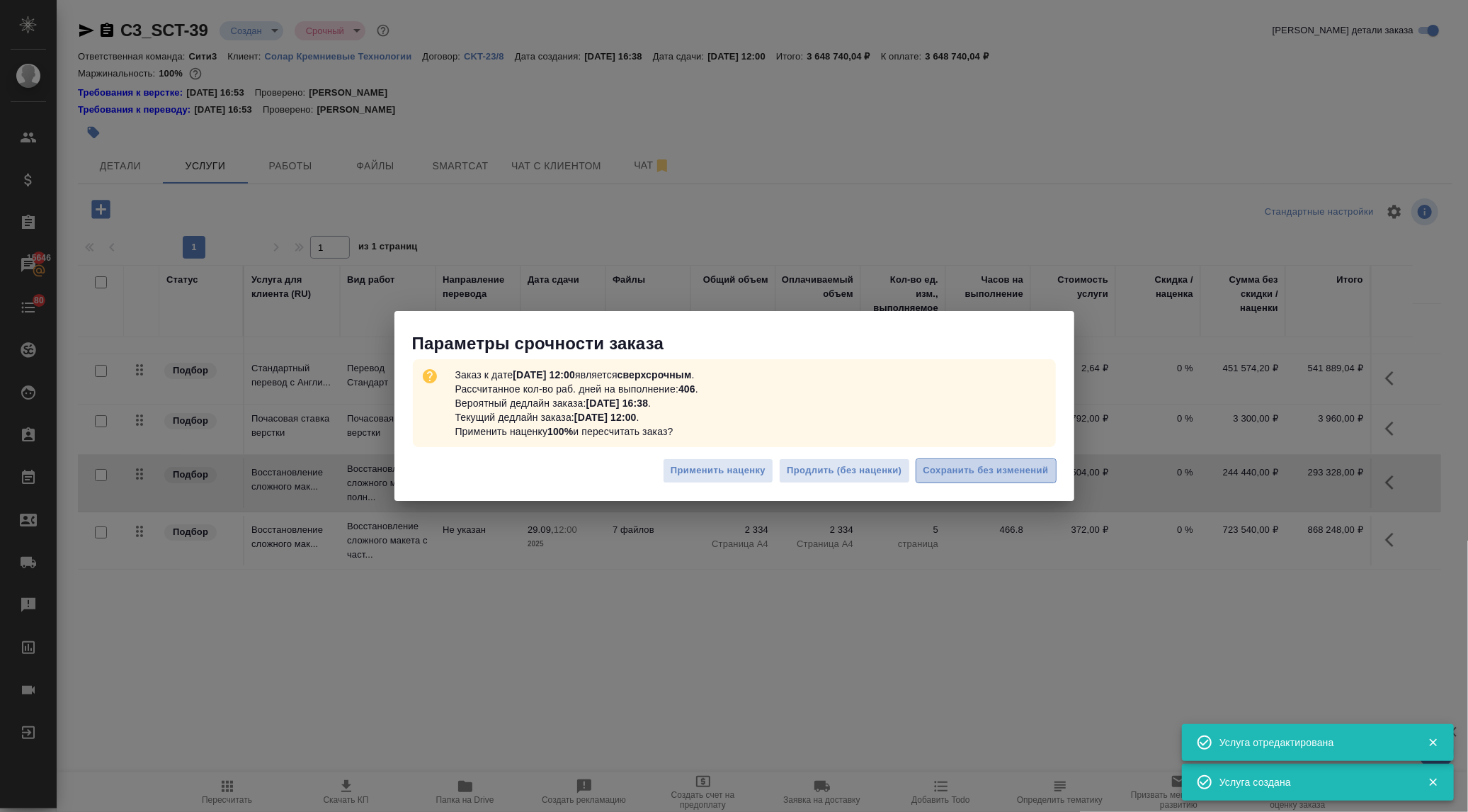
click at [1006, 462] on span "Сохранить без изменений" at bounding box center [987, 470] width 126 height 17
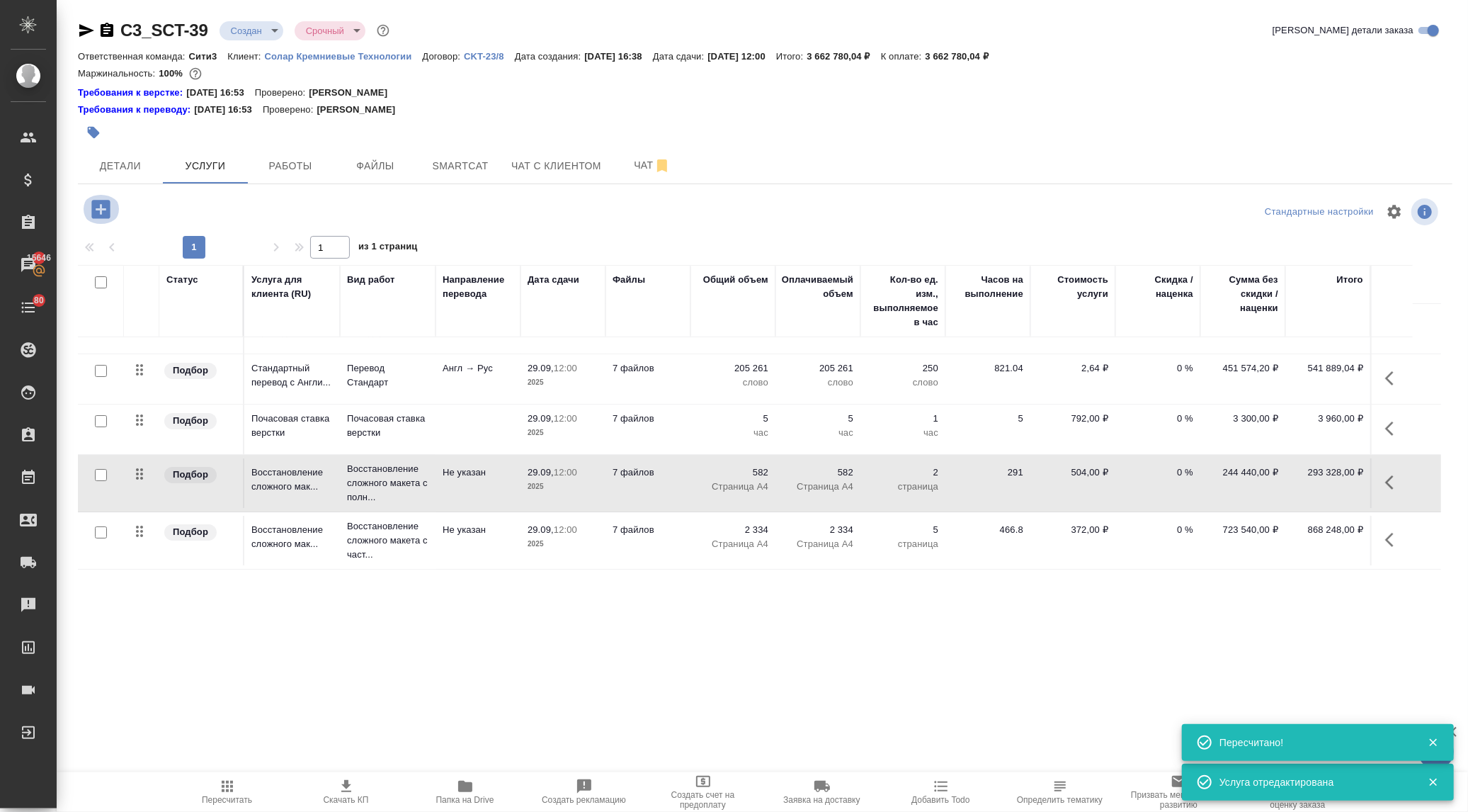
click at [98, 207] on icon "button" at bounding box center [100, 208] width 19 height 19
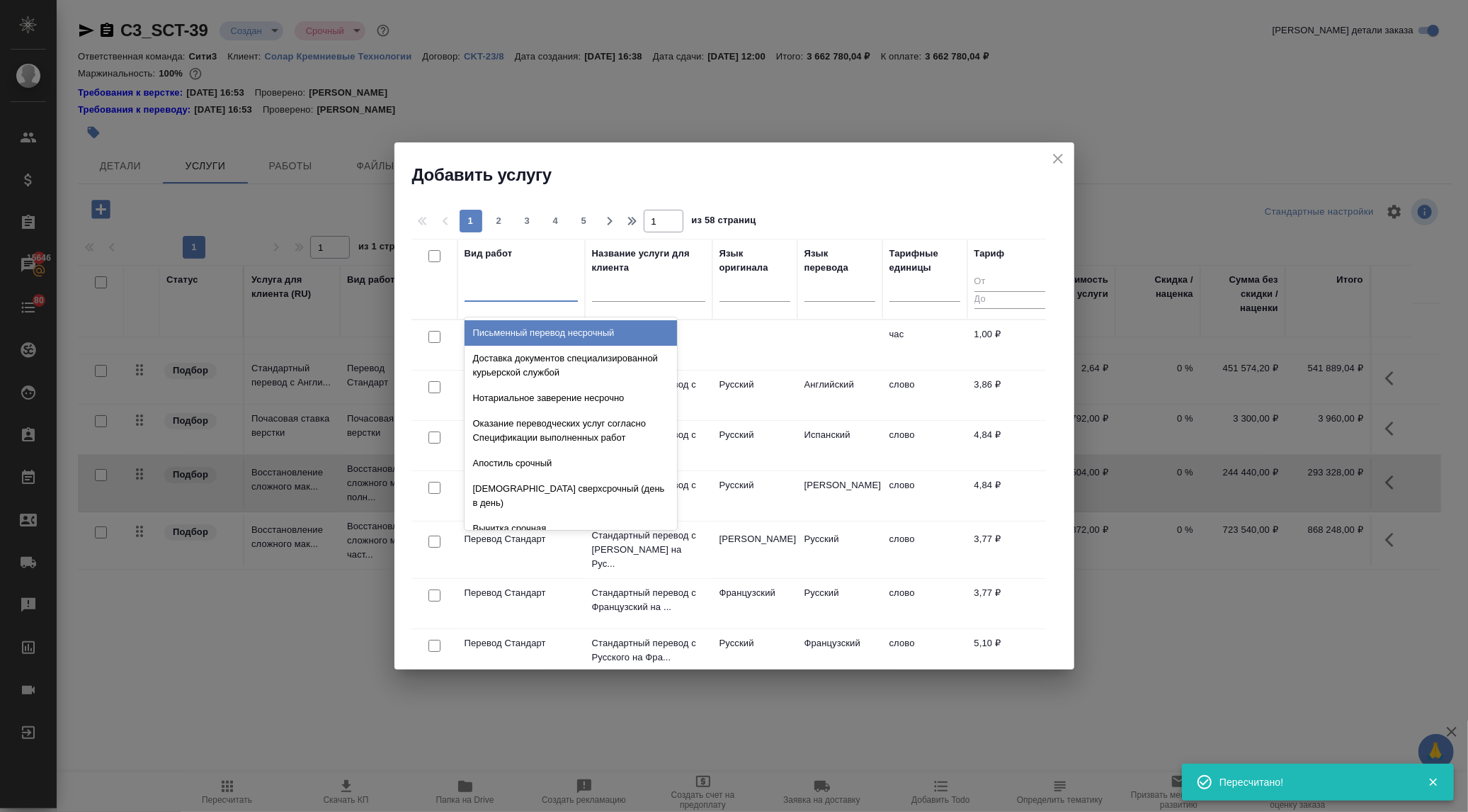
click at [497, 289] on div at bounding box center [520, 287] width 113 height 21
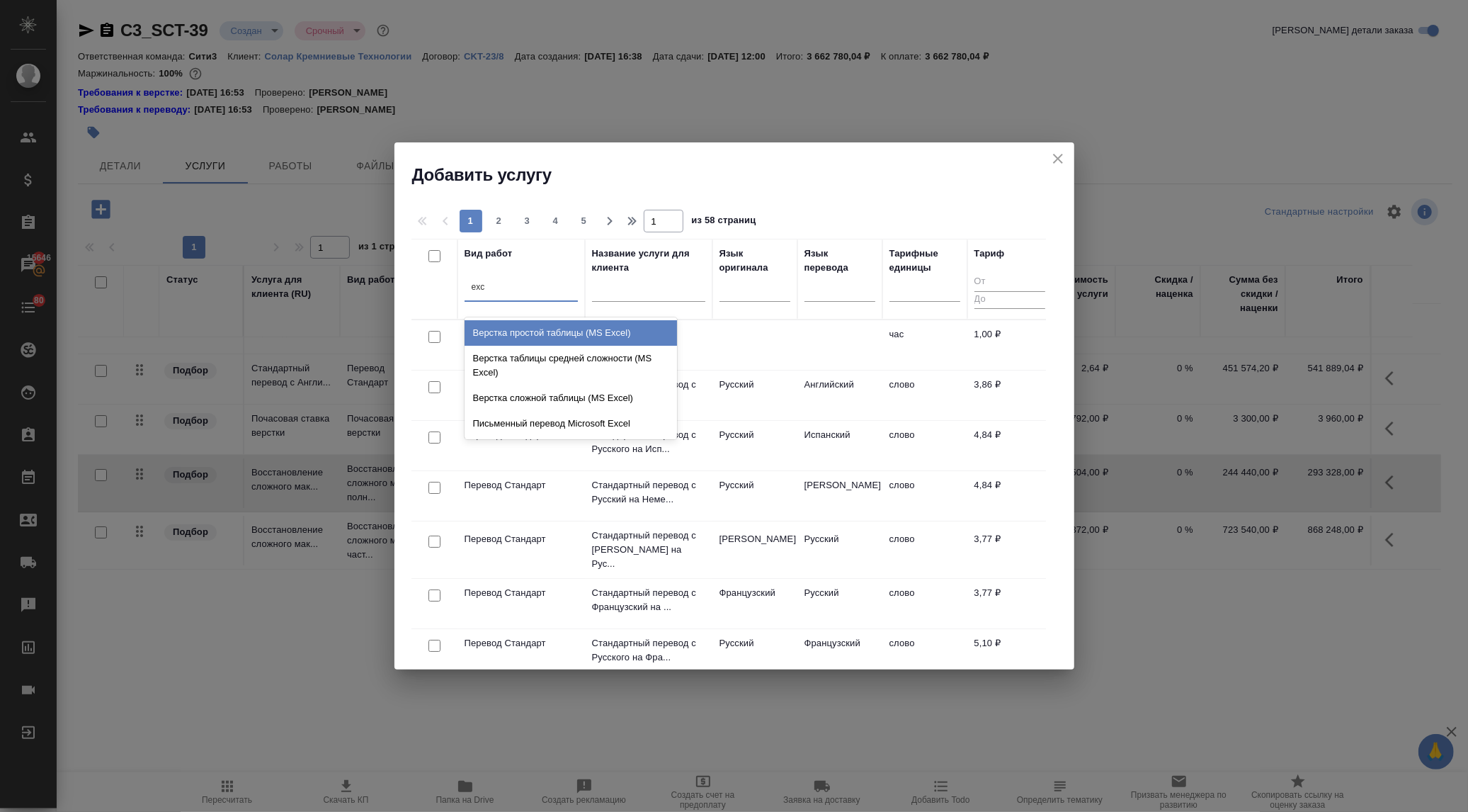
type input "exce"
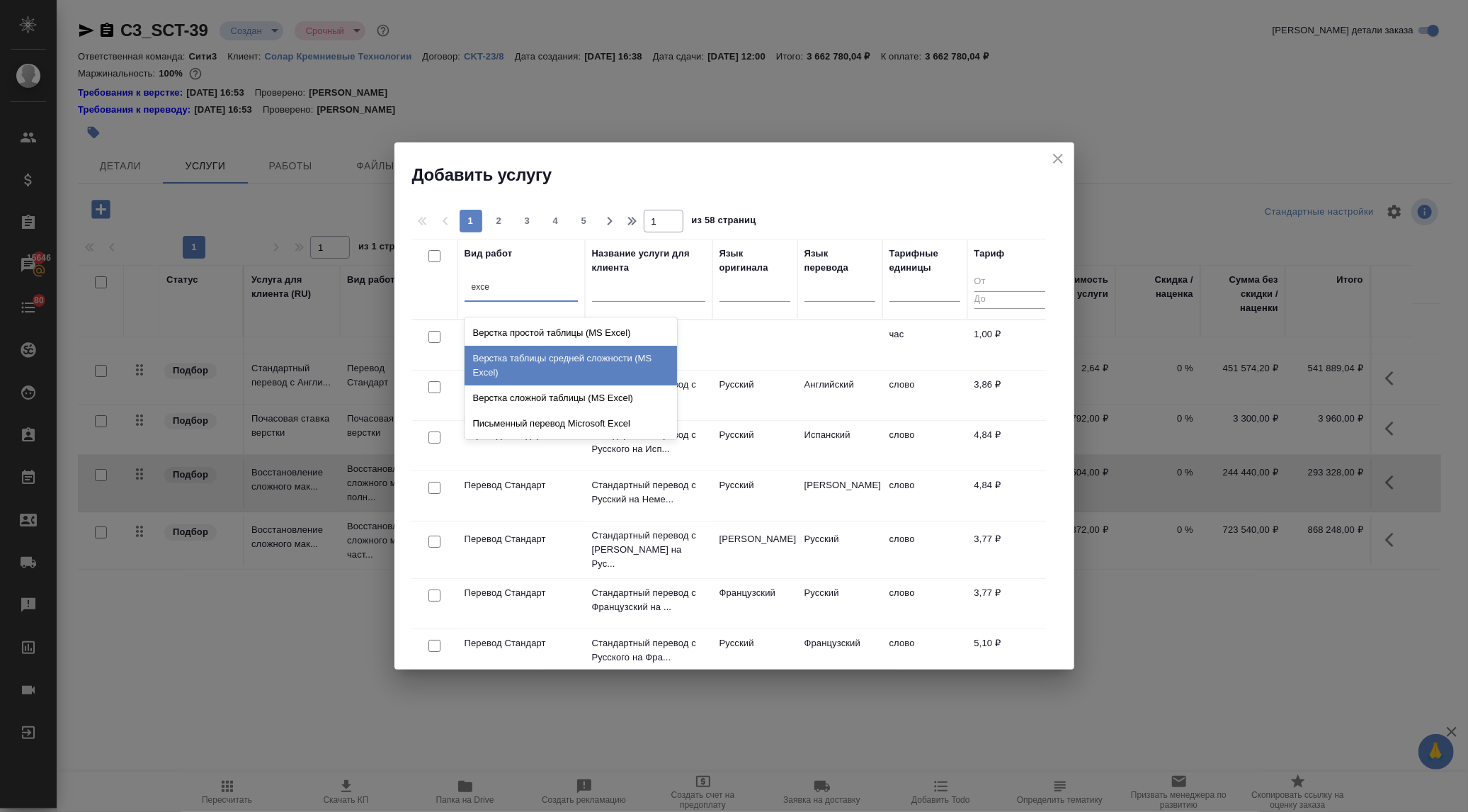
click at [537, 359] on div "Верстка таблицы средней сложности (MS Excel)" at bounding box center [571, 365] width 212 height 39
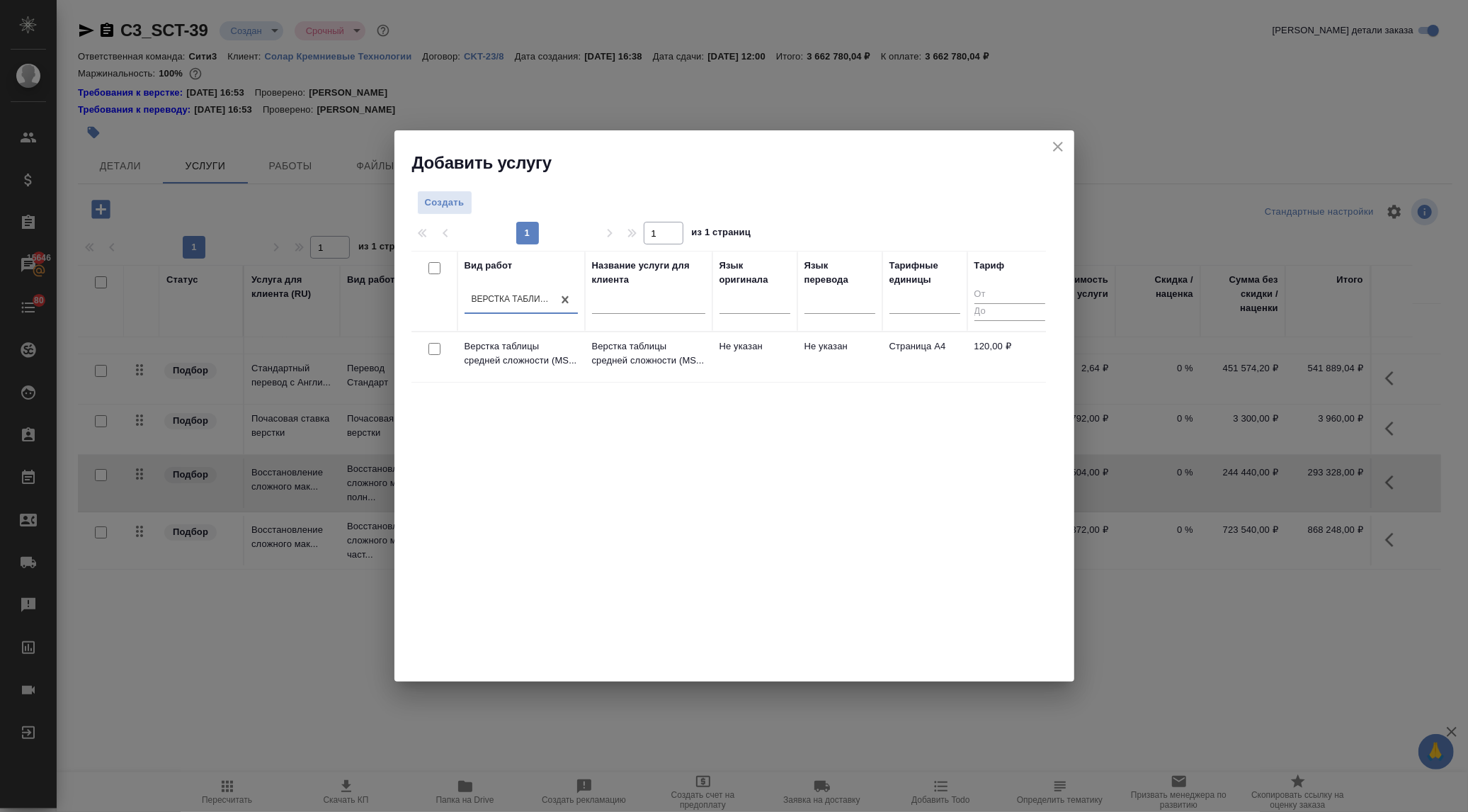
click at [427, 347] on div at bounding box center [434, 349] width 31 height 20
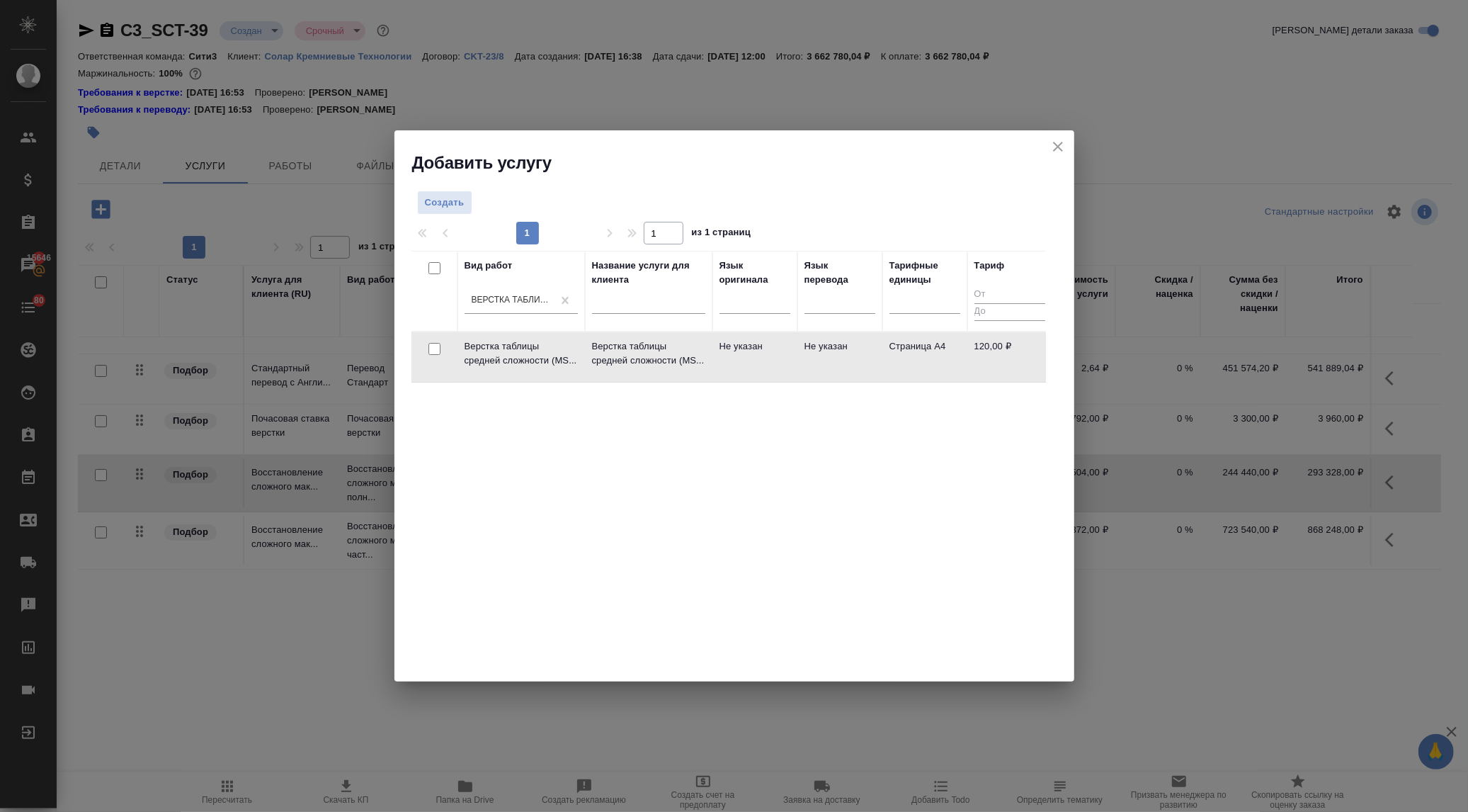
click at [429, 347] on input "checkbox" at bounding box center [434, 349] width 12 height 12
checkbox input "true"
click at [1023, 194] on button "Создать услуги" at bounding box center [1002, 206] width 90 height 25
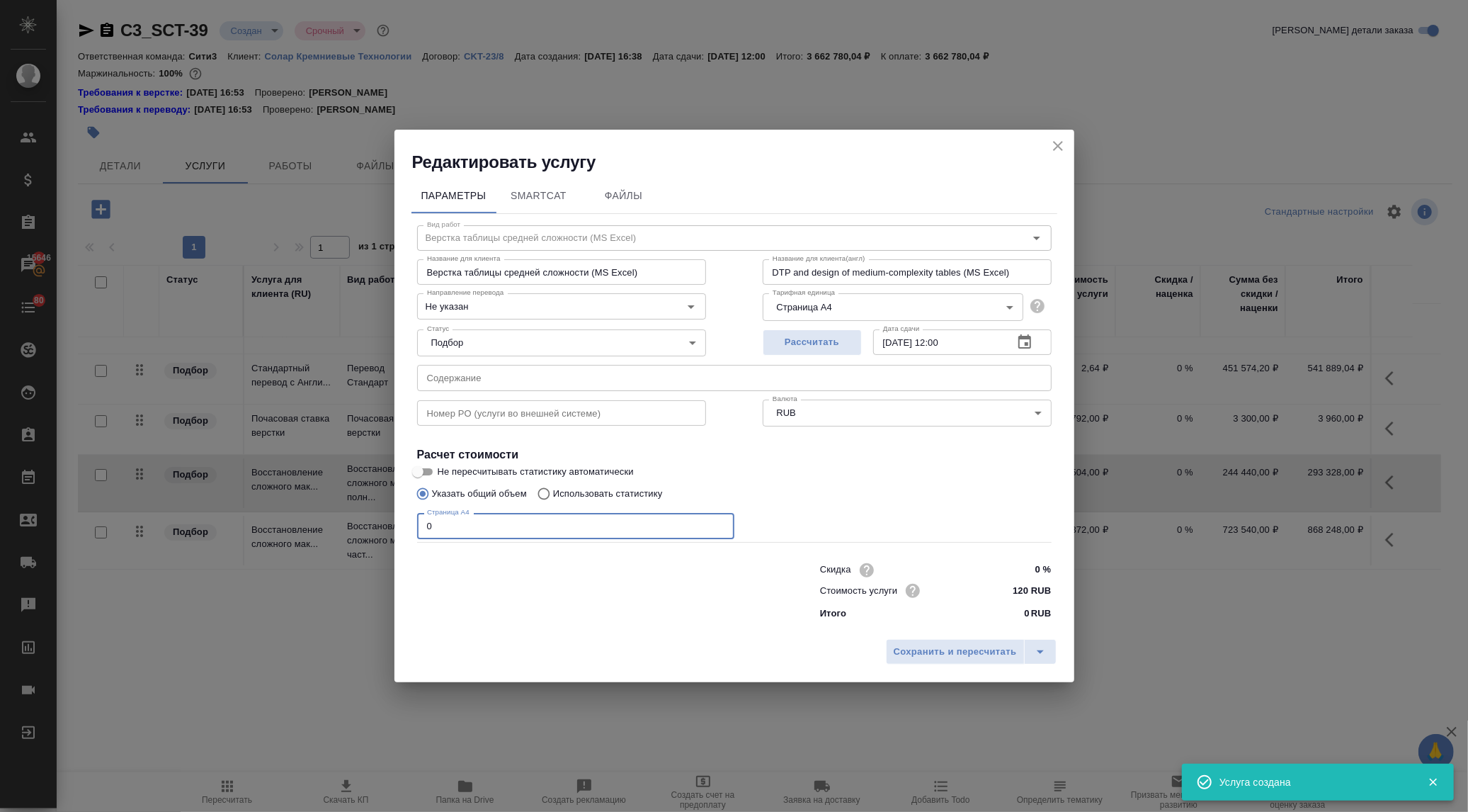
drag, startPoint x: 443, startPoint y: 524, endPoint x: 370, endPoint y: 529, distance: 73.2
click at [370, 531] on div "Редактировать услугу Параметры SmartCat Файлы Вид работ Верстка таблицы средней…" at bounding box center [734, 406] width 1468 height 812
type input "26"
click at [928, 645] on span "Сохранить и пересчитать" at bounding box center [955, 652] width 124 height 17
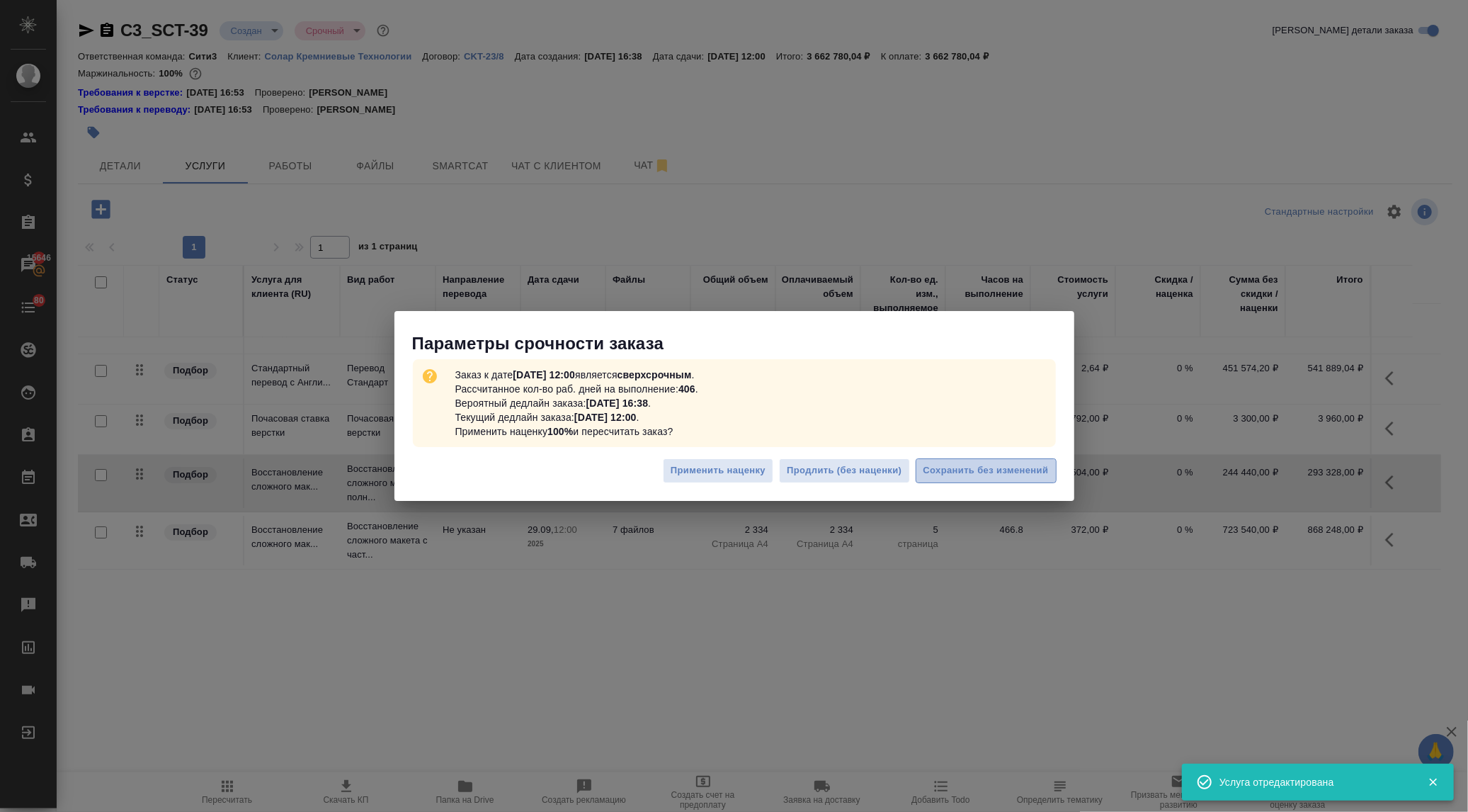
click at [1042, 468] on span "Сохранить без изменений" at bounding box center [987, 470] width 126 height 17
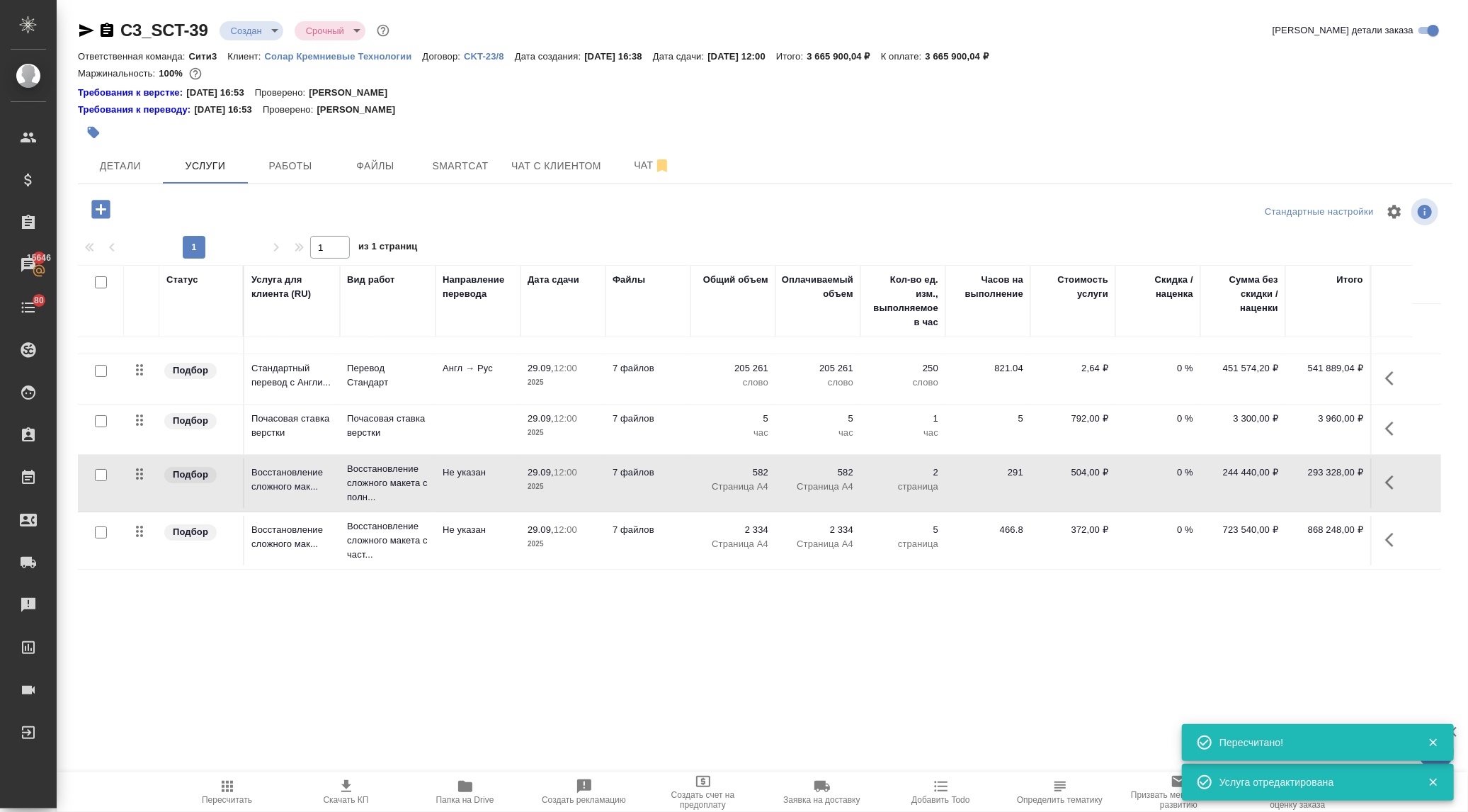
click at [95, 211] on icon "button" at bounding box center [100, 208] width 19 height 19
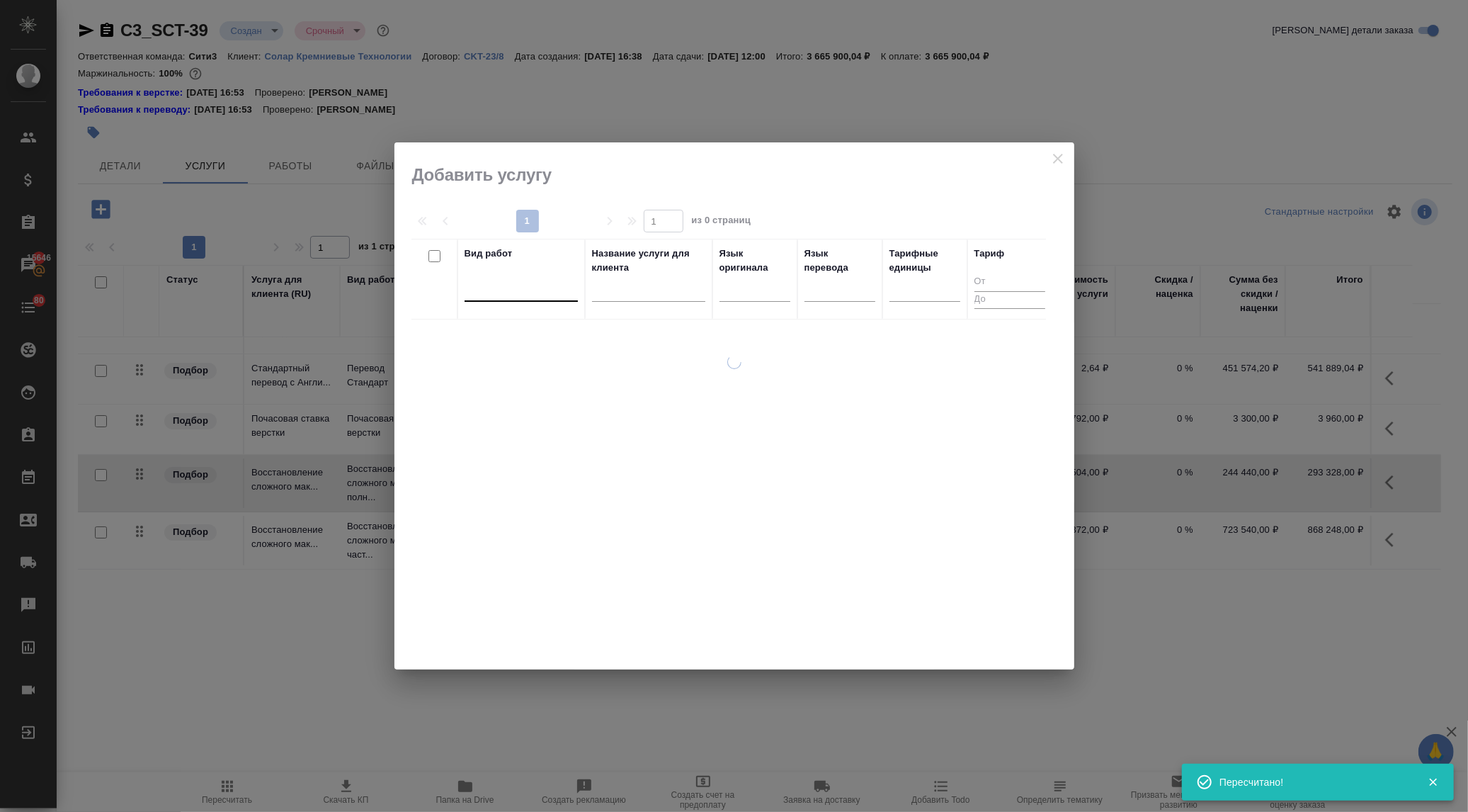
click at [528, 294] on div at bounding box center [520, 287] width 113 height 21
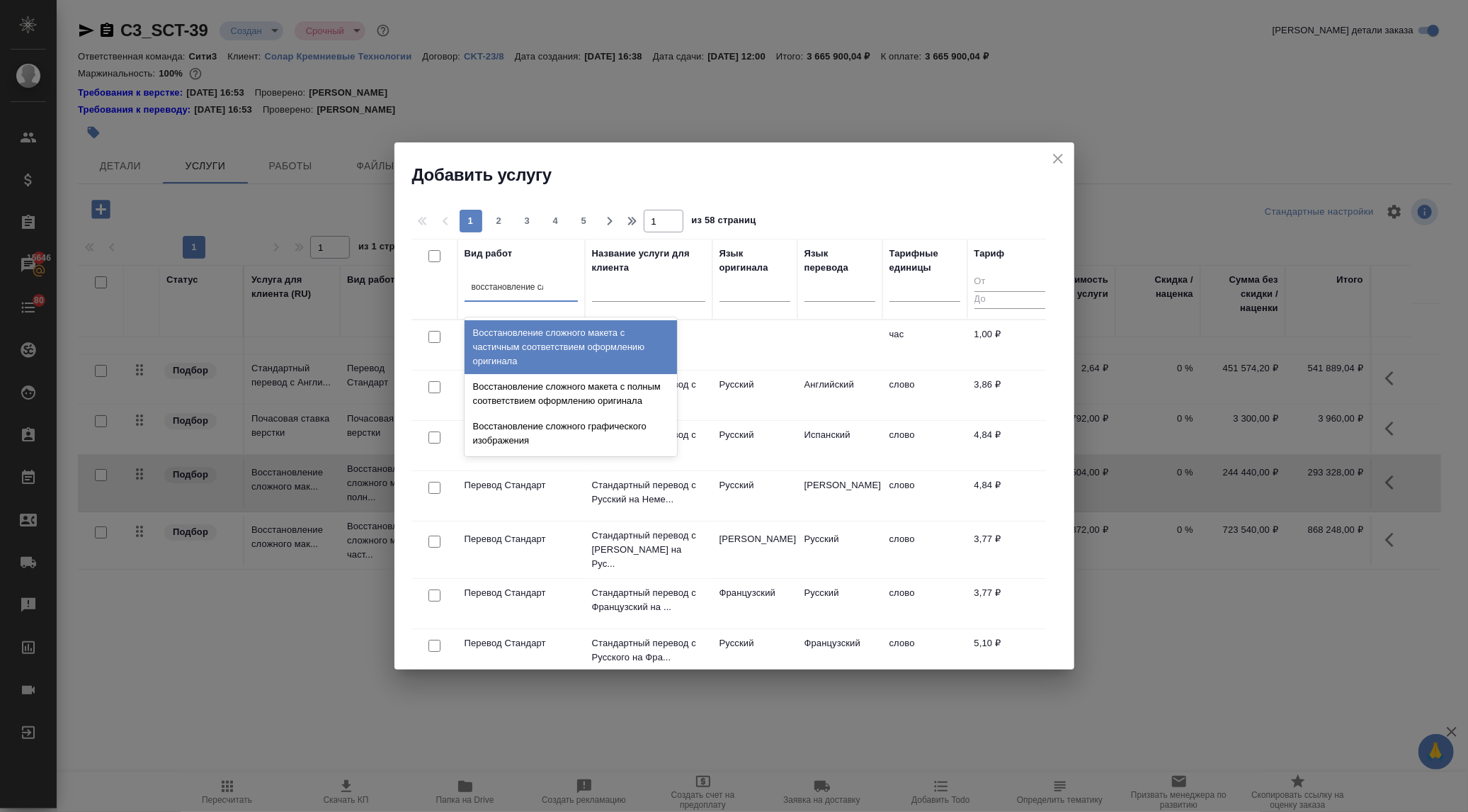
type input "восстановление сло"
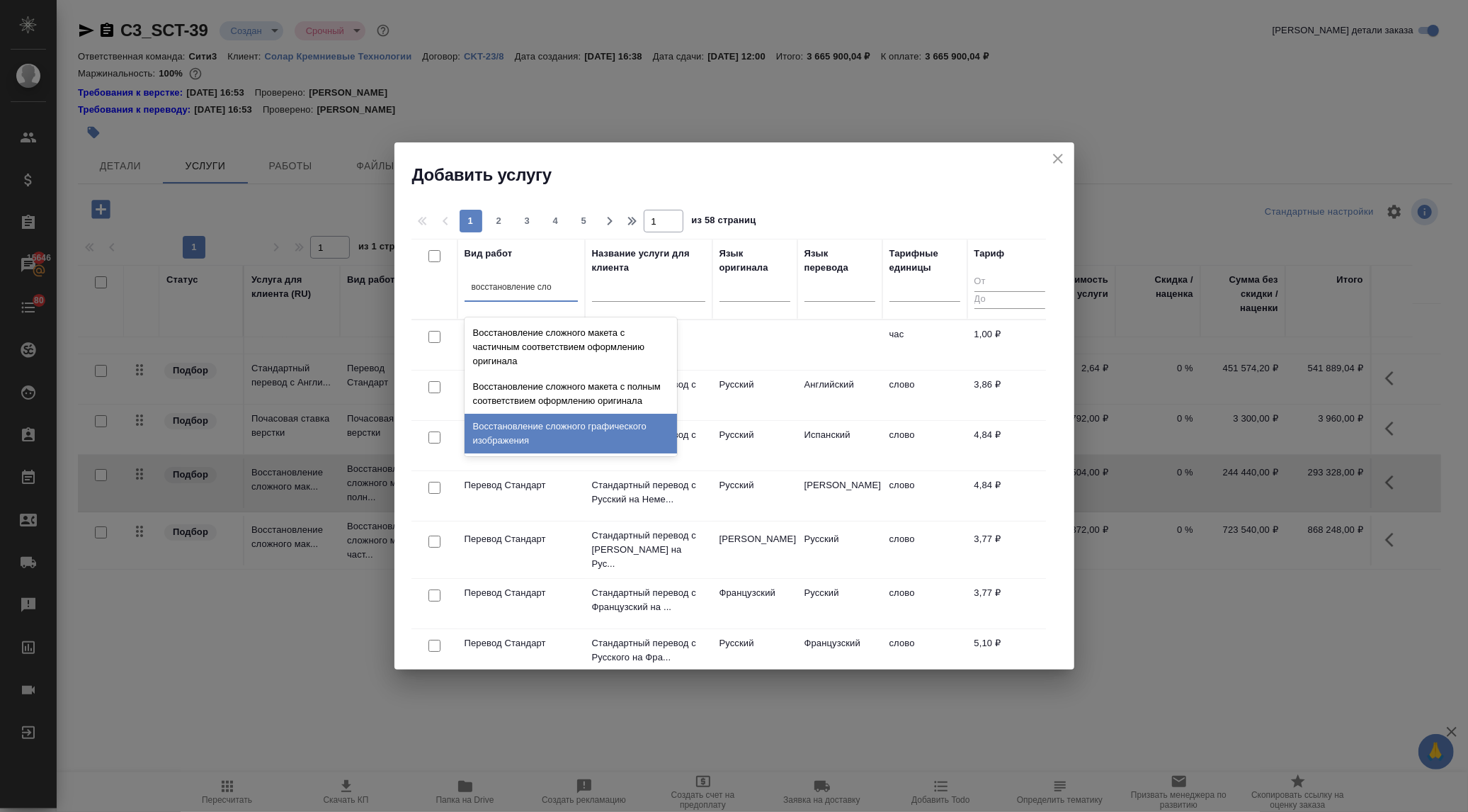
click at [573, 436] on div "Восстановление сложного графического изображения" at bounding box center [571, 433] width 212 height 39
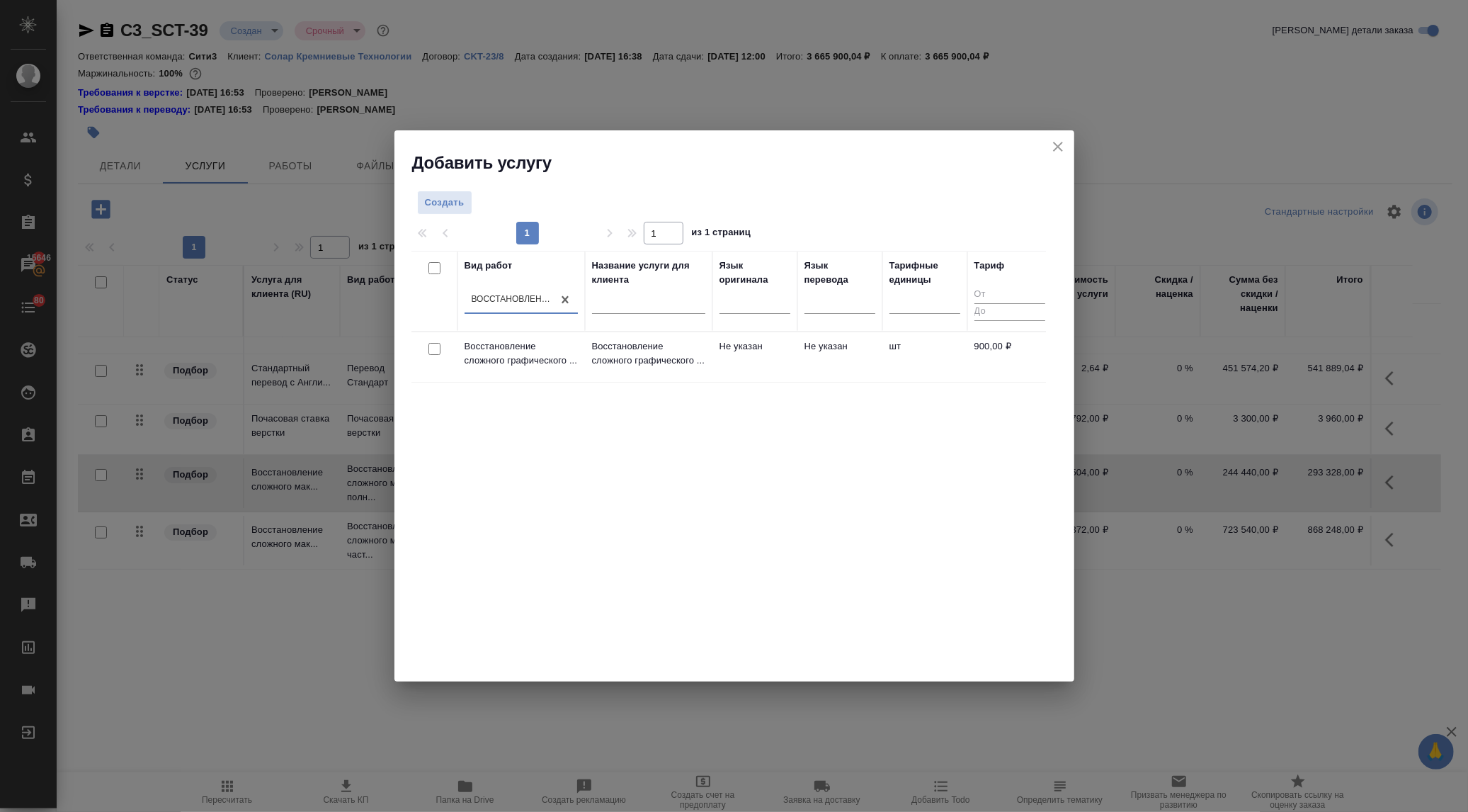
click at [432, 352] on input "checkbox" at bounding box center [434, 349] width 12 height 12
checkbox input "true"
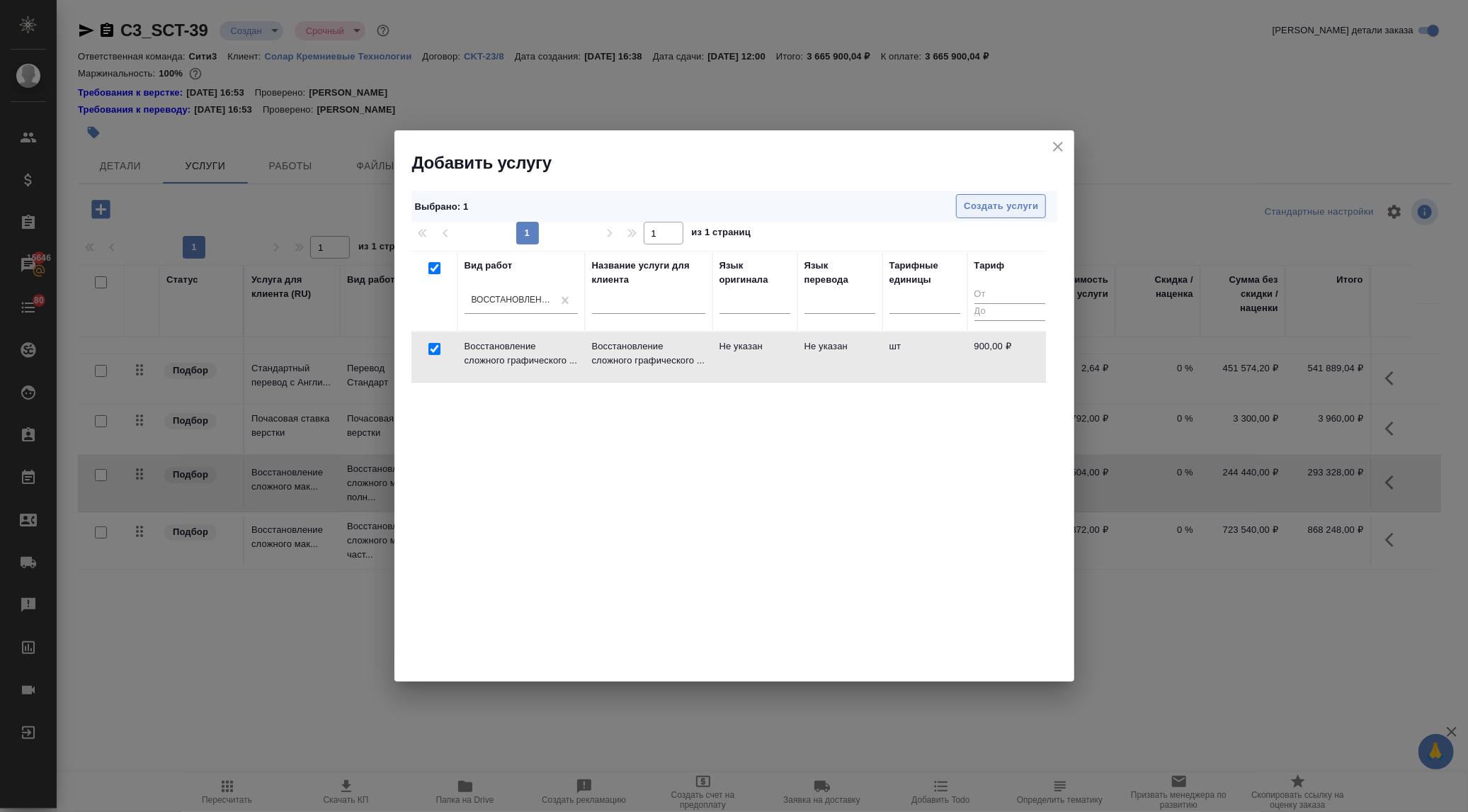
click at [987, 206] on span "Создать услуги" at bounding box center [1002, 206] width 75 height 17
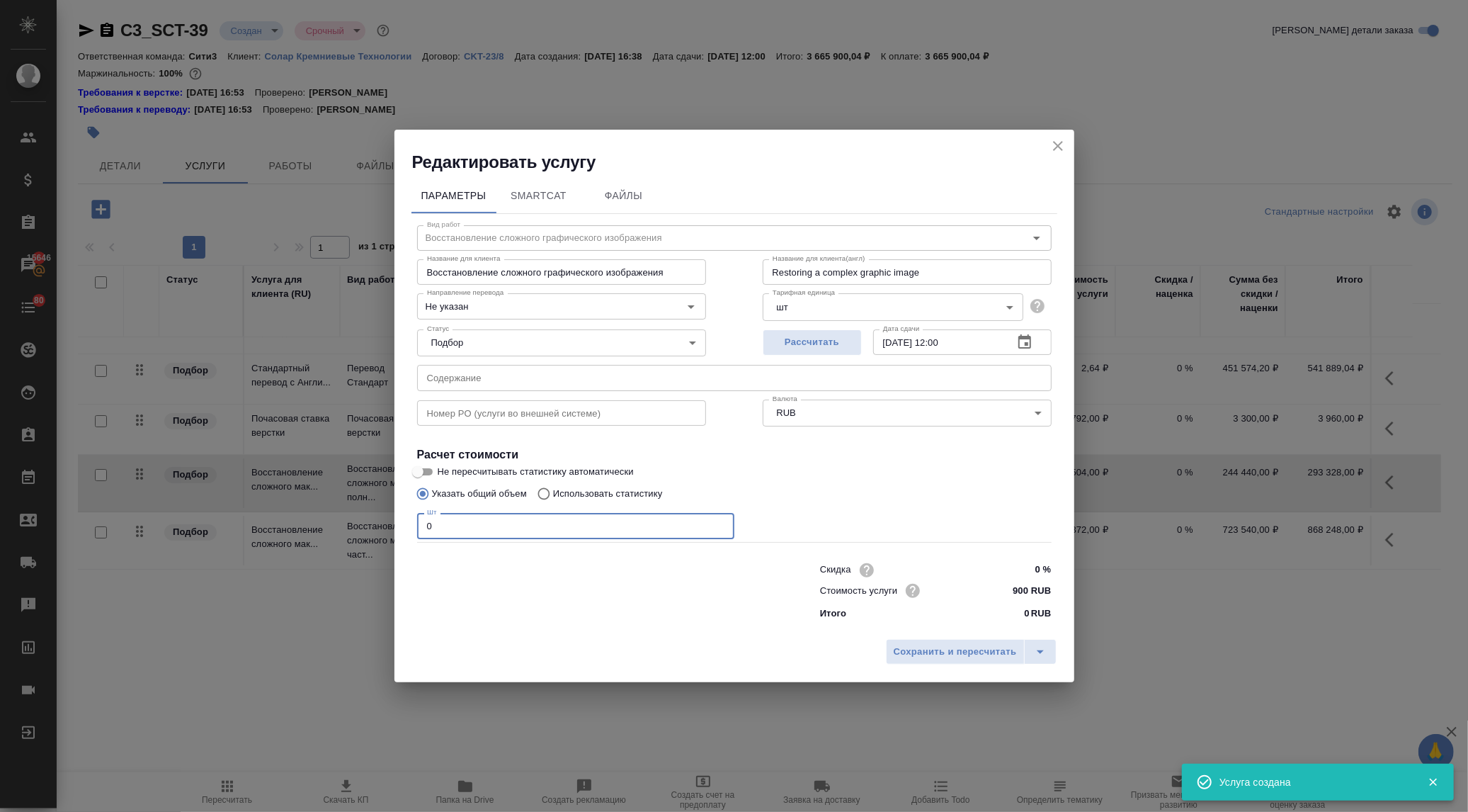
drag, startPoint x: 444, startPoint y: 526, endPoint x: 401, endPoint y: 519, distance: 43.6
click at [401, 519] on div "Параметры SmartCat Файлы Вид работ Восстановление сложного графического изображ…" at bounding box center [734, 403] width 680 height 459
type input "1"
click at [919, 654] on span "Сохранить и пересчитать" at bounding box center [955, 652] width 124 height 17
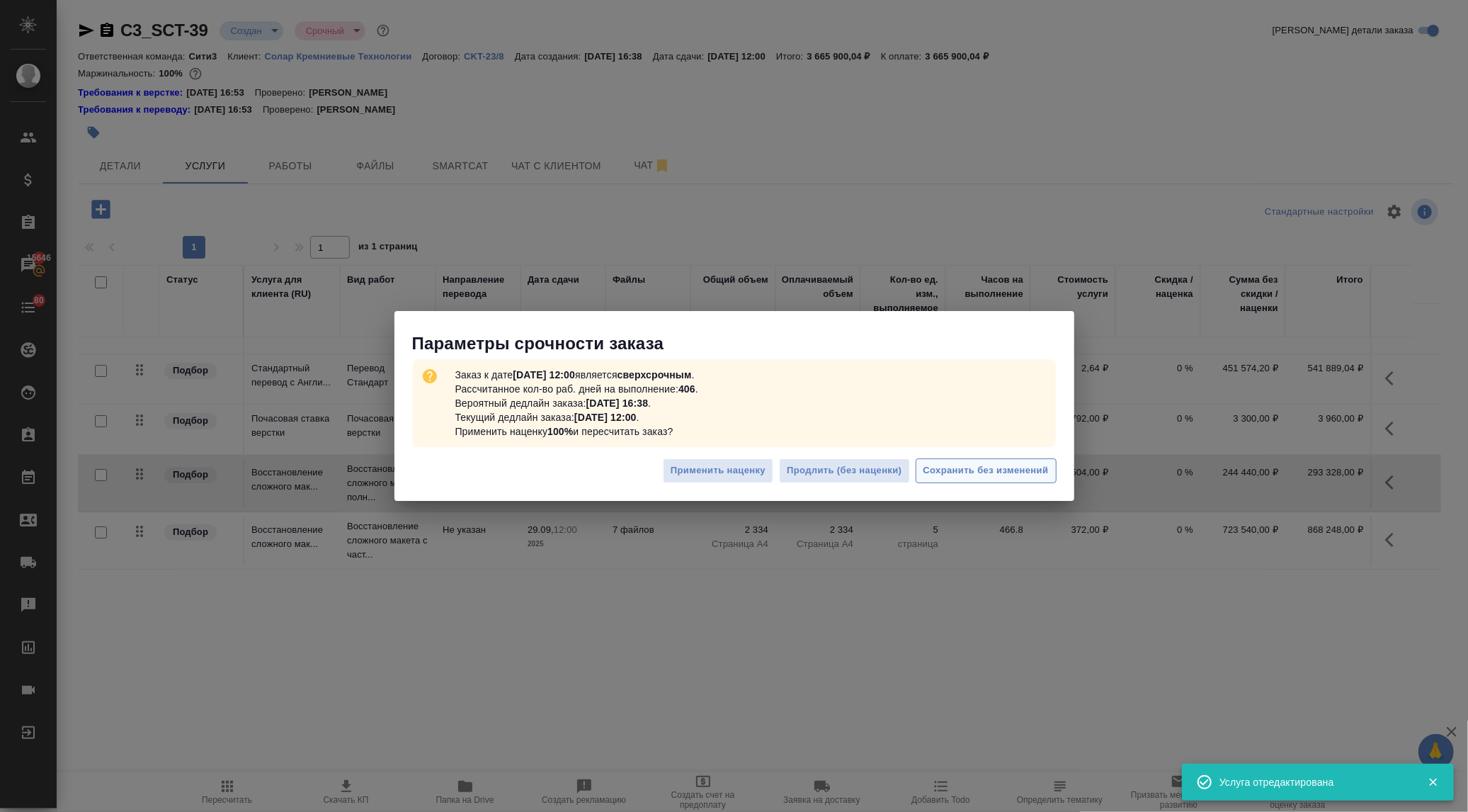
click at [1023, 467] on span "Сохранить без изменений" at bounding box center [987, 470] width 126 height 17
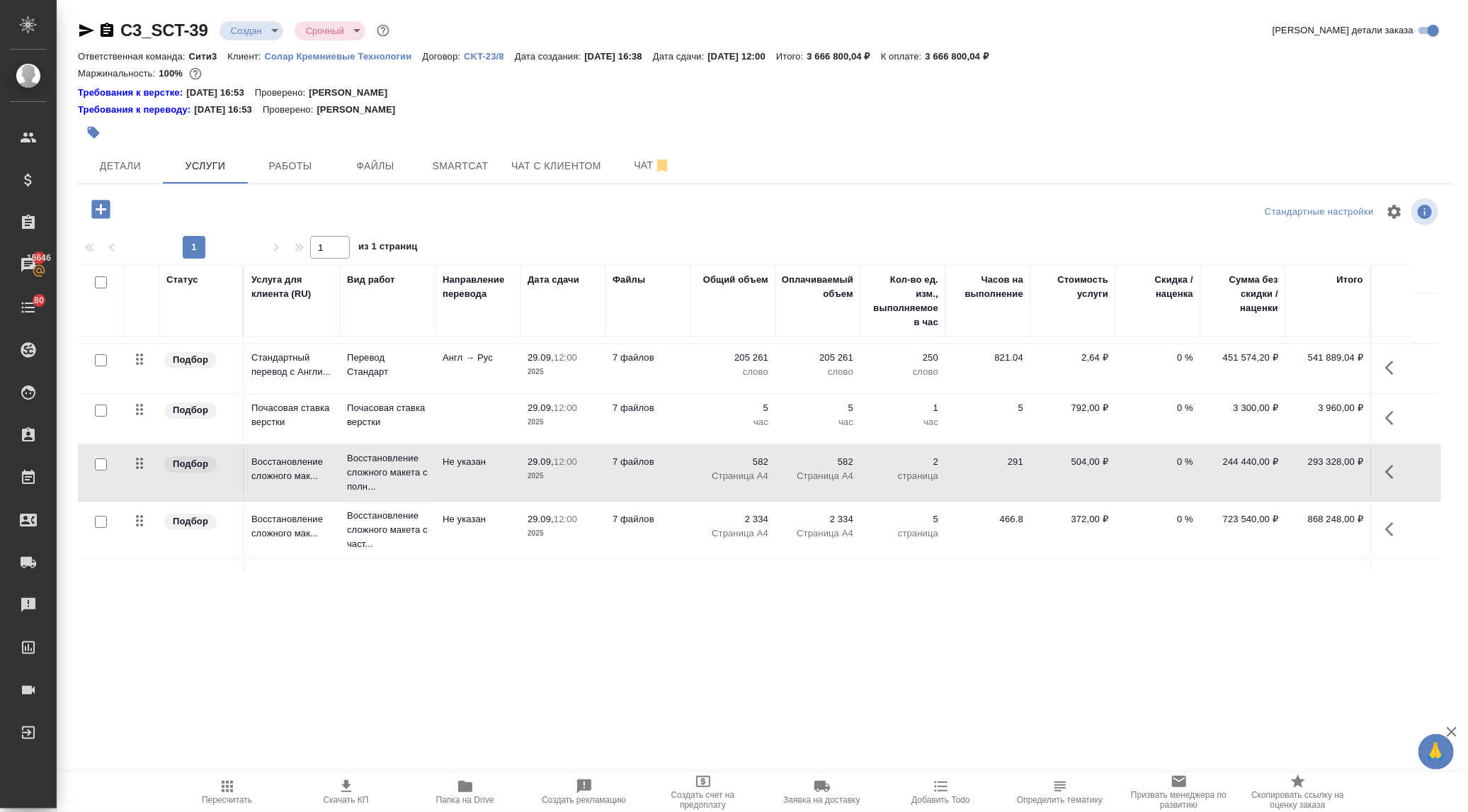
scroll to position [0, 0]
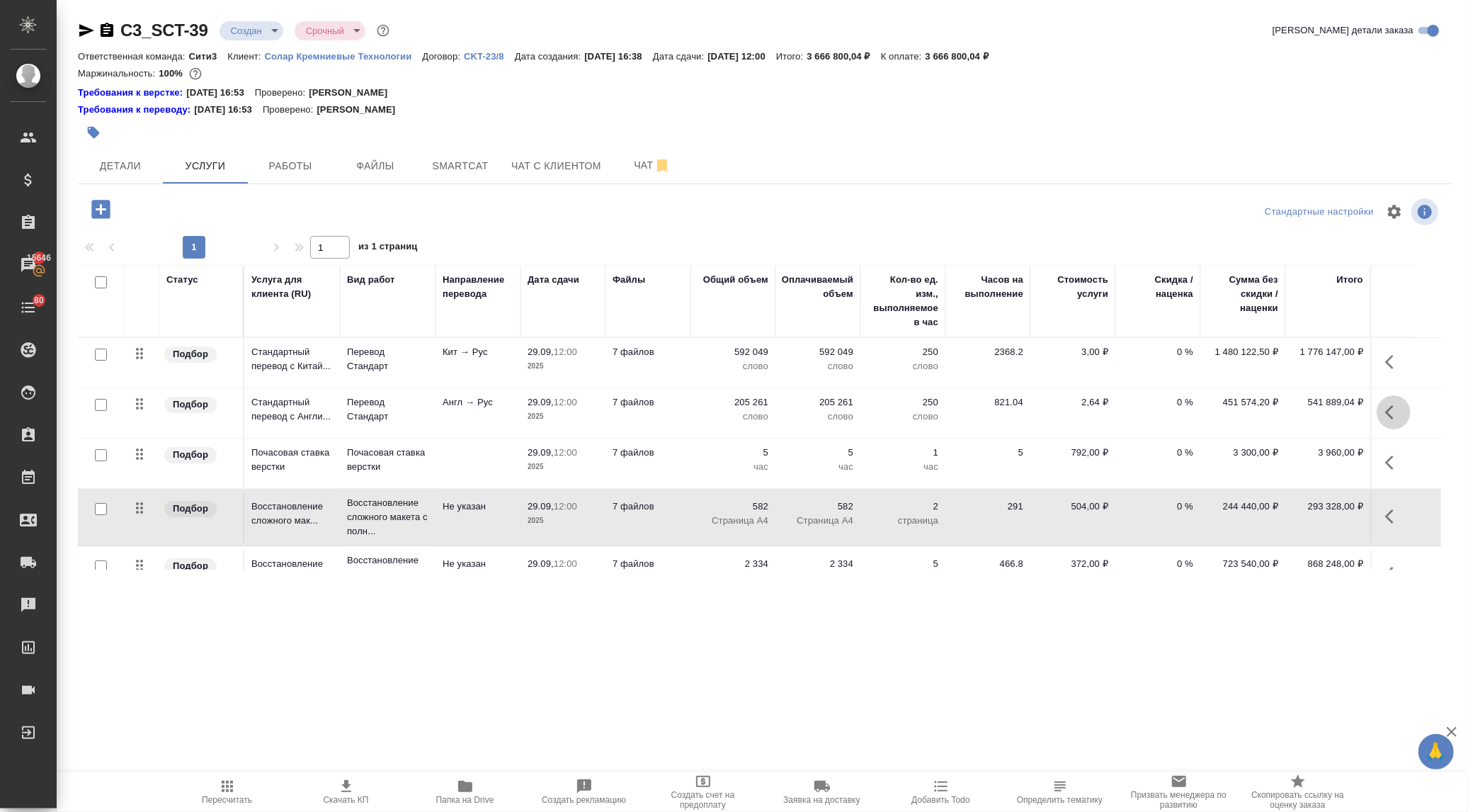
click at [1389, 406] on icon "button" at bounding box center [1393, 411] width 17 height 17
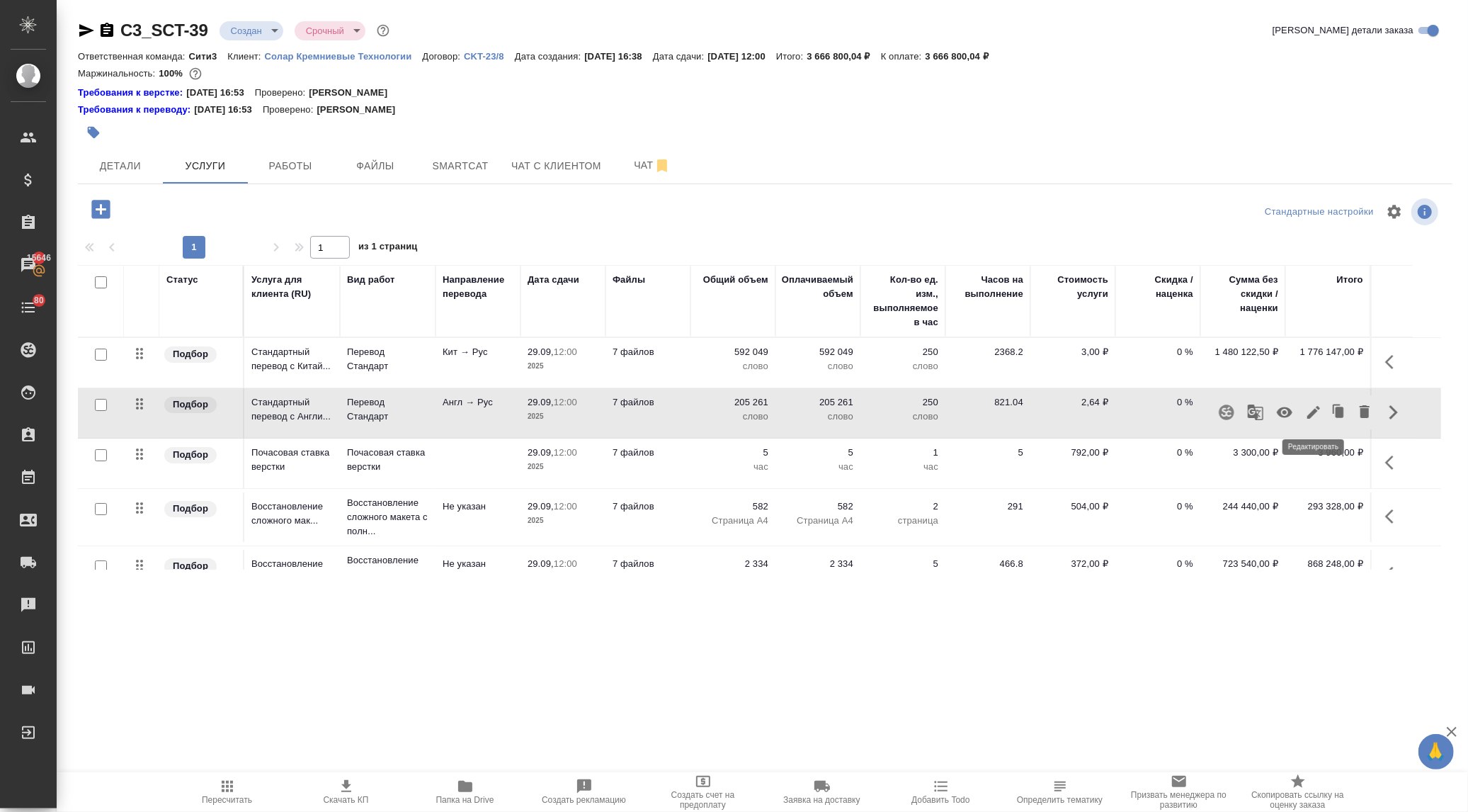
click at [1315, 409] on icon "button" at bounding box center [1313, 411] width 13 height 13
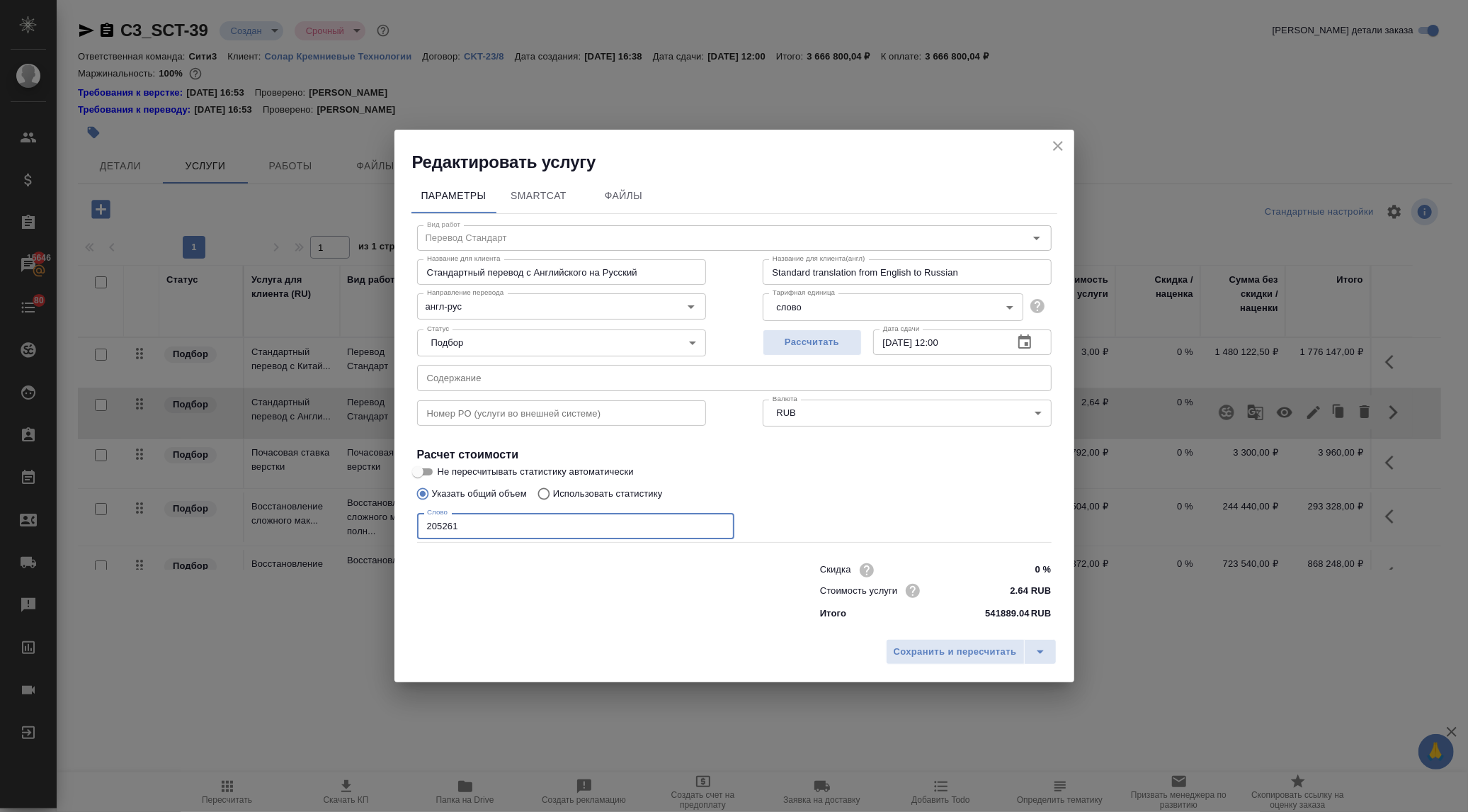
click at [439, 527] on input "205261" at bounding box center [575, 525] width 317 height 26
click at [429, 524] on input "205261" at bounding box center [575, 525] width 317 height 26
drag, startPoint x: 431, startPoint y: 524, endPoint x: 420, endPoint y: 524, distance: 11.0
click at [420, 524] on input "205261" at bounding box center [575, 525] width 317 height 26
type input "305261"
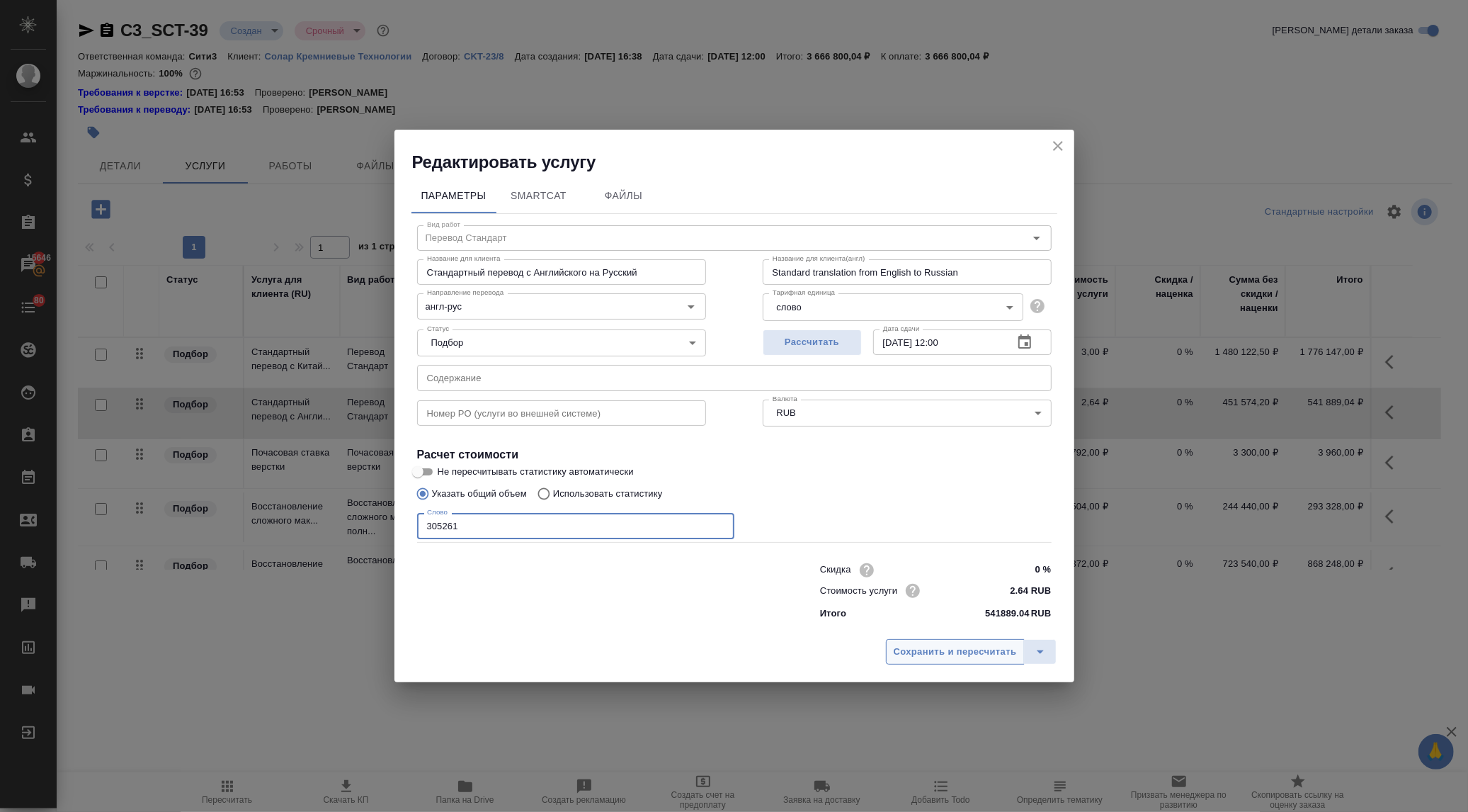
click at [952, 650] on span "Сохранить и пересчитать" at bounding box center [955, 652] width 124 height 17
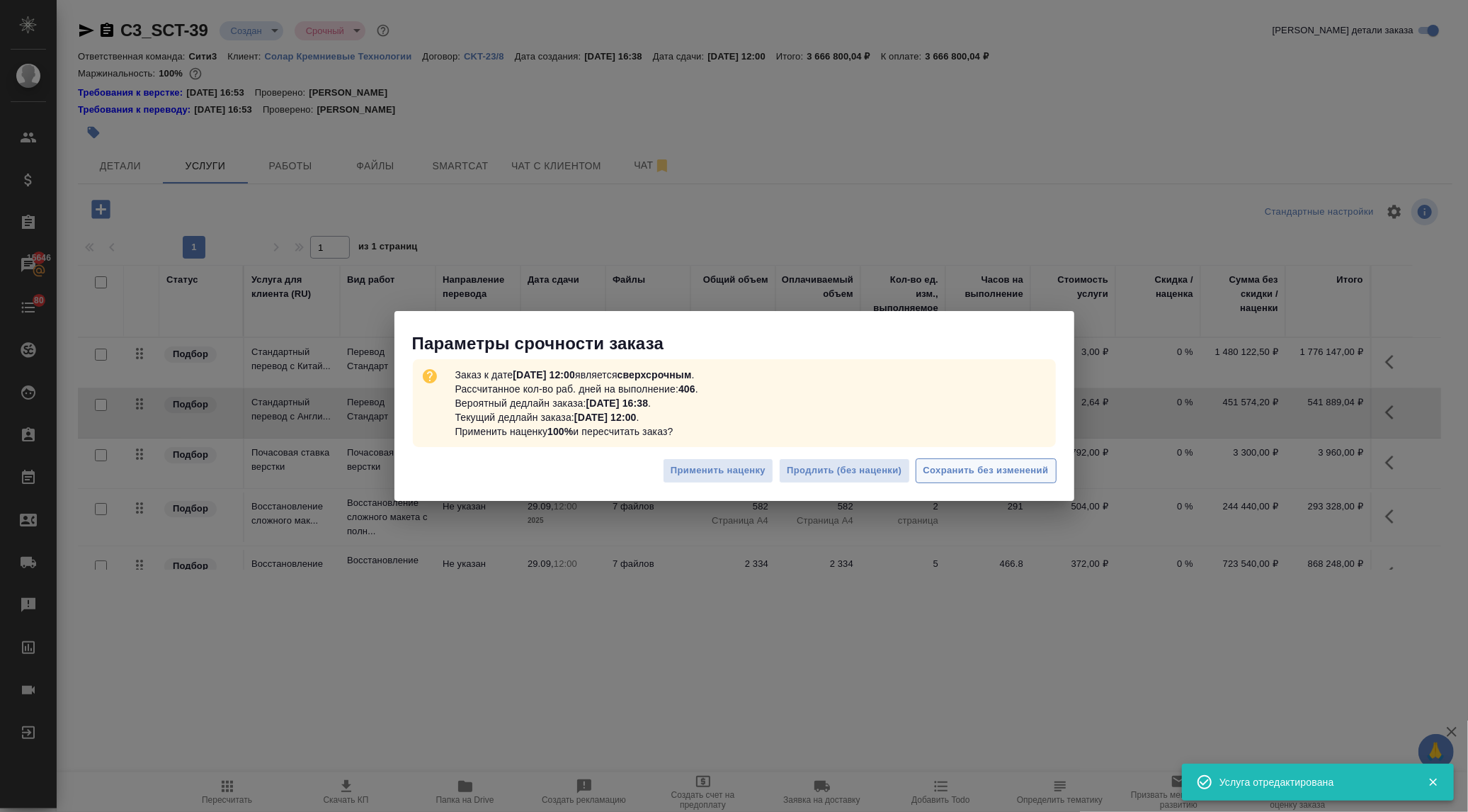
click at [936, 468] on span "Сохранить без изменений" at bounding box center [987, 470] width 126 height 17
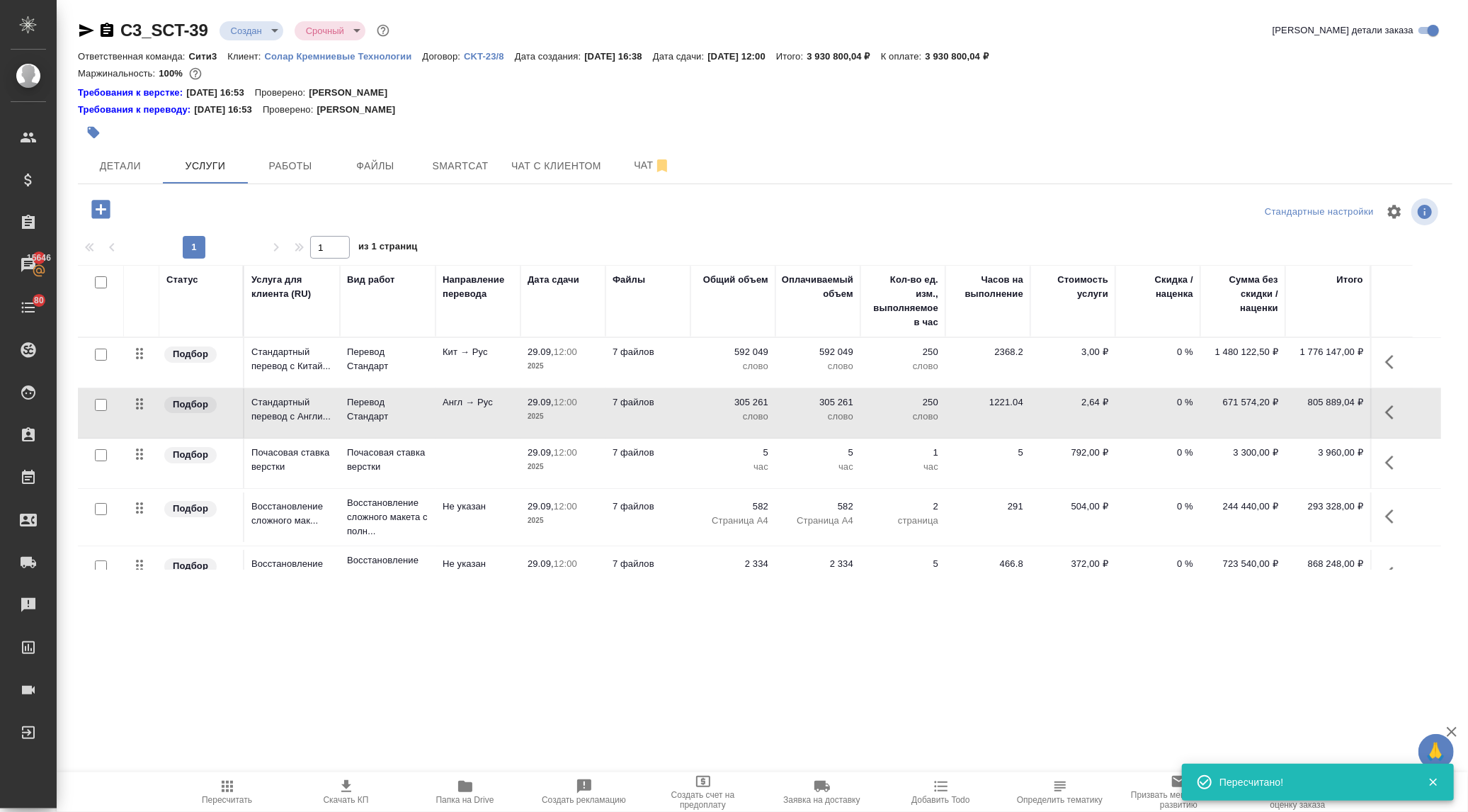
click at [392, 52] on p "Солар Кремниевые Технологии" at bounding box center [344, 56] width 158 height 11
click at [1393, 508] on icon "button" at bounding box center [1393, 515] width 17 height 17
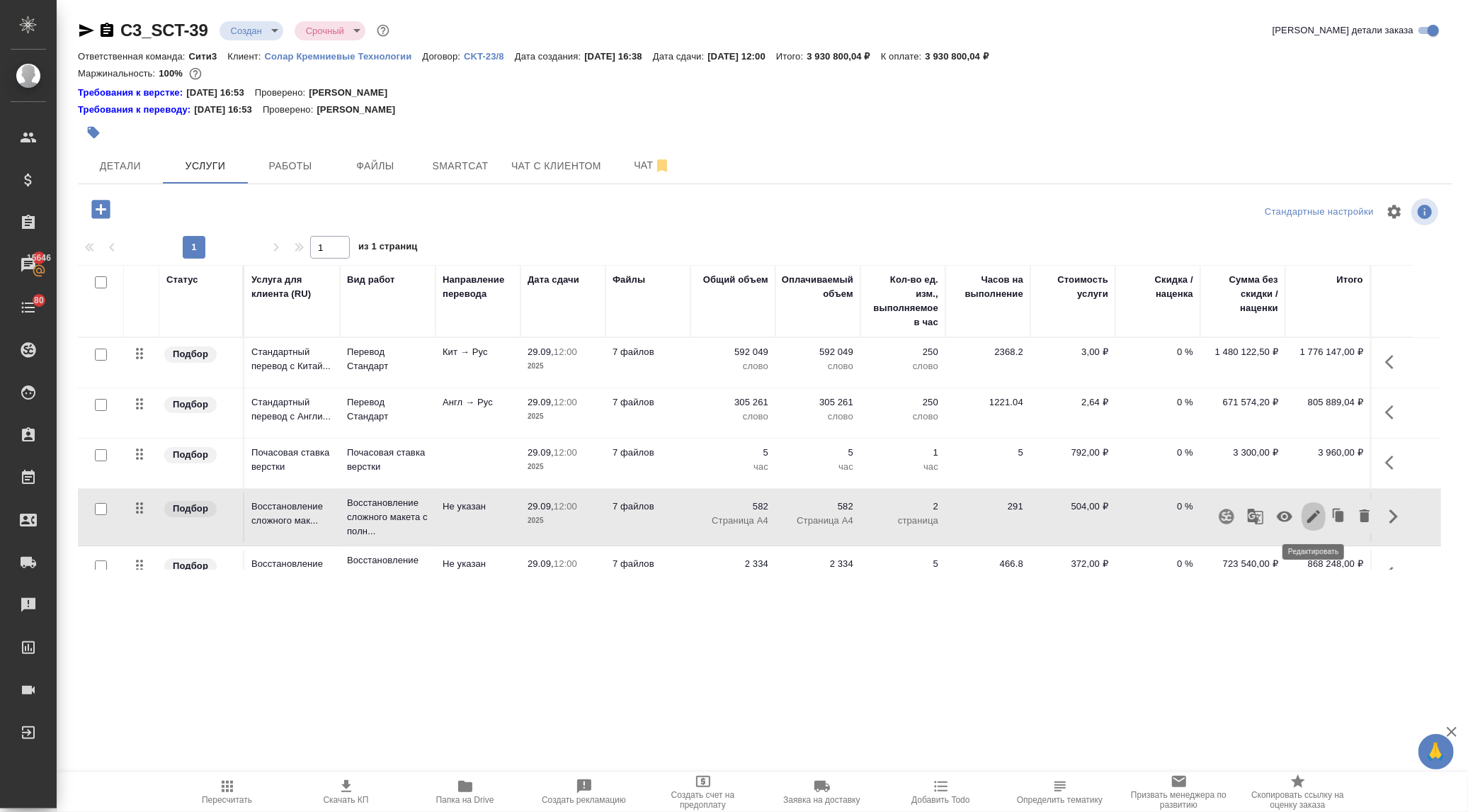
click at [1309, 514] on icon "button" at bounding box center [1313, 515] width 17 height 17
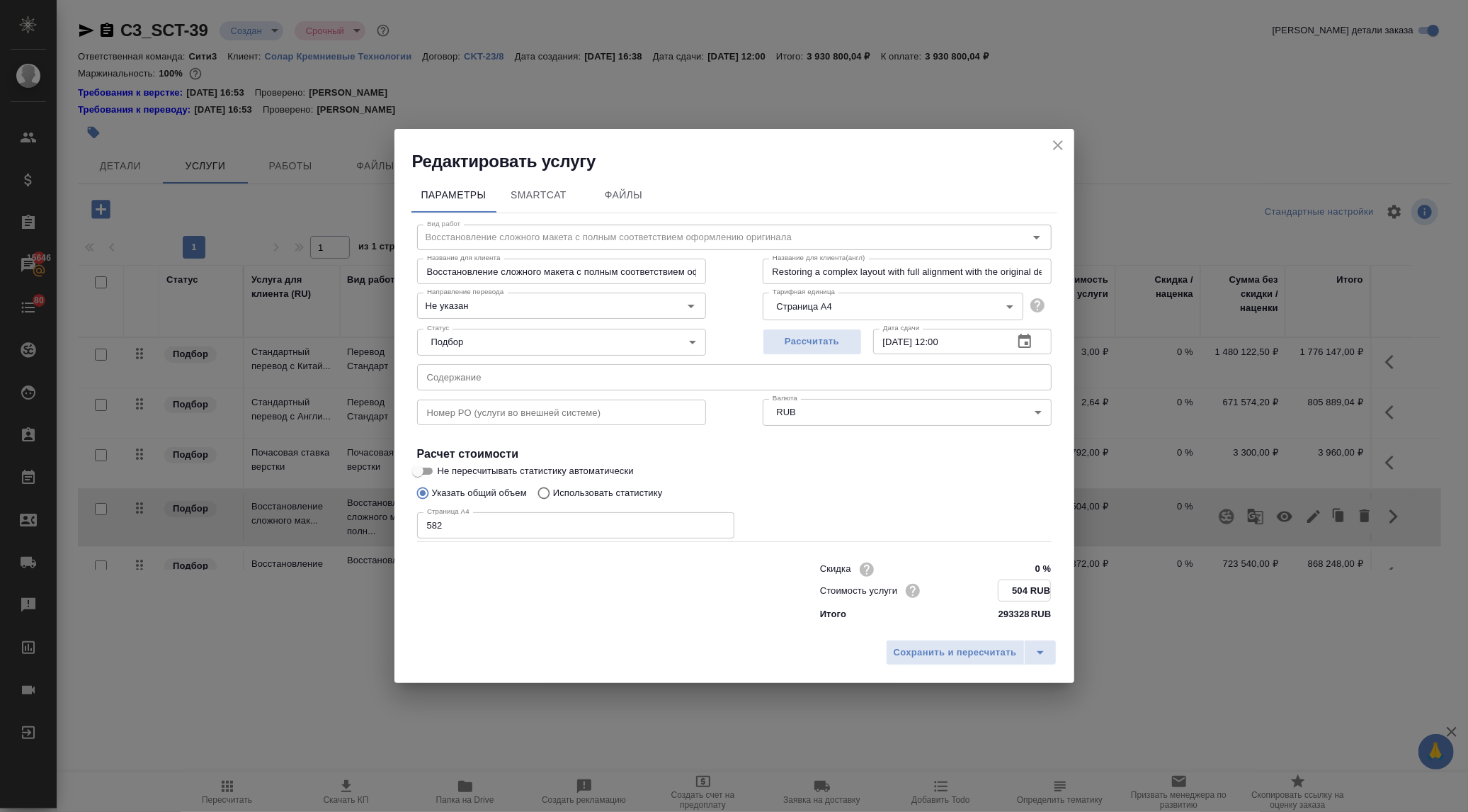
drag, startPoint x: 1028, startPoint y: 589, endPoint x: 1006, endPoint y: 589, distance: 22.0
click at [1006, 589] on input "504 RUB" at bounding box center [1024, 590] width 52 height 21
type input "456 RUB"
click at [999, 653] on span "Сохранить и пересчитать" at bounding box center [955, 652] width 124 height 17
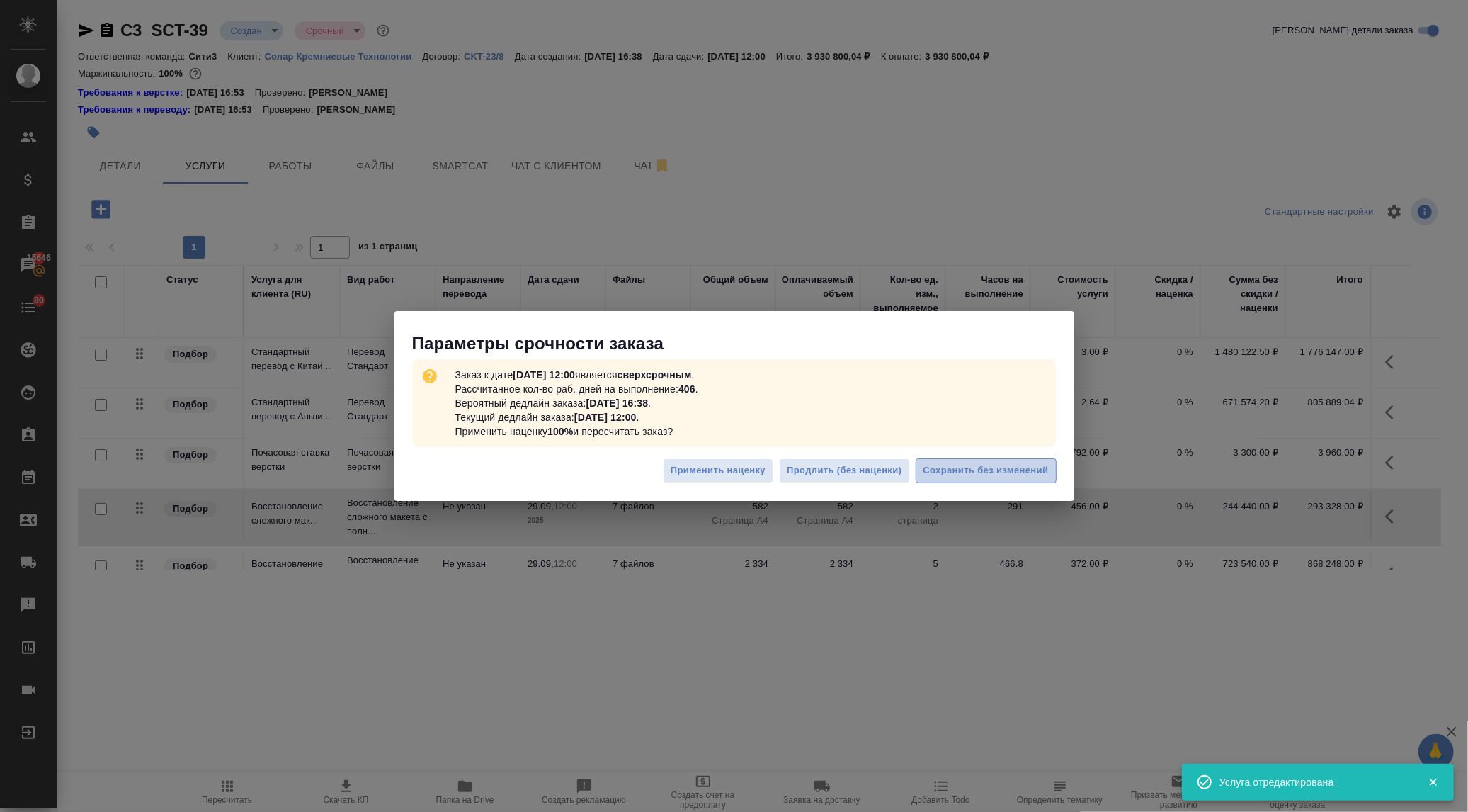
click at [940, 460] on button "Сохранить без изменений" at bounding box center [987, 470] width 141 height 25
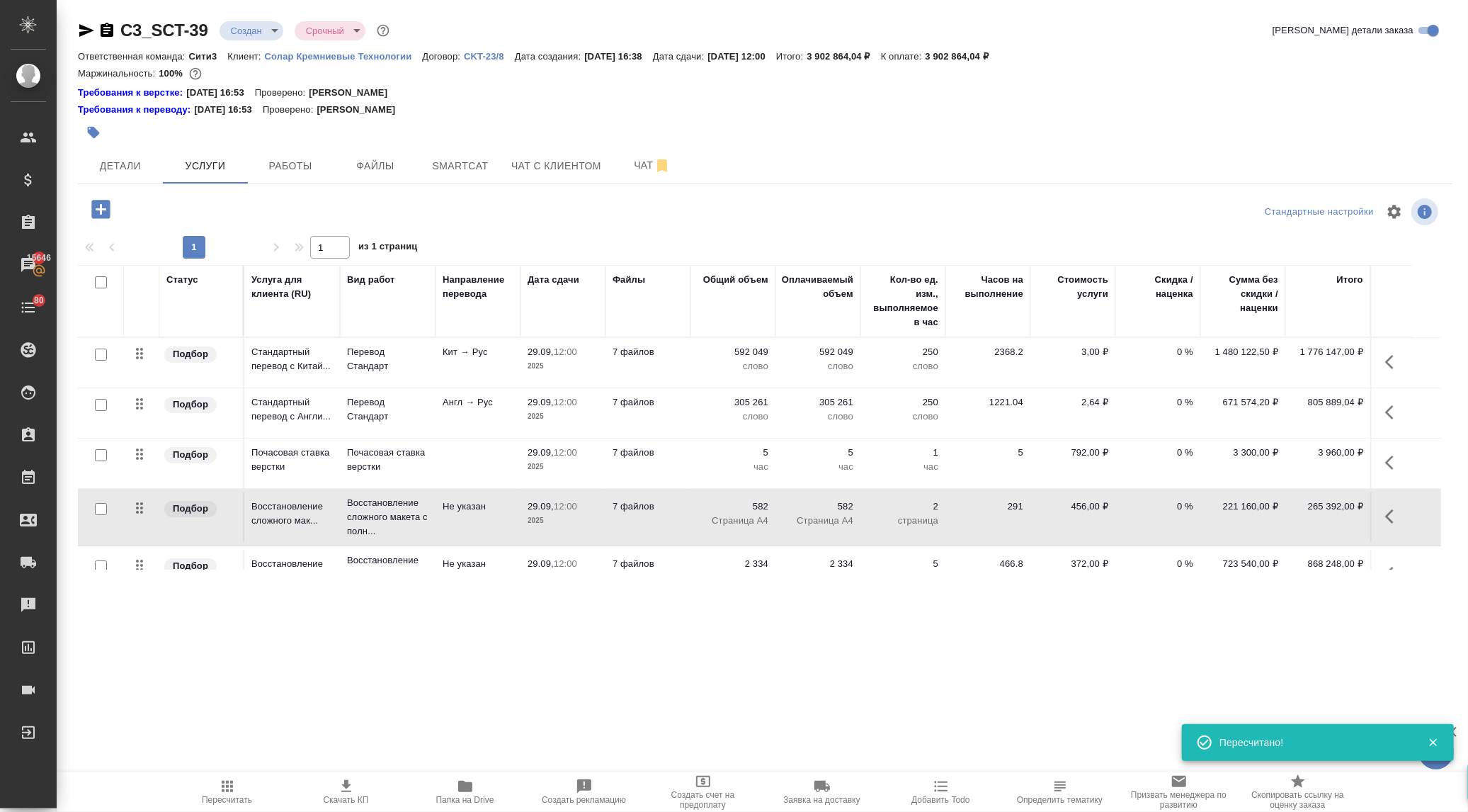
scroll to position [79, 0]
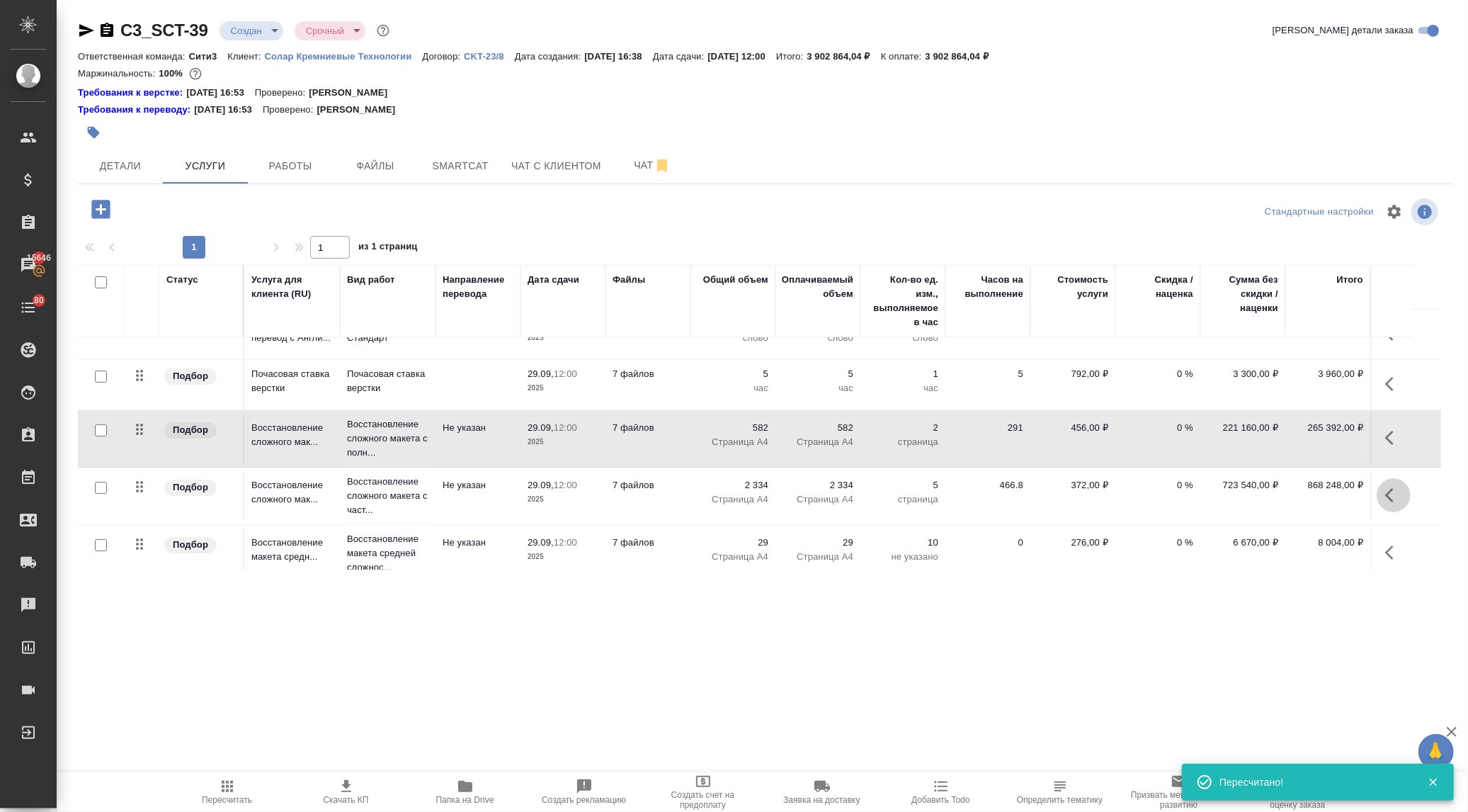
click at [1388, 499] on icon "button" at bounding box center [1393, 495] width 17 height 17
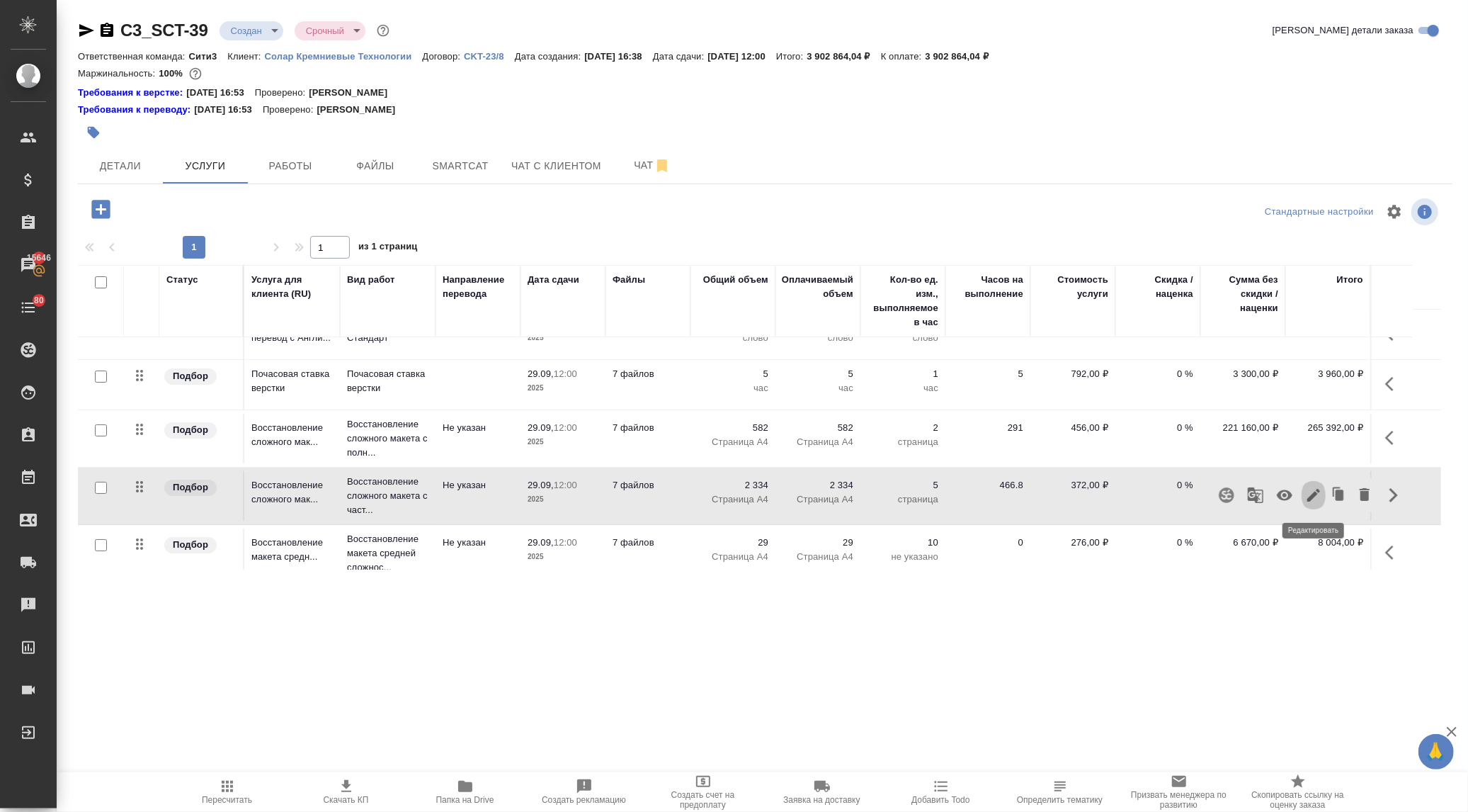
click at [1307, 492] on icon "button" at bounding box center [1313, 495] width 17 height 17
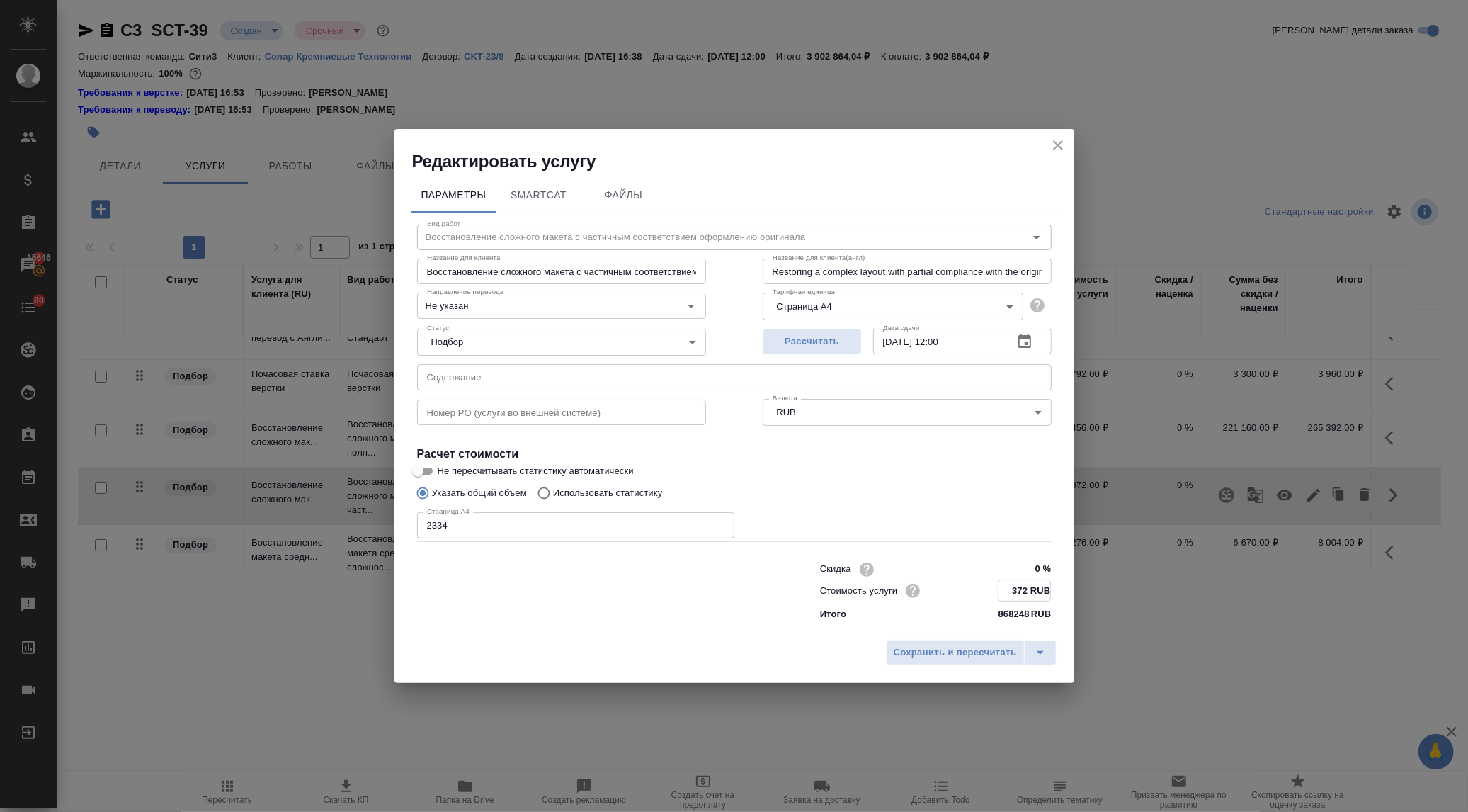
drag, startPoint x: 1030, startPoint y: 590, endPoint x: 1020, endPoint y: 590, distance: 10.0
click at [1020, 590] on input "372 RUB" at bounding box center [1024, 590] width 52 height 21
drag, startPoint x: 1028, startPoint y: 589, endPoint x: 1017, endPoint y: 588, distance: 11.0
click at [1017, 588] on input "372 RUB" at bounding box center [1024, 590] width 52 height 21
type input "324 RUB"
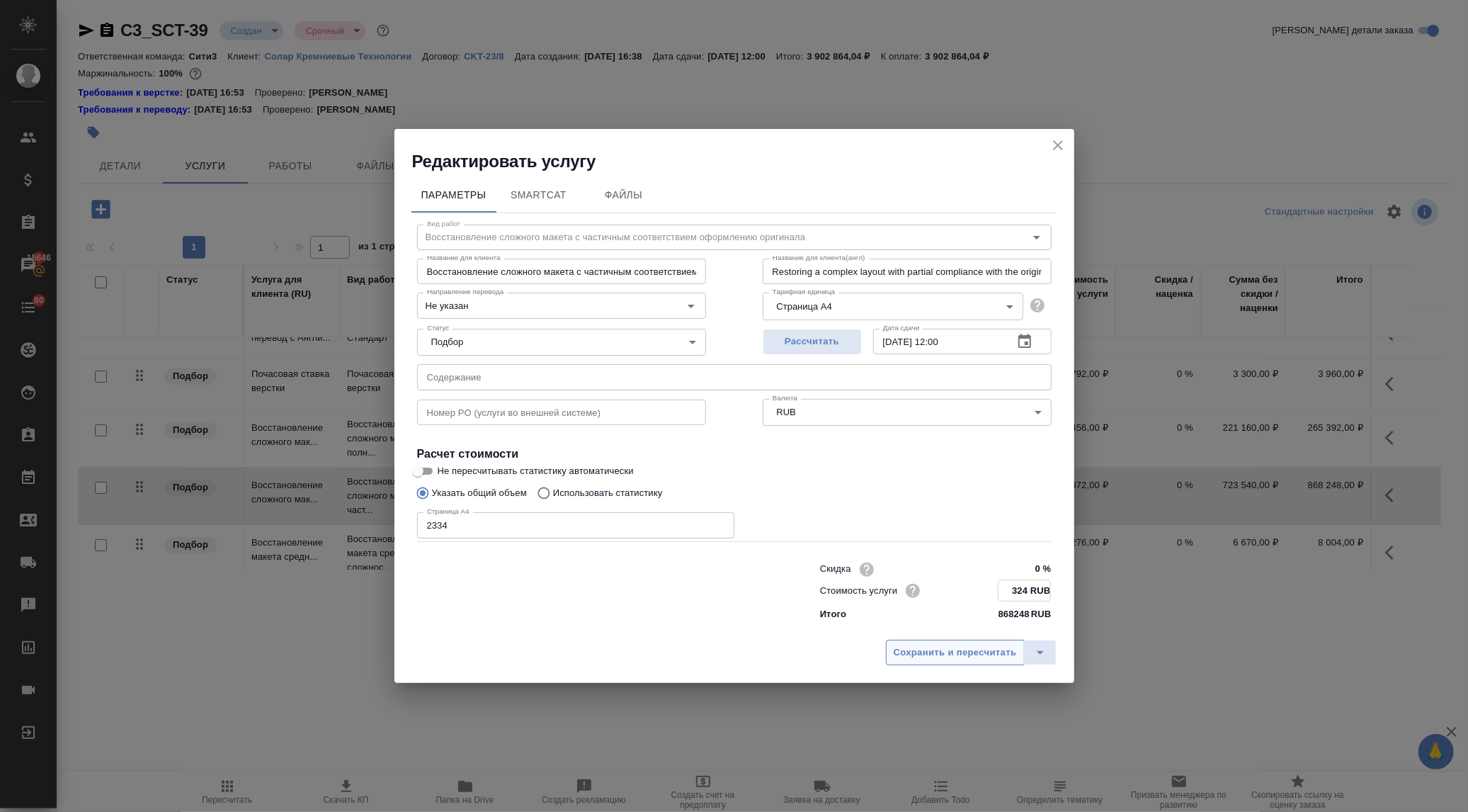
click at [970, 662] on button "Сохранить и пересчитать" at bounding box center [954, 652] width 138 height 26
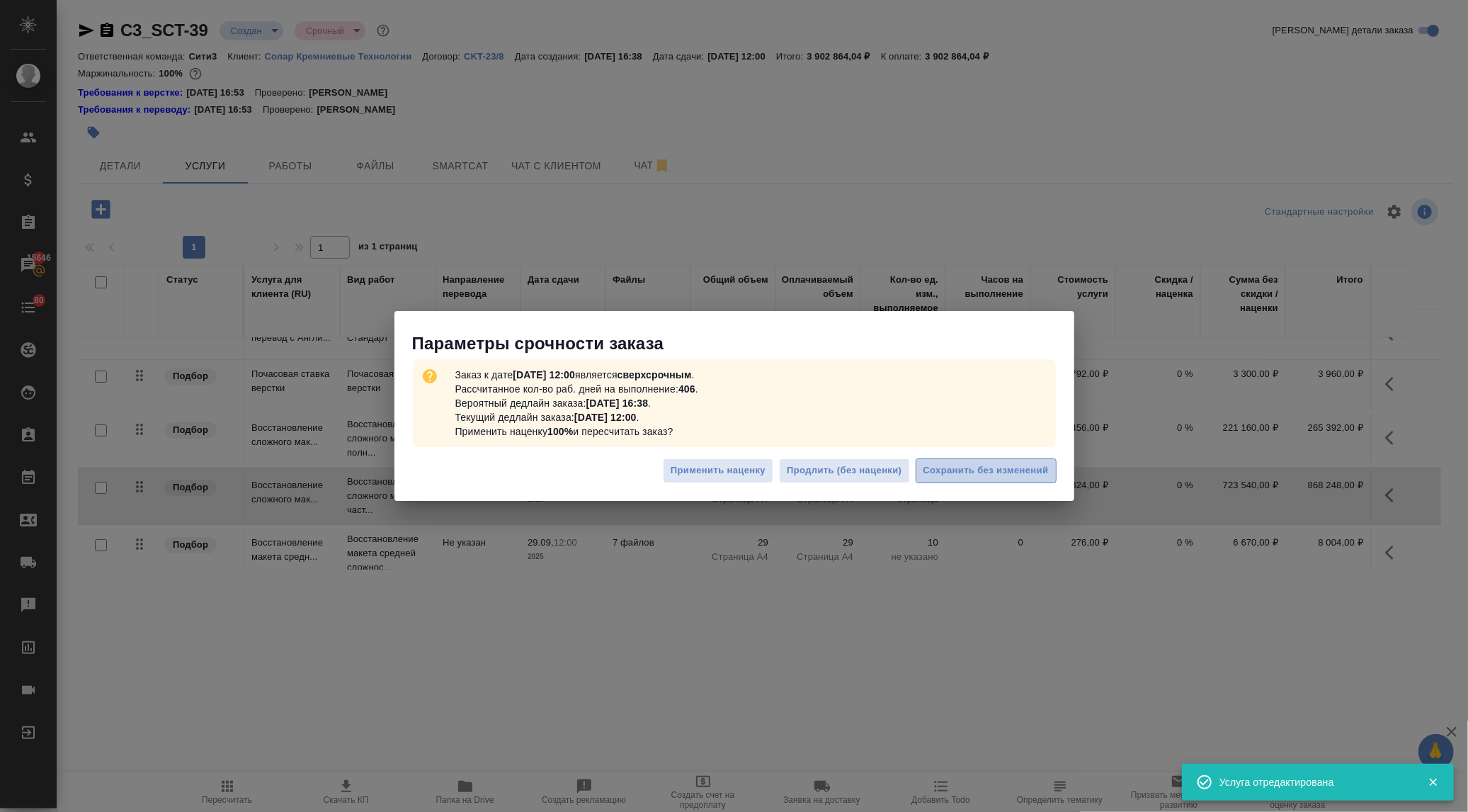
click at [951, 470] on span "Сохранить без изменений" at bounding box center [987, 470] width 126 height 17
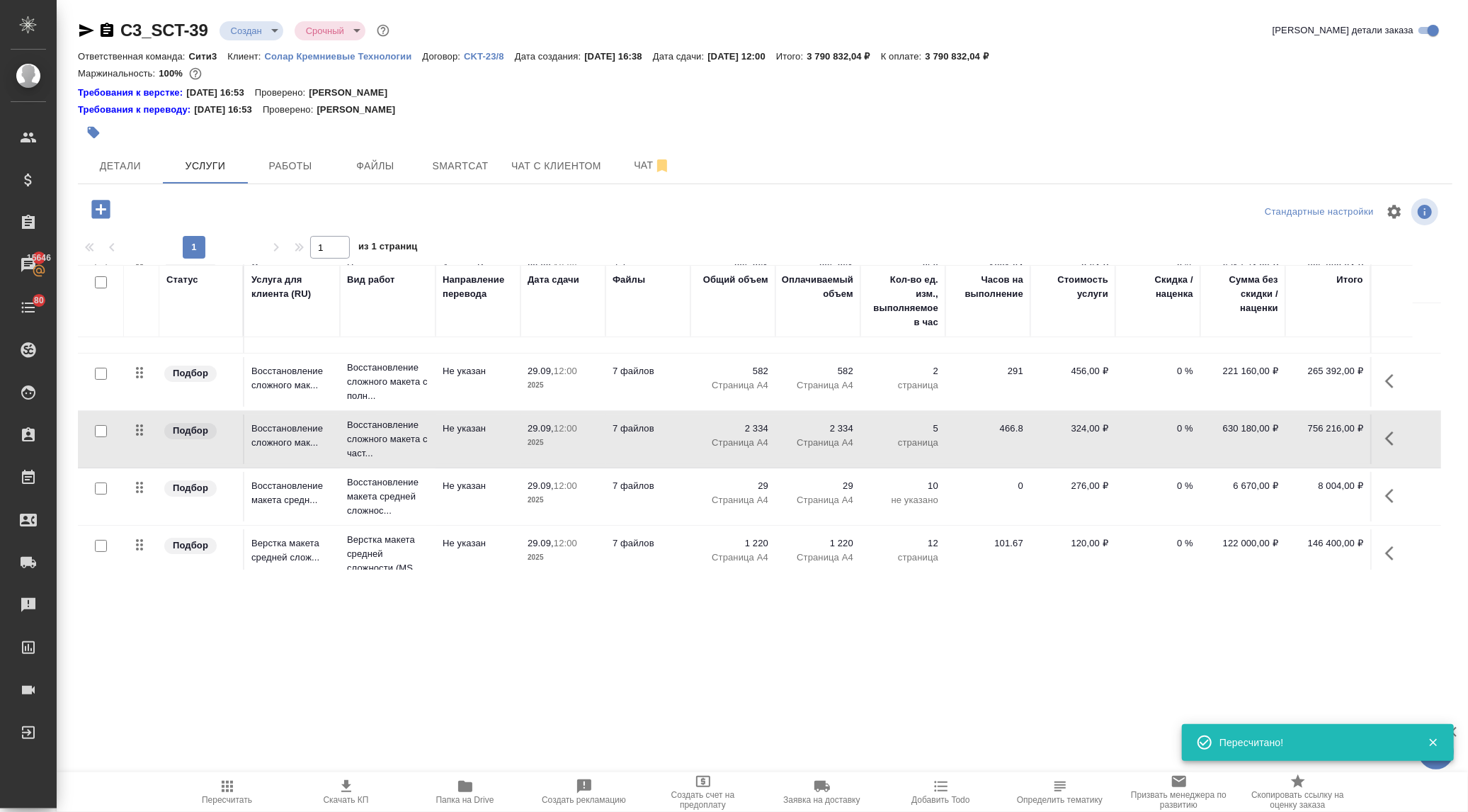
scroll to position [157, 0]
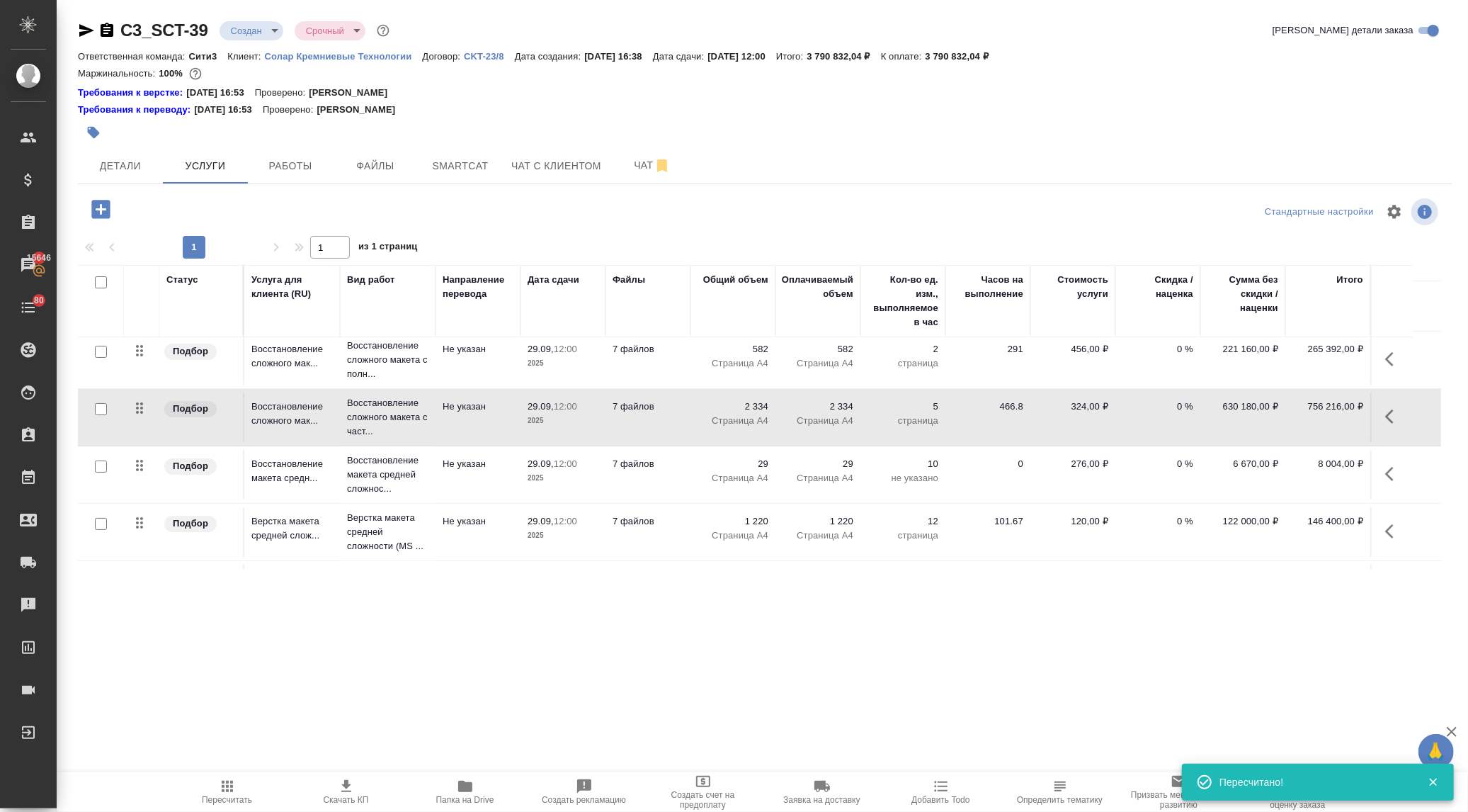
click at [1389, 471] on icon "button" at bounding box center [1393, 473] width 17 height 17
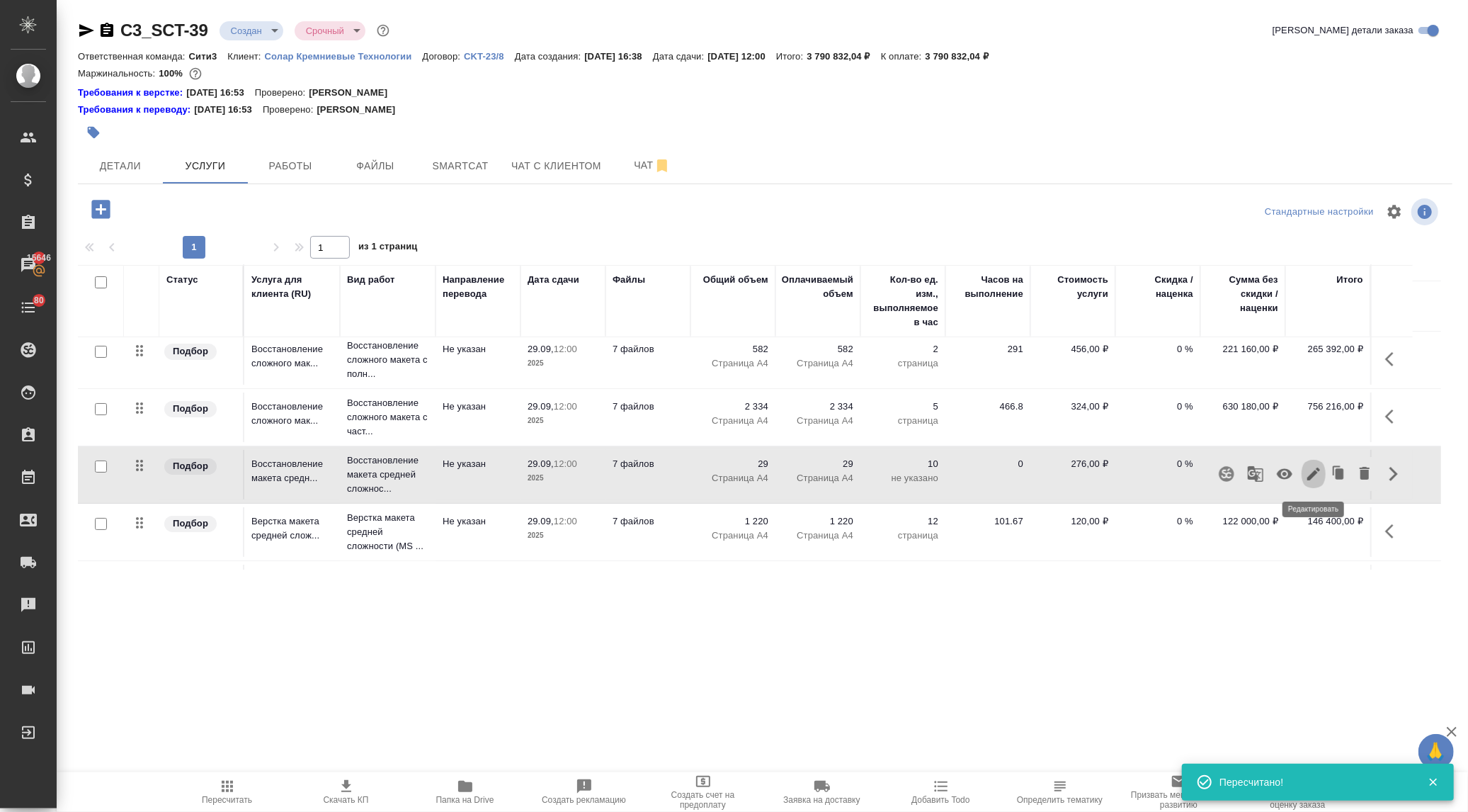
click at [1308, 470] on icon "button" at bounding box center [1313, 473] width 17 height 17
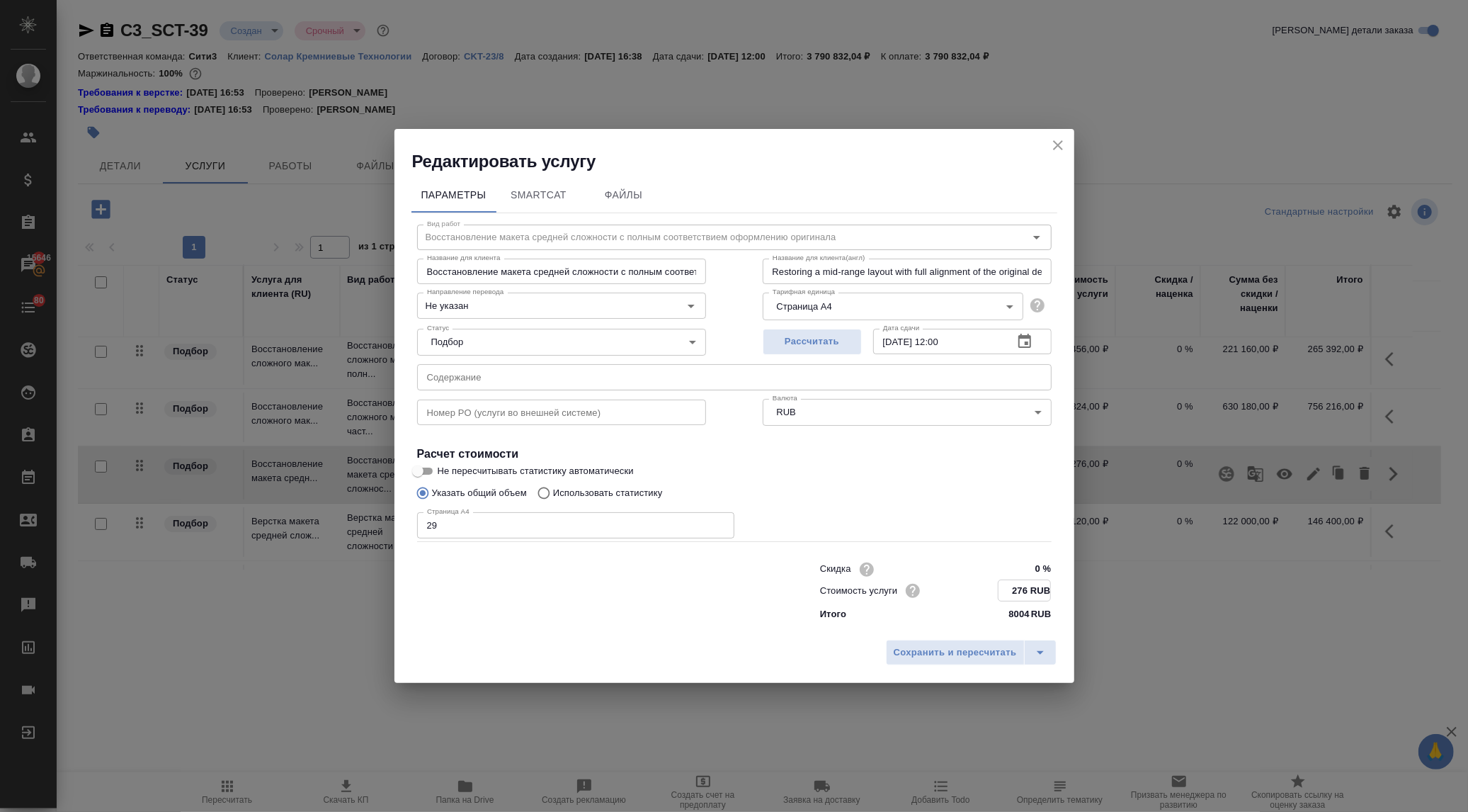
drag, startPoint x: 1027, startPoint y: 586, endPoint x: 1016, endPoint y: 586, distance: 11.0
click at [1016, 586] on input "276 RUB" at bounding box center [1024, 590] width 52 height 21
type input "246 RUB"
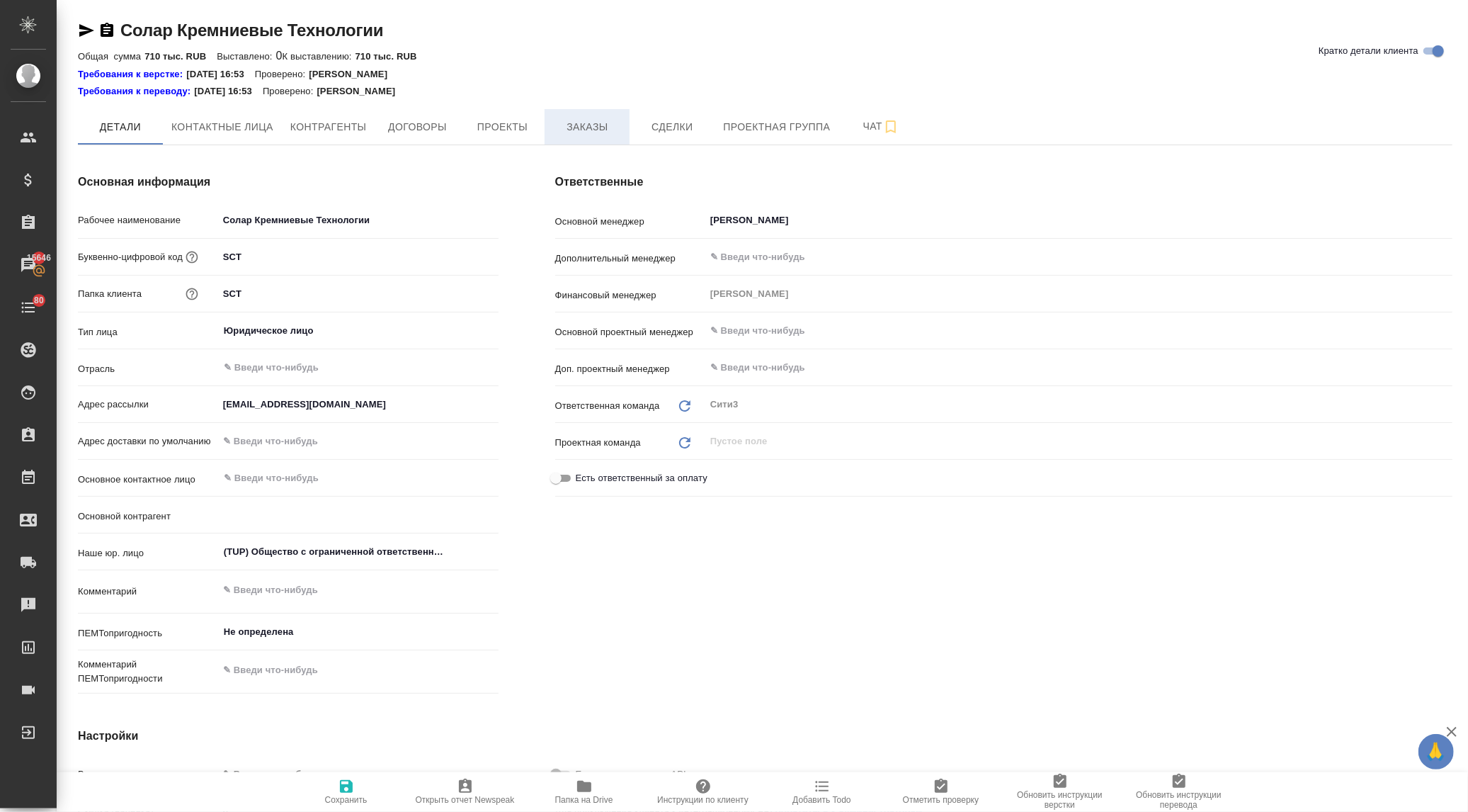
click at [573, 129] on span "Заказы" at bounding box center [586, 127] width 68 height 18
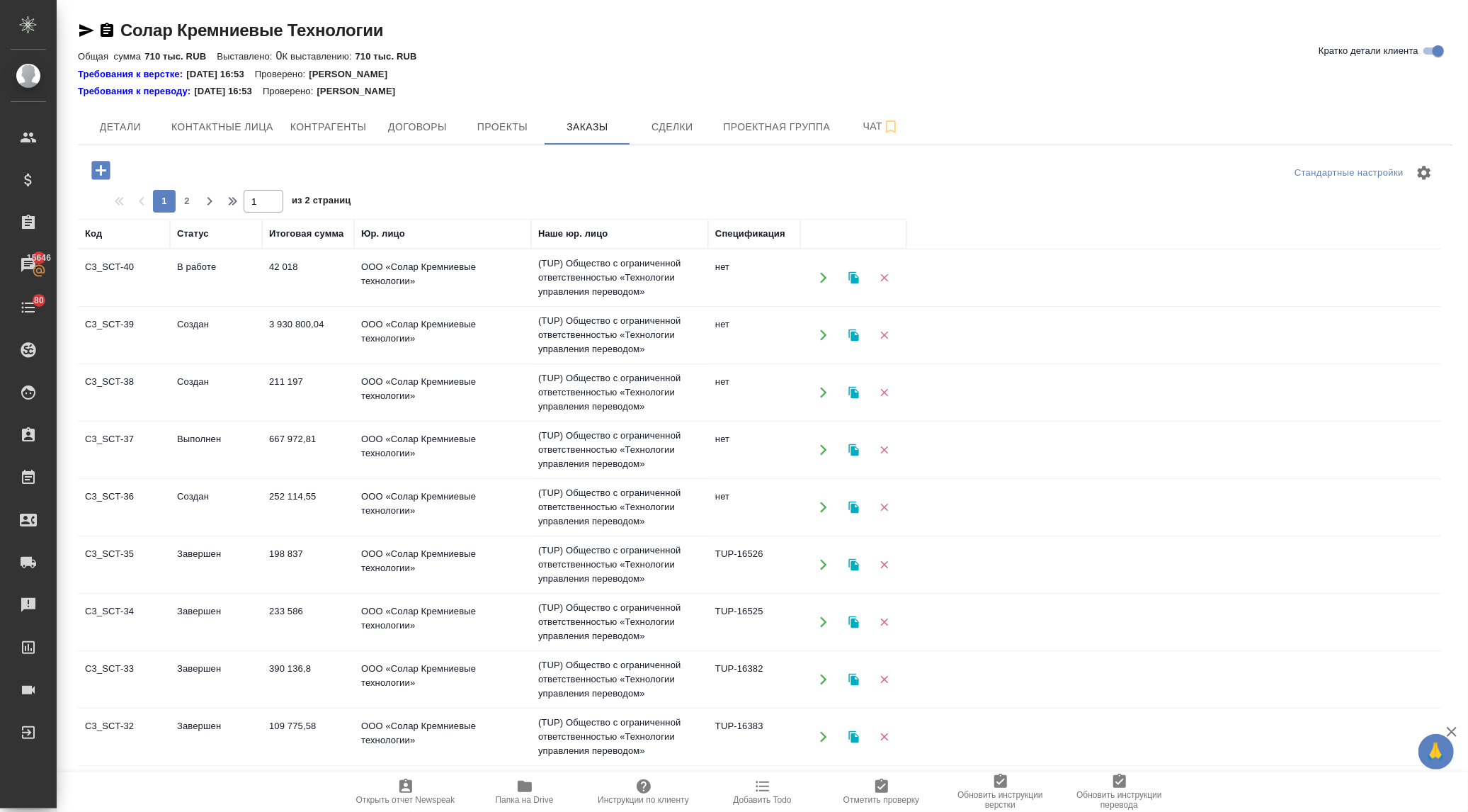
click at [521, 789] on icon "button" at bounding box center [524, 786] width 14 height 12
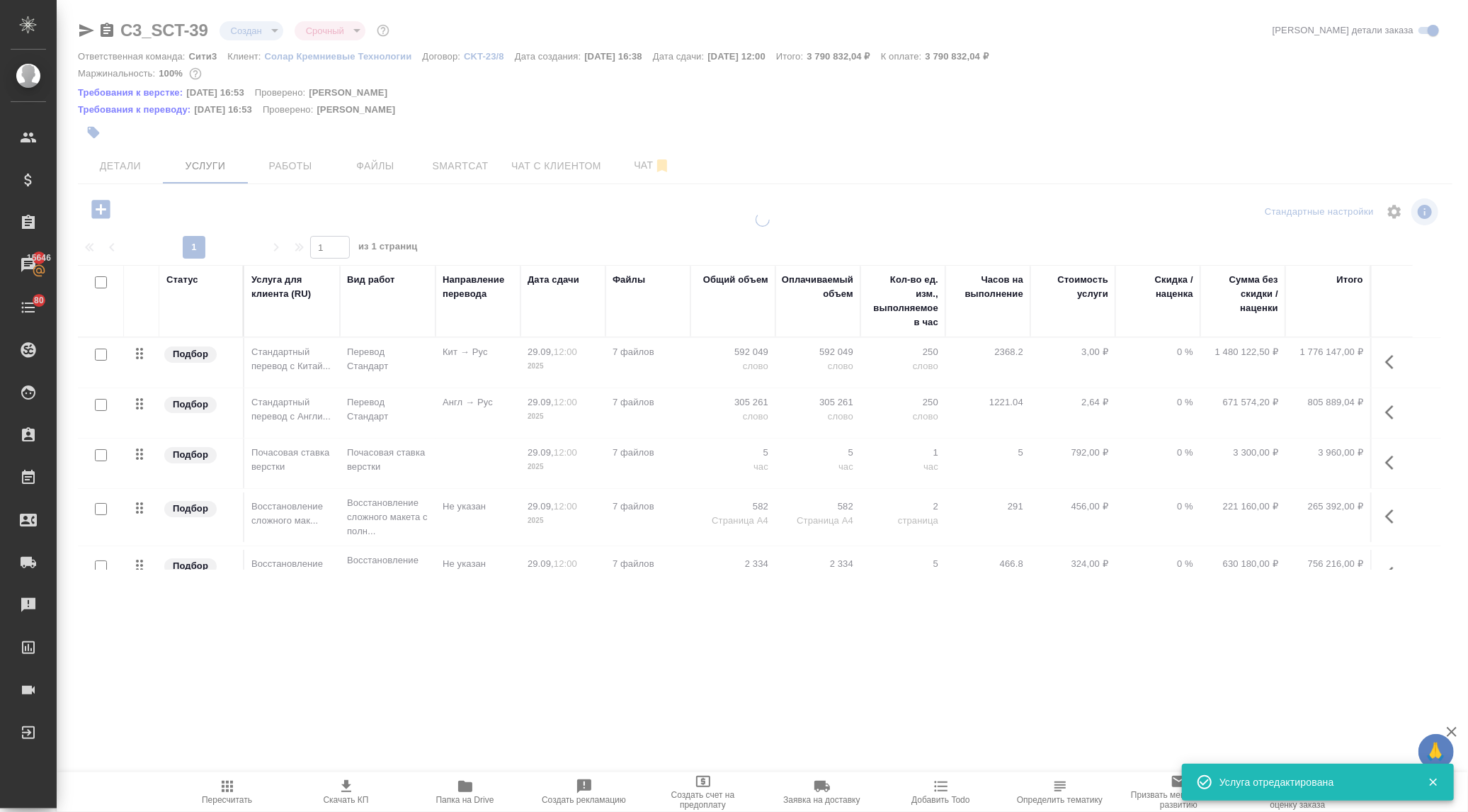
scroll to position [157, 0]
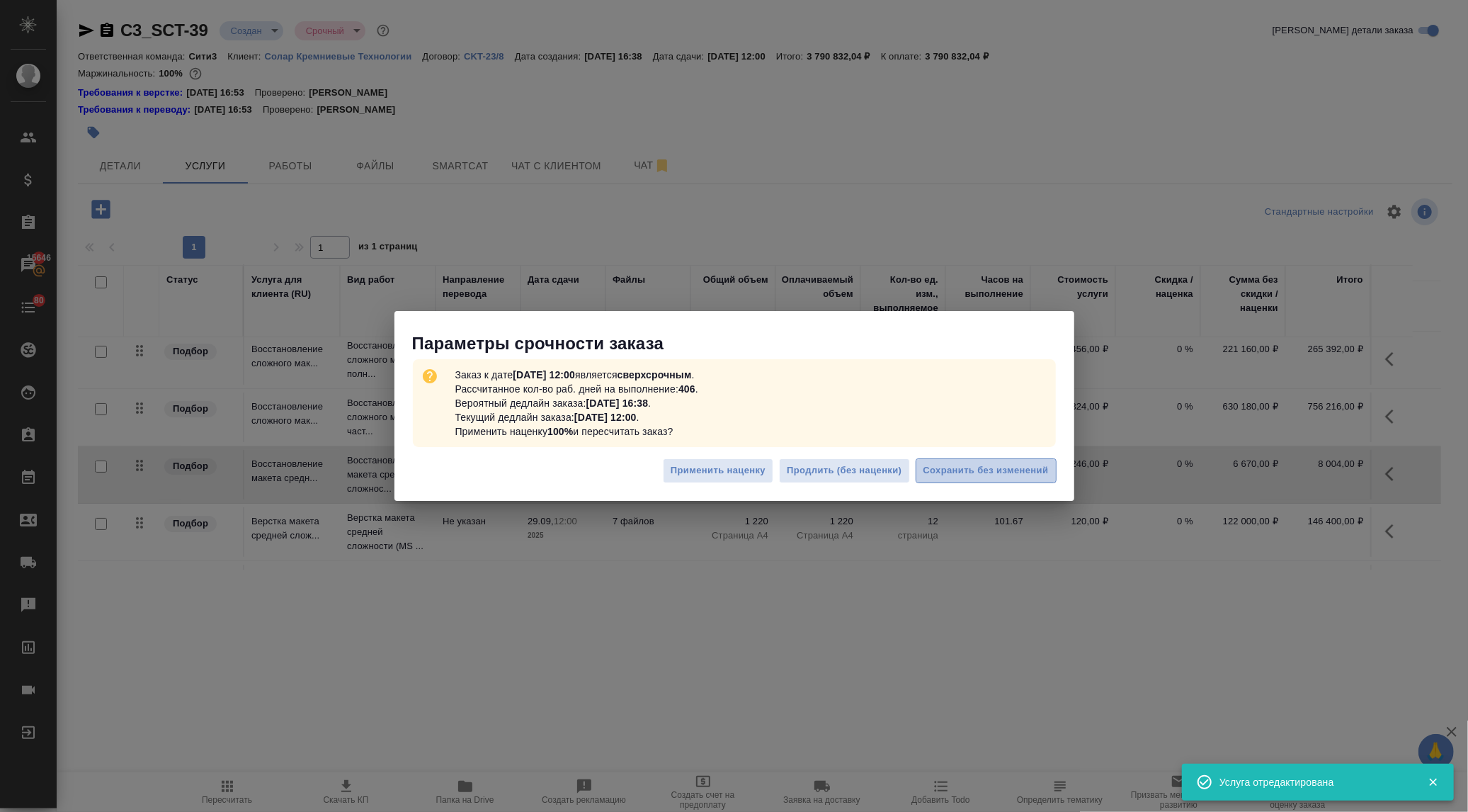
click at [944, 468] on span "Сохранить без изменений" at bounding box center [987, 470] width 126 height 17
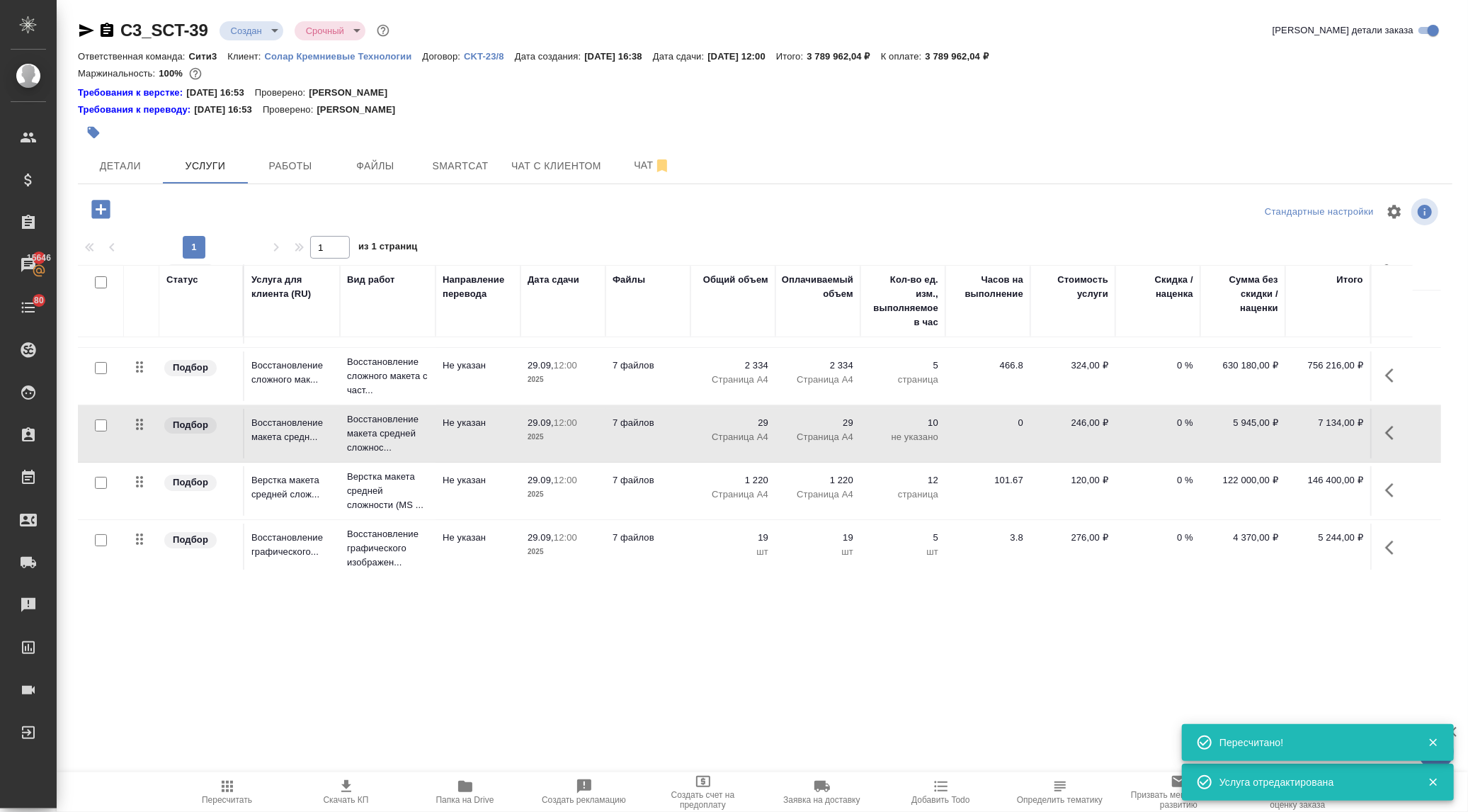
scroll to position [236, 0]
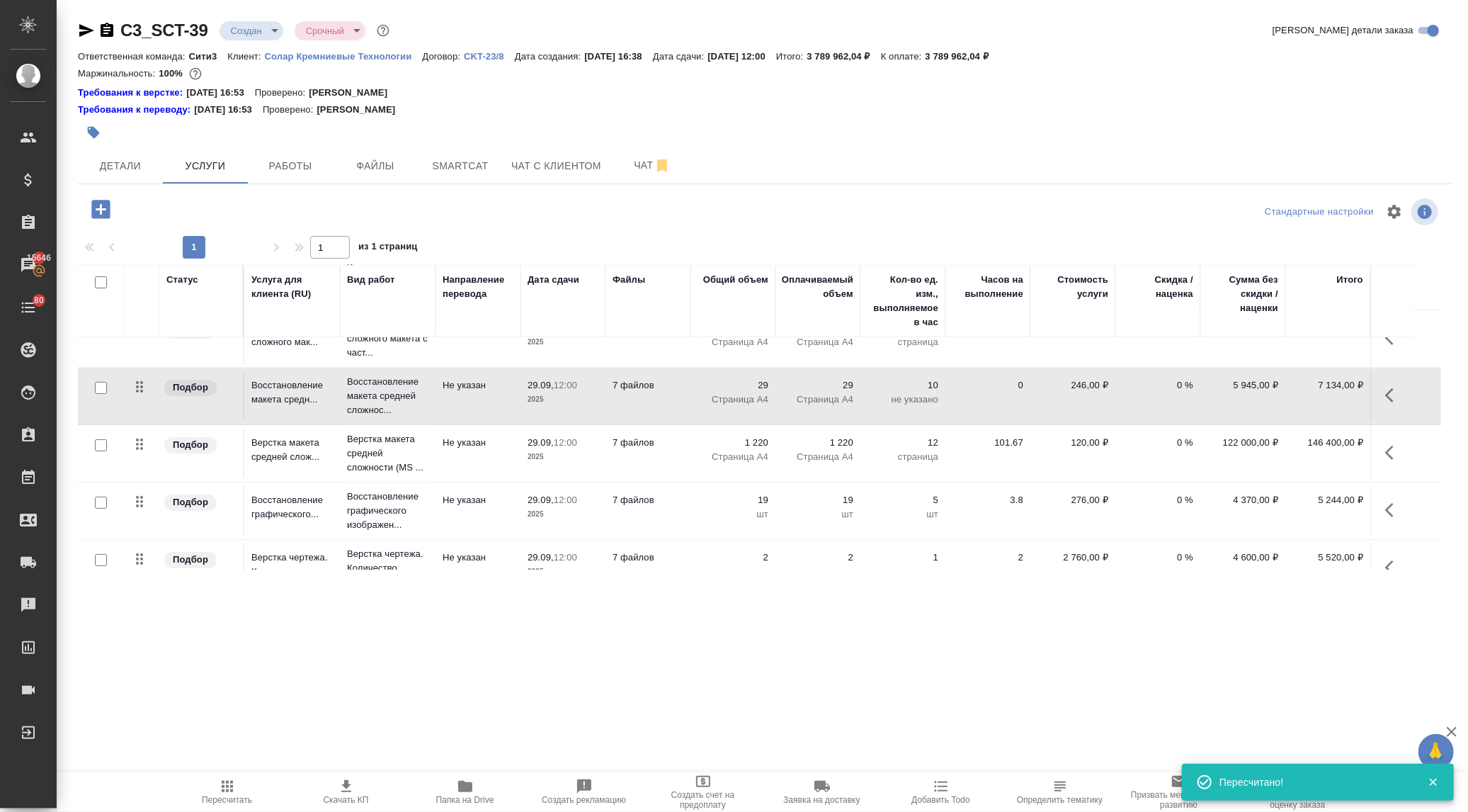
click at [1388, 446] on icon "button" at bounding box center [1393, 452] width 17 height 17
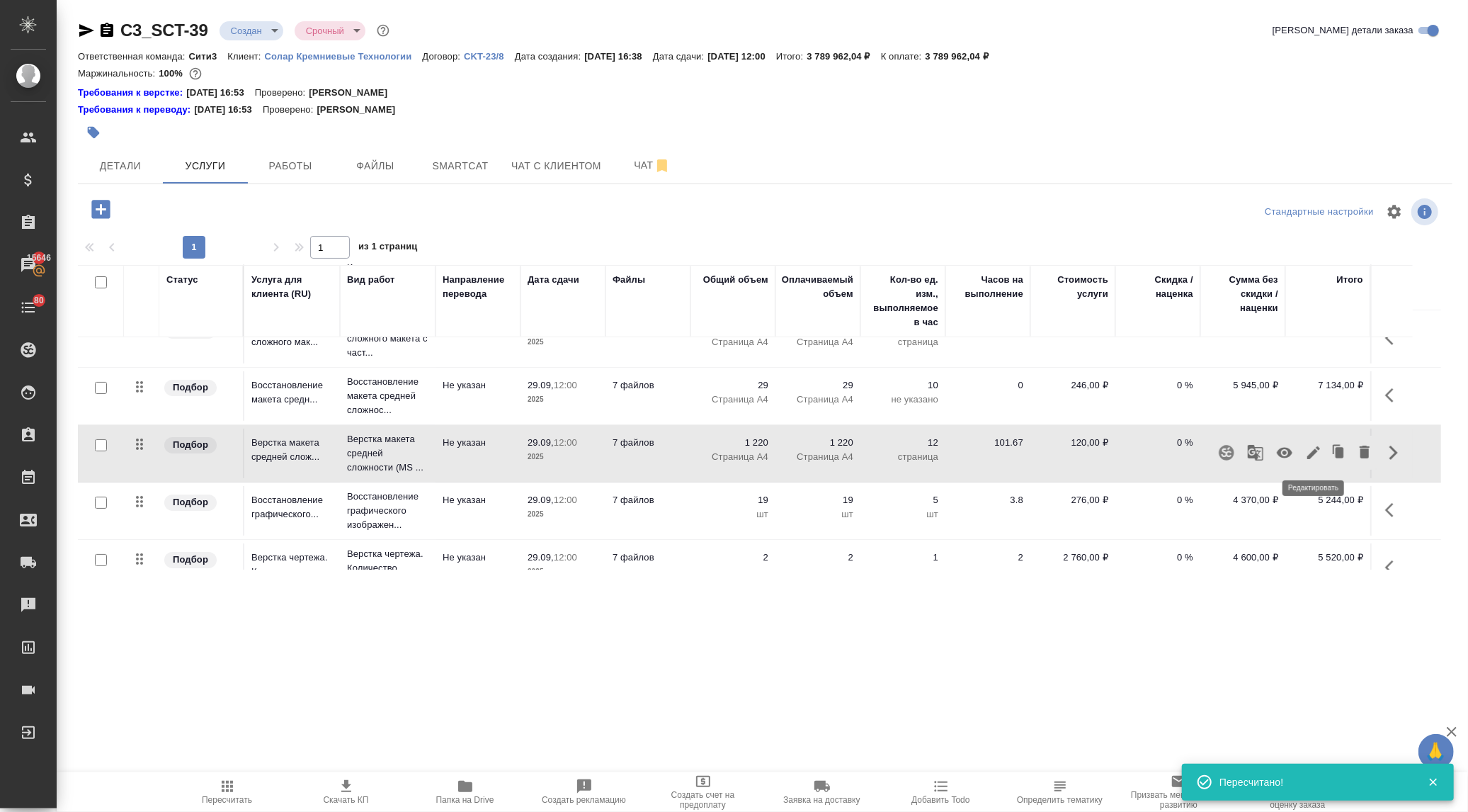
click at [1314, 451] on icon "button" at bounding box center [1313, 452] width 13 height 13
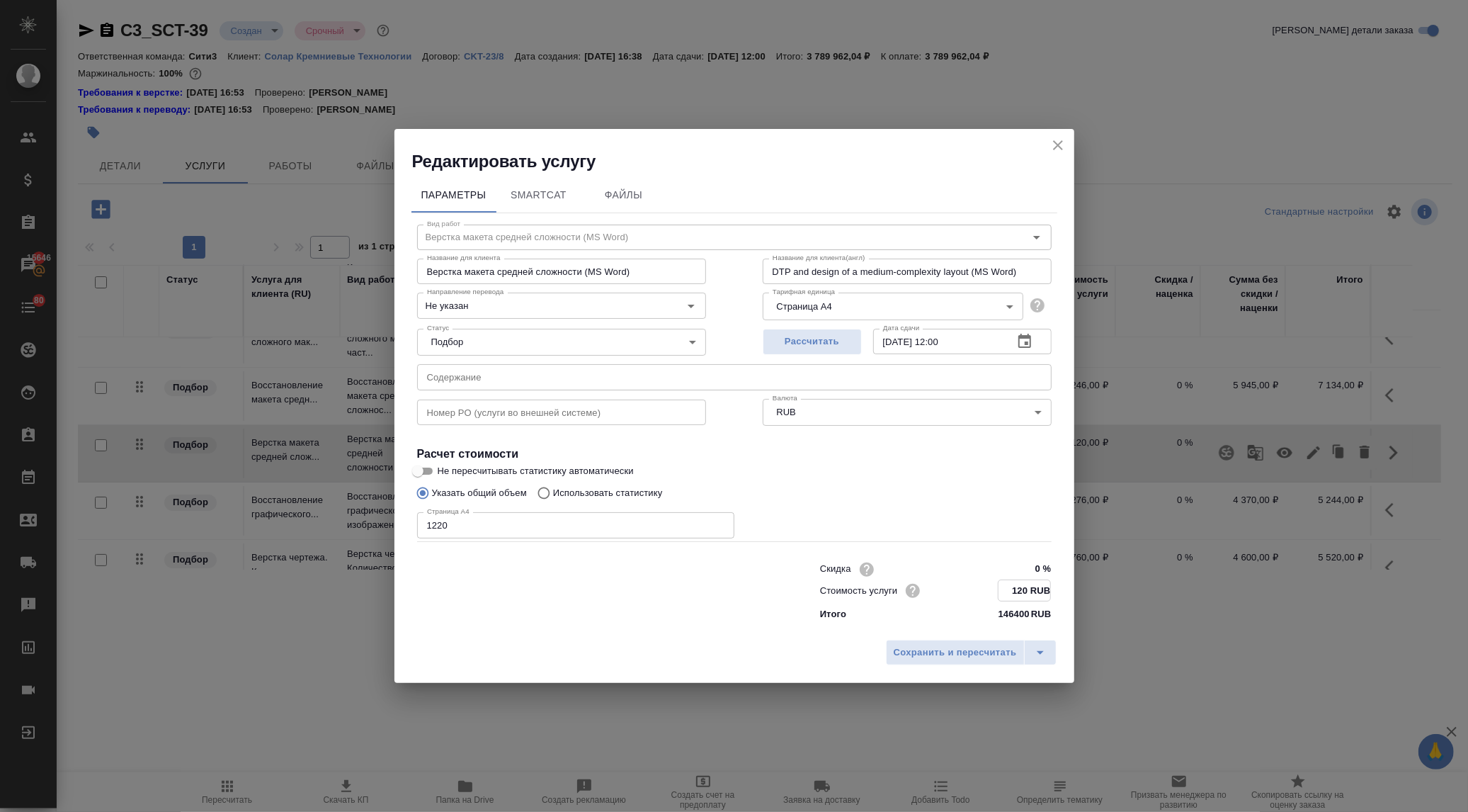
drag, startPoint x: 1028, startPoint y: 586, endPoint x: 1020, endPoint y: 586, distance: 8.0
click at [1020, 586] on input "120 RUB" at bounding box center [1024, 590] width 52 height 21
type input "114 RUB"
click at [985, 641] on button "Сохранить и пересчитать" at bounding box center [954, 652] width 138 height 26
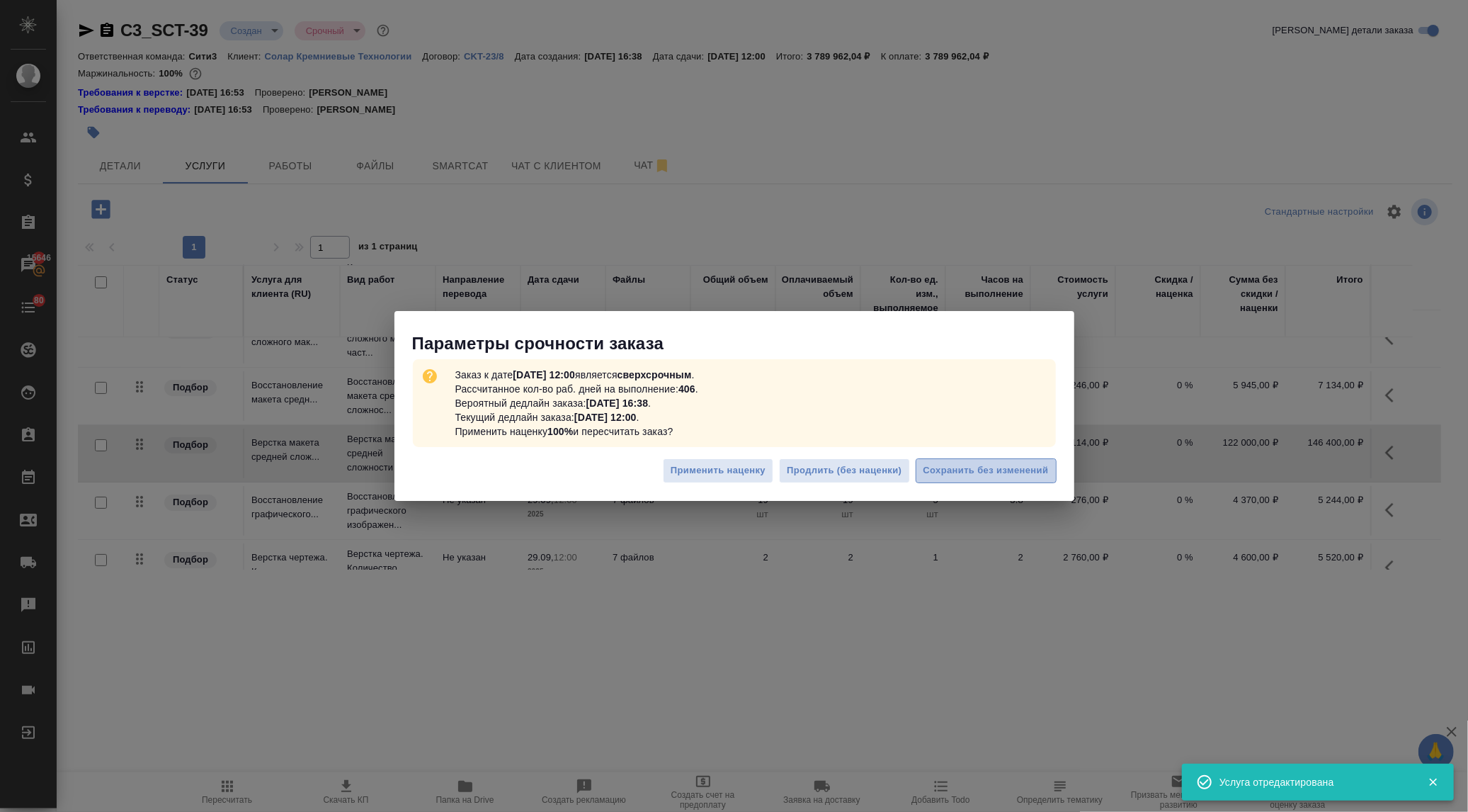
click at [979, 471] on span "Сохранить без изменений" at bounding box center [987, 470] width 126 height 17
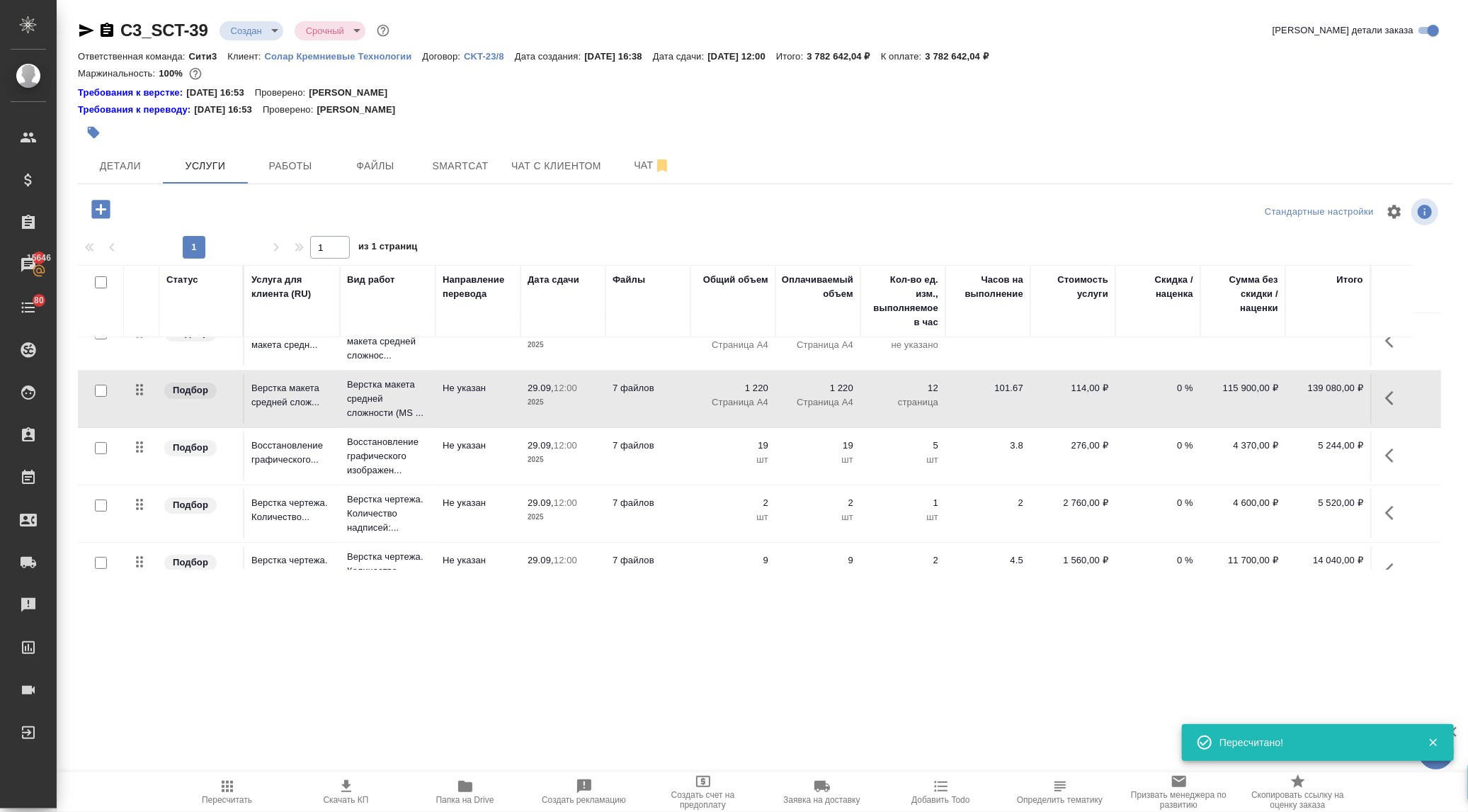
scroll to position [314, 0]
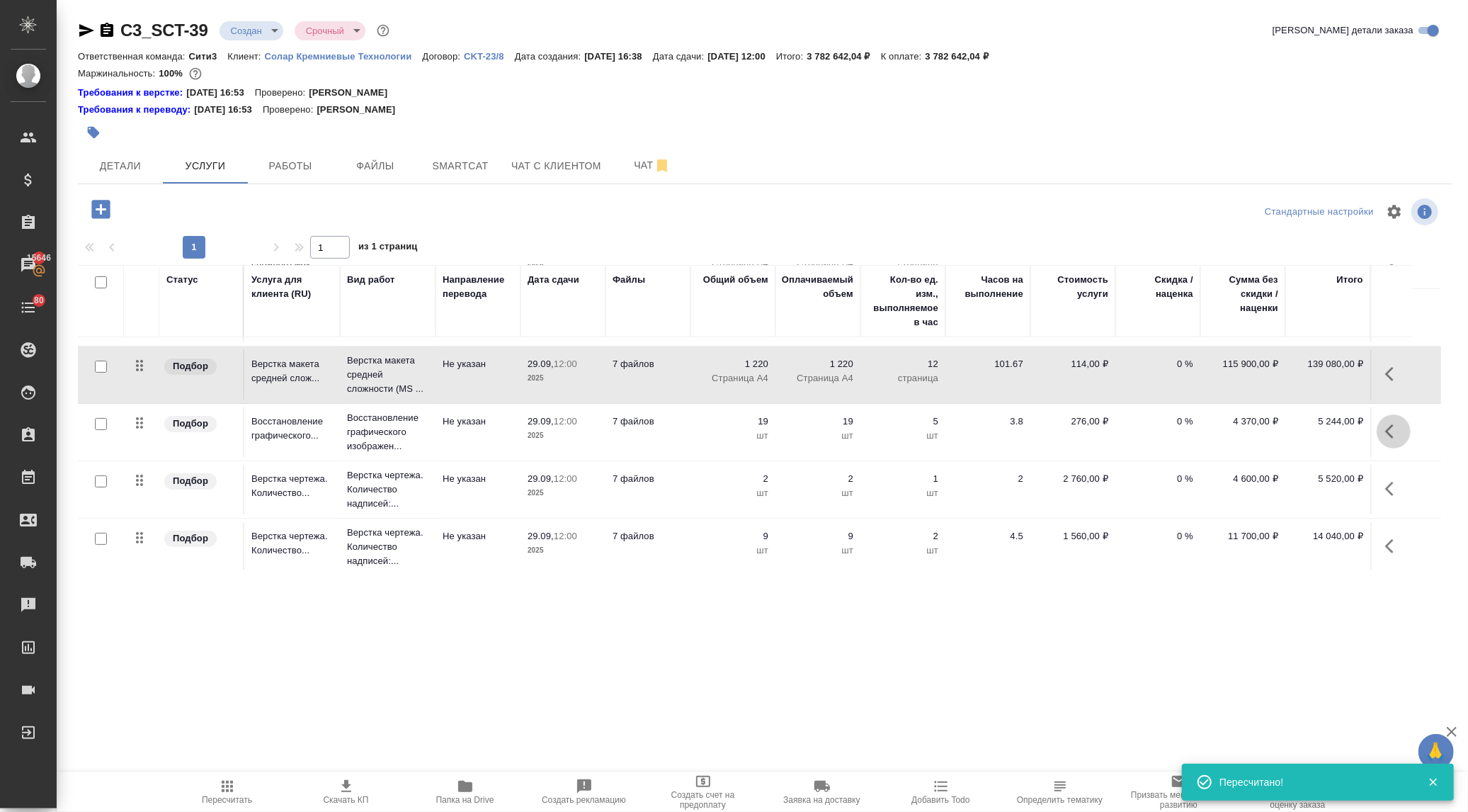
click at [1386, 426] on icon "button" at bounding box center [1393, 431] width 17 height 17
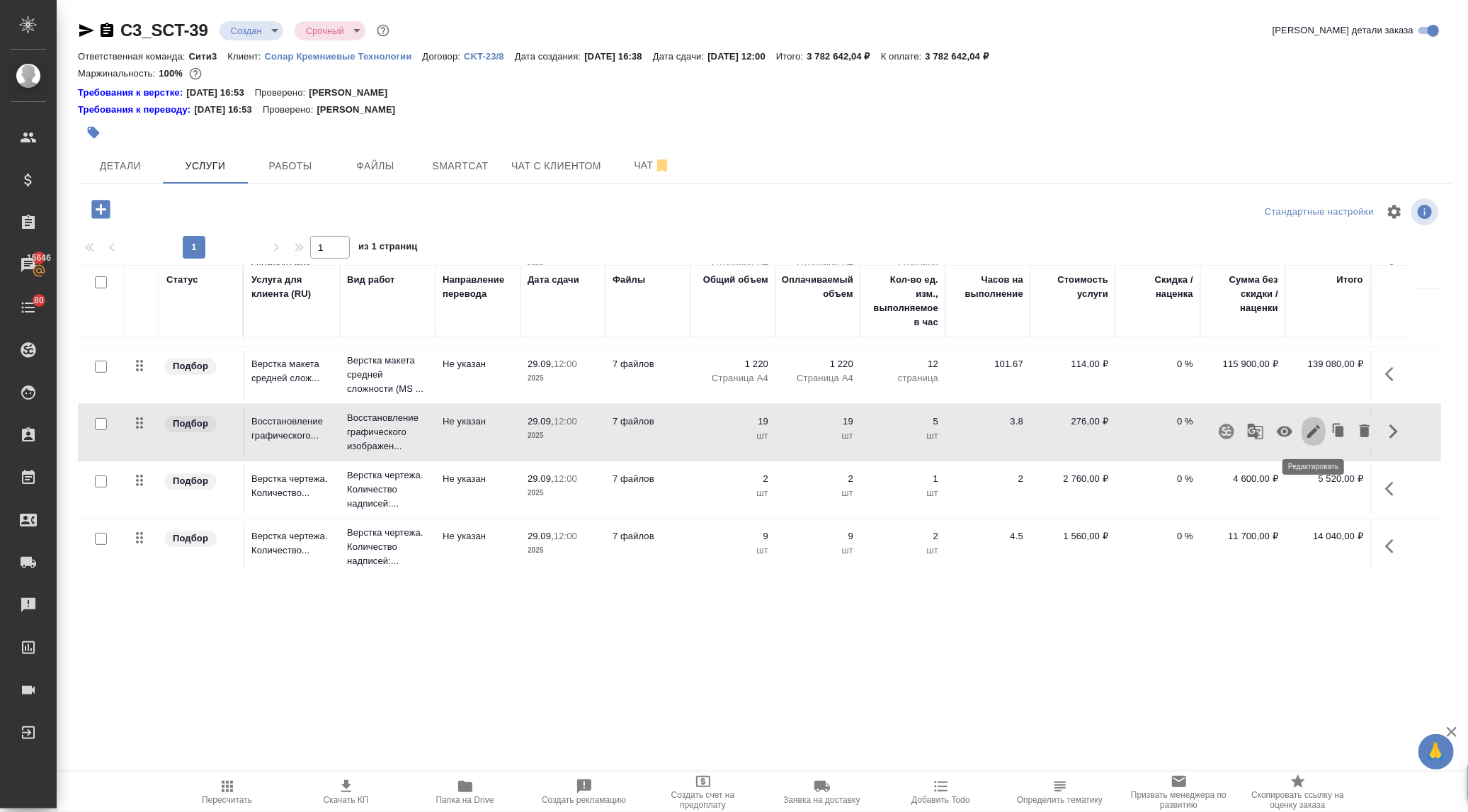
click at [1313, 429] on icon "button" at bounding box center [1313, 431] width 17 height 17
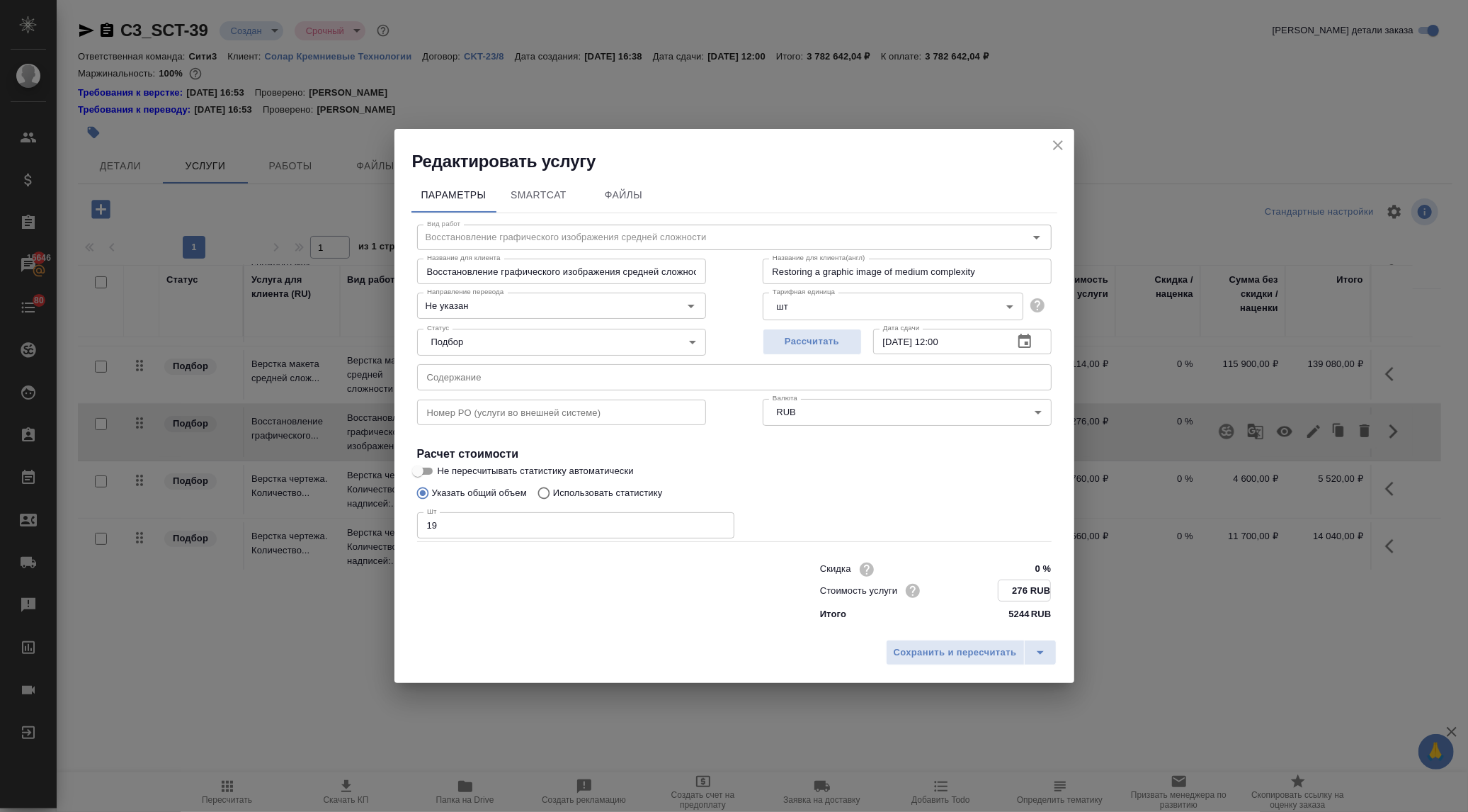
drag, startPoint x: 1028, startPoint y: 588, endPoint x: 1020, endPoint y: 586, distance: 8.2
click at [1020, 586] on input "276 RUB" at bounding box center [1024, 590] width 52 height 21
type input "246 RUB"
click at [967, 652] on span "Сохранить и пересчитать" at bounding box center [955, 652] width 124 height 17
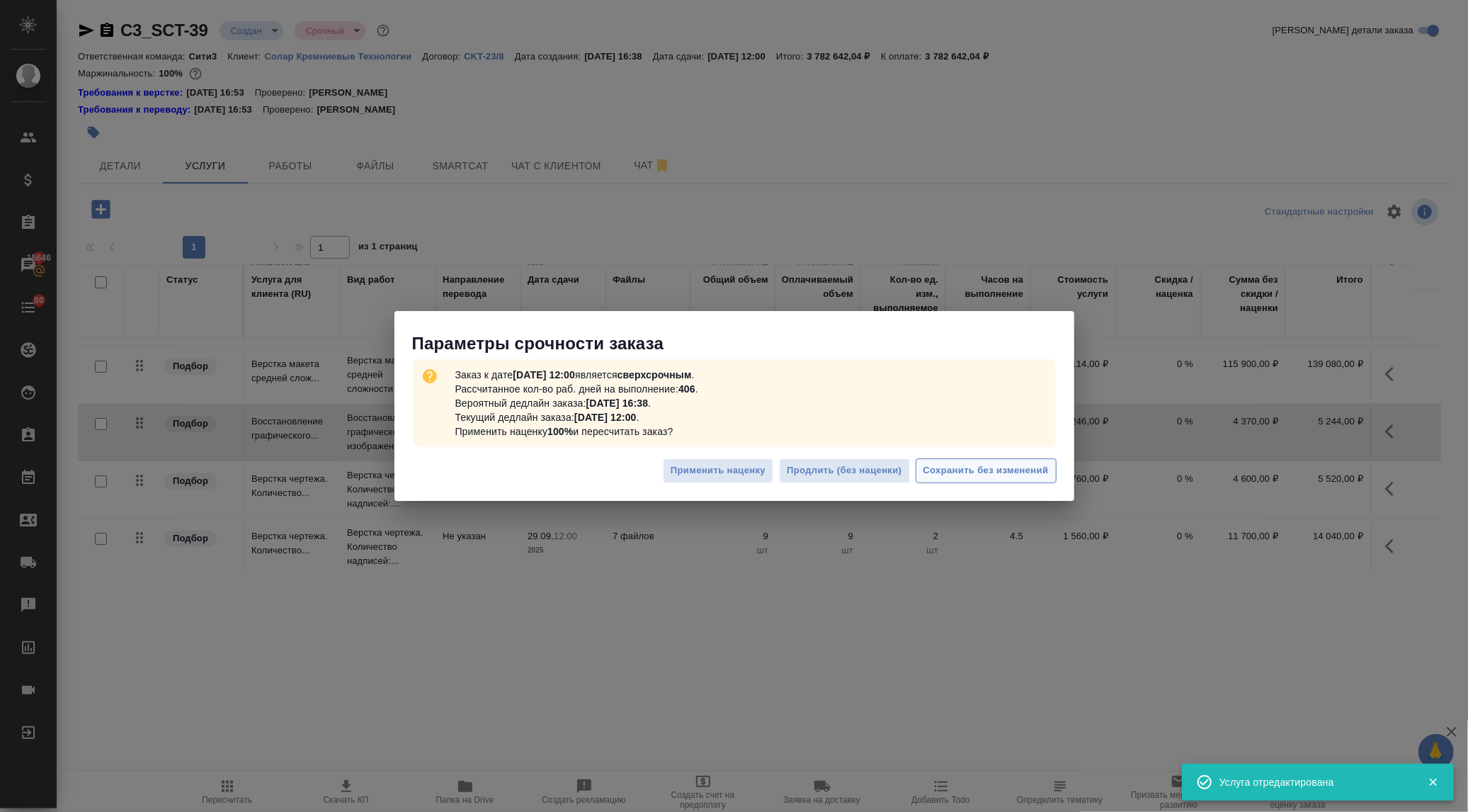
click at [994, 468] on span "Сохранить без изменений" at bounding box center [987, 470] width 126 height 17
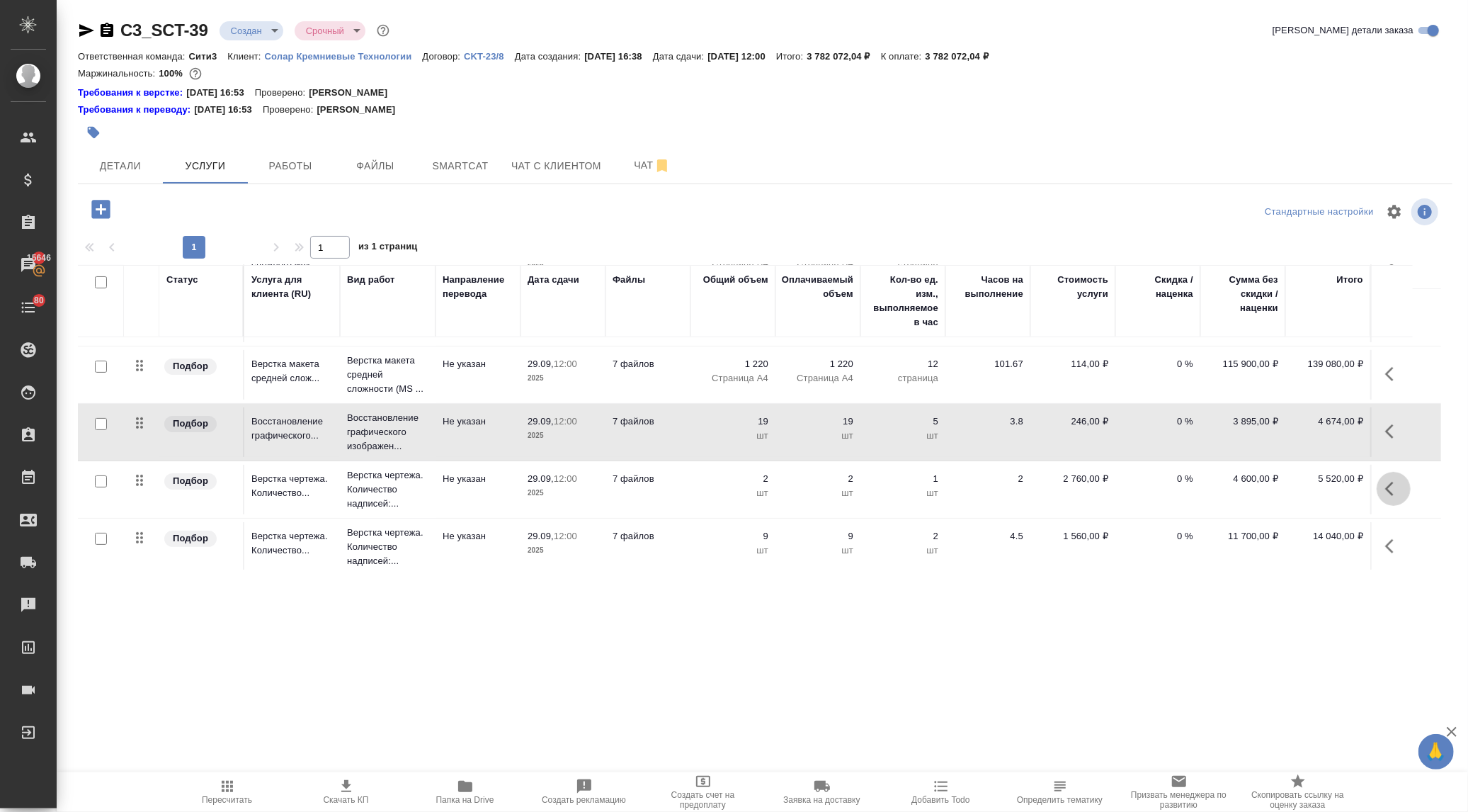
click at [1396, 487] on icon "button" at bounding box center [1393, 488] width 17 height 17
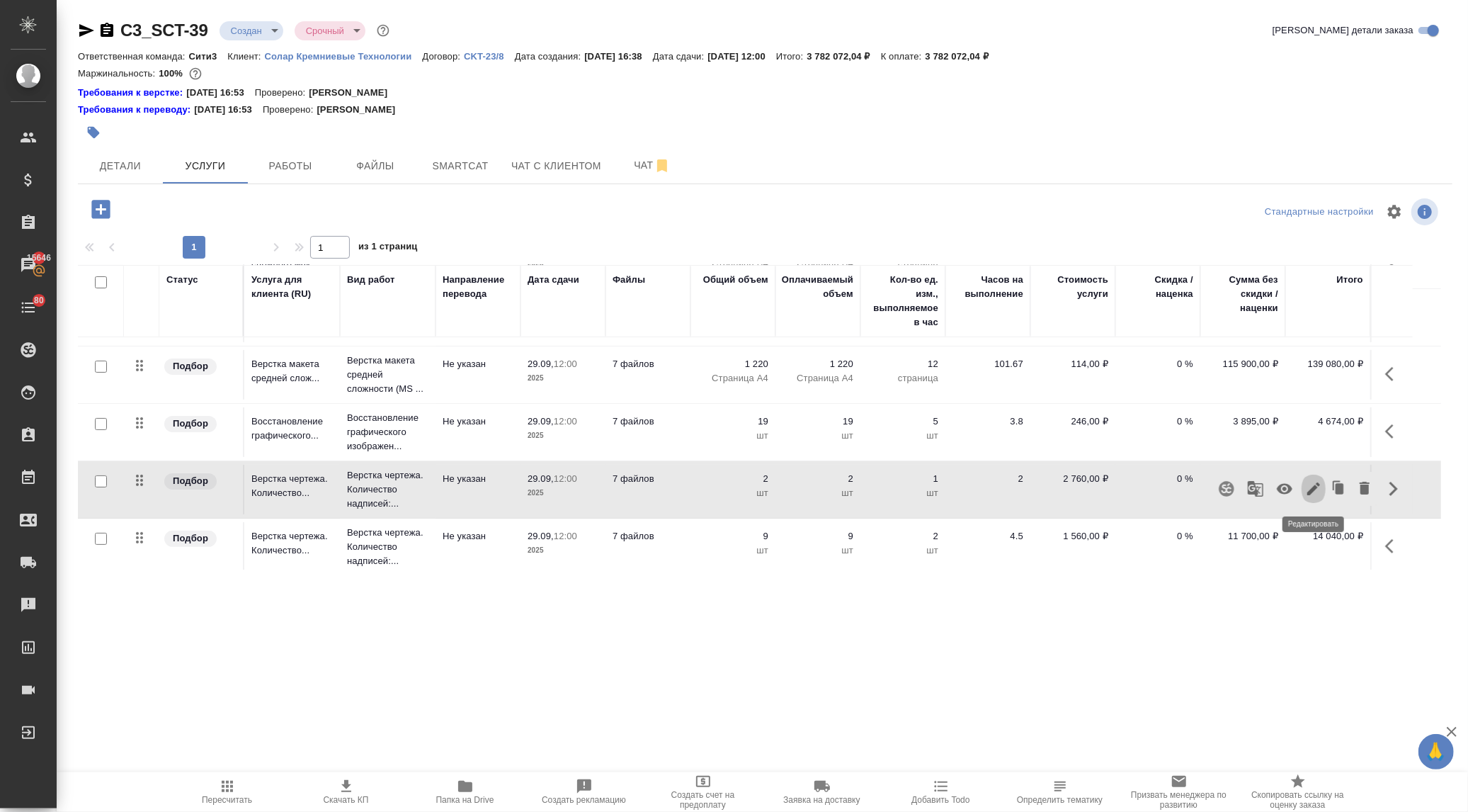
click at [1314, 486] on icon "button" at bounding box center [1313, 488] width 13 height 13
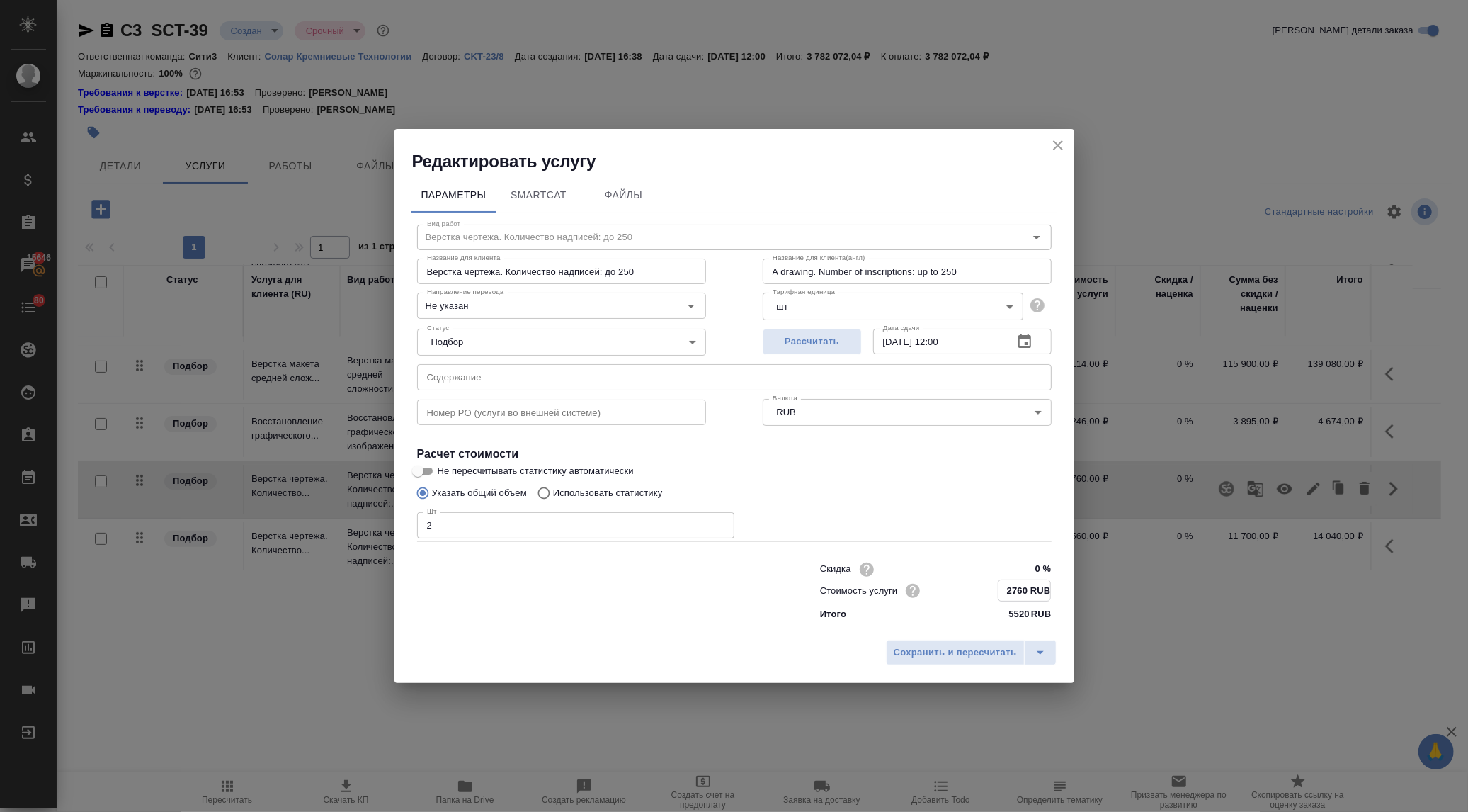
drag, startPoint x: 1023, startPoint y: 586, endPoint x: 1012, endPoint y: 586, distance: 11.0
click at [1012, 586] on input "2760 RUB" at bounding box center [1024, 590] width 52 height 21
type input "2640 RUB"
click at [977, 645] on span "Сохранить и пересчитать" at bounding box center [955, 652] width 124 height 17
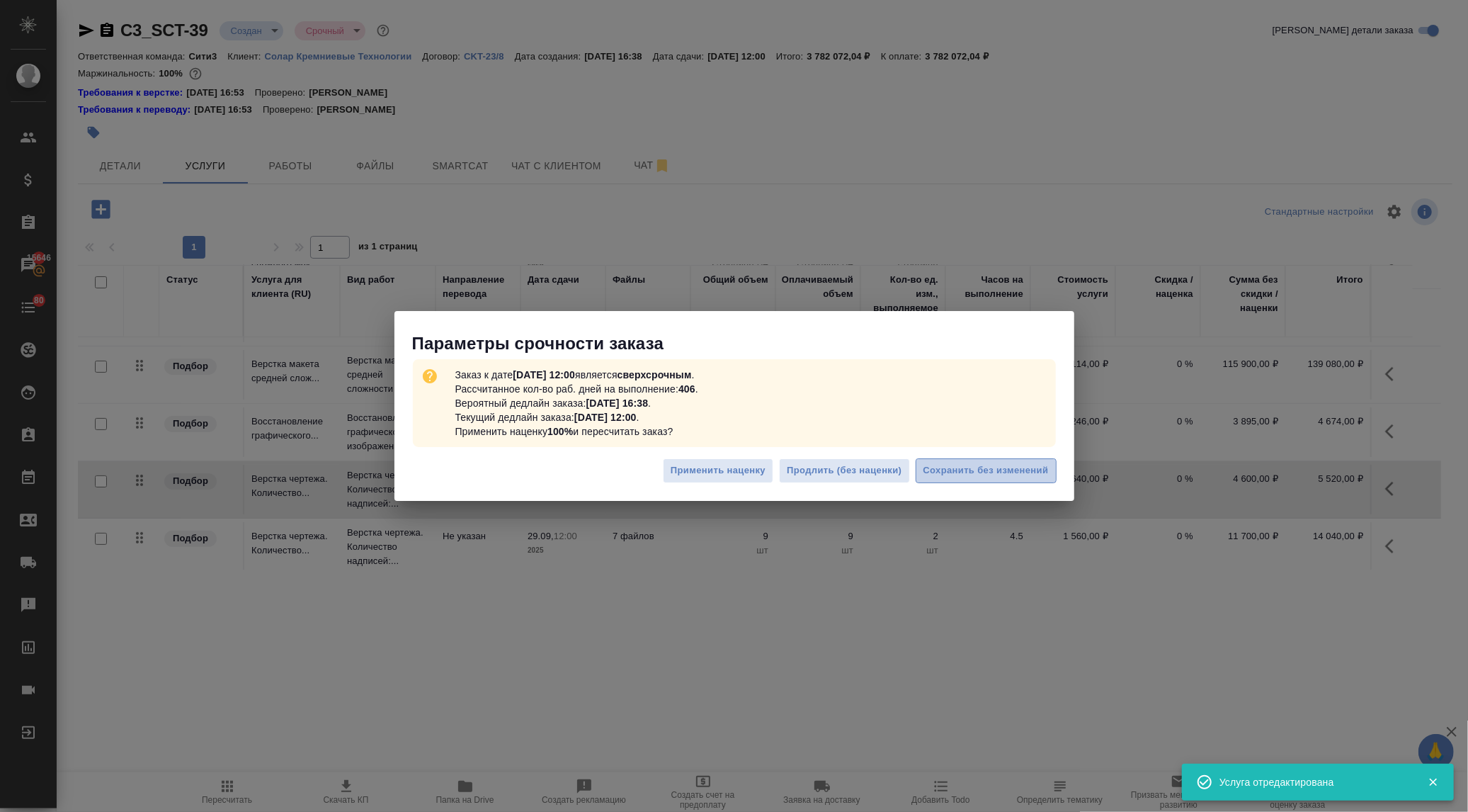
click at [988, 475] on span "Сохранить без изменений" at bounding box center [987, 470] width 126 height 17
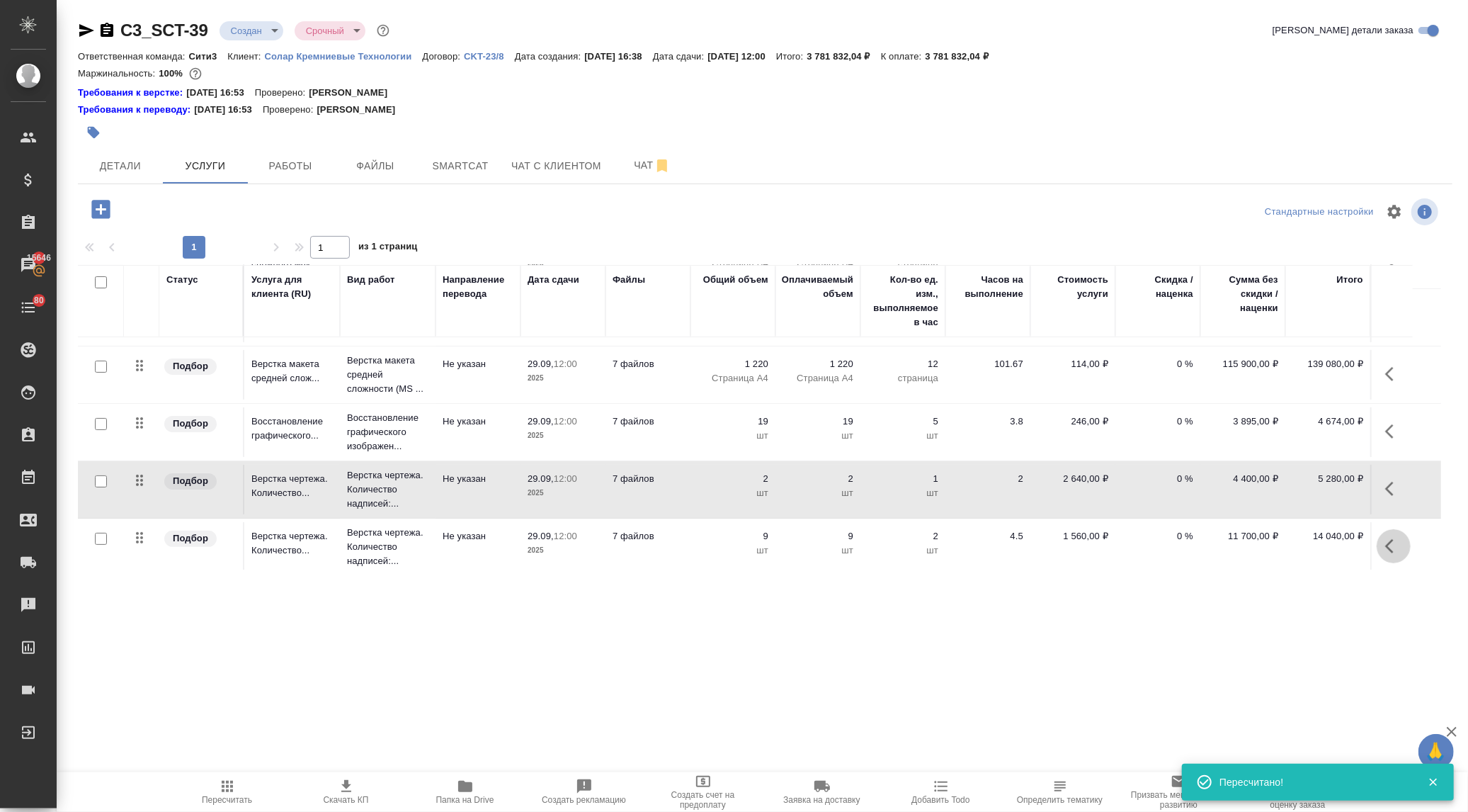
click at [1392, 544] on icon "button" at bounding box center [1393, 545] width 17 height 17
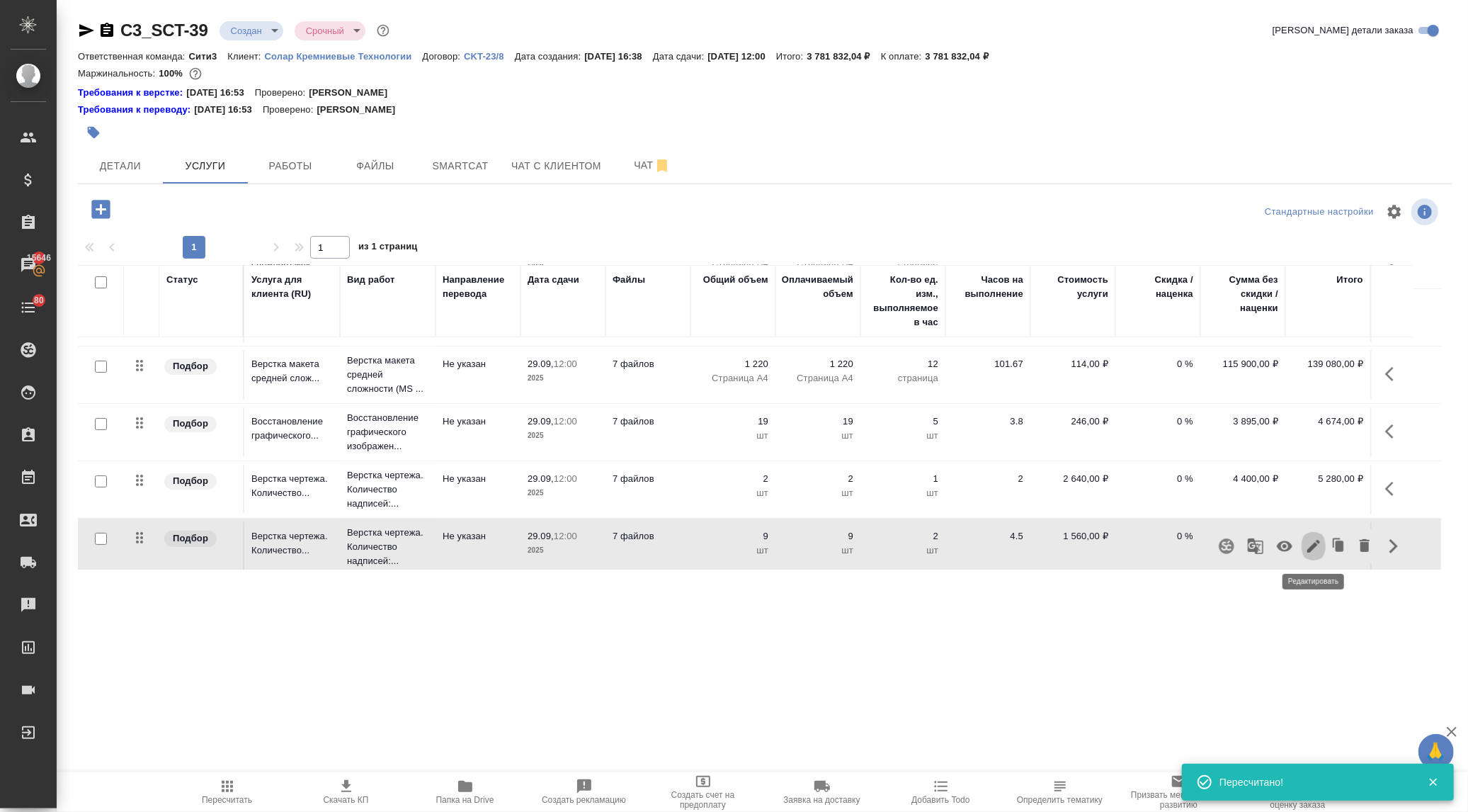
click at [1307, 539] on icon "button" at bounding box center [1313, 545] width 17 height 17
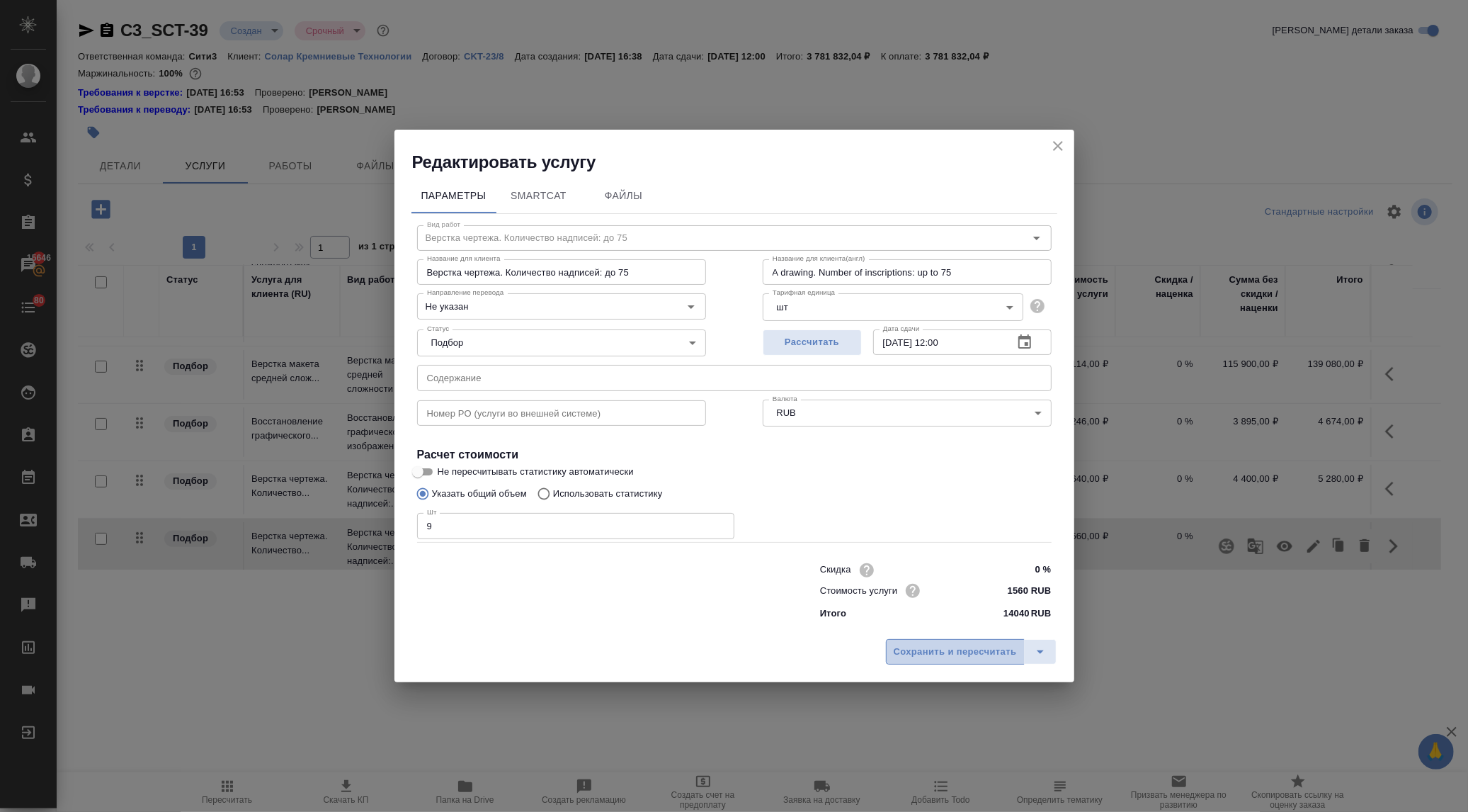
click at [987, 642] on button "Сохранить и пересчитать" at bounding box center [954, 652] width 138 height 26
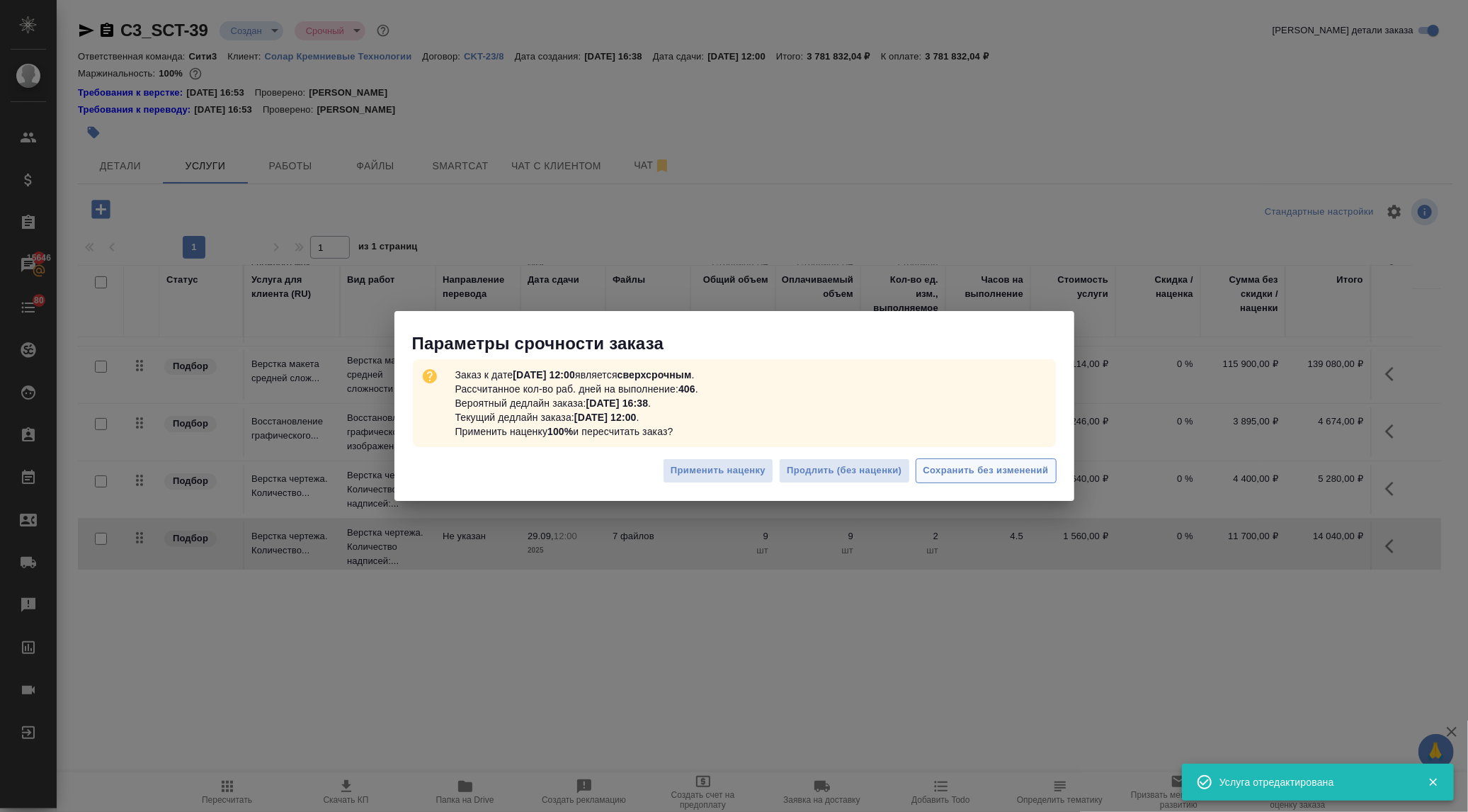
click at [956, 464] on span "Сохранить без изменений" at bounding box center [987, 470] width 126 height 17
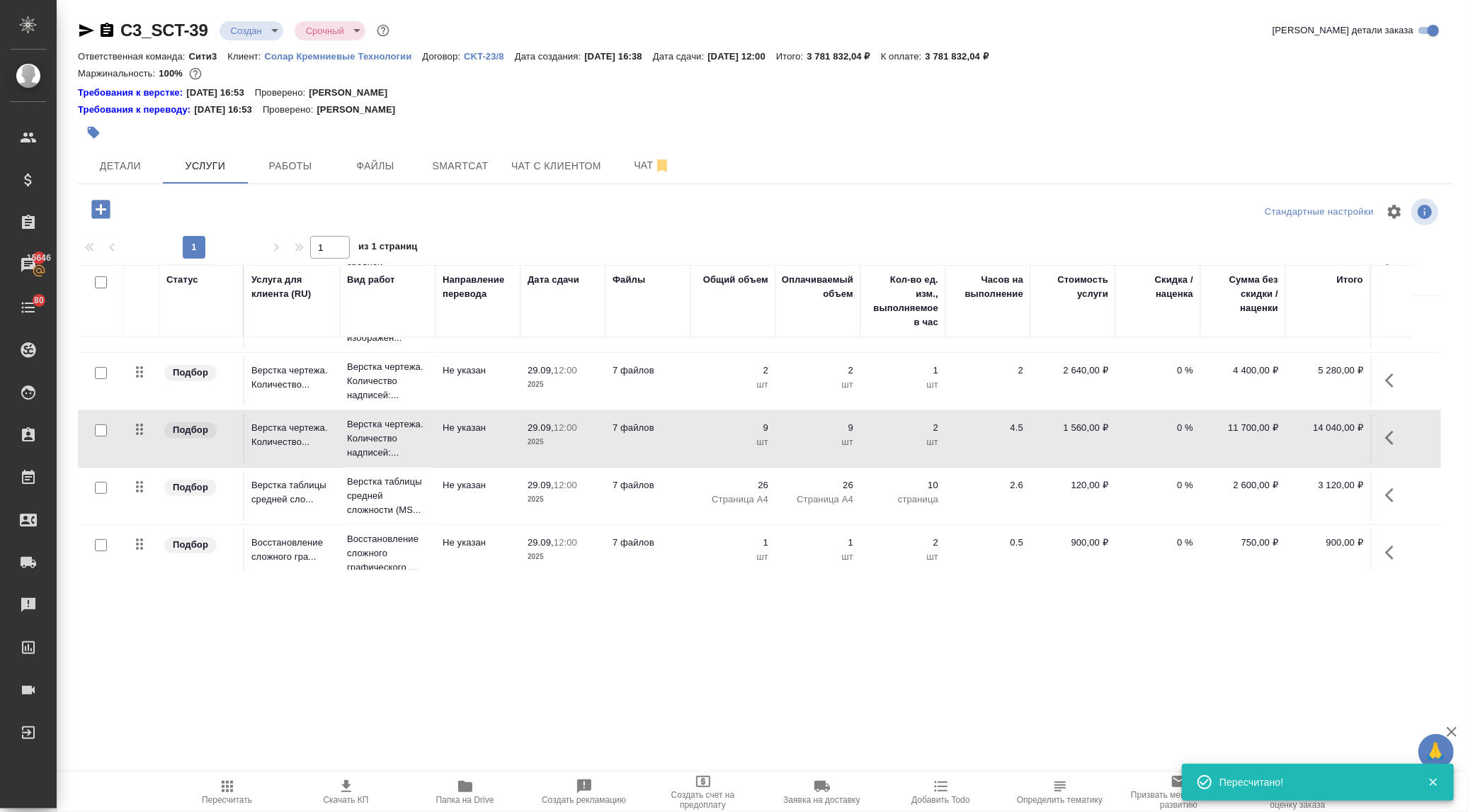
scroll to position [436, 0]
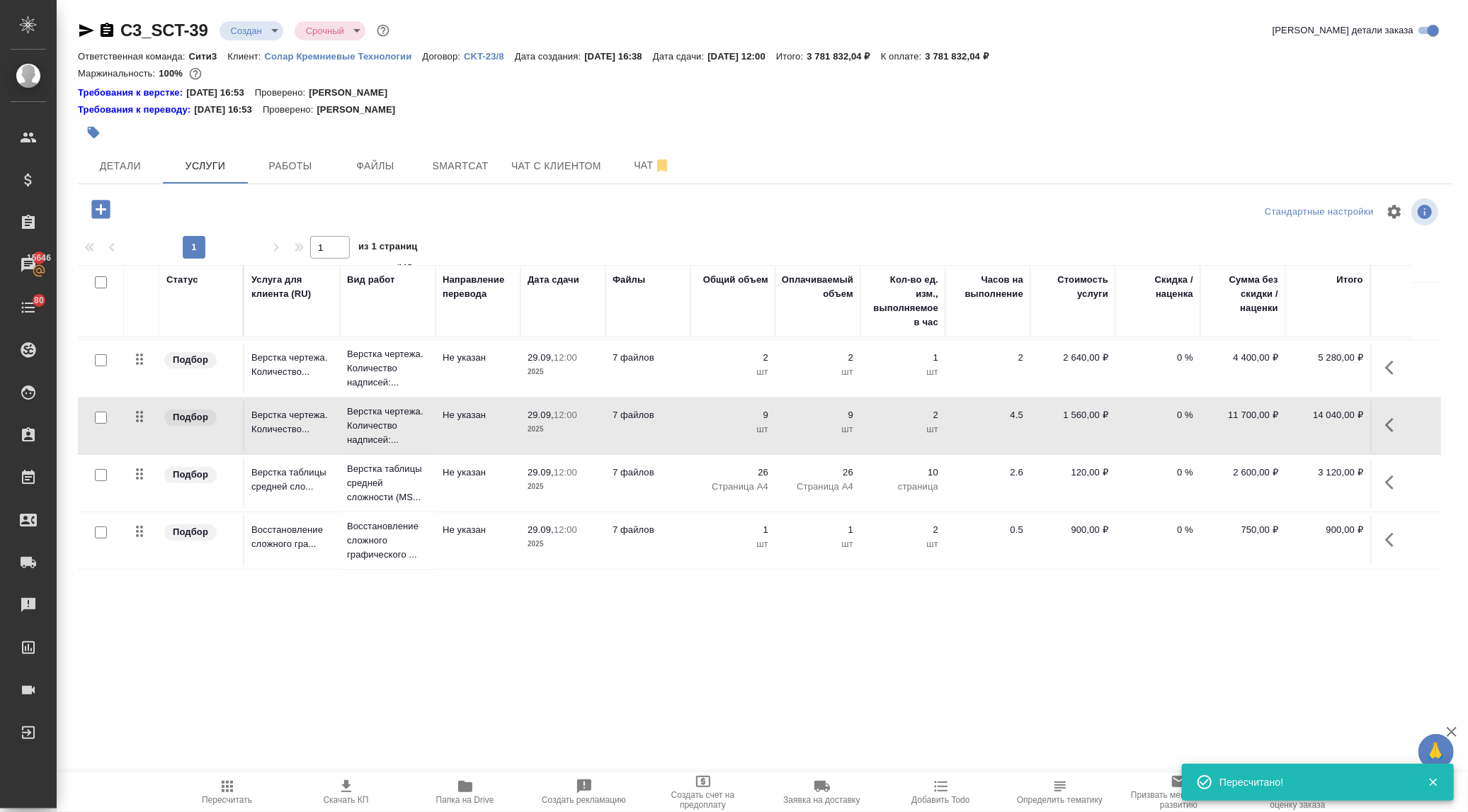
click at [1391, 481] on icon "button" at bounding box center [1393, 482] width 17 height 17
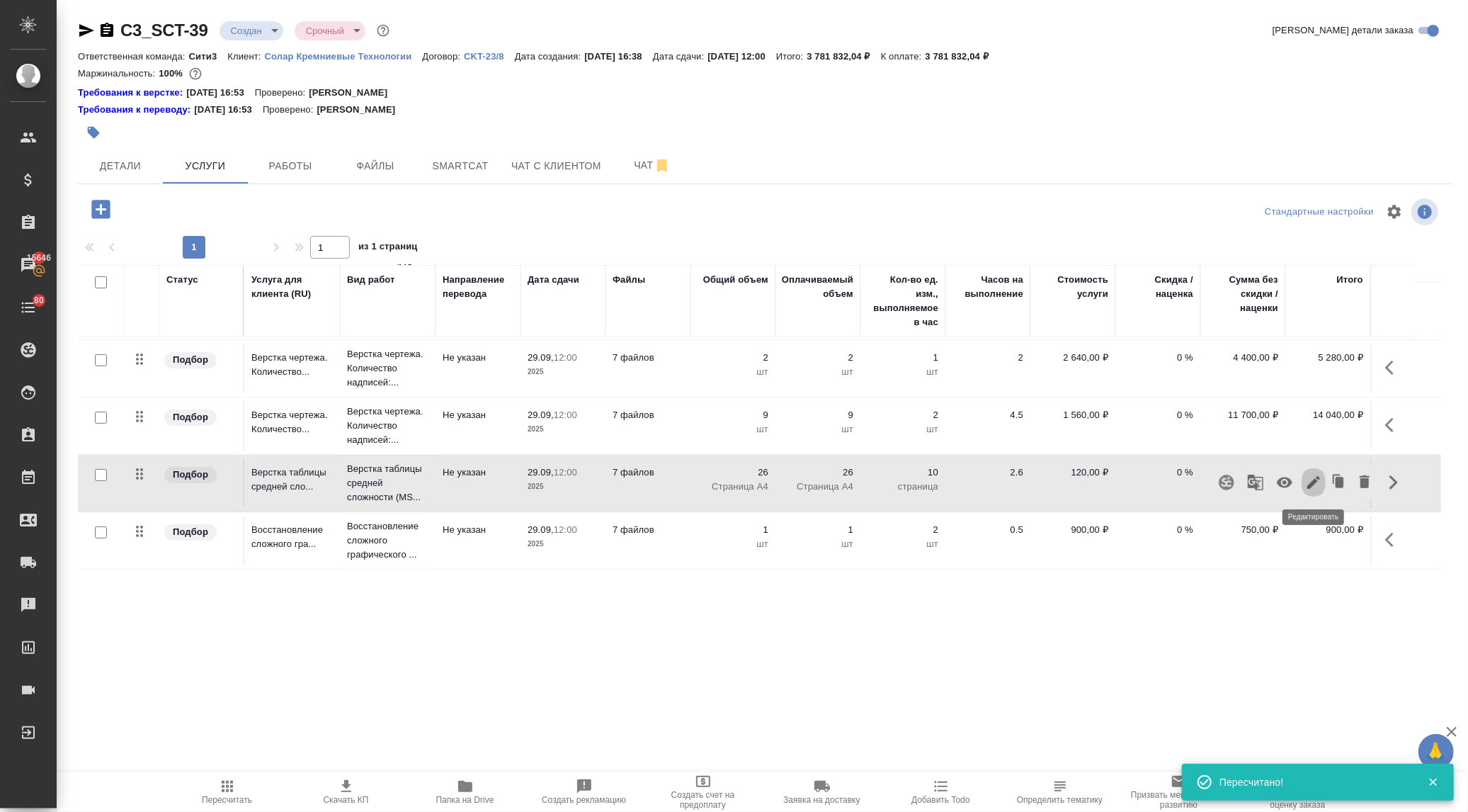
click at [1314, 481] on icon "button" at bounding box center [1313, 482] width 13 height 13
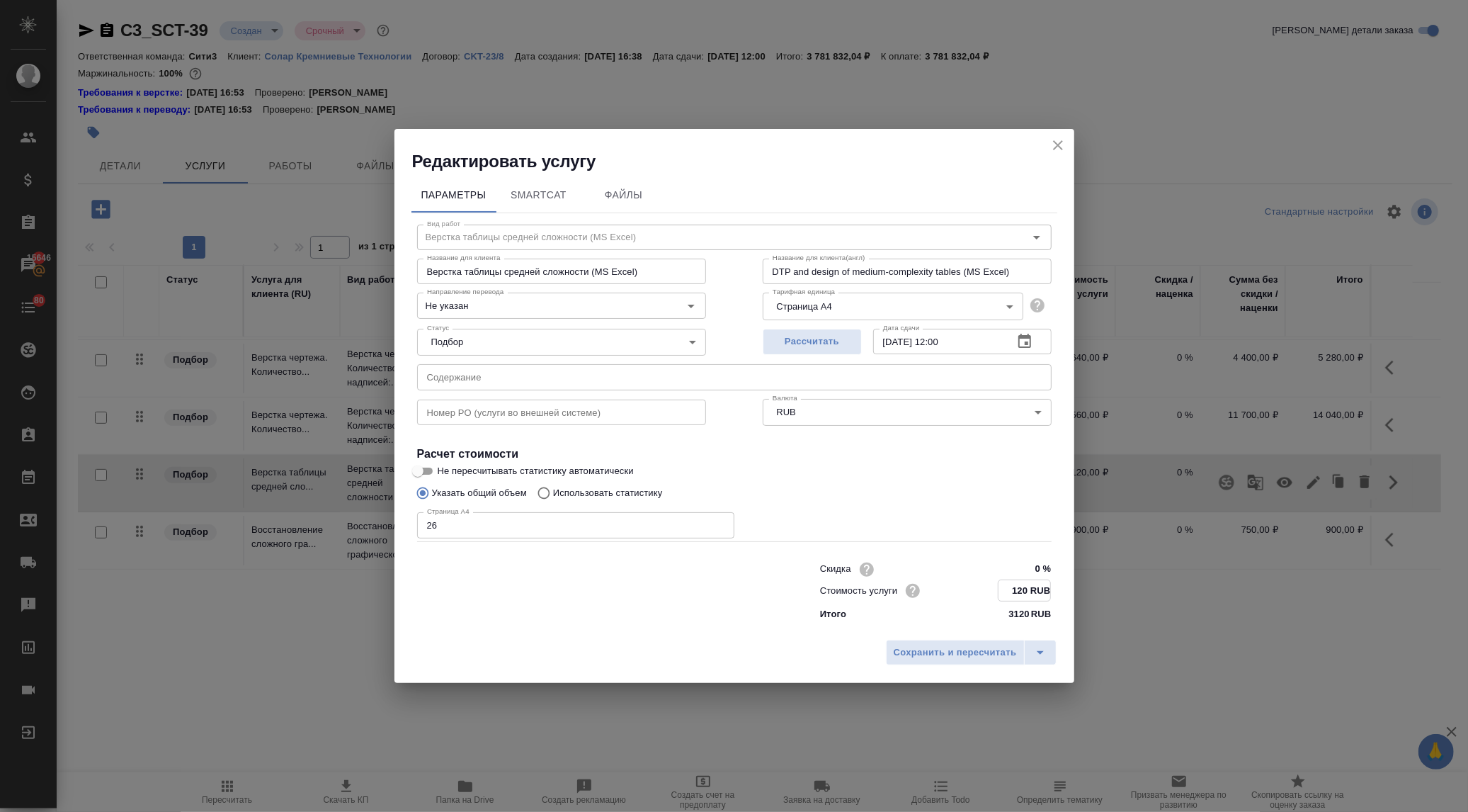
click at [1018, 588] on input "120 RUB" at bounding box center [1024, 590] width 52 height 21
type input "150 RUB"
click at [959, 660] on span "Сохранить и пересчитать" at bounding box center [955, 652] width 124 height 17
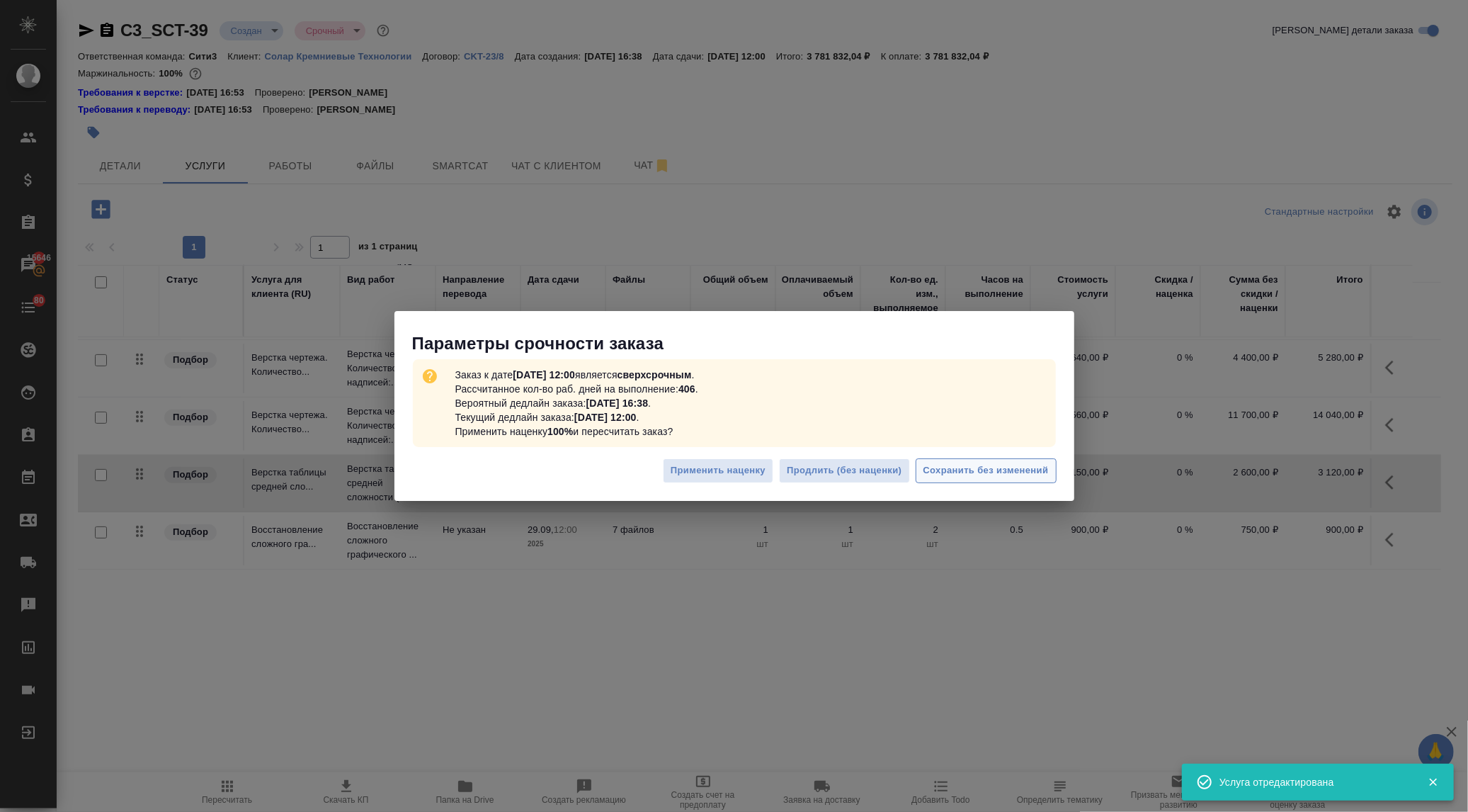
click at [939, 466] on span "Сохранить без изменений" at bounding box center [987, 470] width 126 height 17
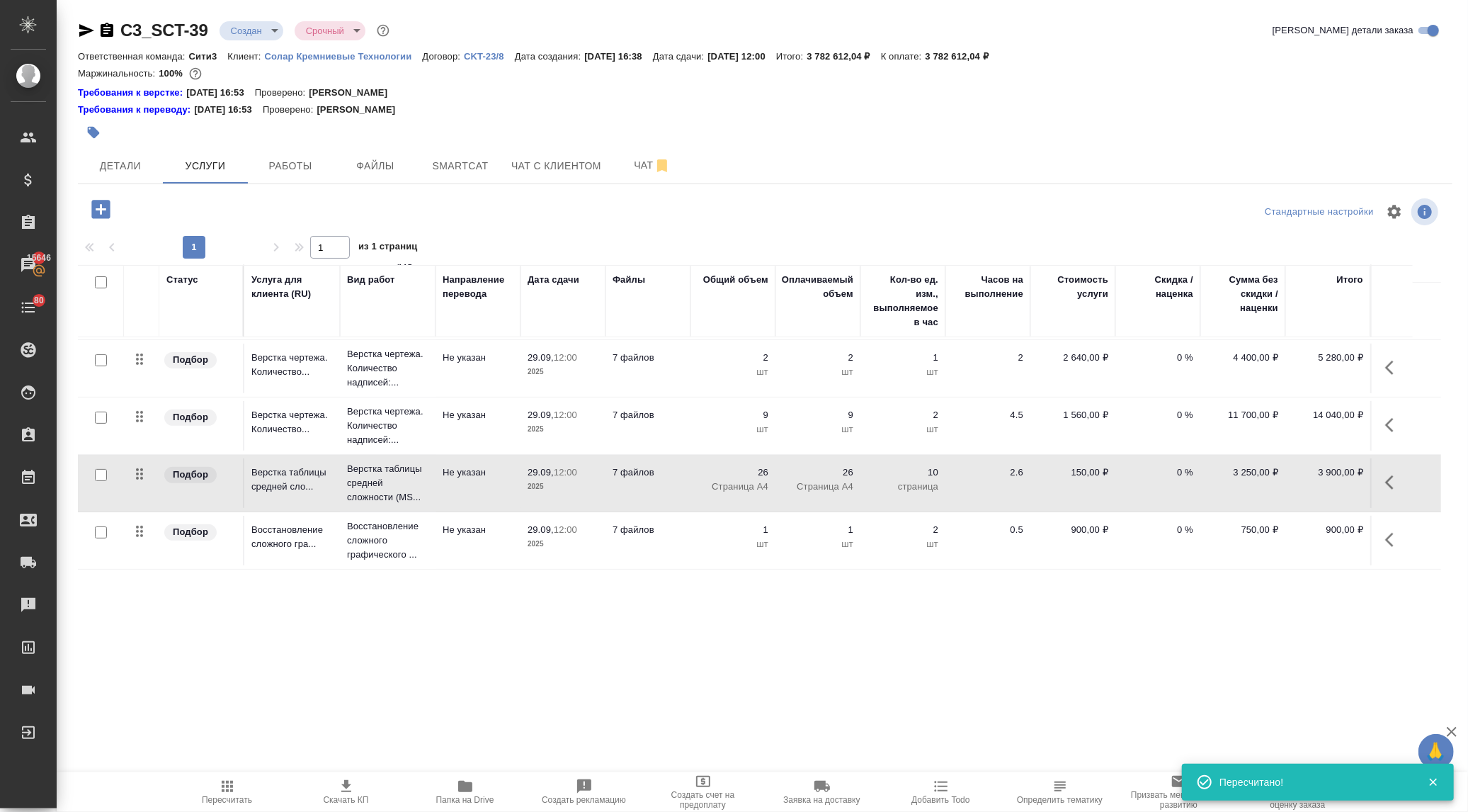
drag, startPoint x: 1392, startPoint y: 545, endPoint x: 1379, endPoint y: 542, distance: 13.3
click at [1392, 546] on icon "button" at bounding box center [1393, 539] width 17 height 17
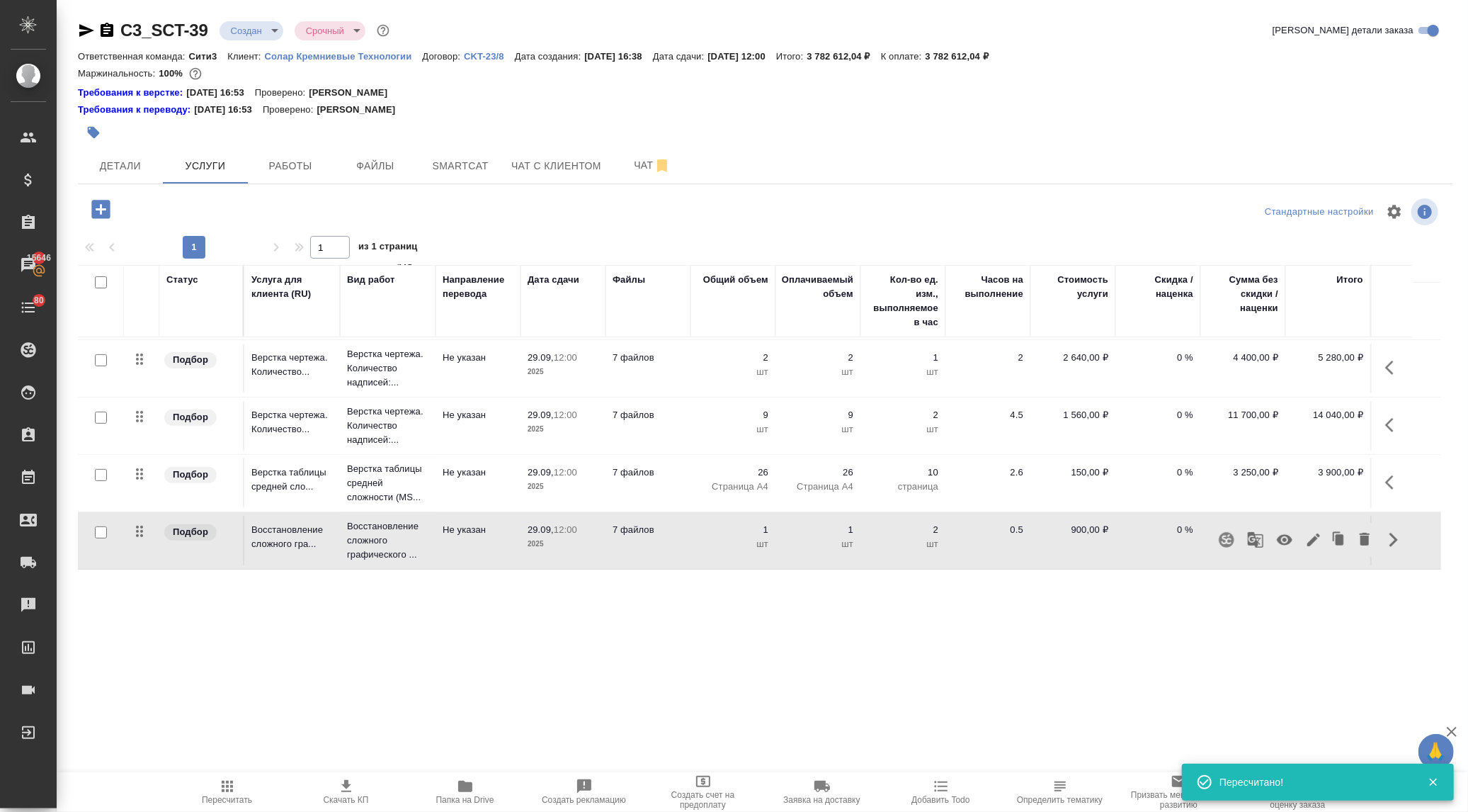
click at [1315, 540] on icon "button" at bounding box center [1313, 539] width 13 height 13
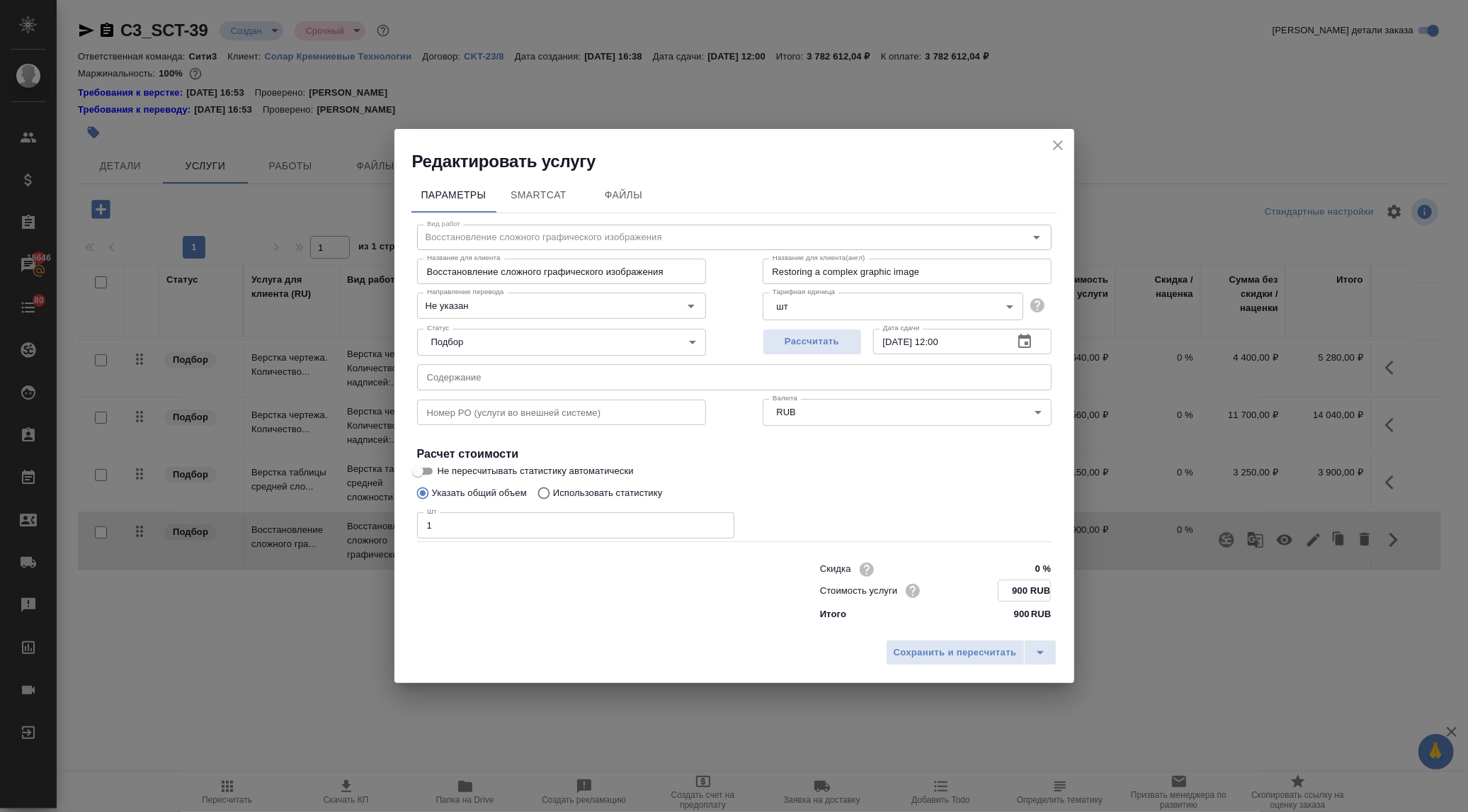
drag, startPoint x: 1030, startPoint y: 590, endPoint x: 1009, endPoint y: 593, distance: 21.2
click at [1004, 593] on input "900 RUB" at bounding box center [1024, 590] width 52 height 21
drag, startPoint x: 1025, startPoint y: 590, endPoint x: 1000, endPoint y: 588, distance: 25.1
click at [1000, 588] on input "900 RUB" at bounding box center [1024, 590] width 52 height 21
type input "792 RUB"
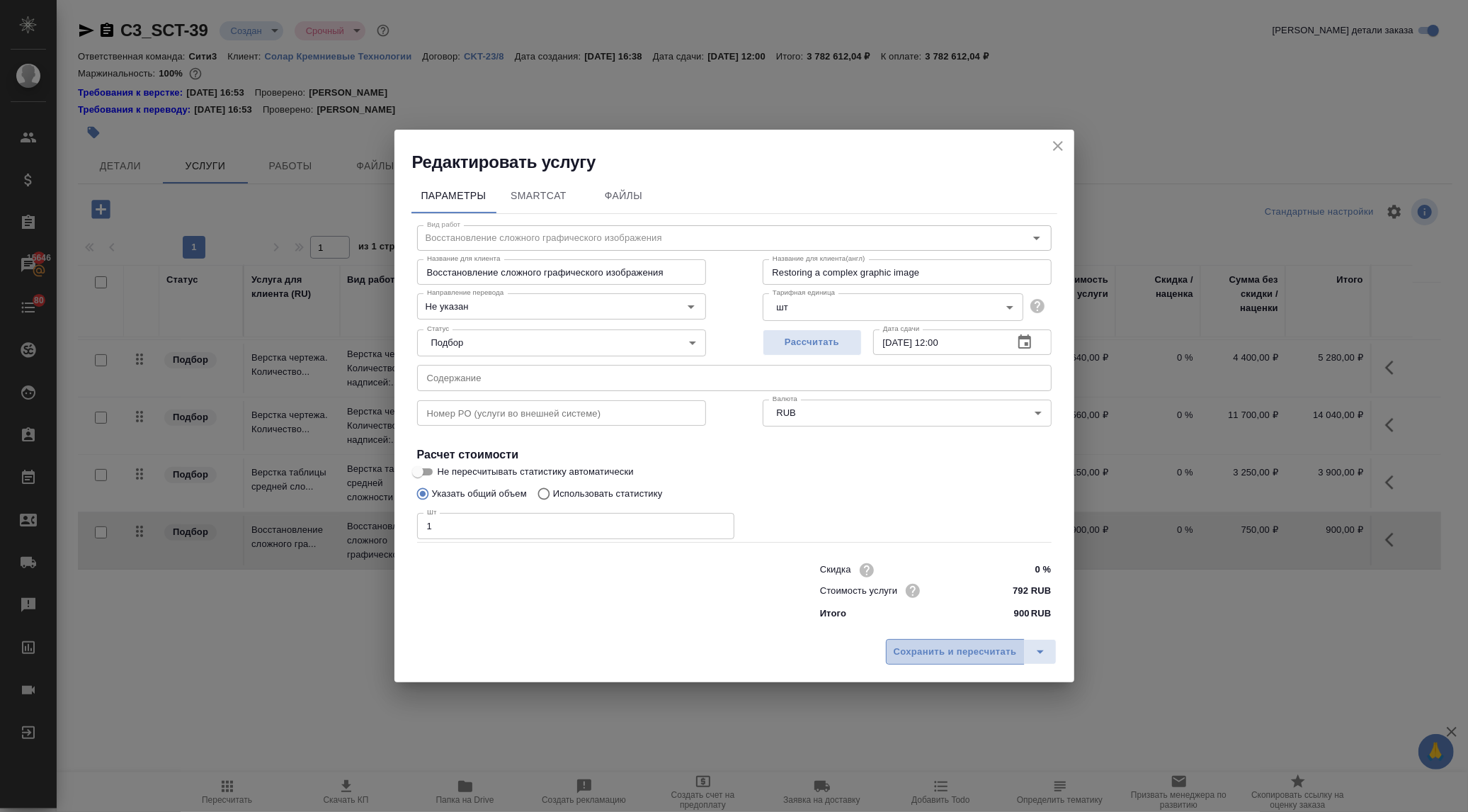
click at [993, 652] on span "Сохранить и пересчитать" at bounding box center [955, 652] width 124 height 17
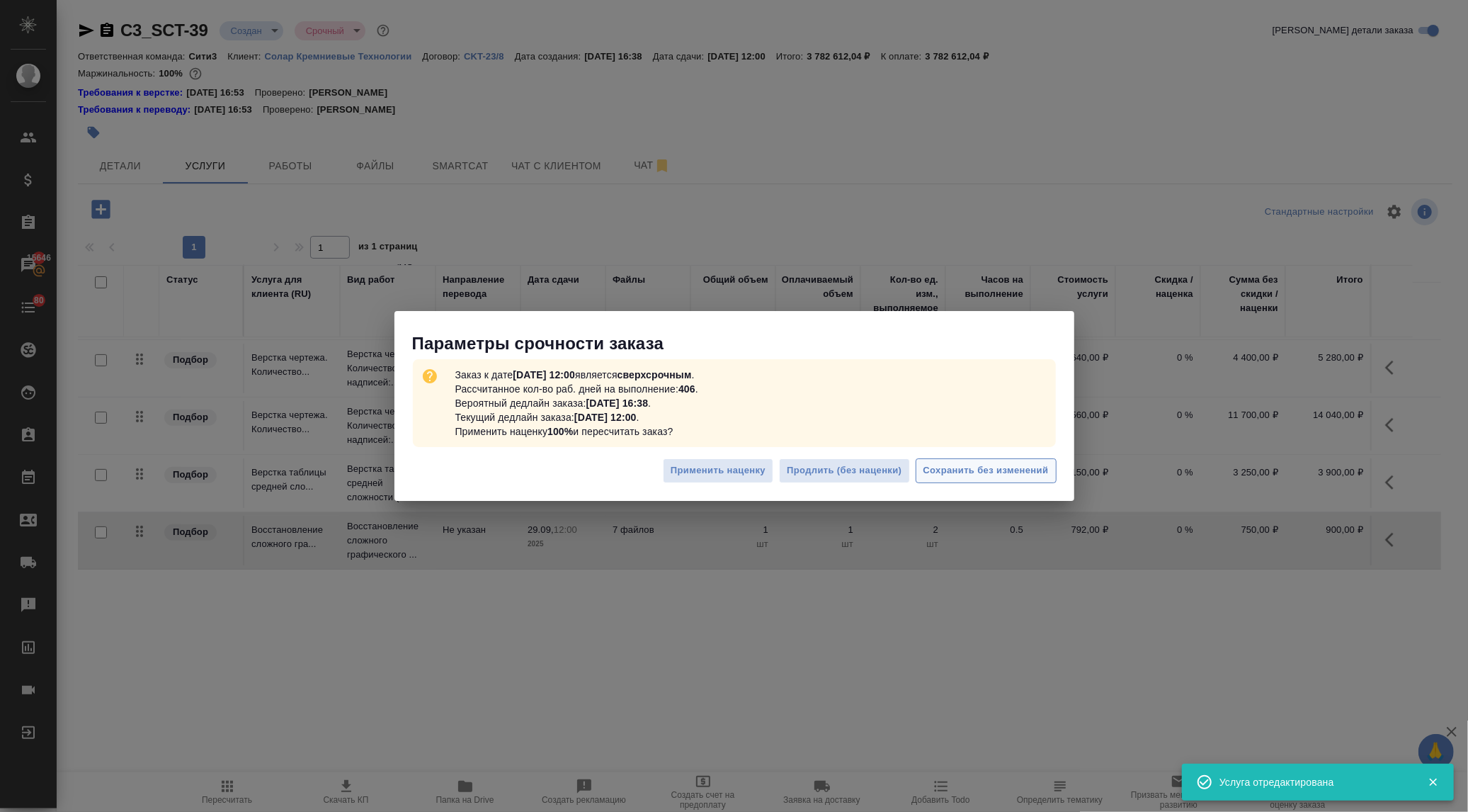
click at [990, 464] on span "Сохранить без изменений" at bounding box center [987, 470] width 126 height 17
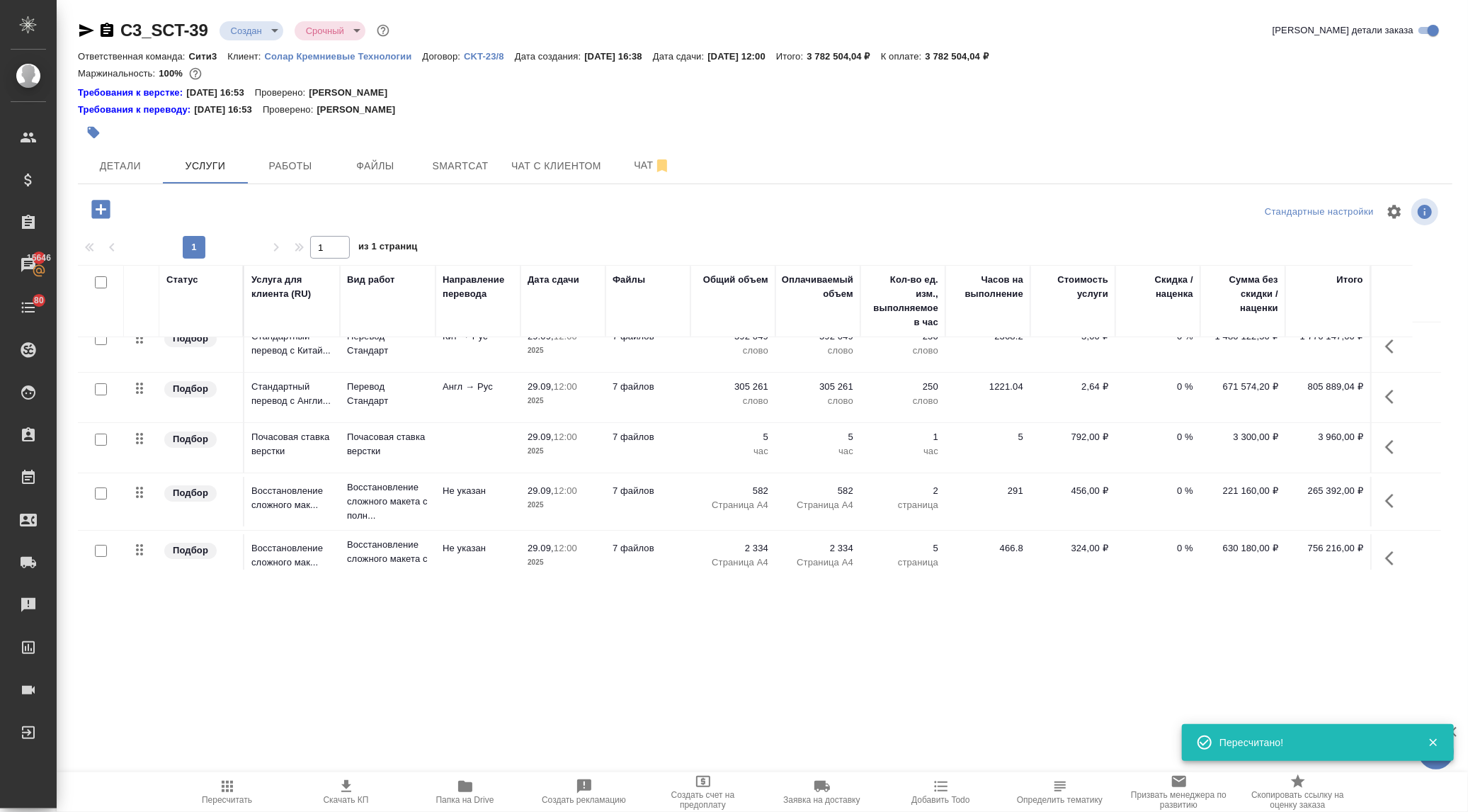
scroll to position [0, 0]
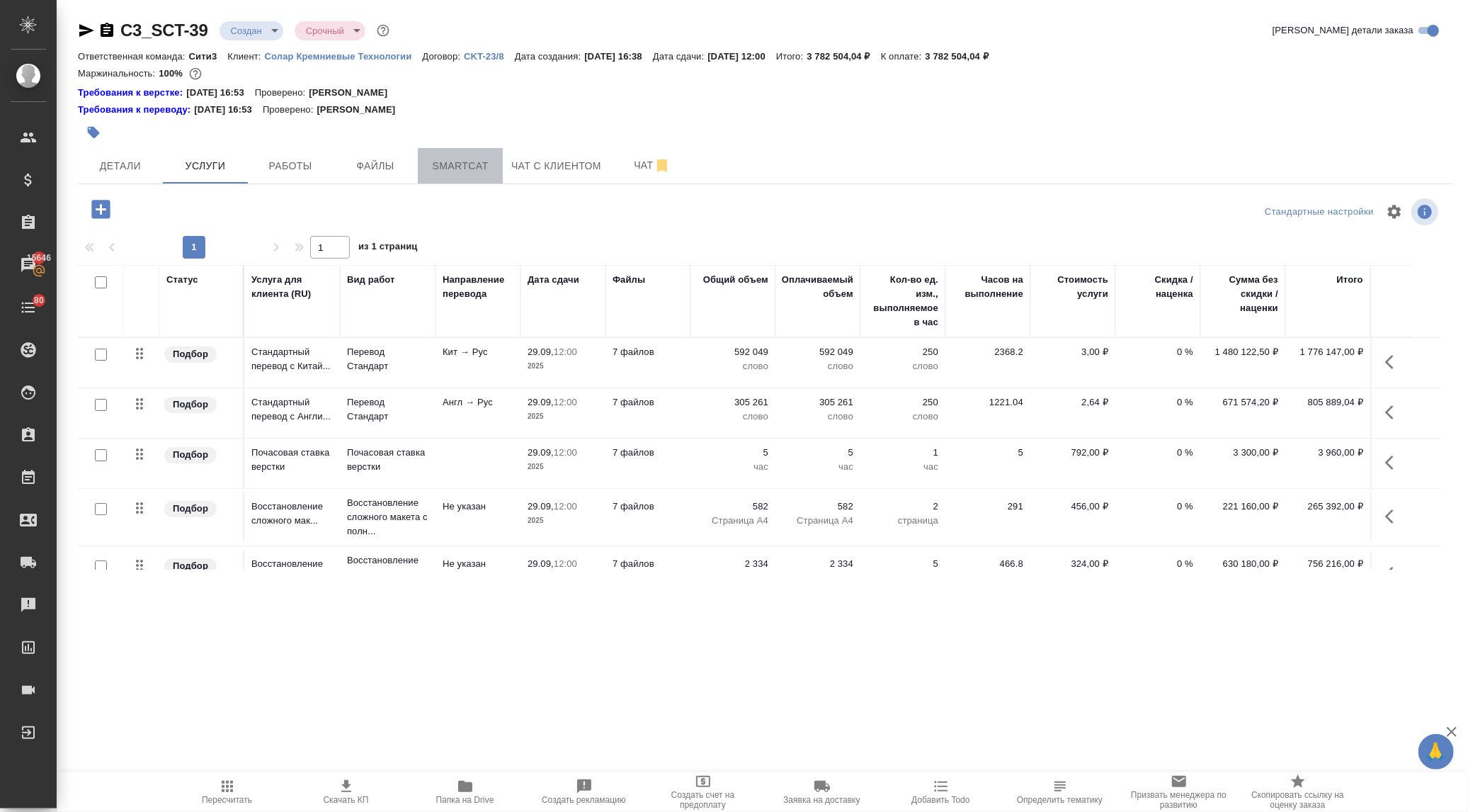
click at [465, 173] on span "Smartcat" at bounding box center [460, 166] width 68 height 18
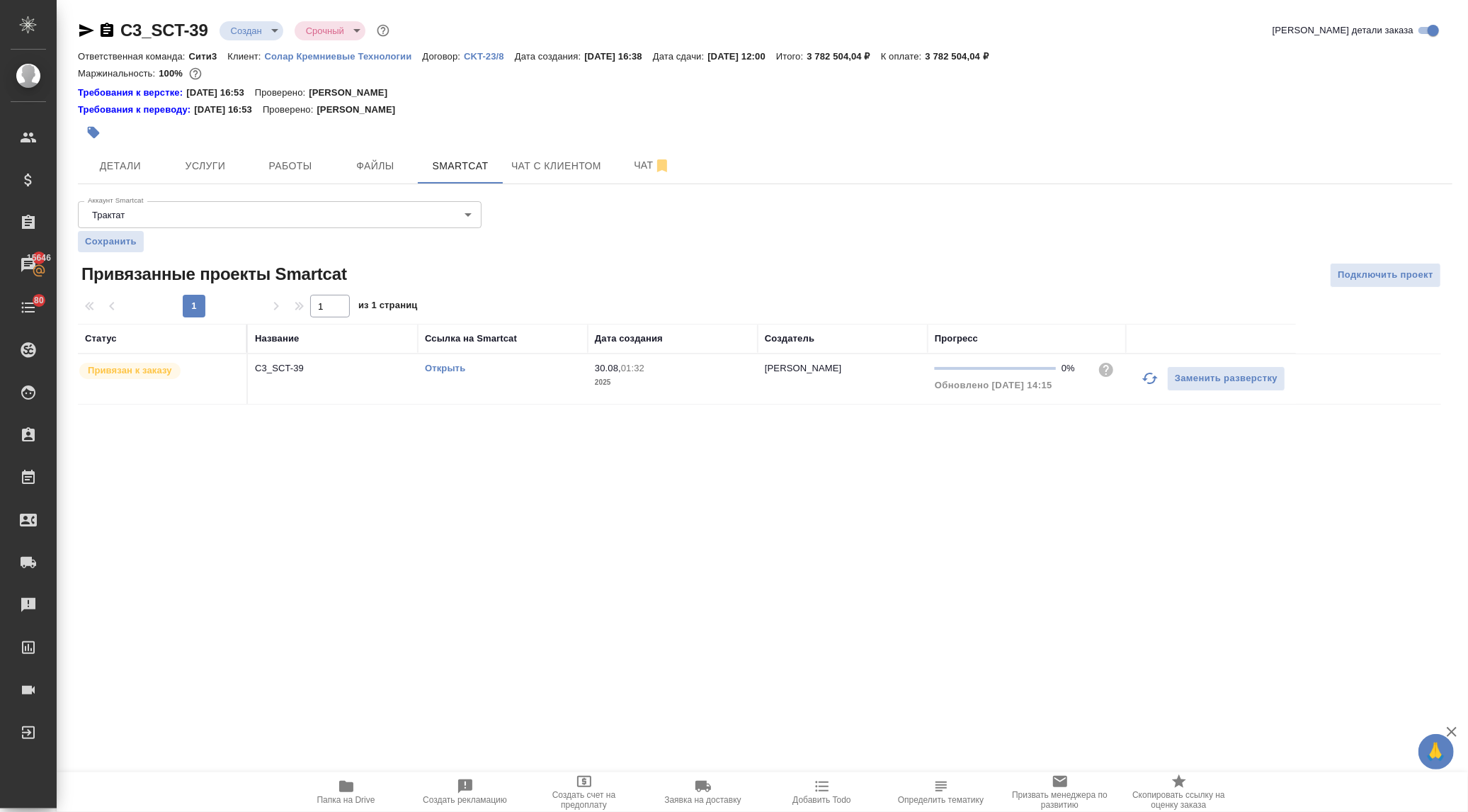
click at [445, 364] on link "Открыть" at bounding box center [445, 367] width 40 height 11
click at [209, 167] on span "Услуги" at bounding box center [205, 166] width 68 height 18
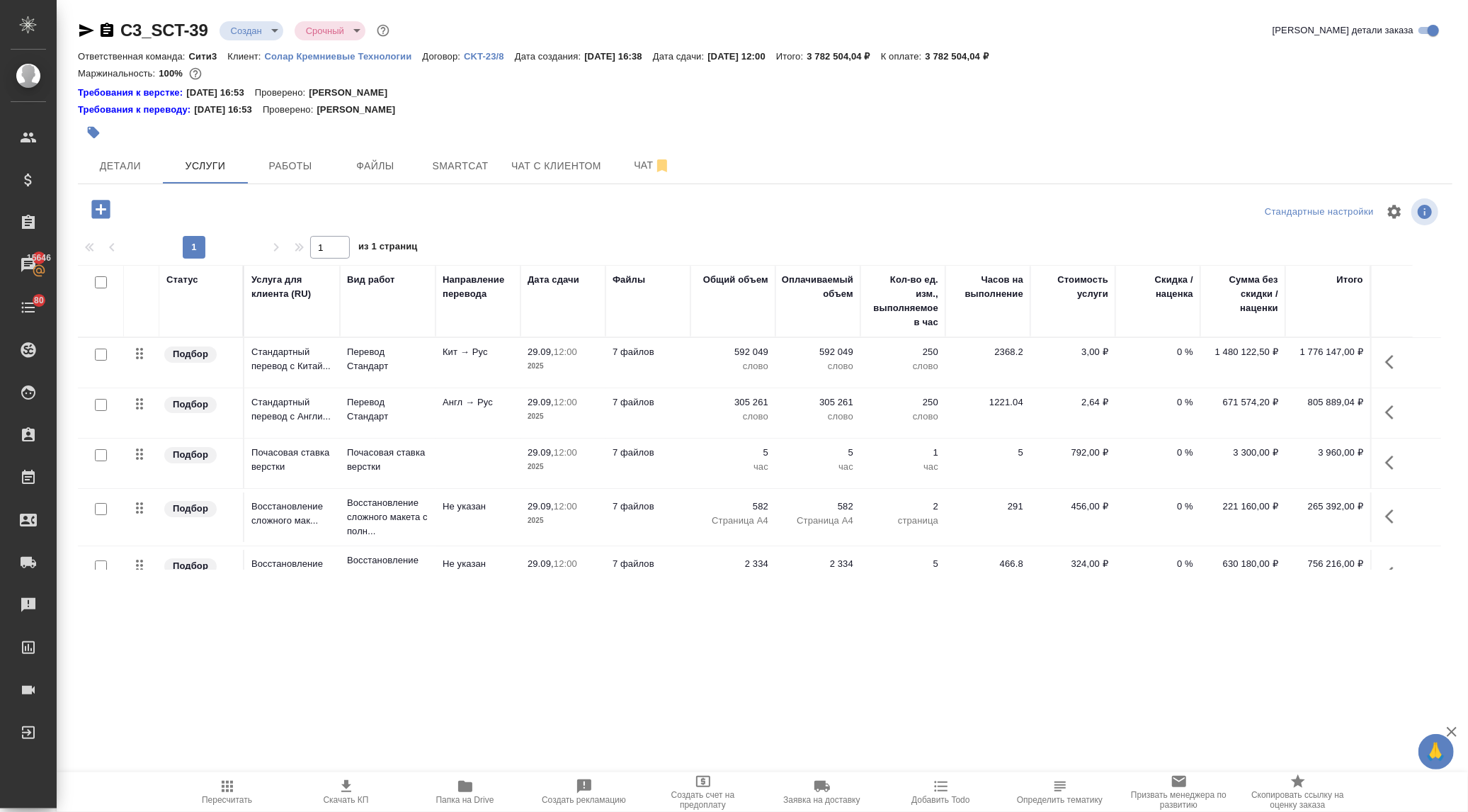
click at [1389, 407] on icon "button" at bounding box center [1393, 411] width 17 height 17
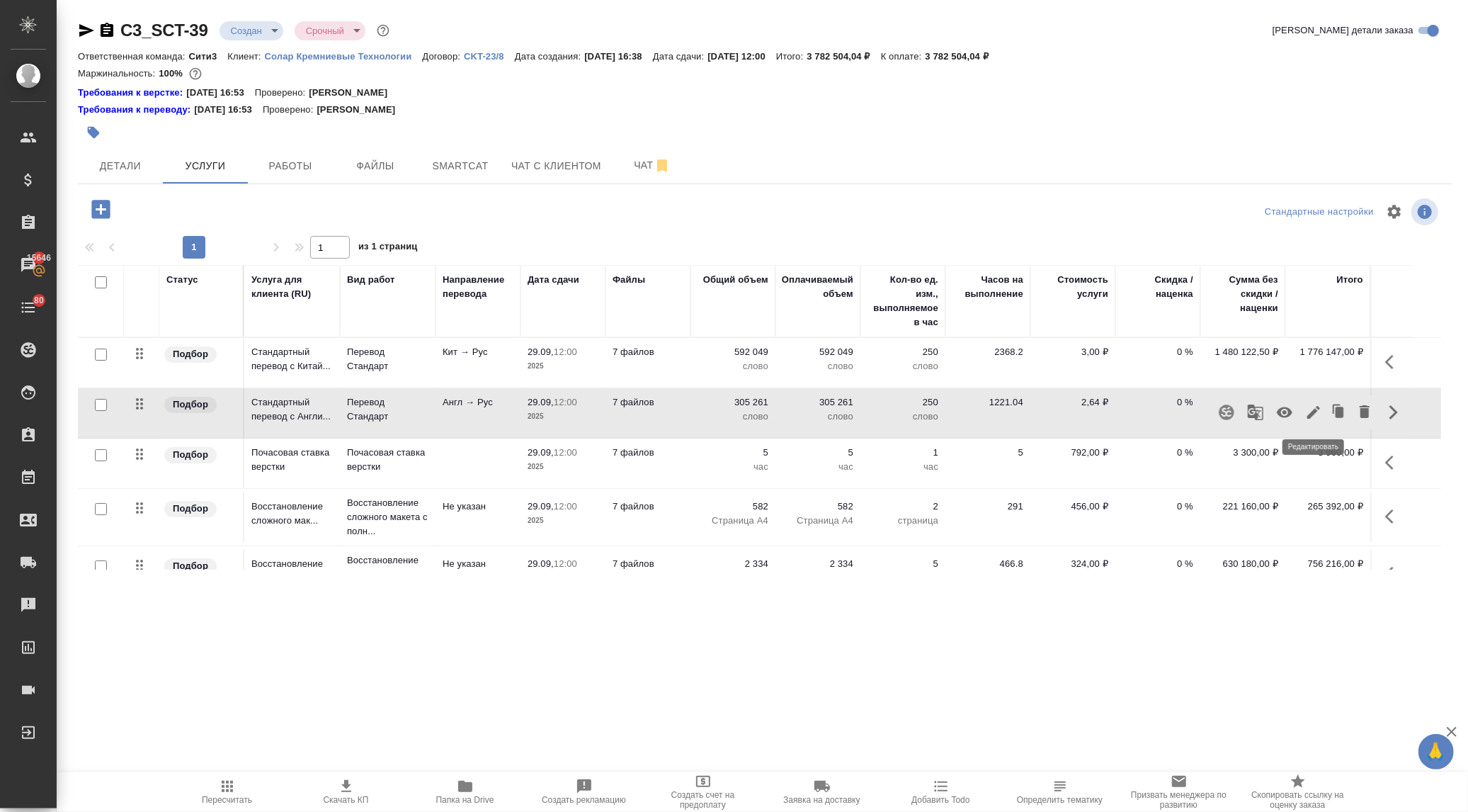
click at [1314, 407] on icon "button" at bounding box center [1313, 411] width 17 height 17
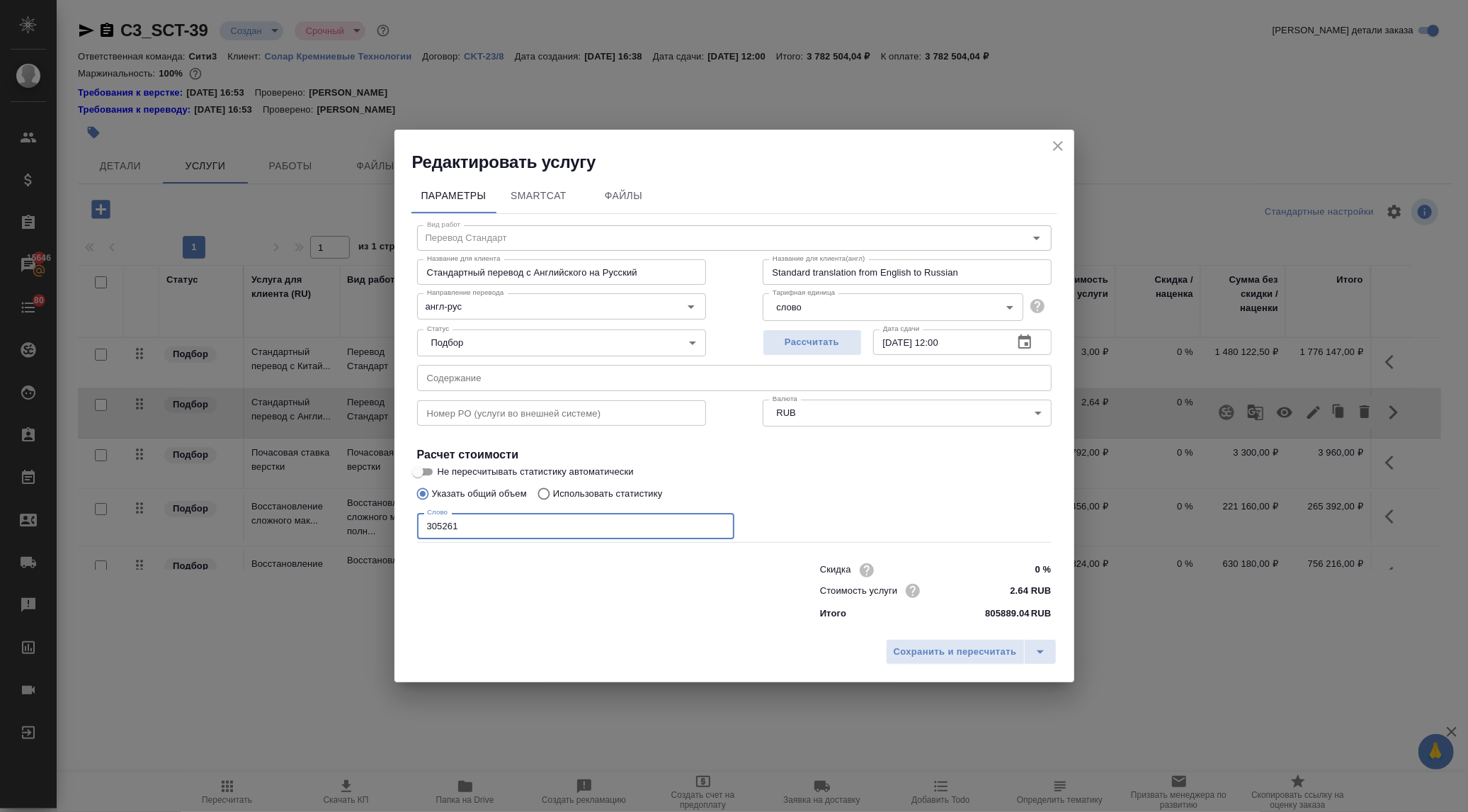
drag, startPoint x: 441, startPoint y: 525, endPoint x: 423, endPoint y: 525, distance: 18.0
click at [421, 525] on input "305261" at bounding box center [575, 525] width 317 height 26
drag, startPoint x: 464, startPoint y: 522, endPoint x: 390, endPoint y: 518, distance: 74.1
click at [390, 518] on div "Редактировать услугу Параметры SmartCat Файлы Вид работ Перевод Стандарт Вид ра…" at bounding box center [734, 406] width 1468 height 812
type input "502509"
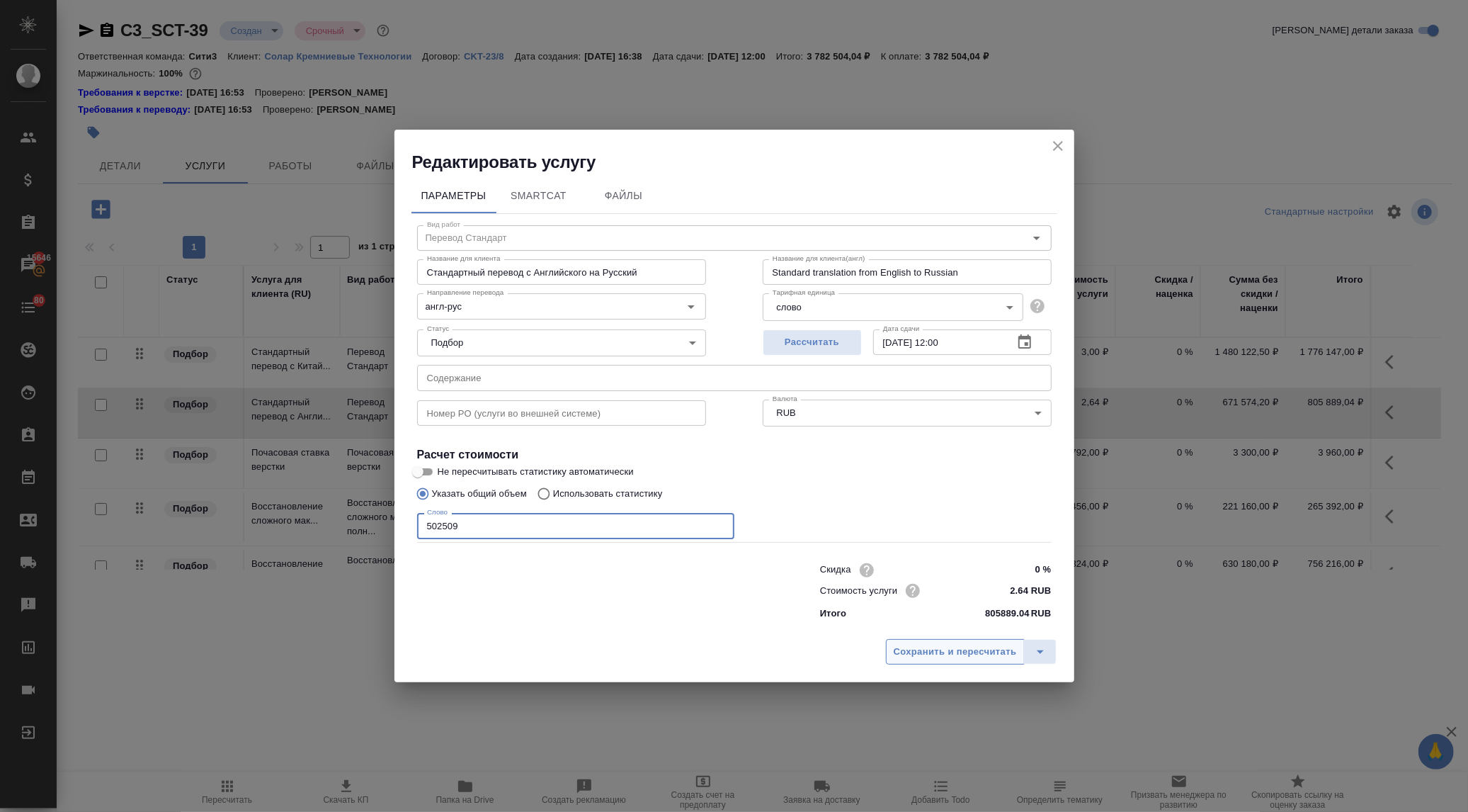
click at [910, 649] on span "Сохранить и пересчитать" at bounding box center [955, 652] width 124 height 17
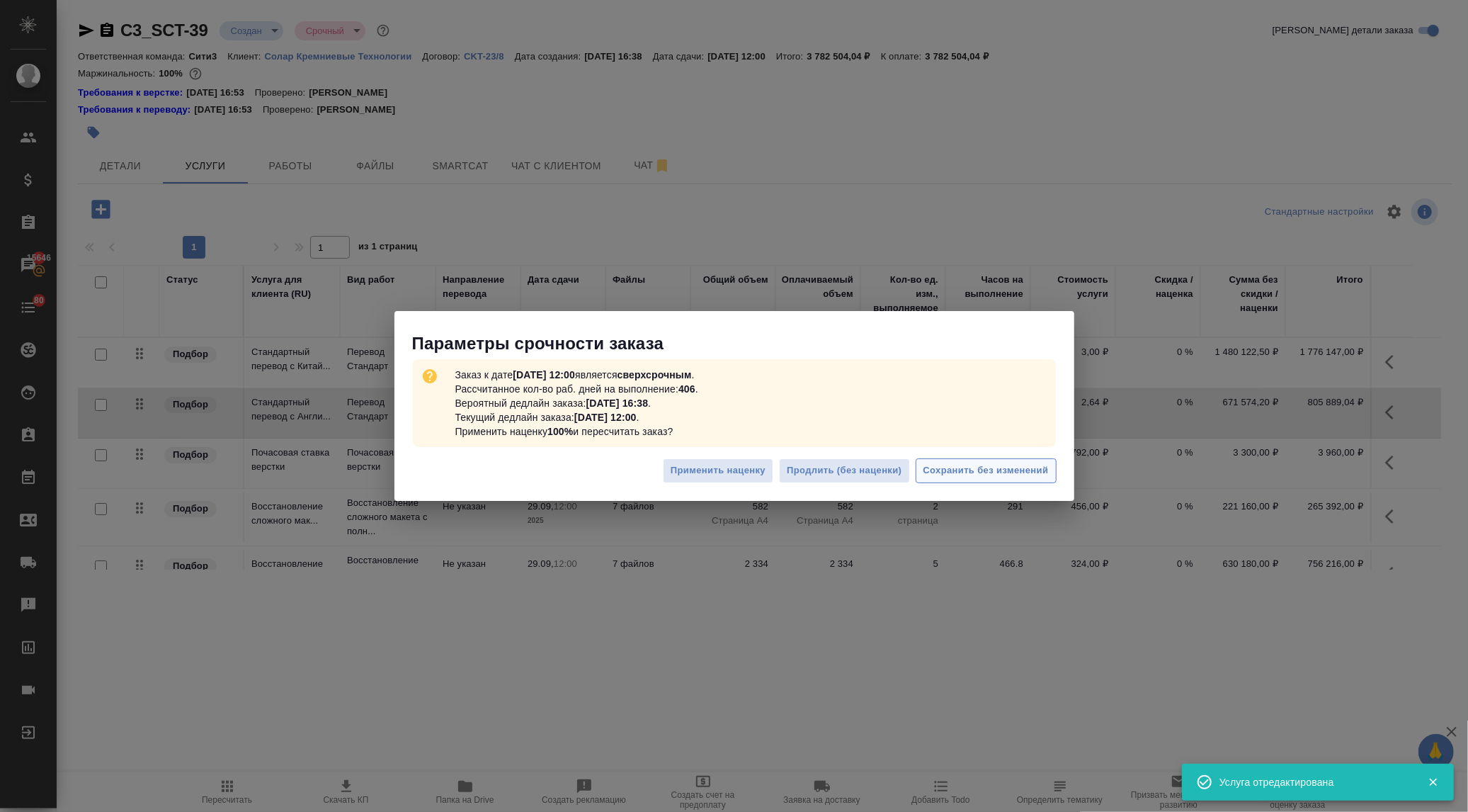
click at [1001, 467] on span "Сохранить без изменений" at bounding box center [987, 470] width 126 height 17
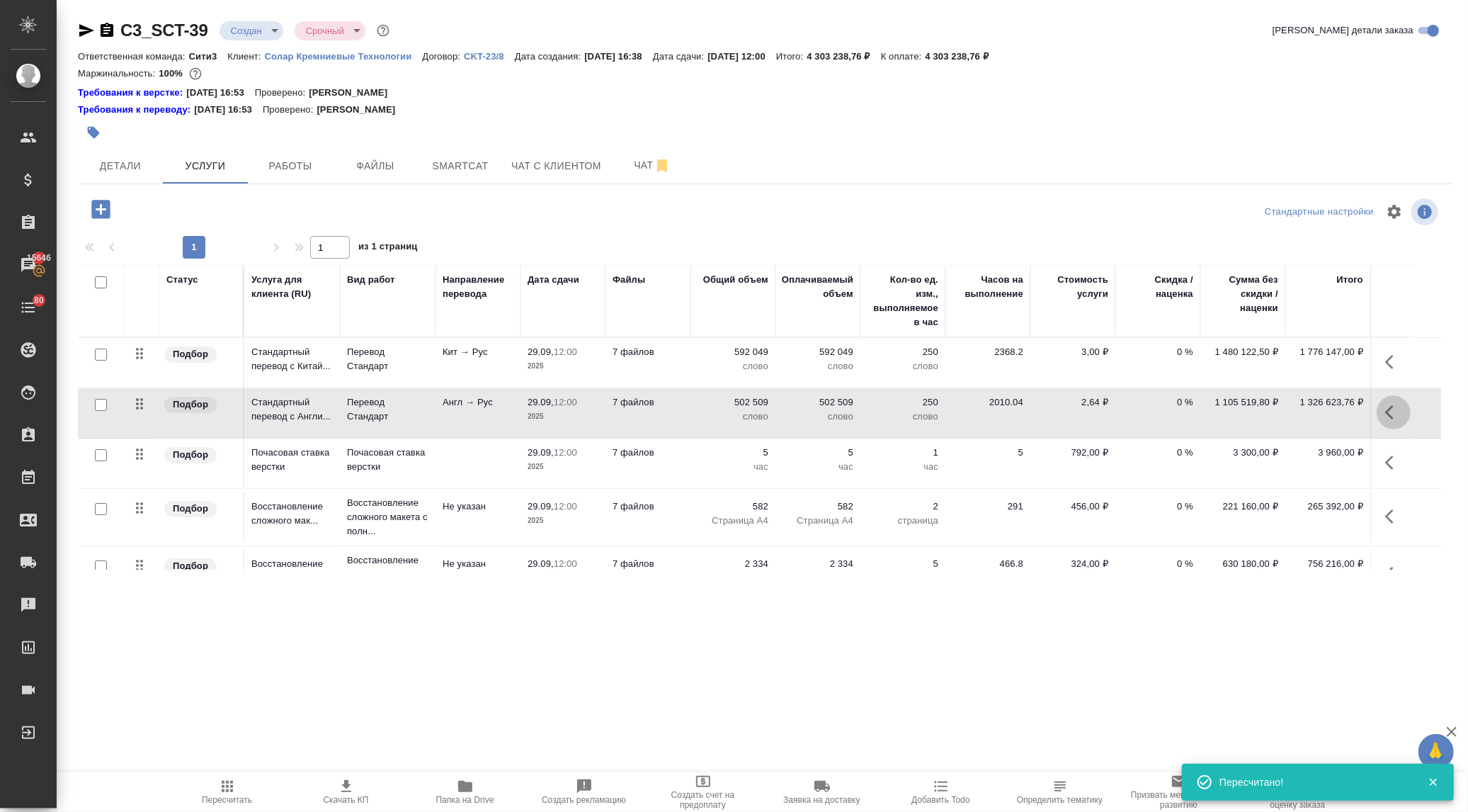
click at [1385, 407] on button "button" at bounding box center [1393, 411] width 34 height 34
click at [1314, 405] on icon "button" at bounding box center [1313, 411] width 17 height 17
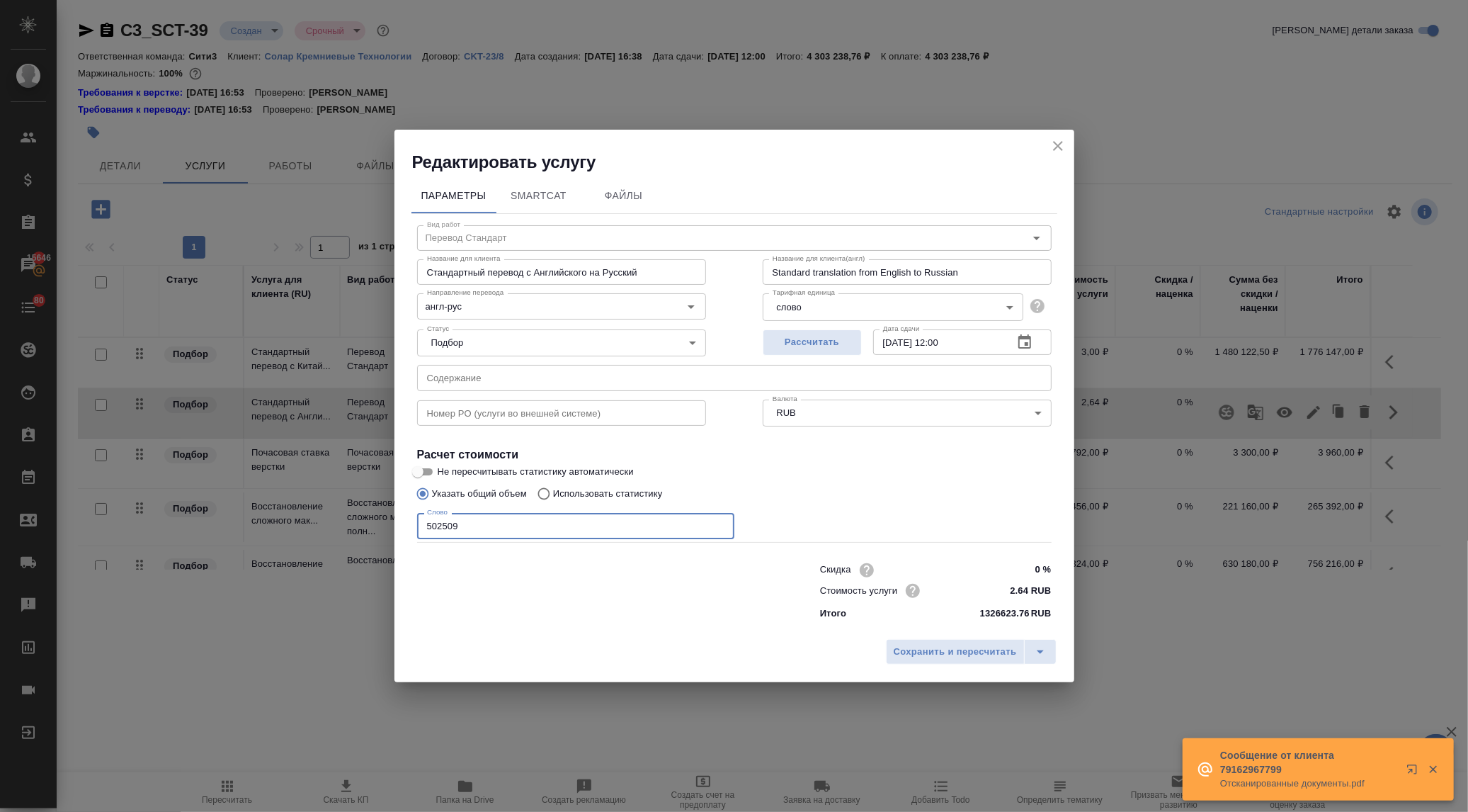
drag, startPoint x: 435, startPoint y: 522, endPoint x: 423, endPoint y: 522, distance: 12.0
click at [423, 522] on input "502509" at bounding box center [575, 525] width 317 height 26
type input "412509"
drag, startPoint x: 959, startPoint y: 652, endPoint x: 951, endPoint y: 641, distance: 13.6
click at [959, 652] on span "Сохранить и пересчитать" at bounding box center [955, 652] width 124 height 17
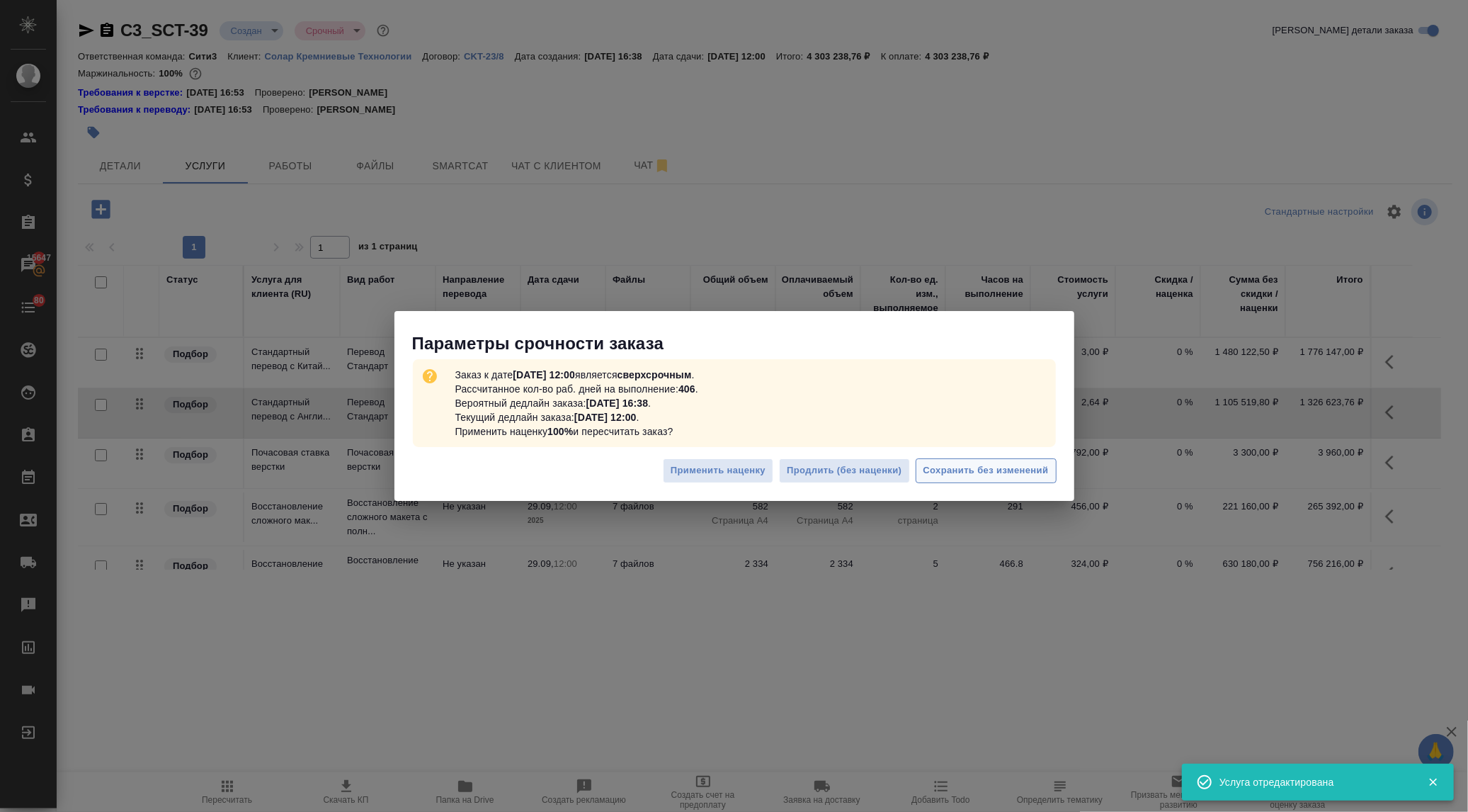
click at [967, 466] on span "Сохранить без изменений" at bounding box center [987, 470] width 126 height 17
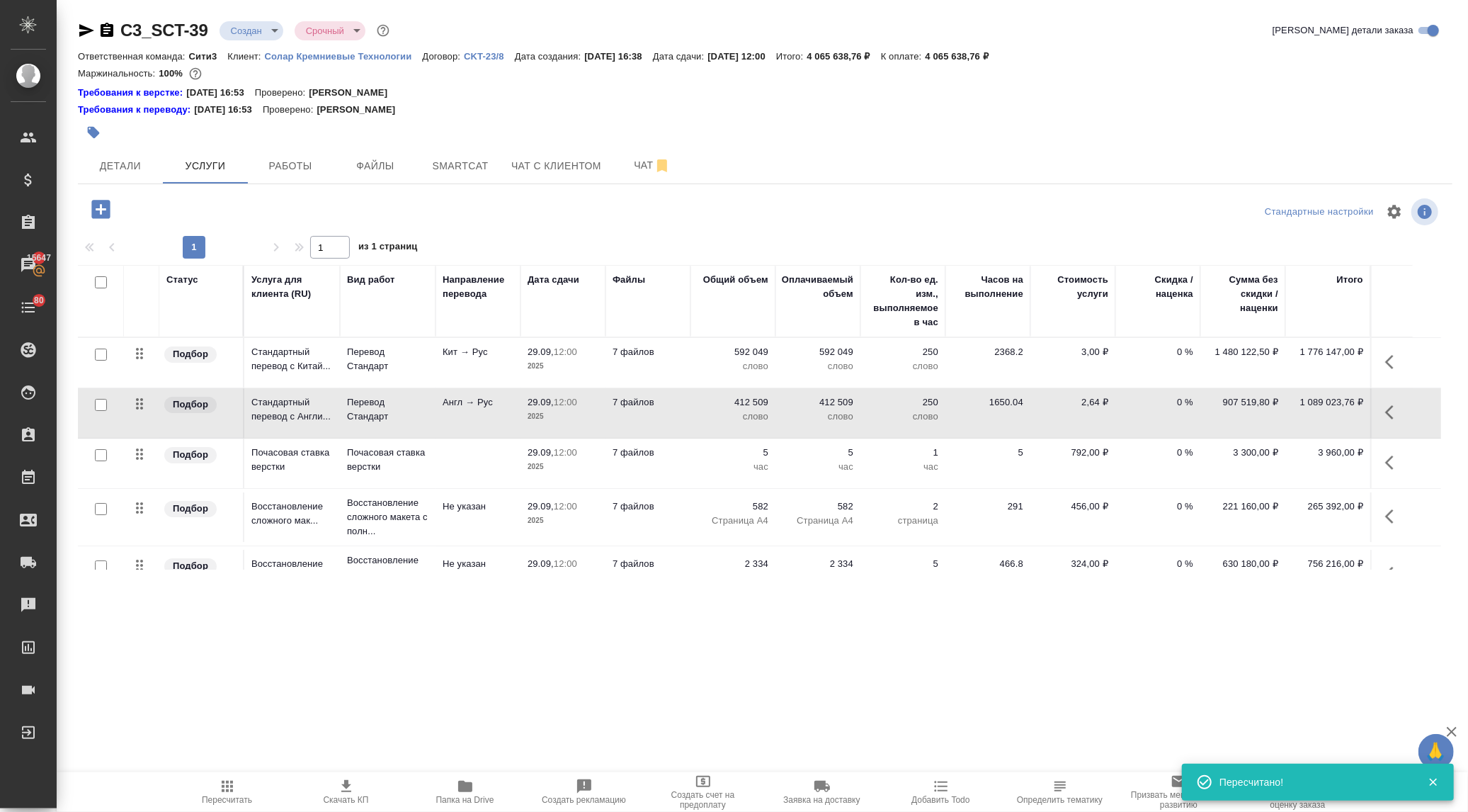
click at [1382, 402] on button "button" at bounding box center [1393, 411] width 34 height 34
click at [1312, 404] on icon "button" at bounding box center [1313, 411] width 17 height 17
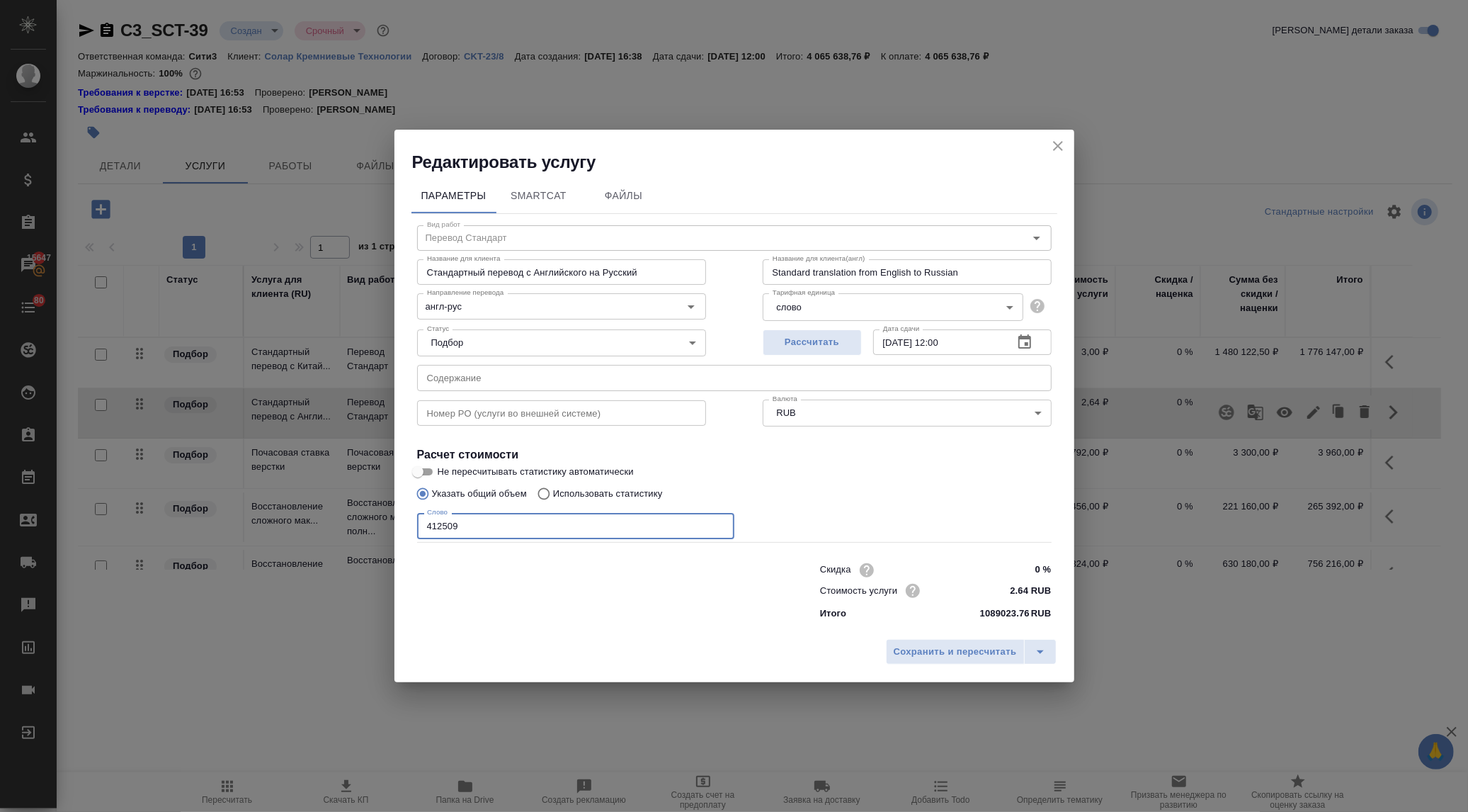
click at [432, 521] on input "412509" at bounding box center [575, 525] width 317 height 26
type input "402509"
click at [926, 645] on span "Сохранить и пересчитать" at bounding box center [955, 652] width 124 height 17
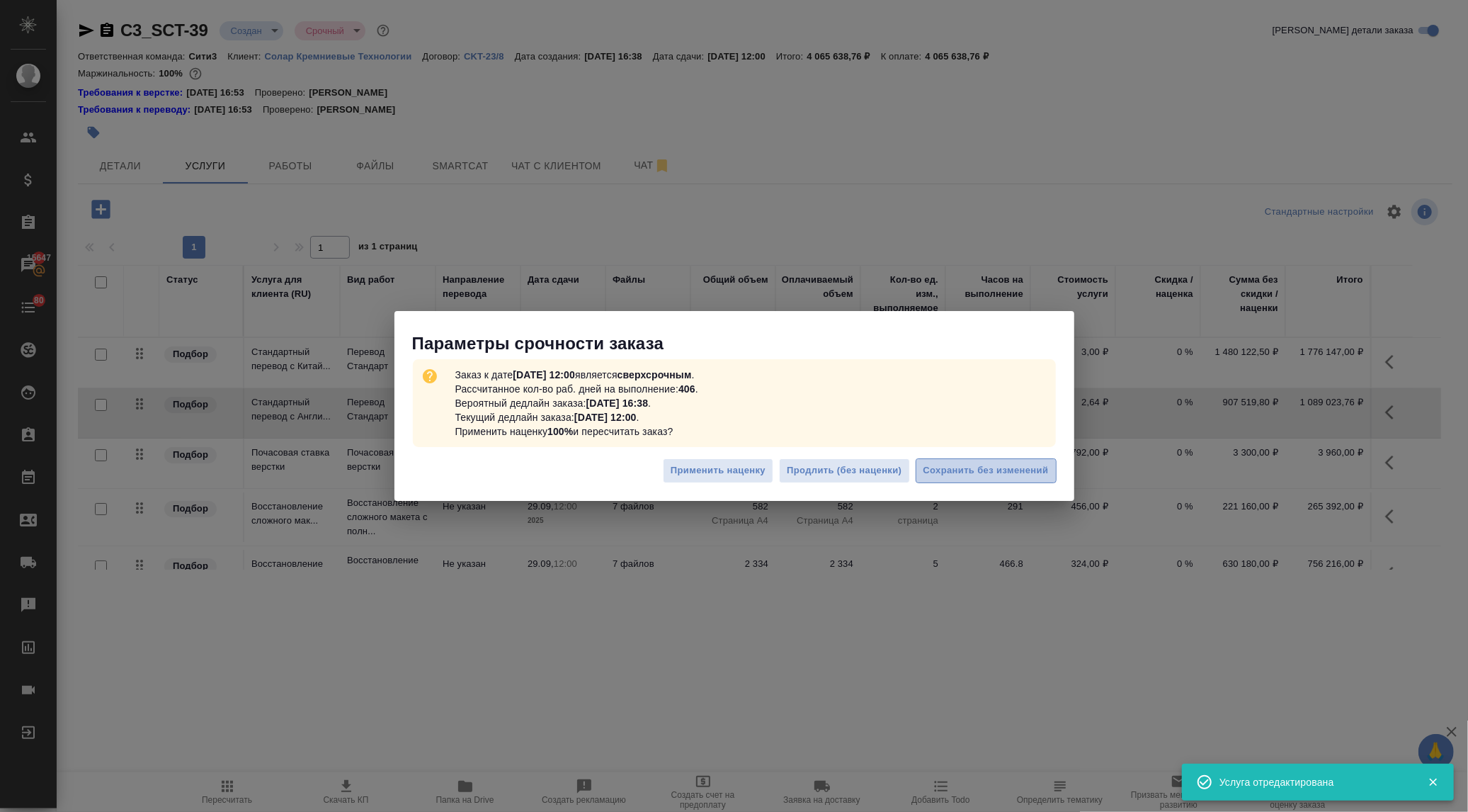
click at [995, 461] on button "Сохранить без изменений" at bounding box center [987, 470] width 141 height 25
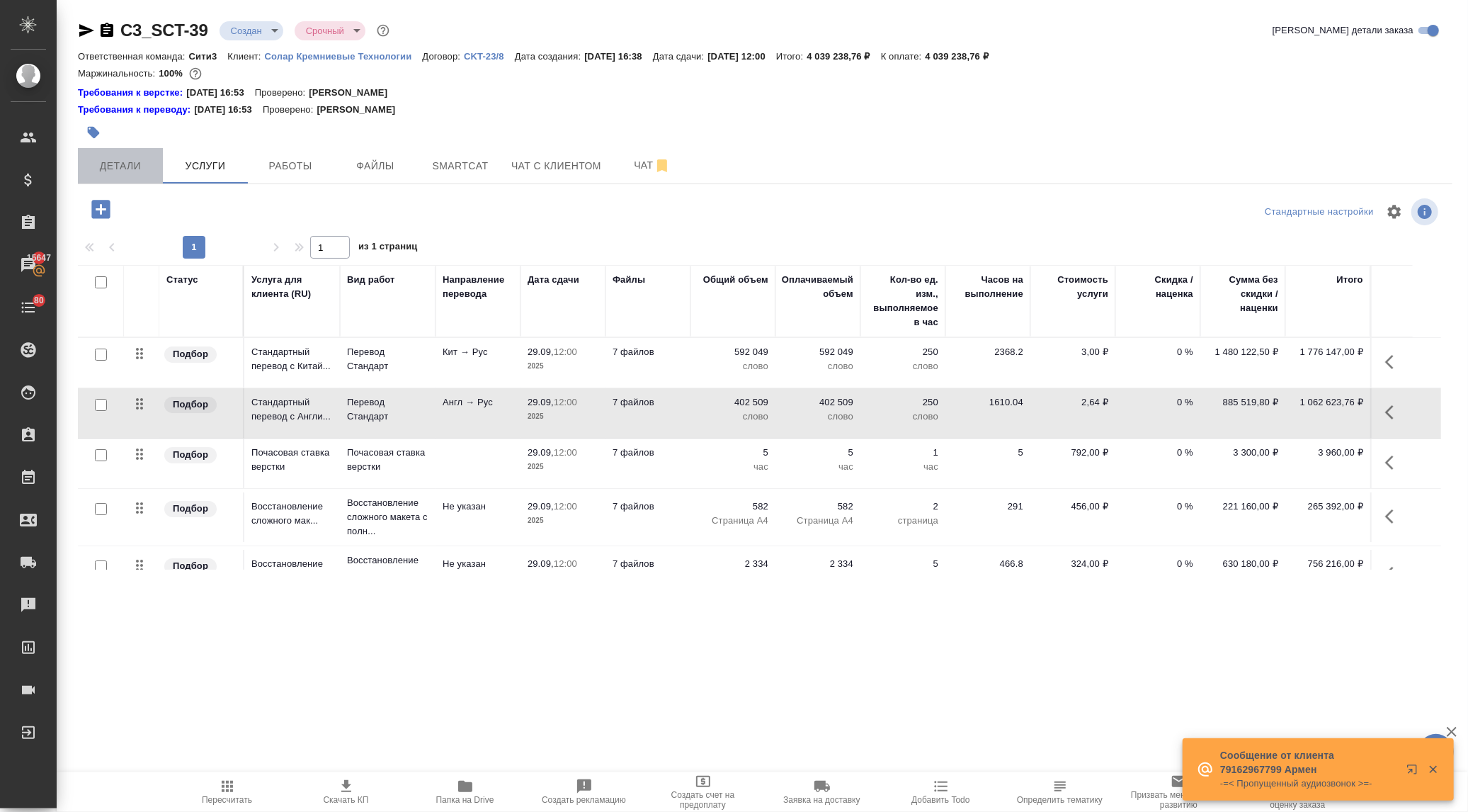
click at [119, 166] on span "Детали" at bounding box center [120, 166] width 68 height 18
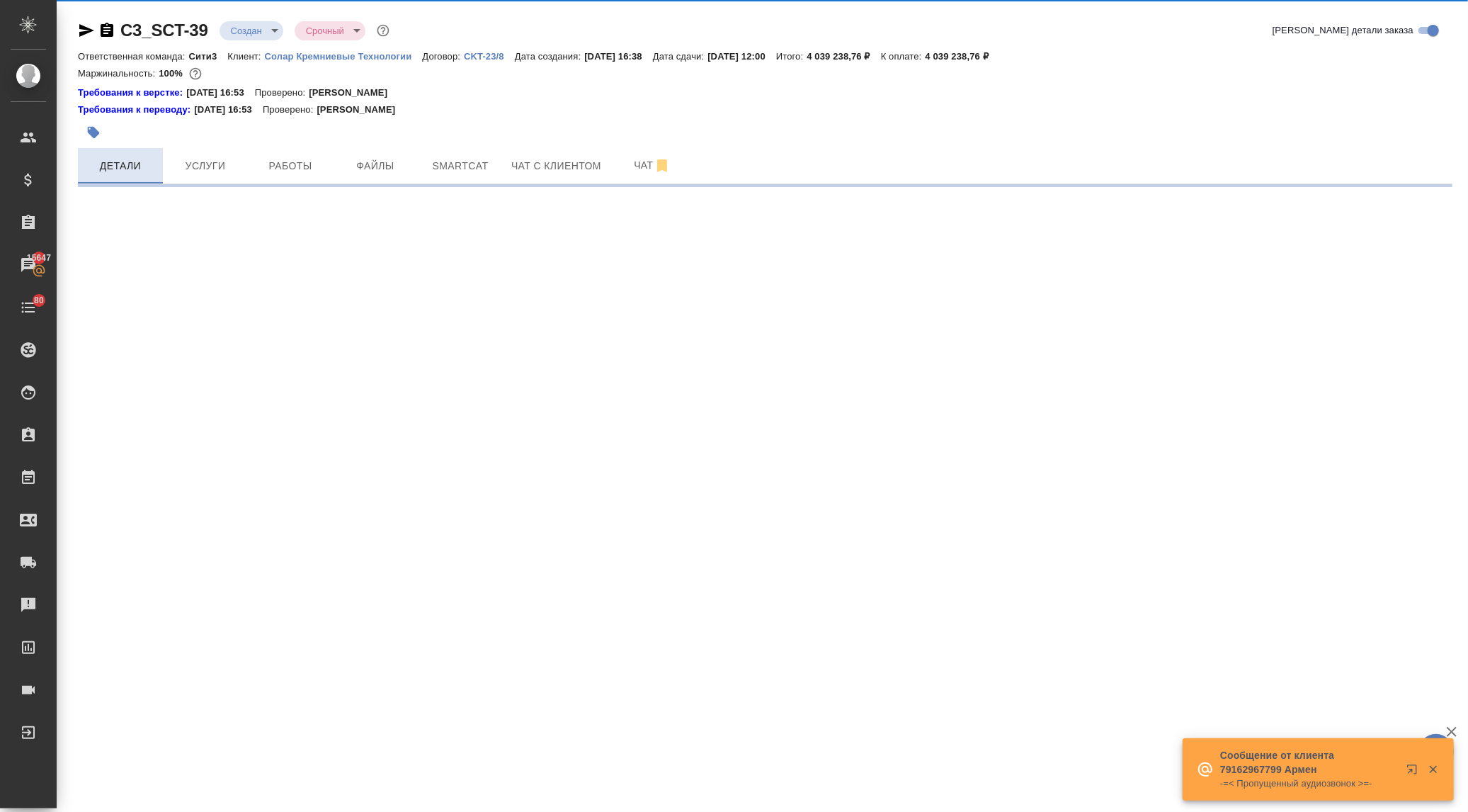
select select "RU"
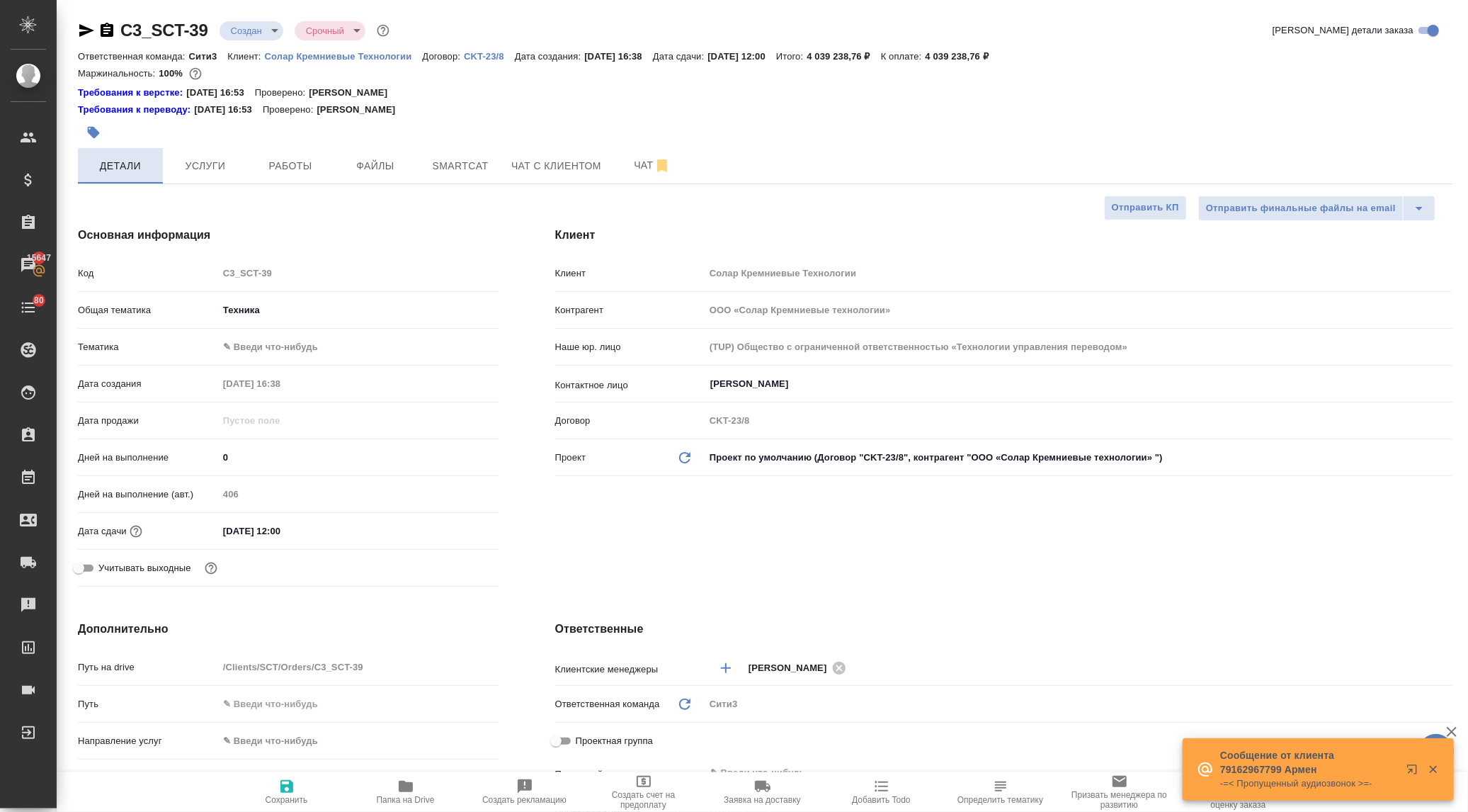
type textarea "x"
click at [173, 164] on span "Услуги" at bounding box center [205, 166] width 68 height 18
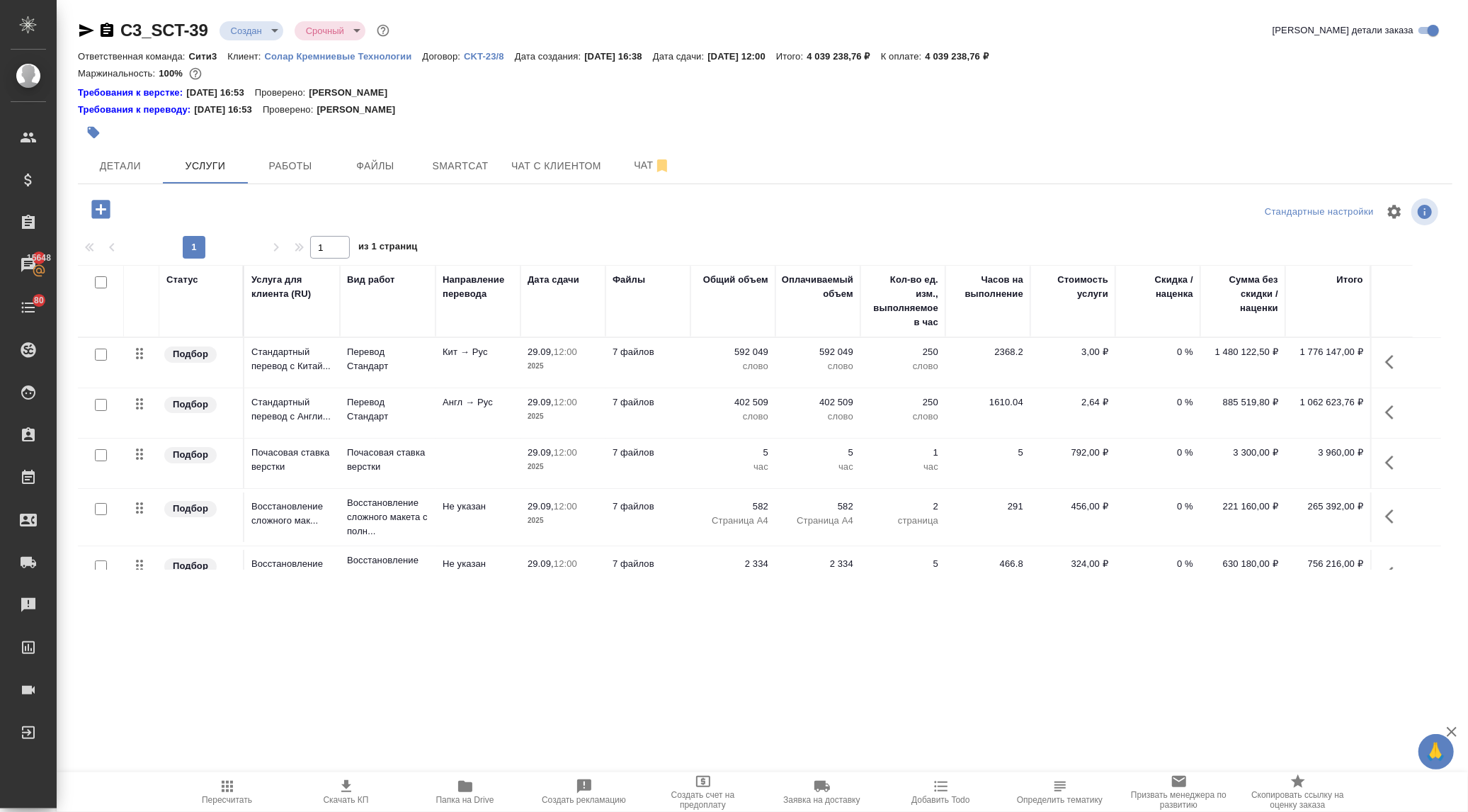
click at [1386, 359] on icon "button" at bounding box center [1393, 361] width 17 height 17
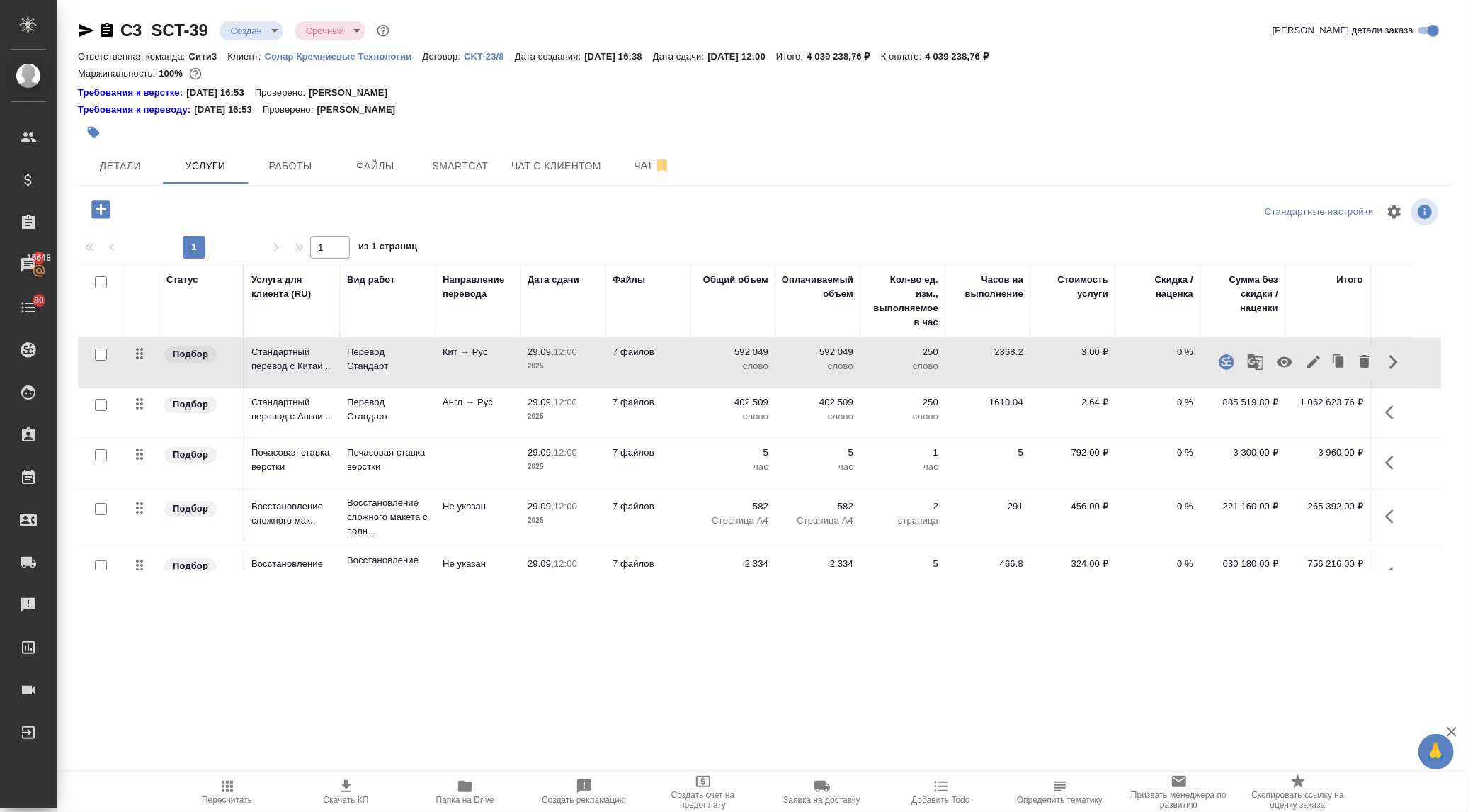
click at [1315, 357] on icon "button" at bounding box center [1313, 361] width 17 height 17
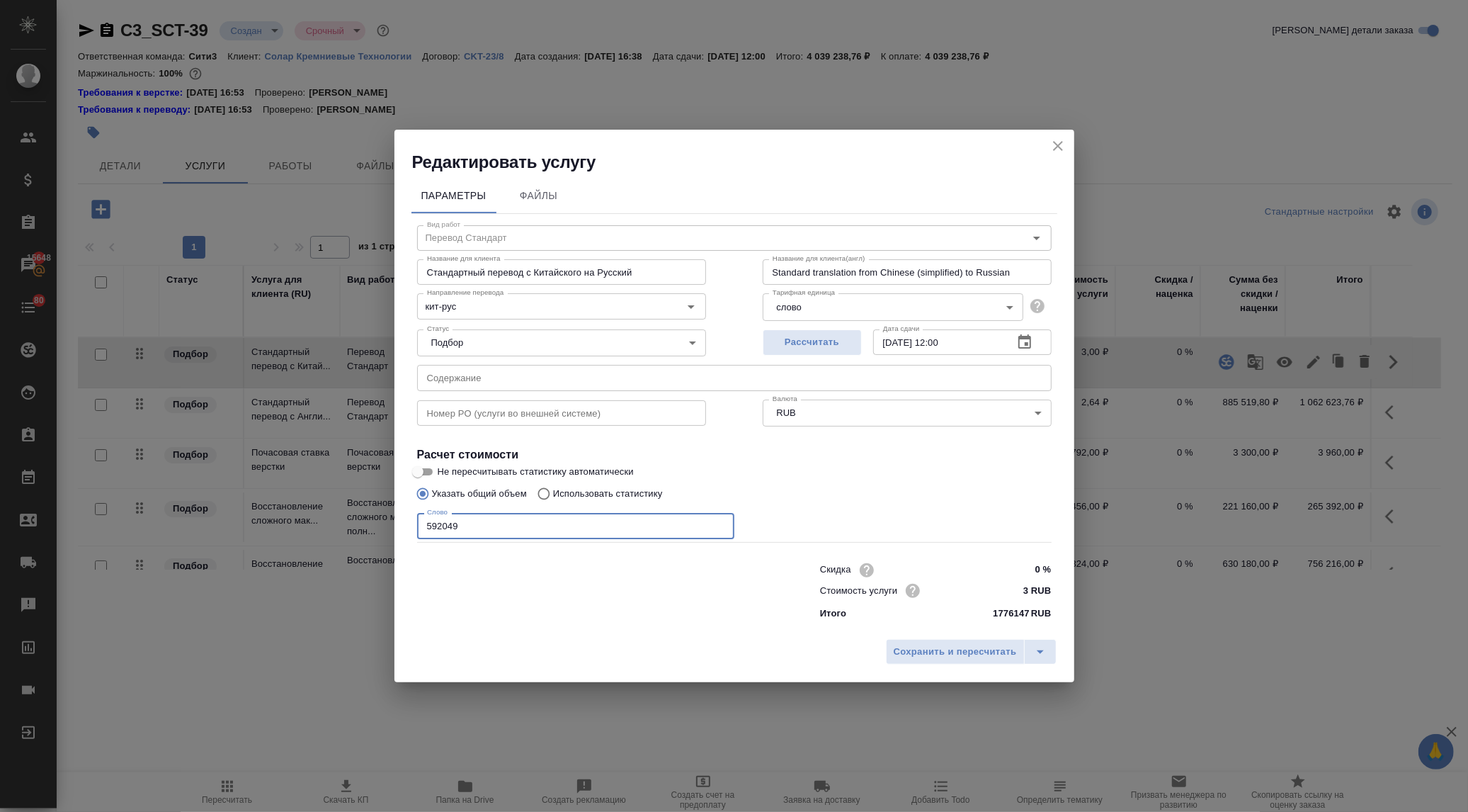
click at [433, 522] on input "592049" at bounding box center [575, 525] width 317 height 26
type input "572049"
click at [948, 647] on span "Сохранить и пересчитать" at bounding box center [955, 652] width 124 height 17
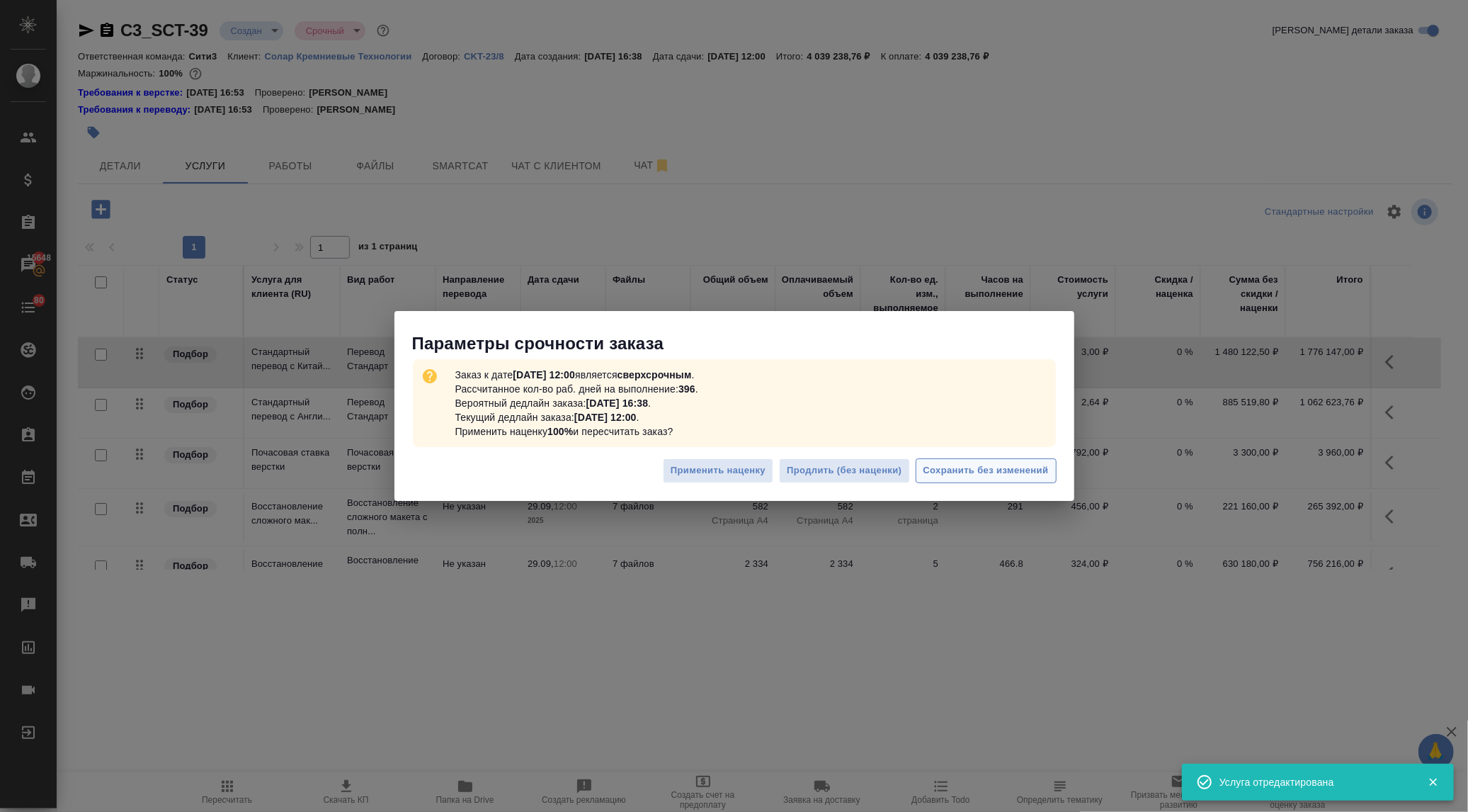
click at [1011, 465] on span "Сохранить без изменений" at bounding box center [987, 470] width 126 height 17
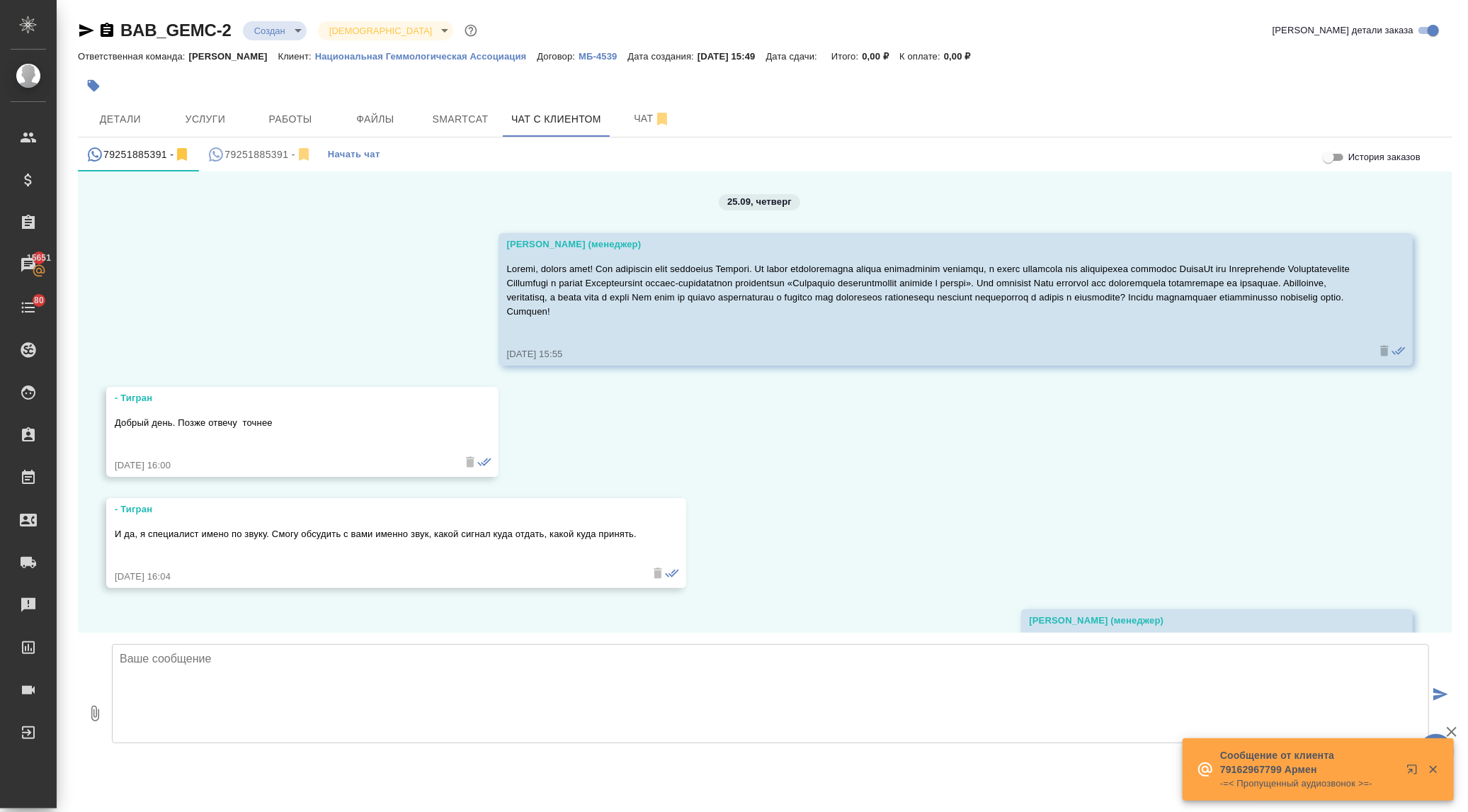
scroll to position [1594, 0]
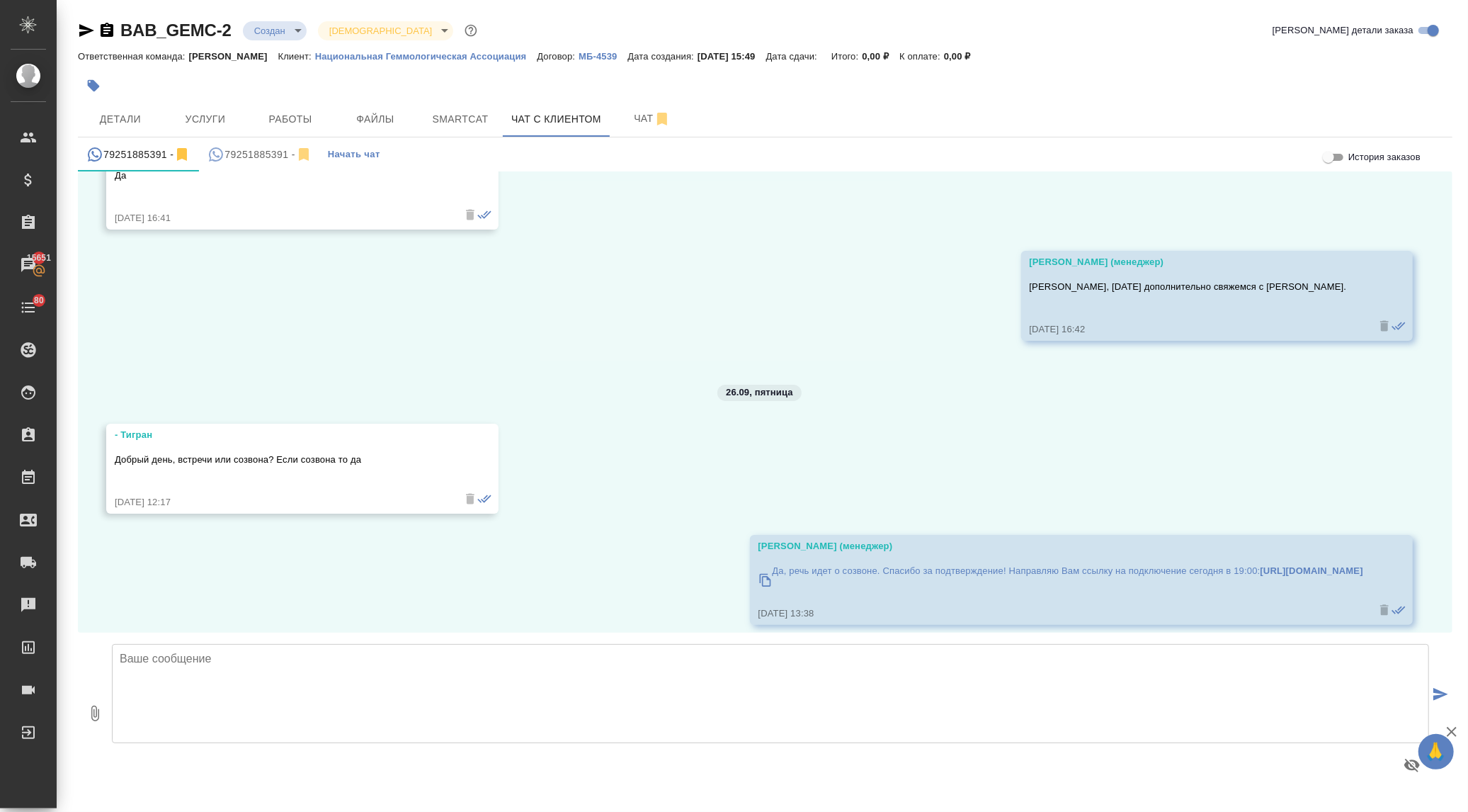
scroll to position [1594, 0]
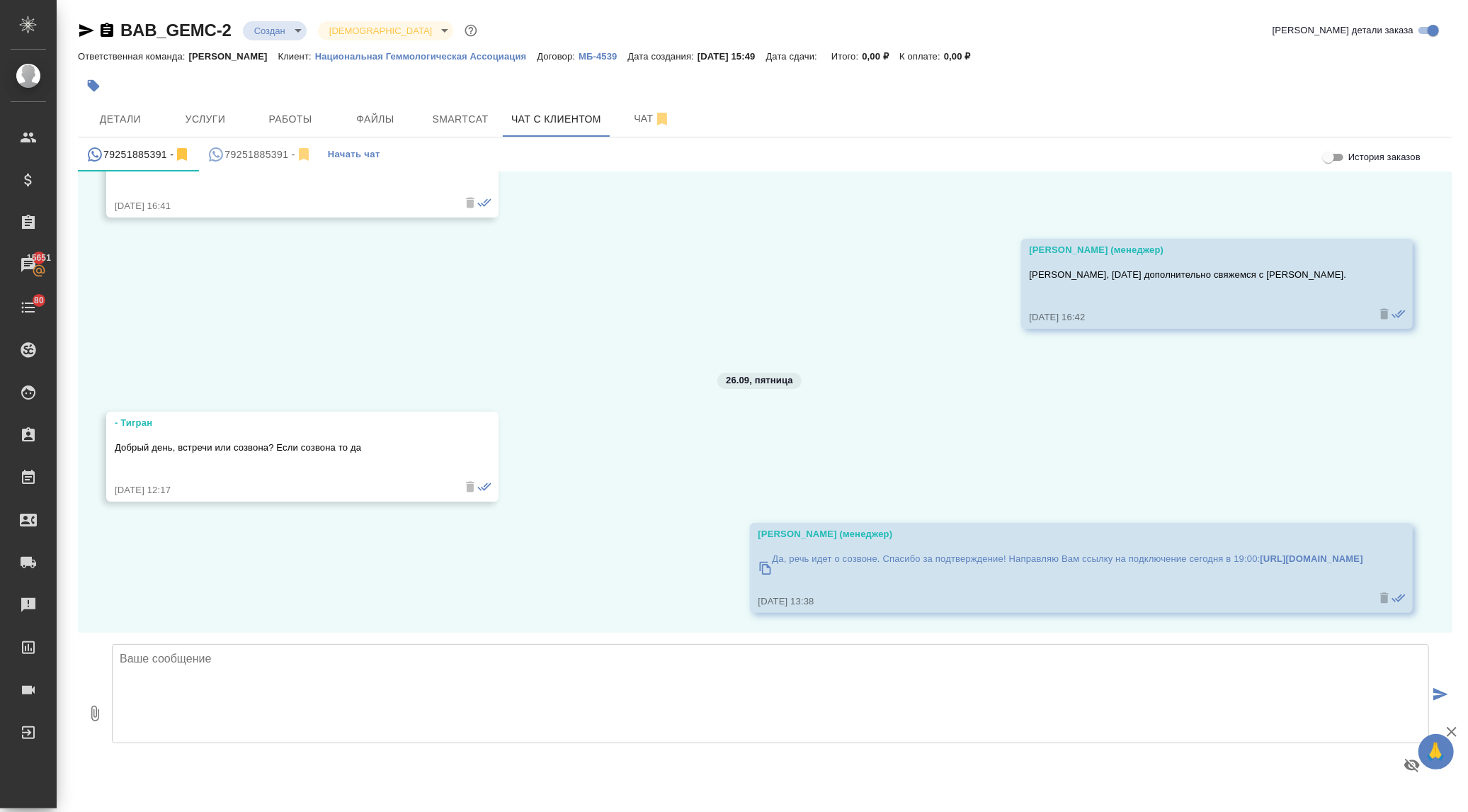
drag, startPoint x: 1366, startPoint y: 555, endPoint x: 1153, endPoint y: 563, distance: 213.2
click at [1153, 563] on div "[PERSON_NAME] (менеджер) Да, речь идет о созвоне. Спасибо за подтверждение! Нап…" at bounding box center [1081, 568] width 663 height 90
click at [1116, 558] on p "Да, речь идет о созвоне. Спасибо за подтверждение! Направляю Вам ссылку на подк…" at bounding box center [1068, 559] width 591 height 14
copy p "[URL][DOMAIN_NAME]"
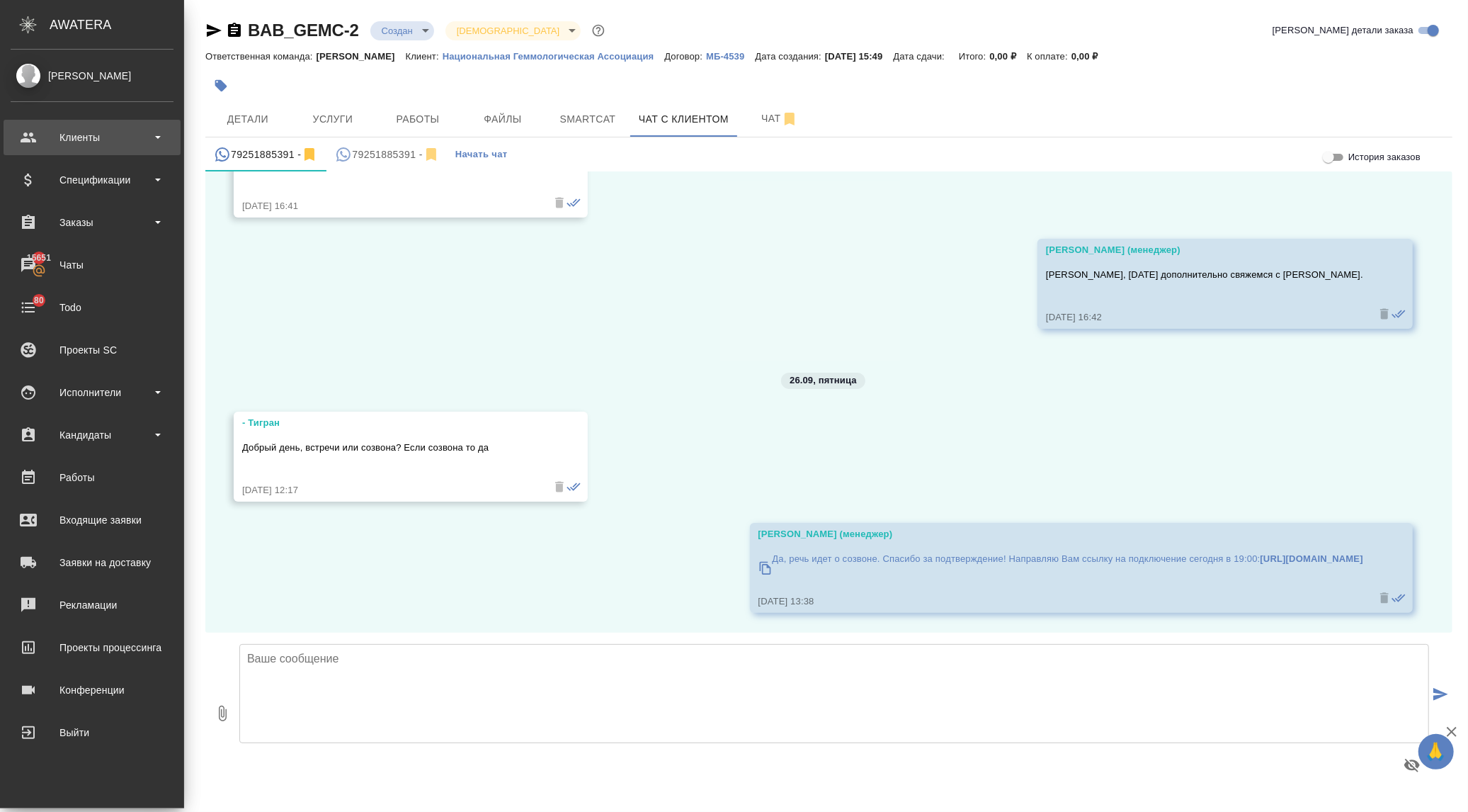
click at [50, 138] on div "Клиенты" at bounding box center [92, 137] width 163 height 22
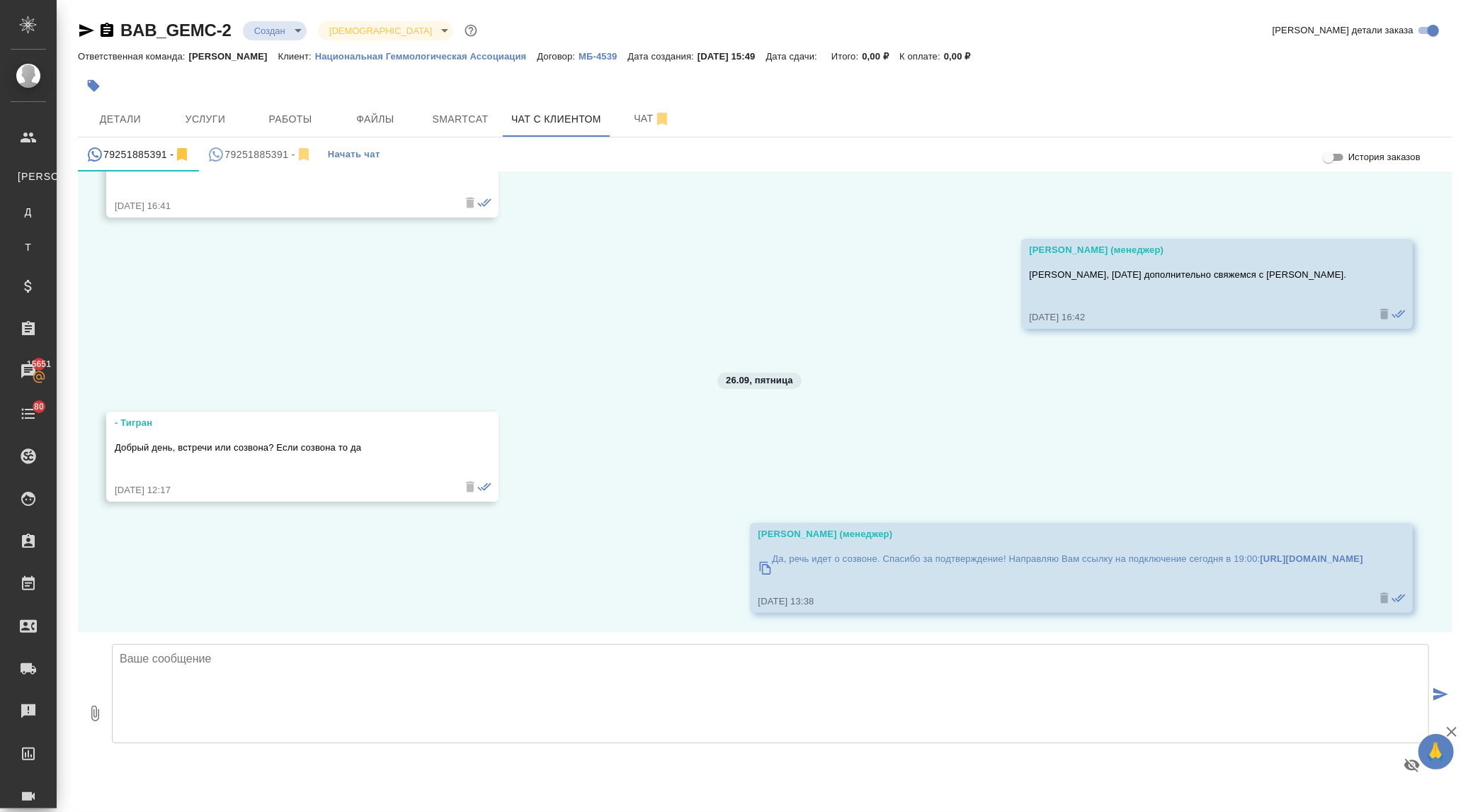
click at [291, 660] on textarea at bounding box center [771, 693] width 1318 height 99
type textarea "N"
drag, startPoint x: 126, startPoint y: 654, endPoint x: 110, endPoint y: 654, distance: 16.0
click at [110, 654] on div "тигран, добрый вечер! Ожидаем Вас на встрече по ссылке выше." at bounding box center [770, 713] width 1329 height 149
click at [500, 665] on textarea "Тигран, добрый вечер! Ожидаем Вас на встрече по ссылке выше." at bounding box center [771, 693] width 1318 height 99
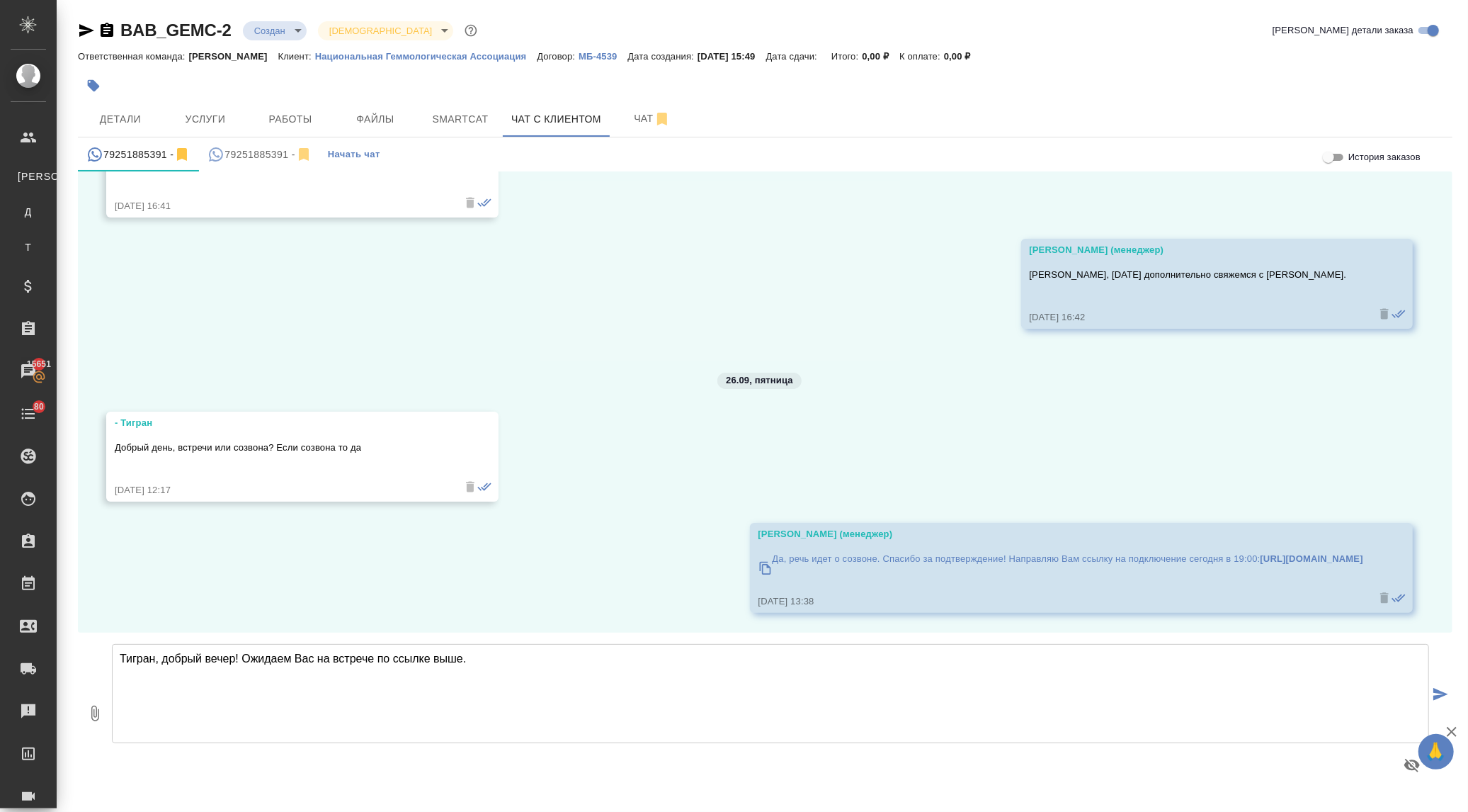
type textarea "Тигран, добрый вечер! Ожидаем Вас на встрече по ссылке выше."
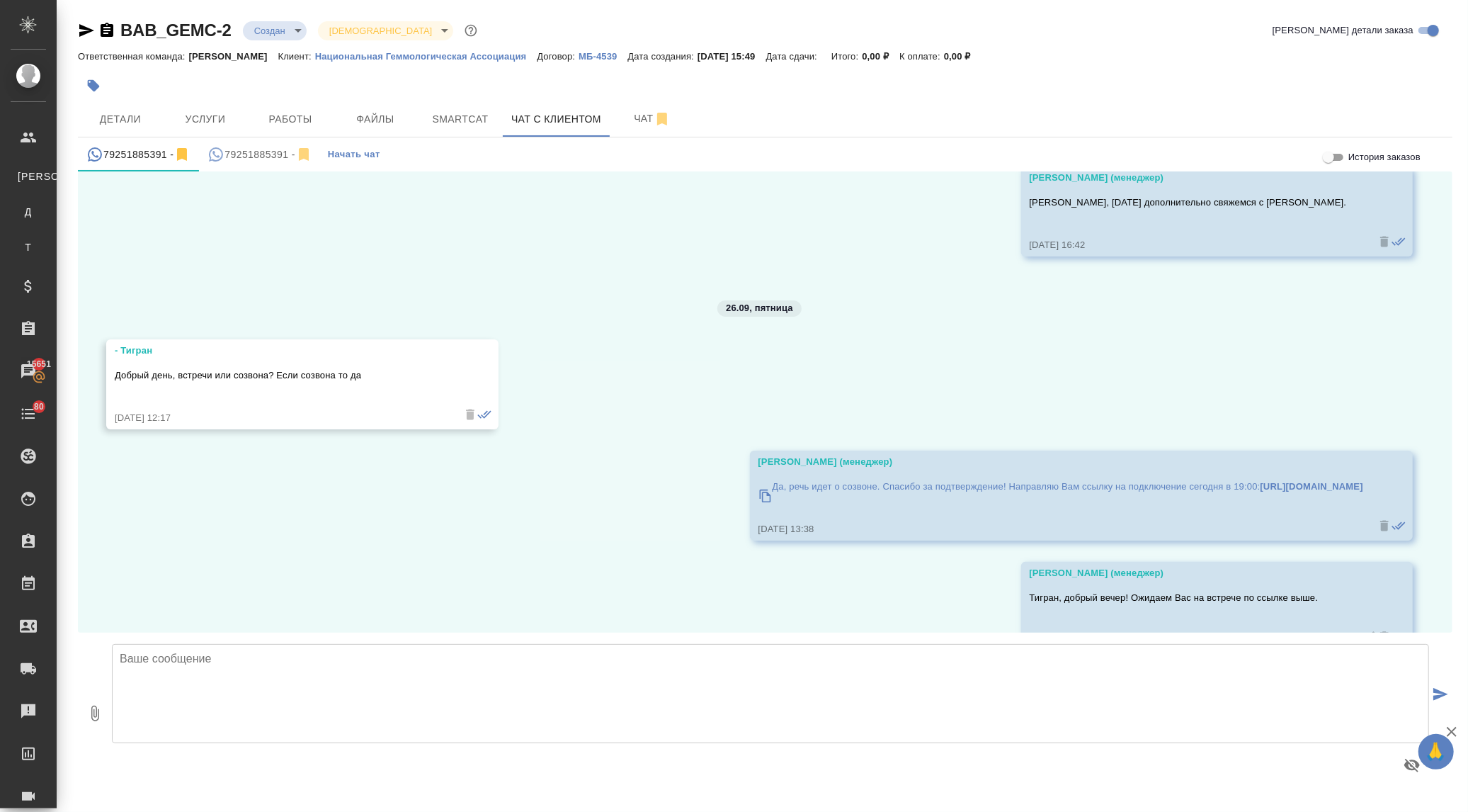
scroll to position [1705, 0]
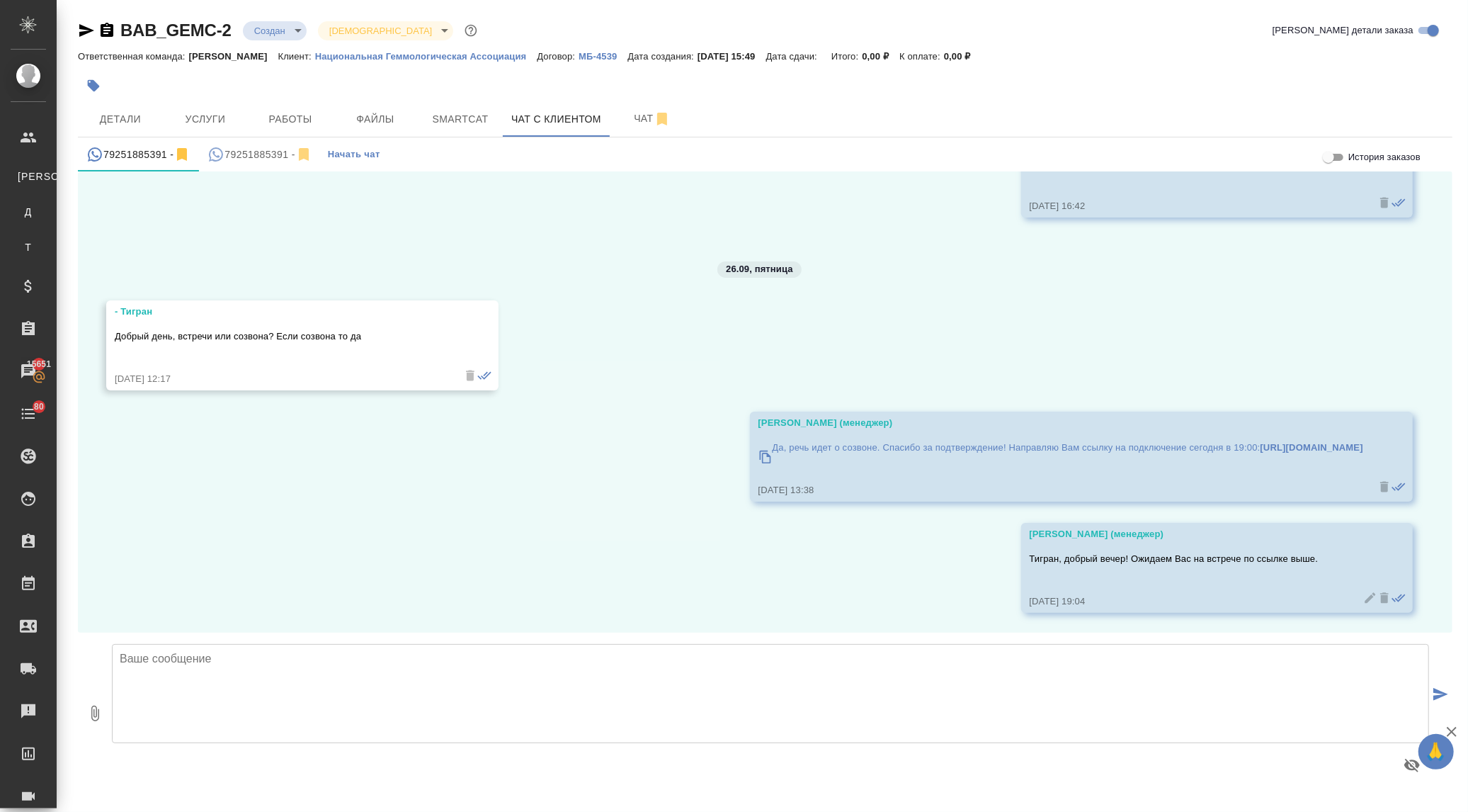
drag, startPoint x: 1364, startPoint y: 437, endPoint x: 1155, endPoint y: 446, distance: 209.2
click at [1155, 446] on div "Ильина Екатерина (менеджер) Да, речь идет о созвоне. Спасибо за подтверждение! …" at bounding box center [1081, 457] width 663 height 90
copy link "[URL][DOMAIN_NAME]"
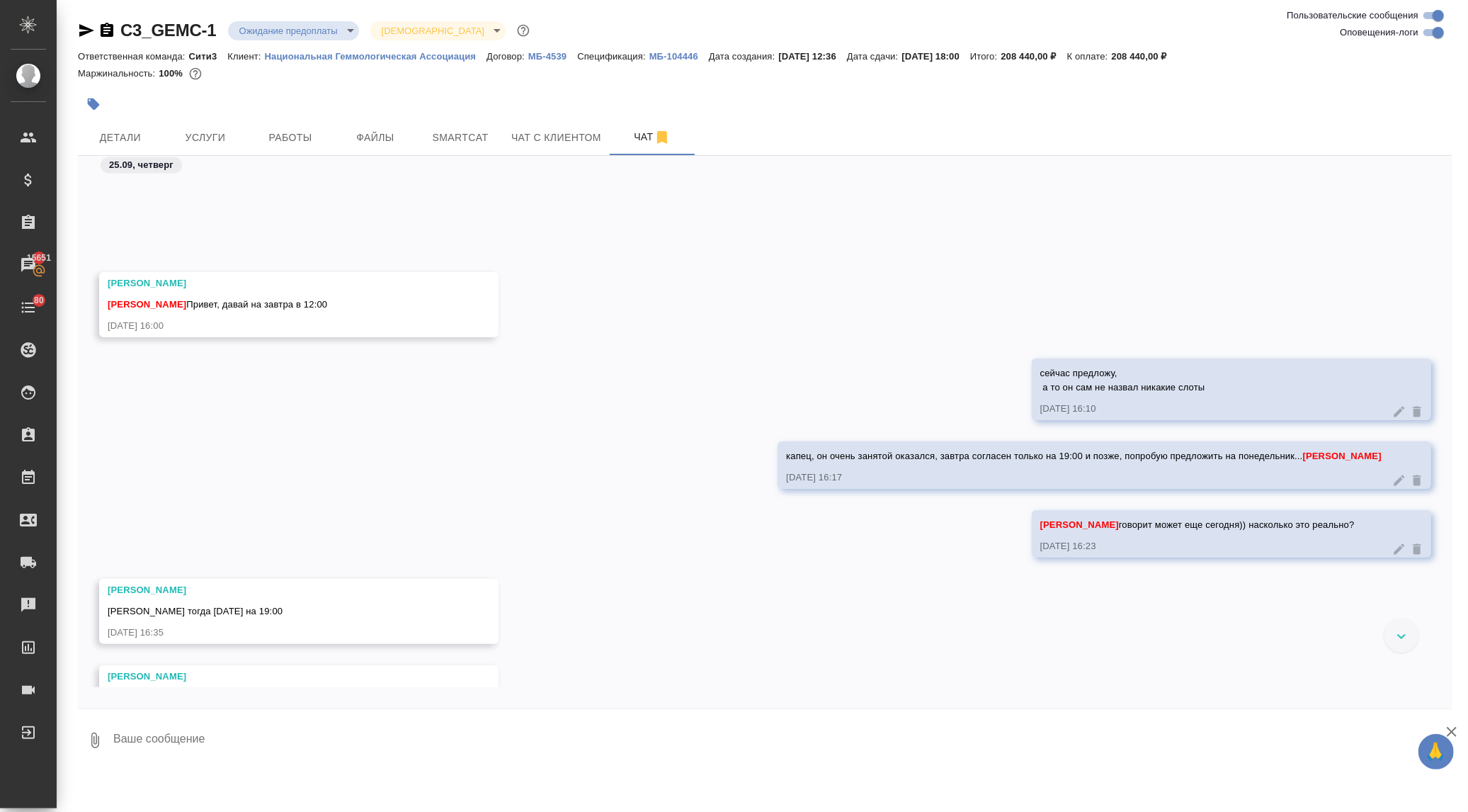
scroll to position [6679, 0]
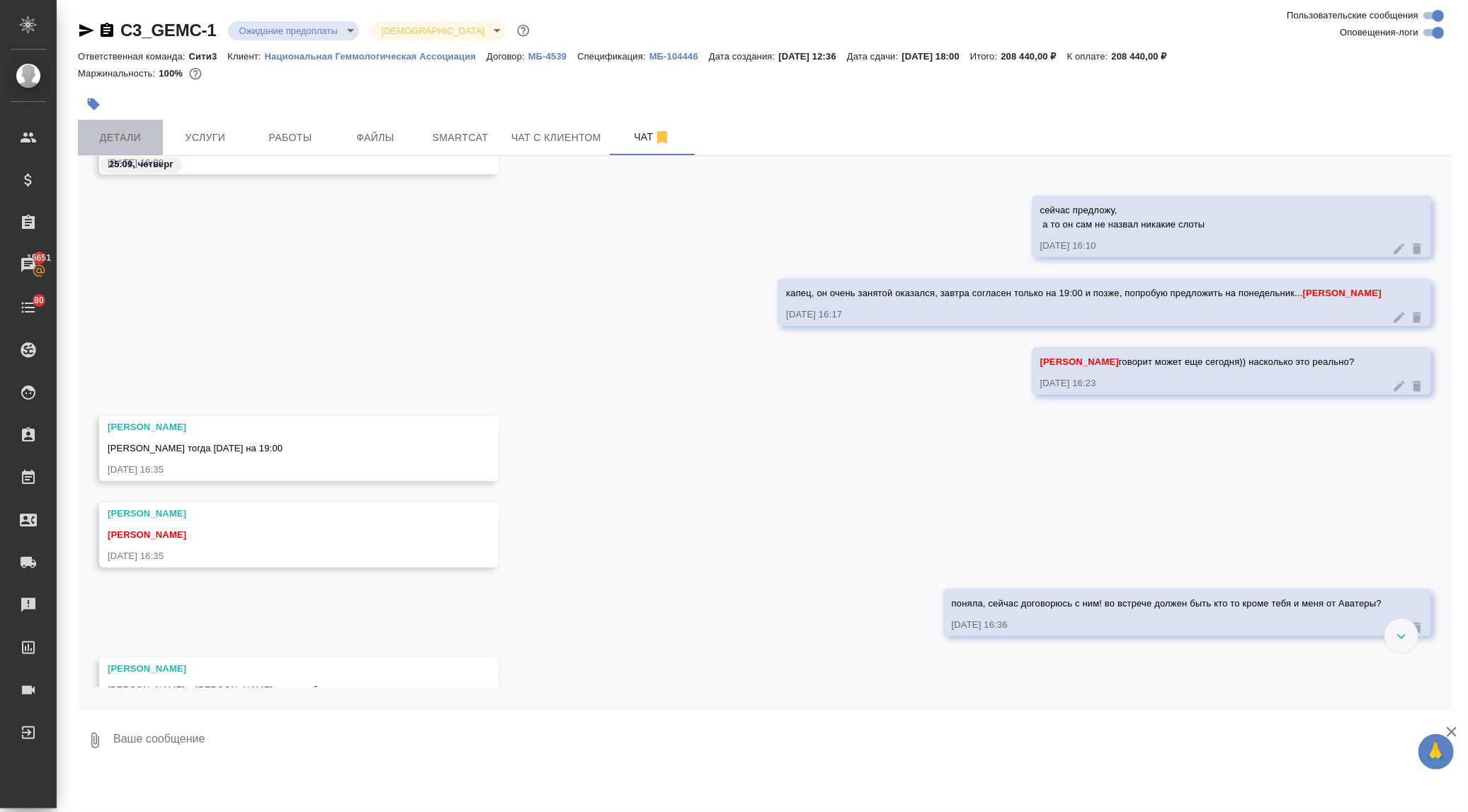
click at [111, 138] on span "Детали" at bounding box center [120, 137] width 68 height 18
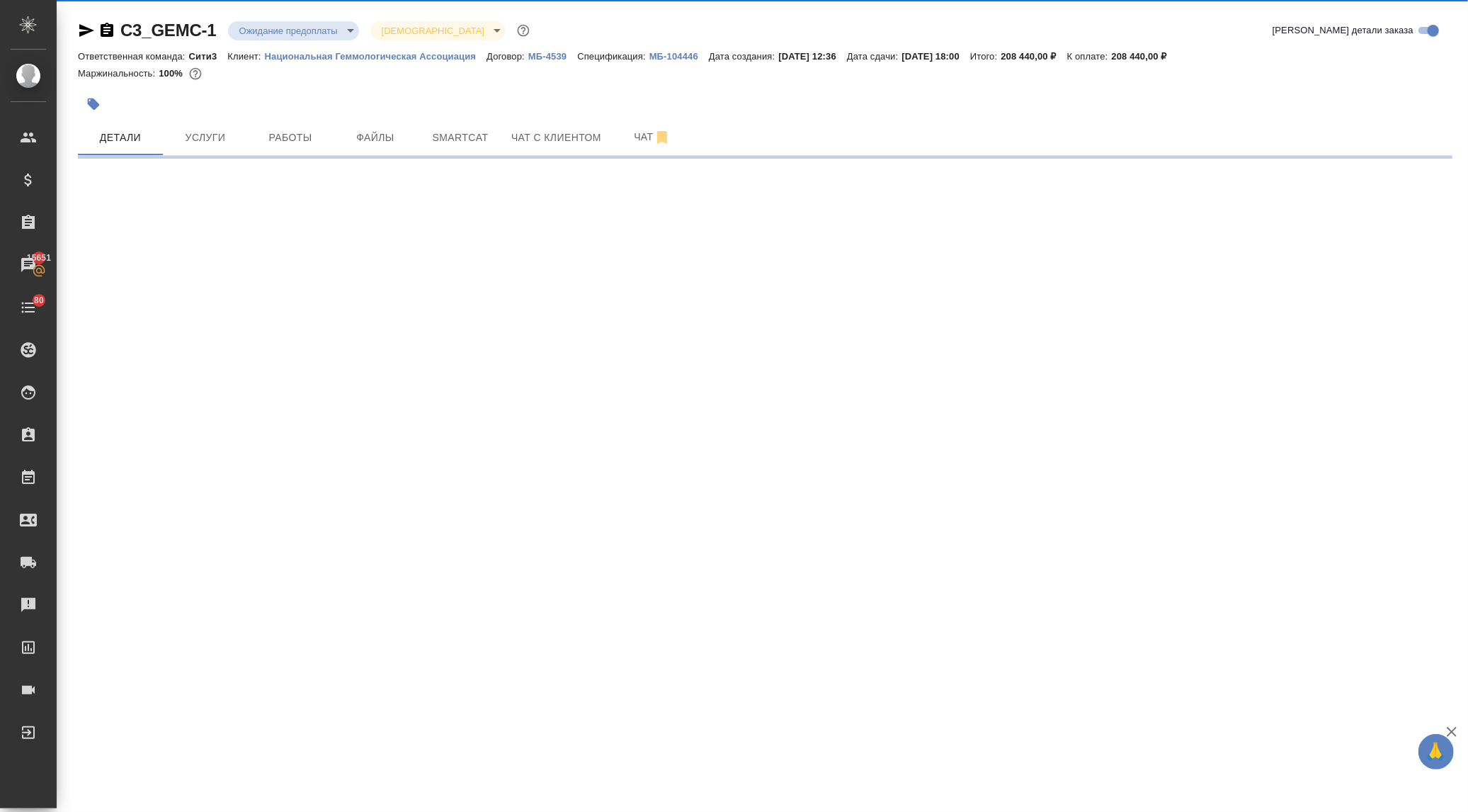
select select "RU"
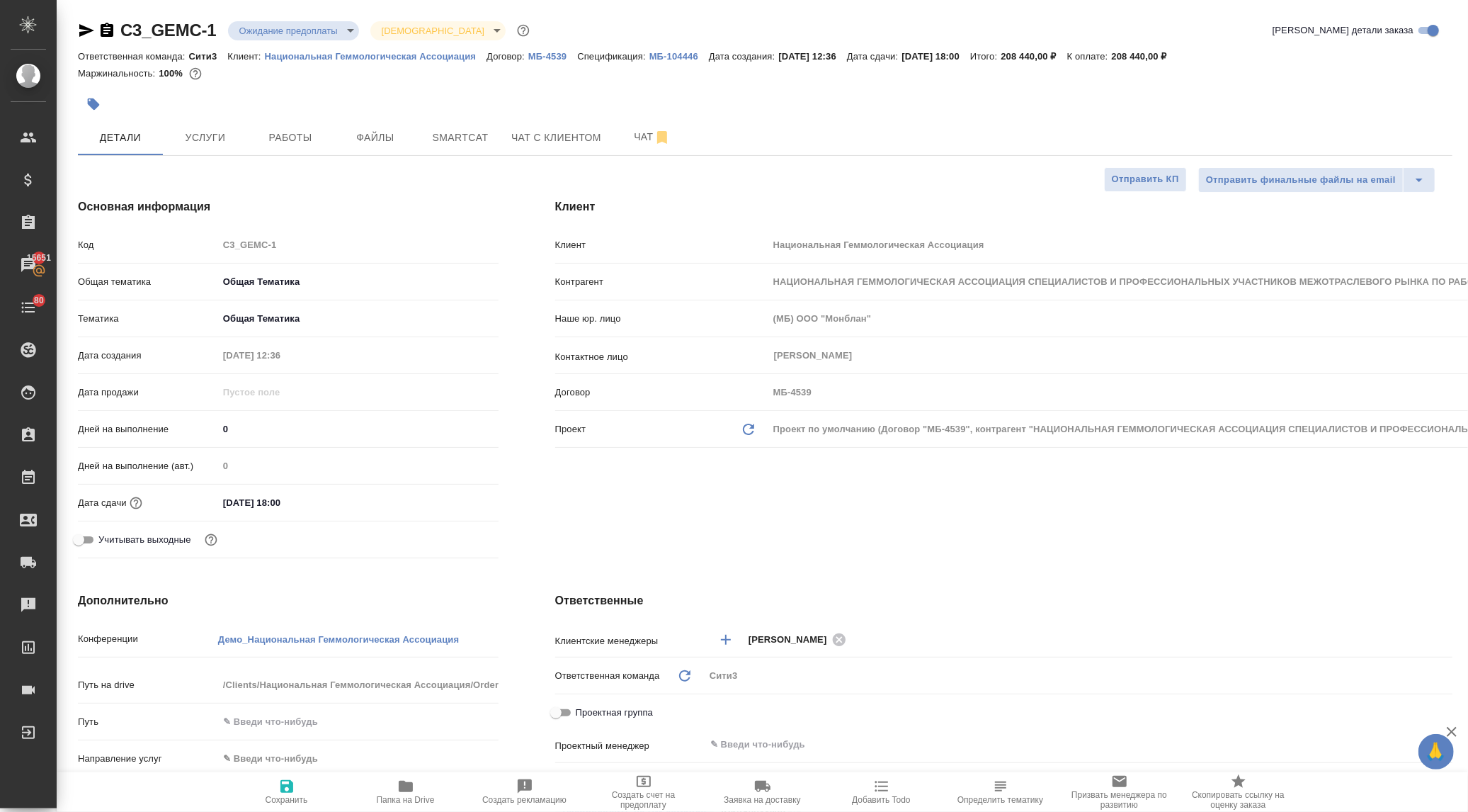
type textarea "x"
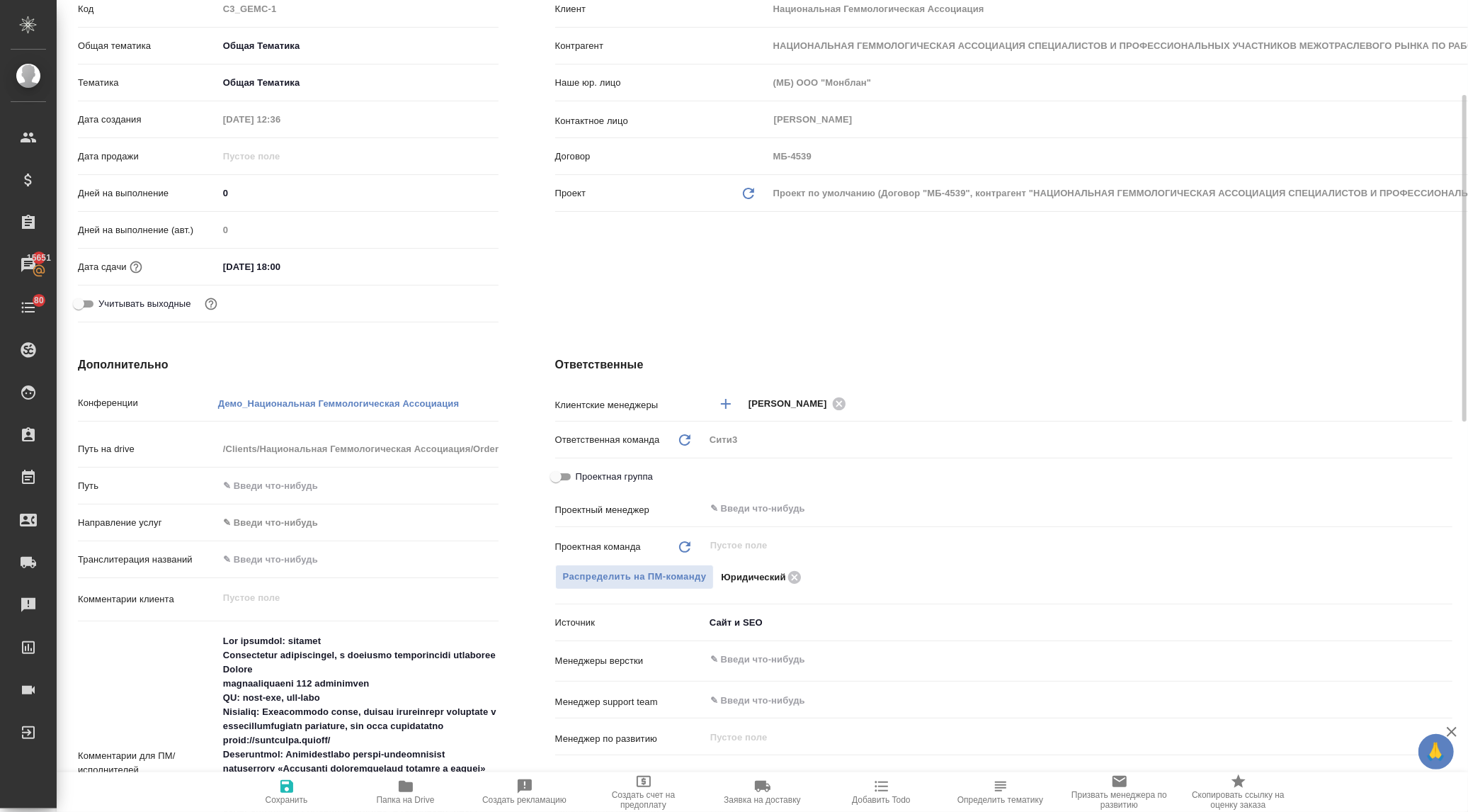
type input "[PERSON_NAME]"
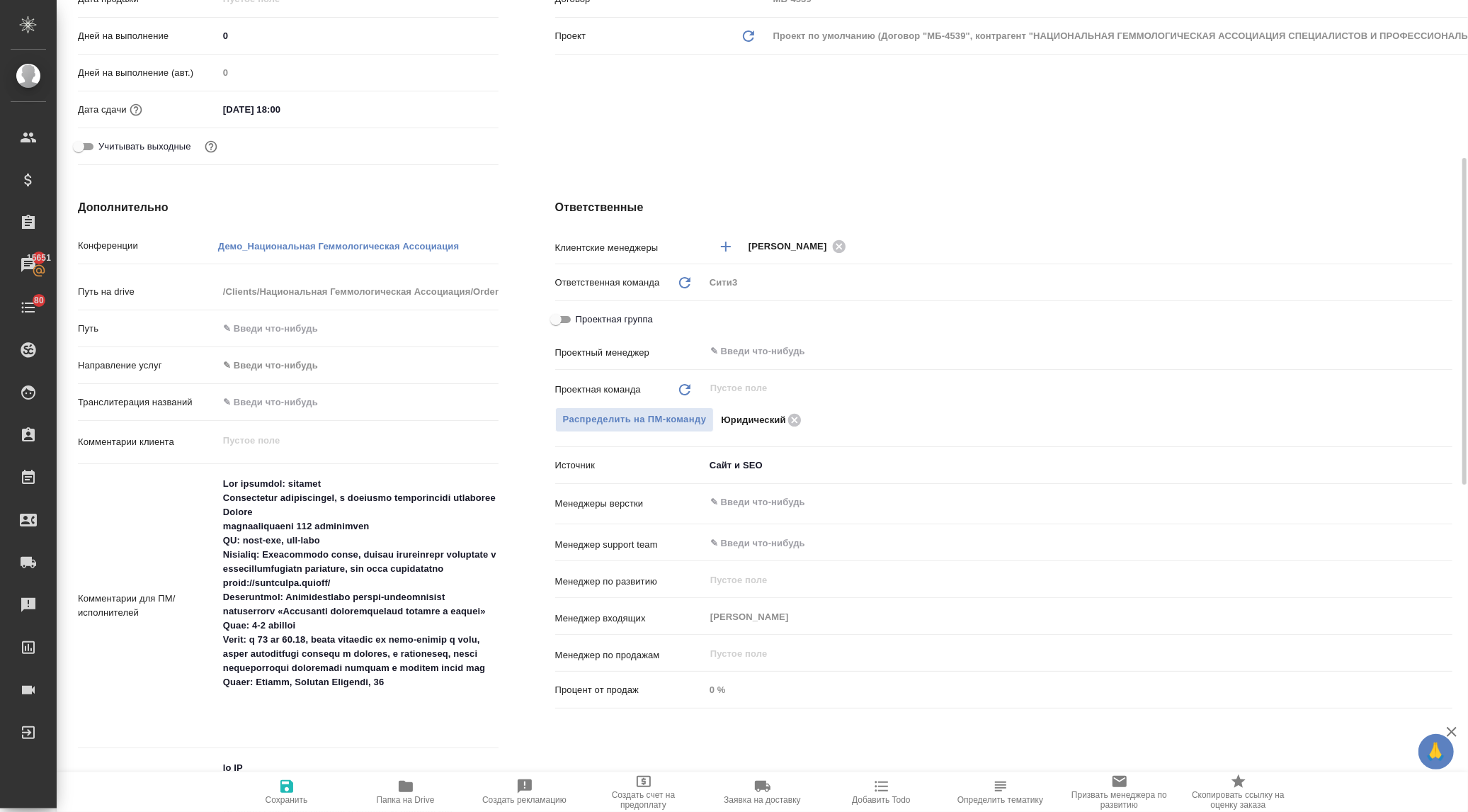
type textarea "x"
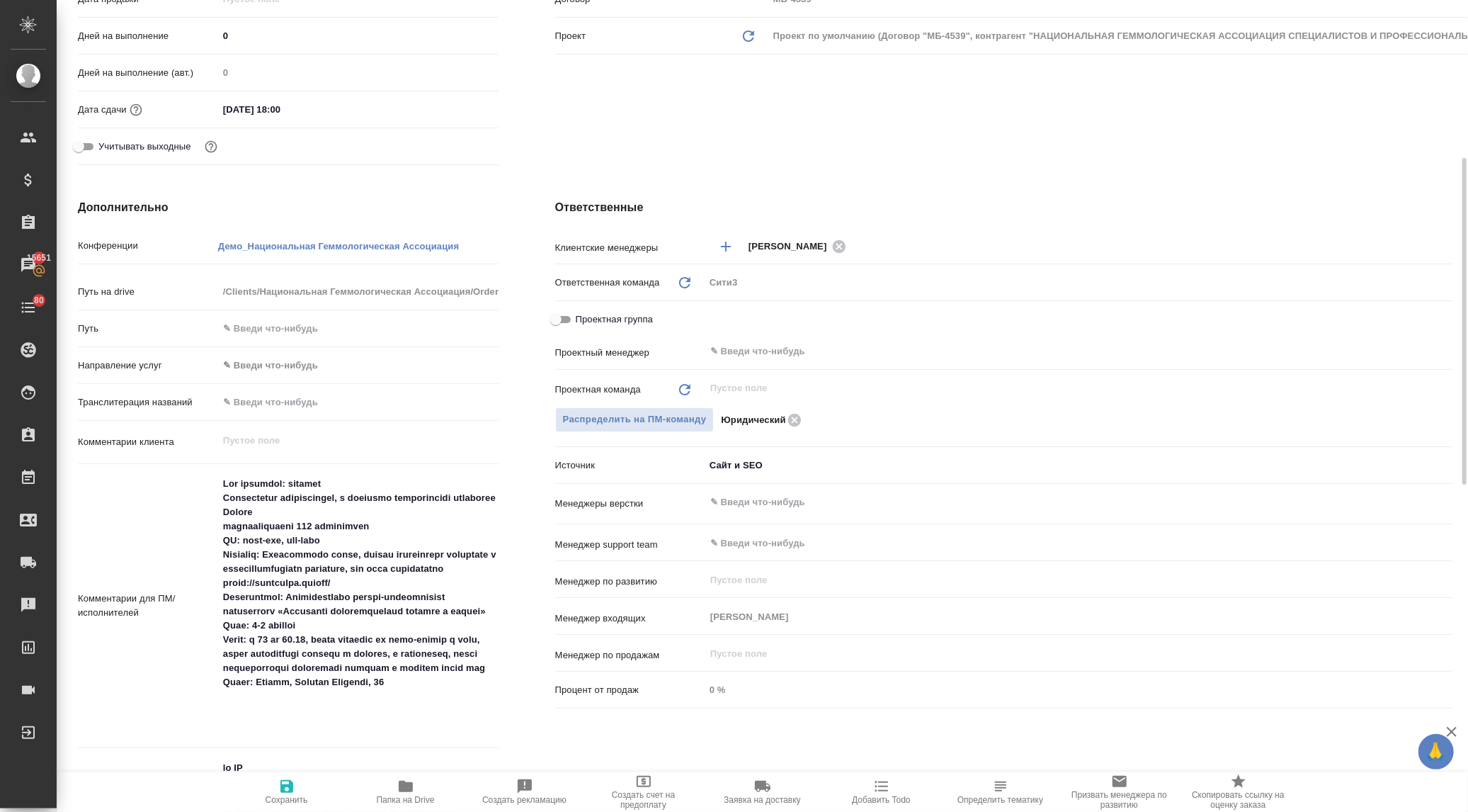
type textarea "x"
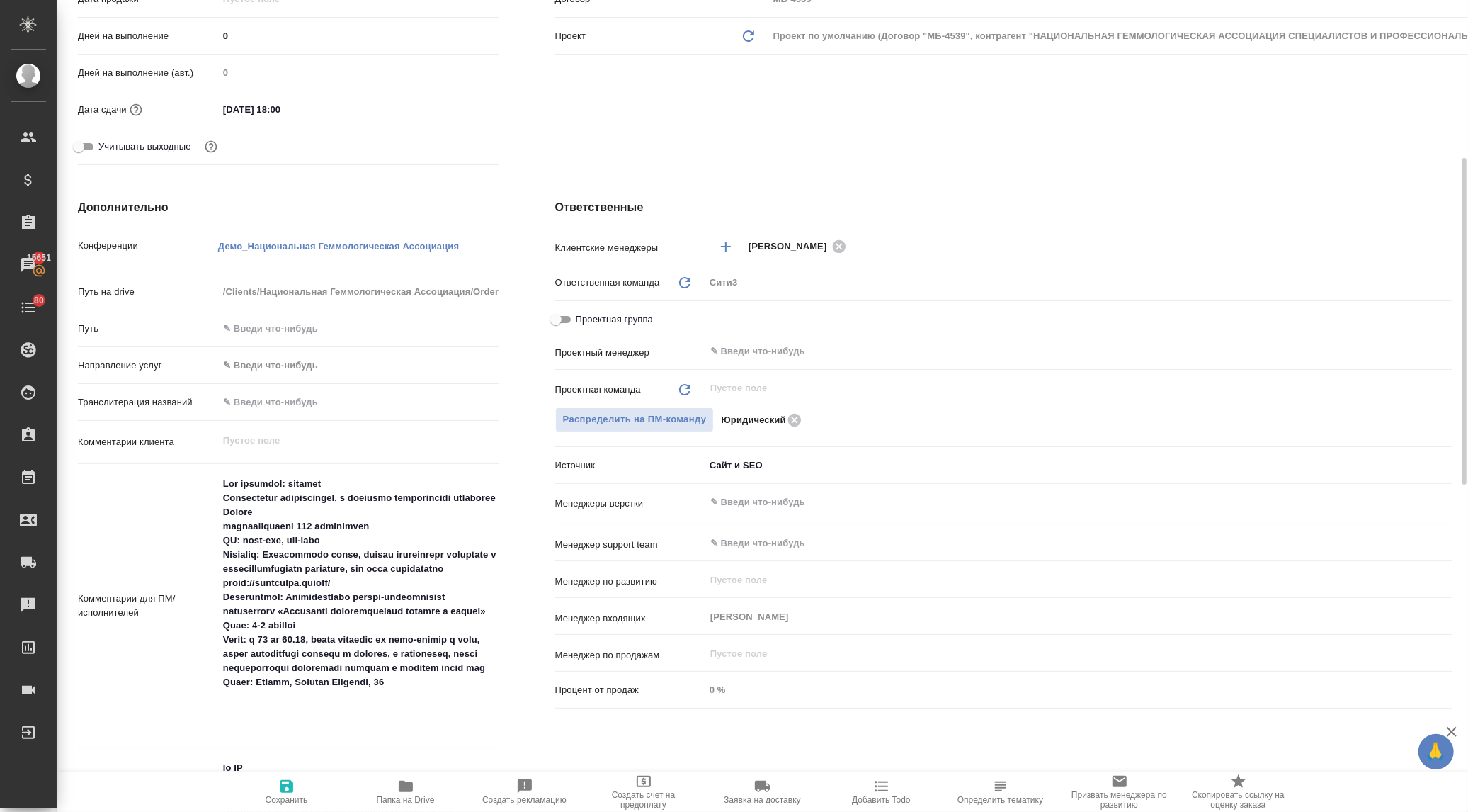
type textarea "x"
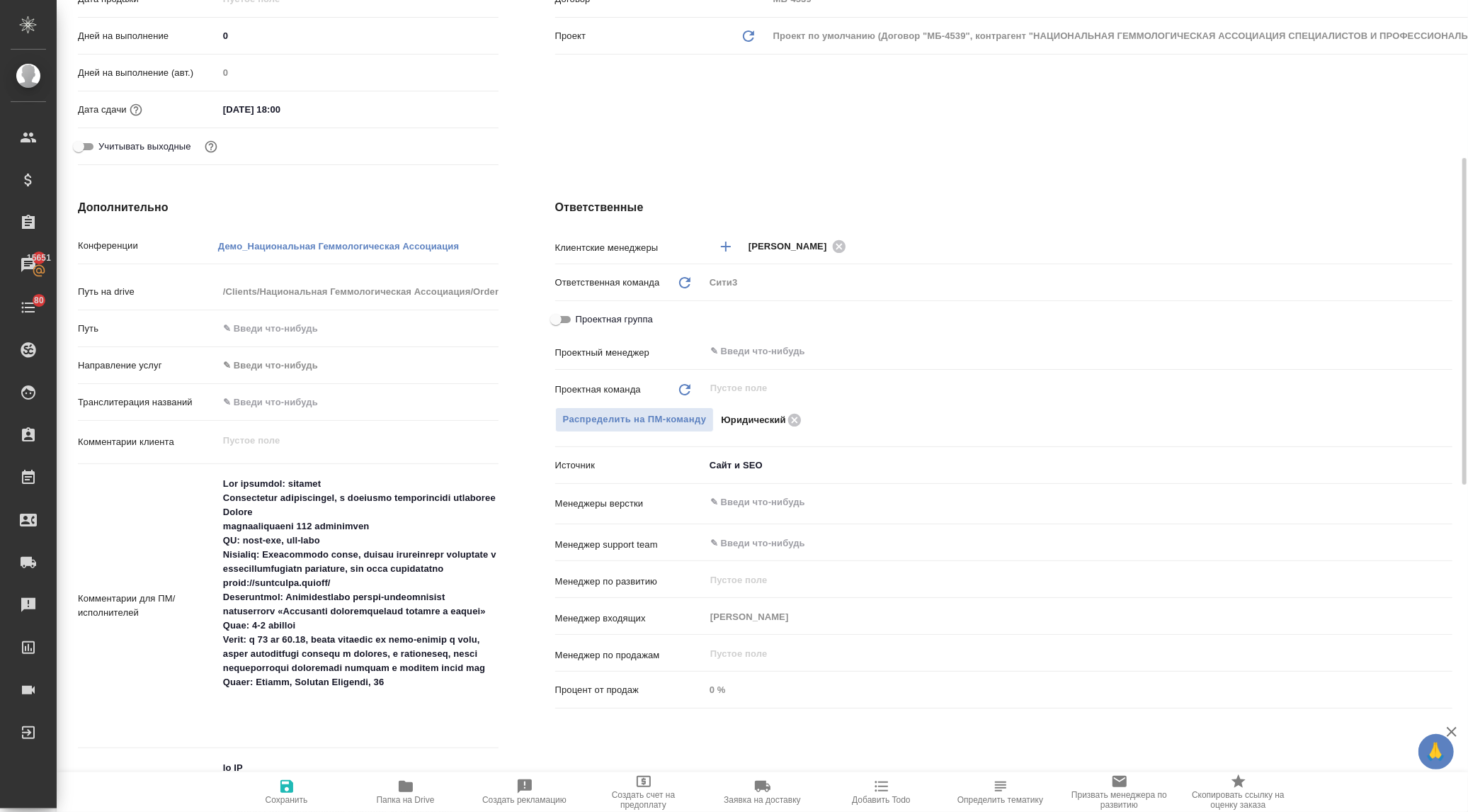
type textarea "x"
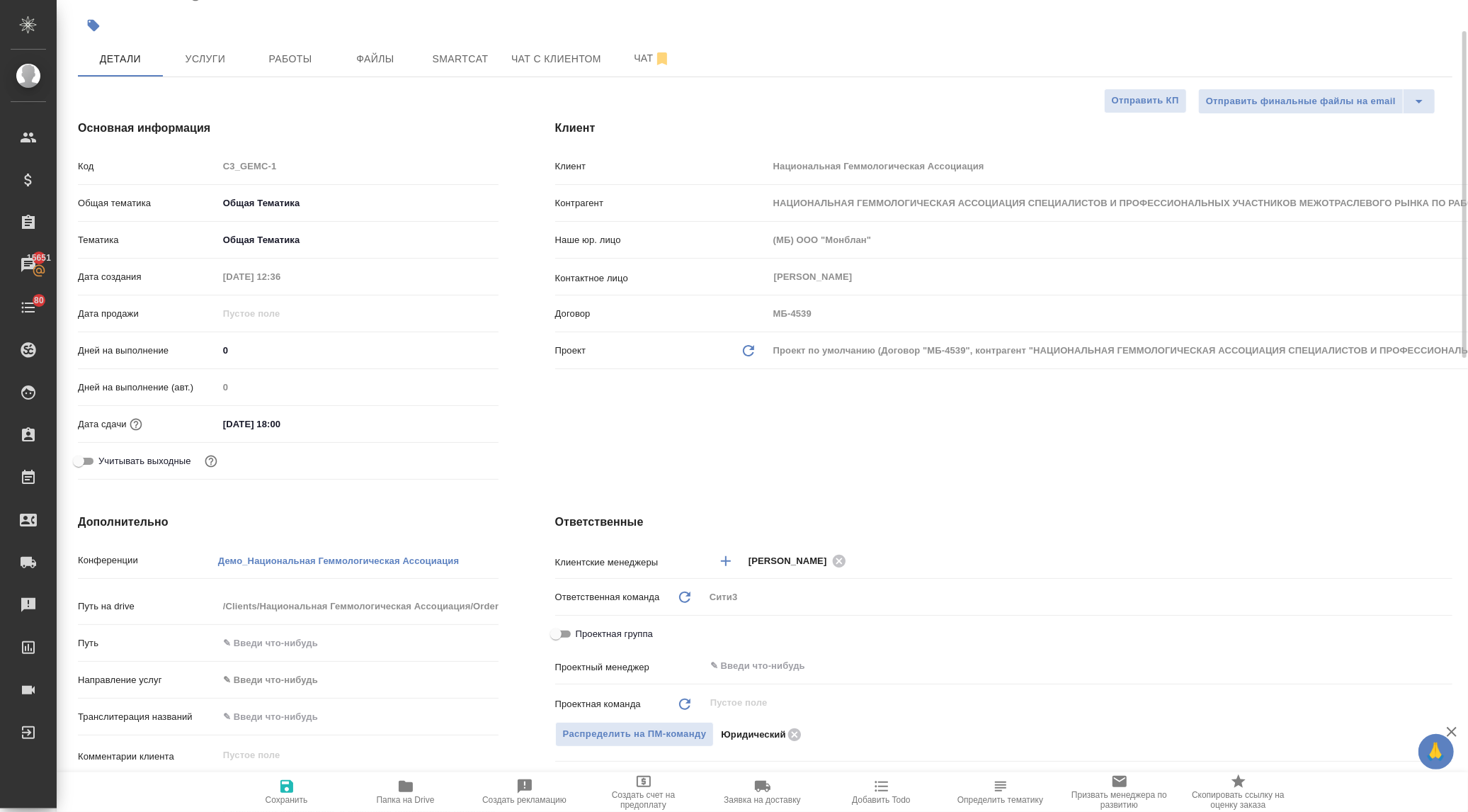
type textarea "x"
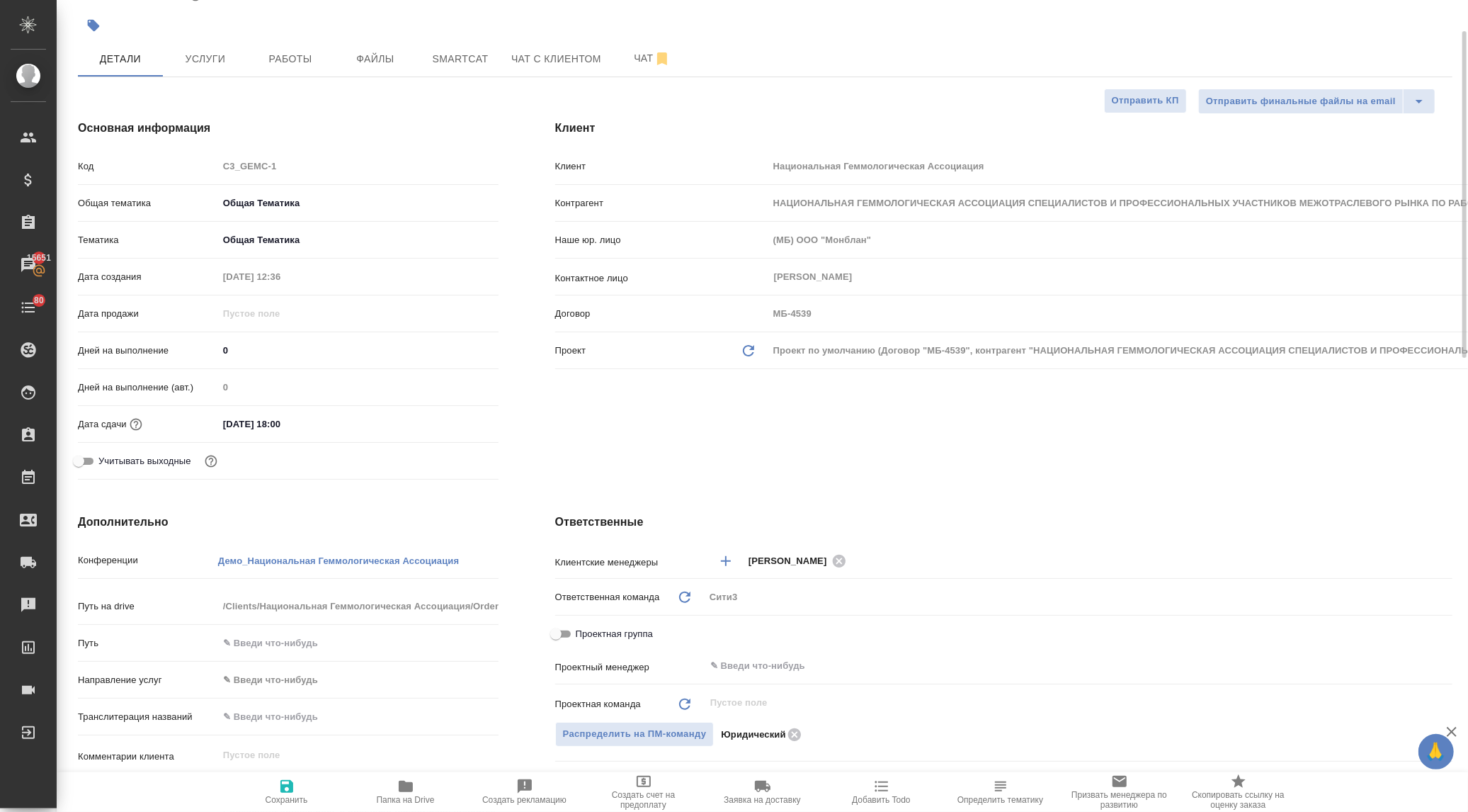
type textarea "x"
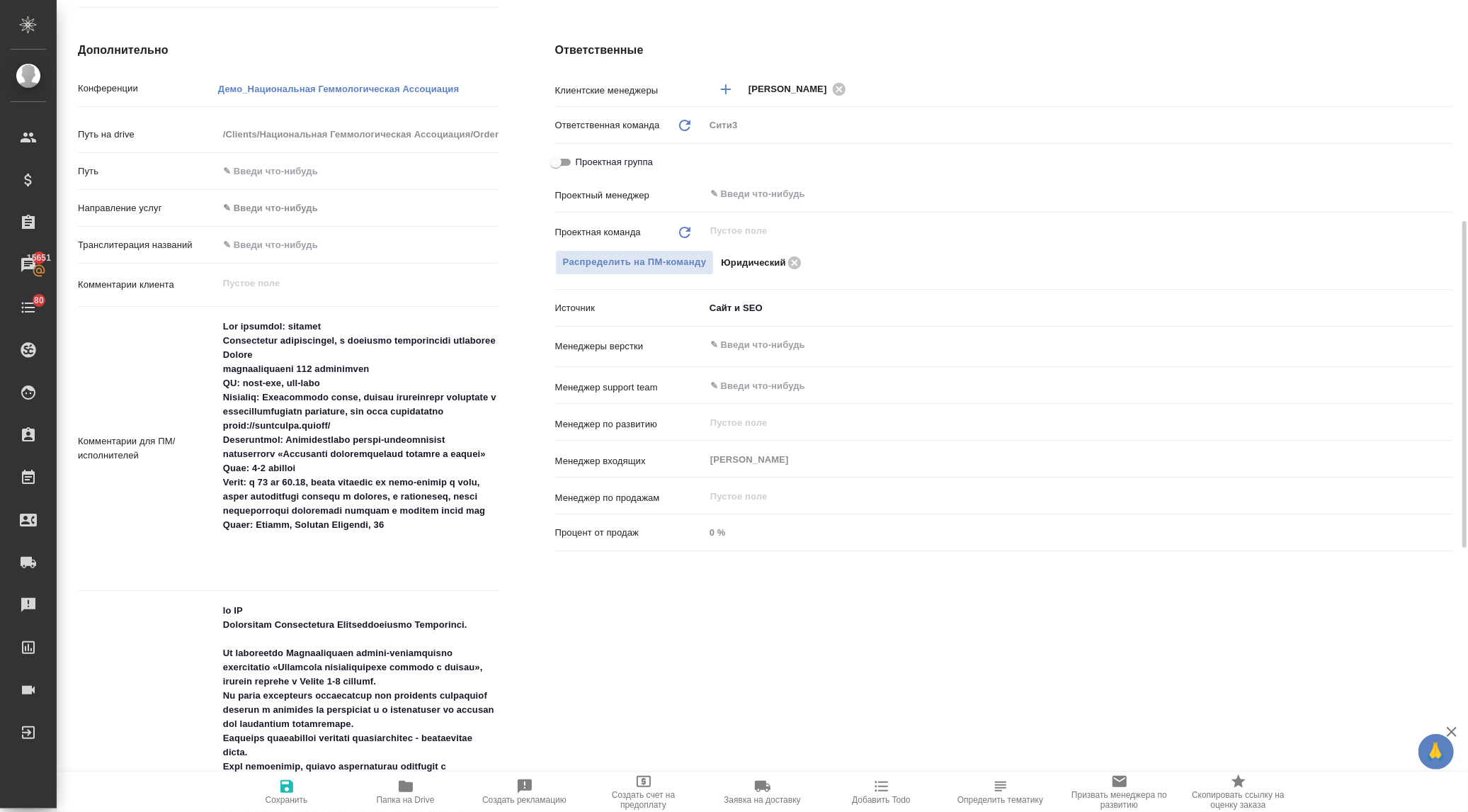
type textarea "x"
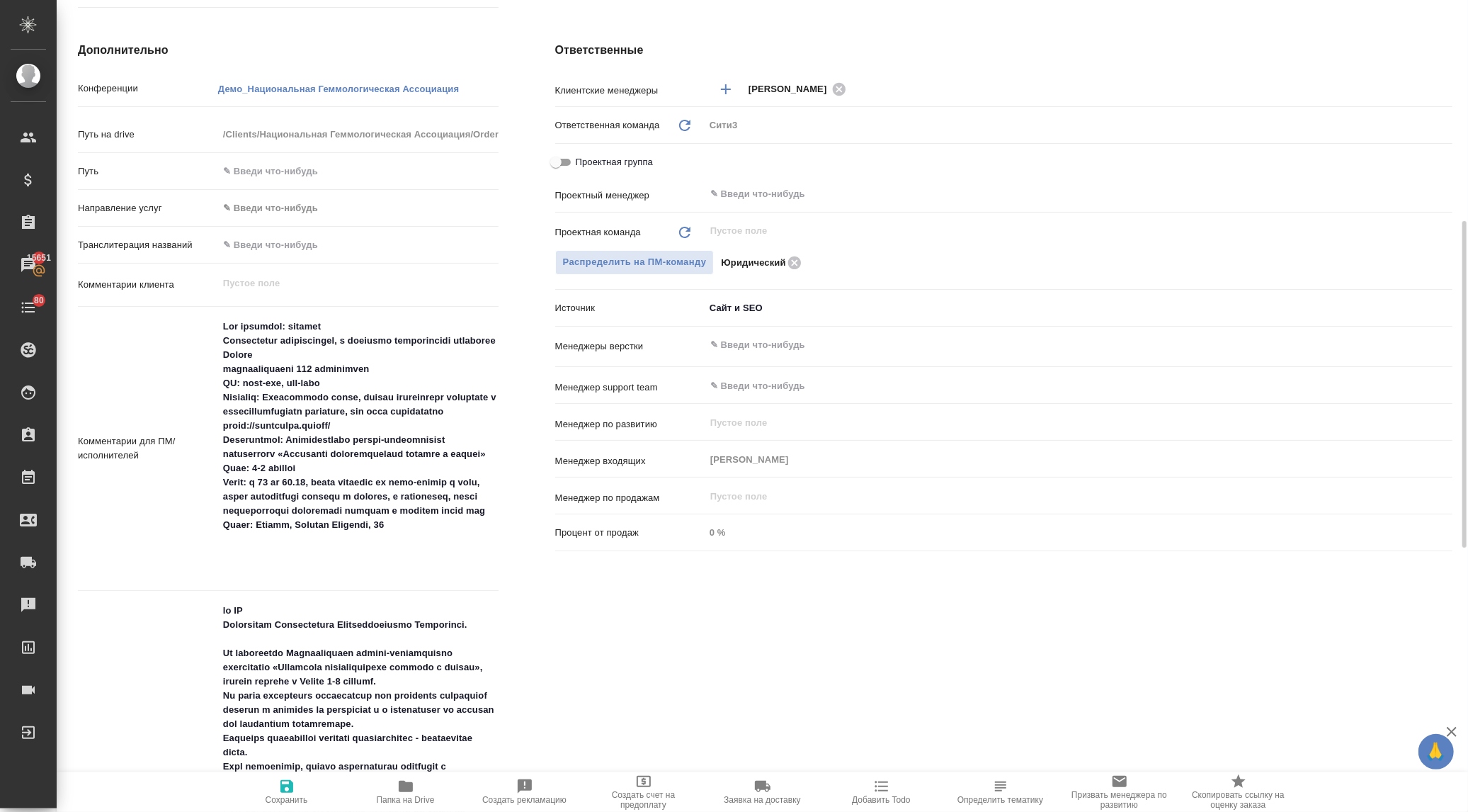
type textarea "x"
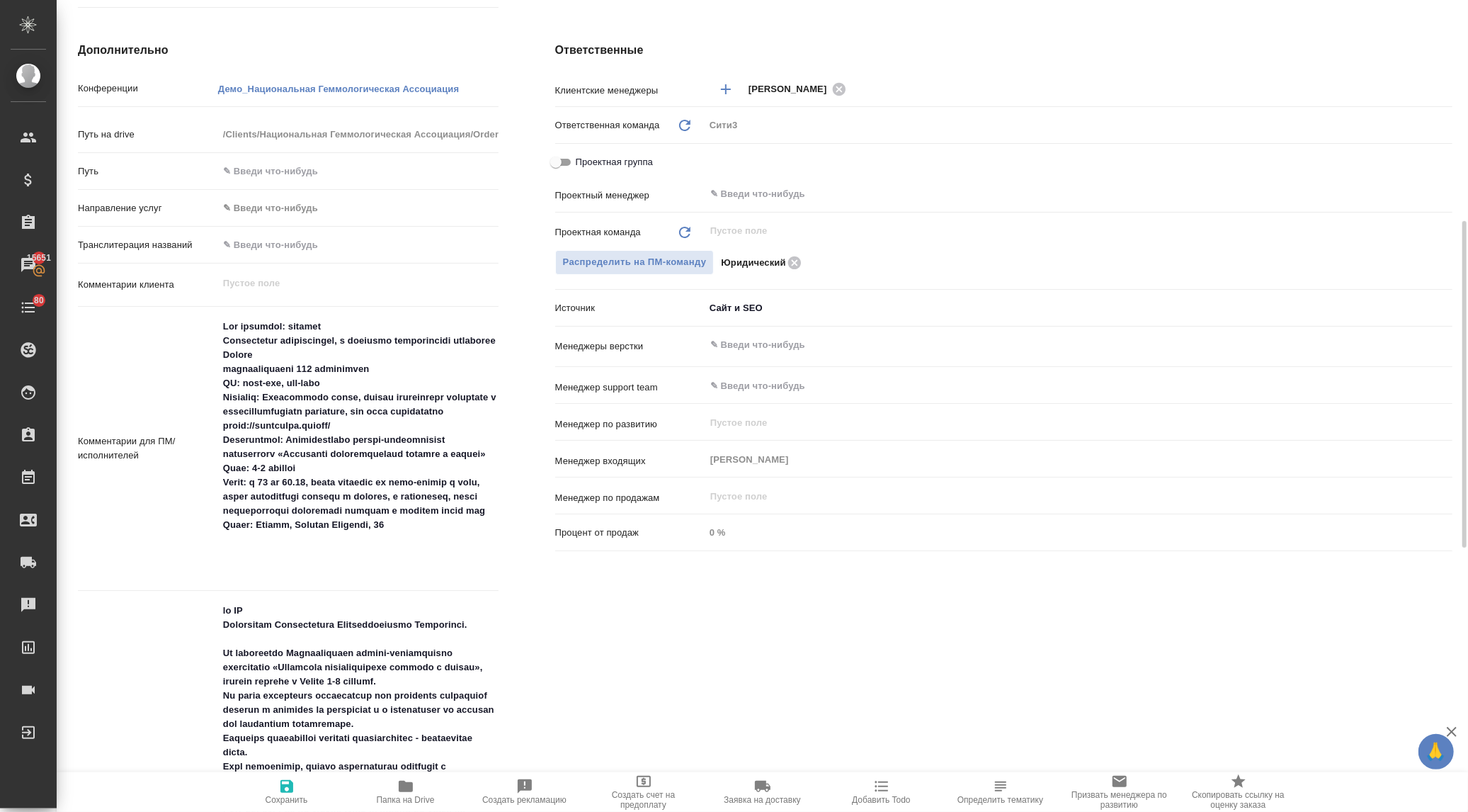
type textarea "x"
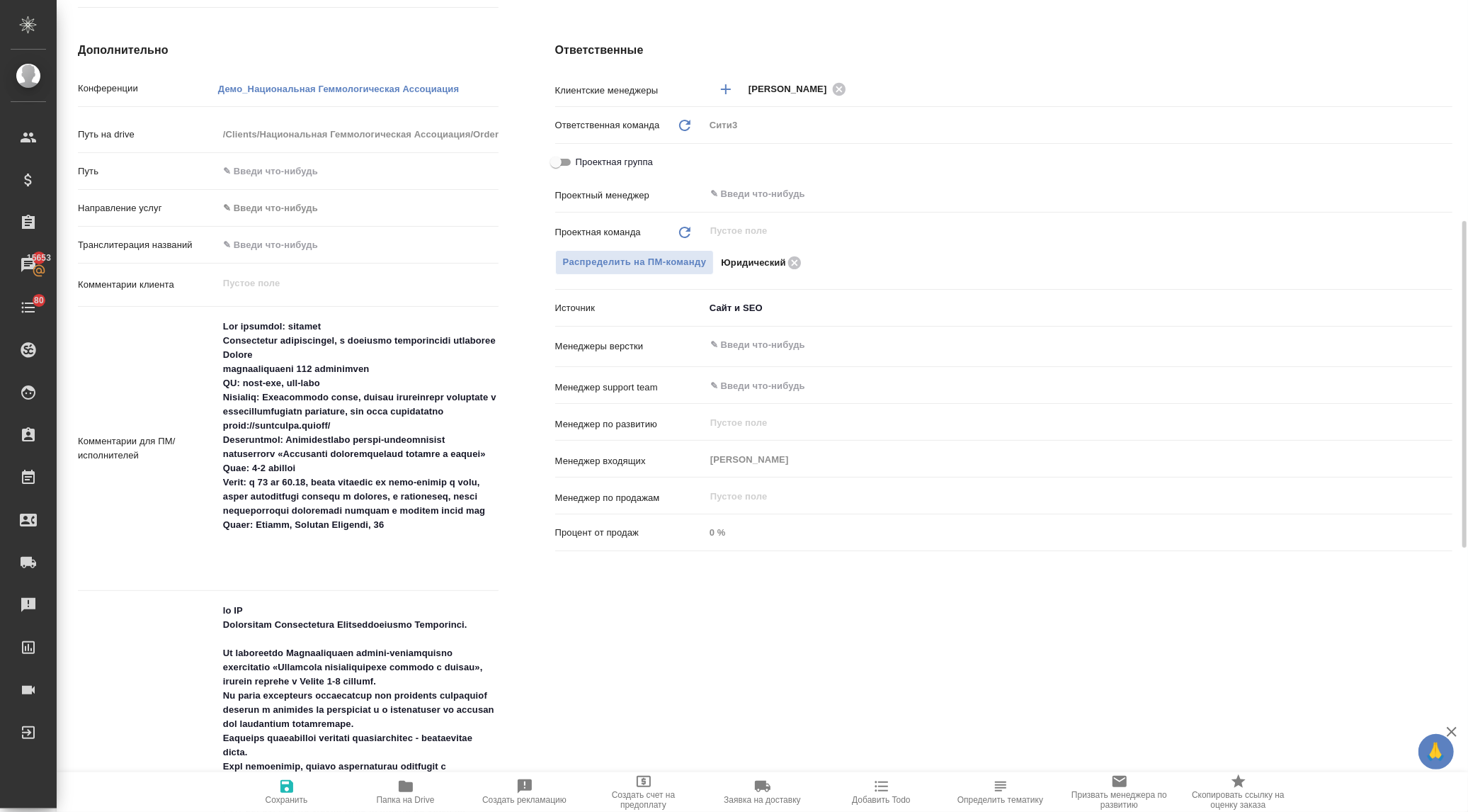
type textarea "x"
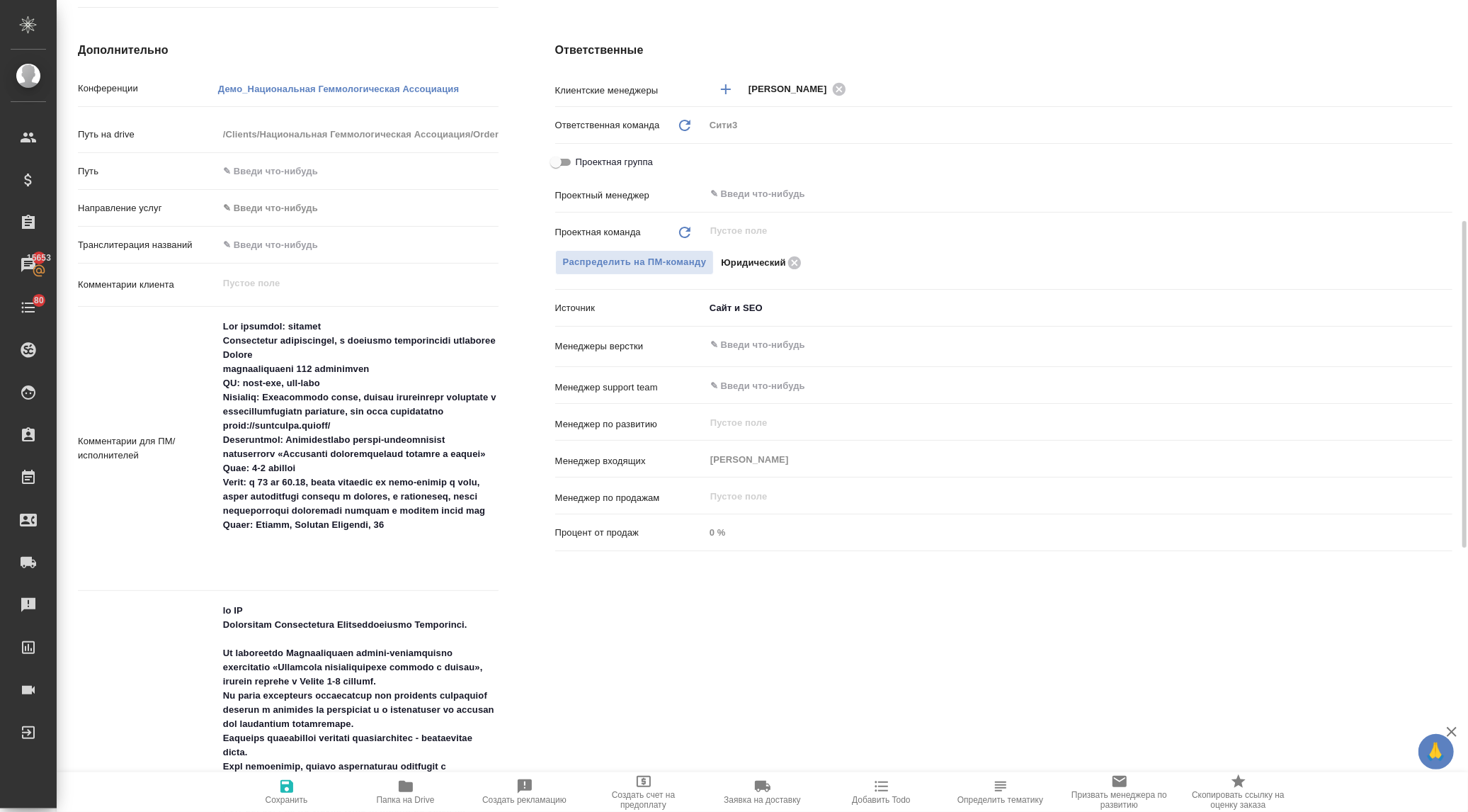
type textarea "x"
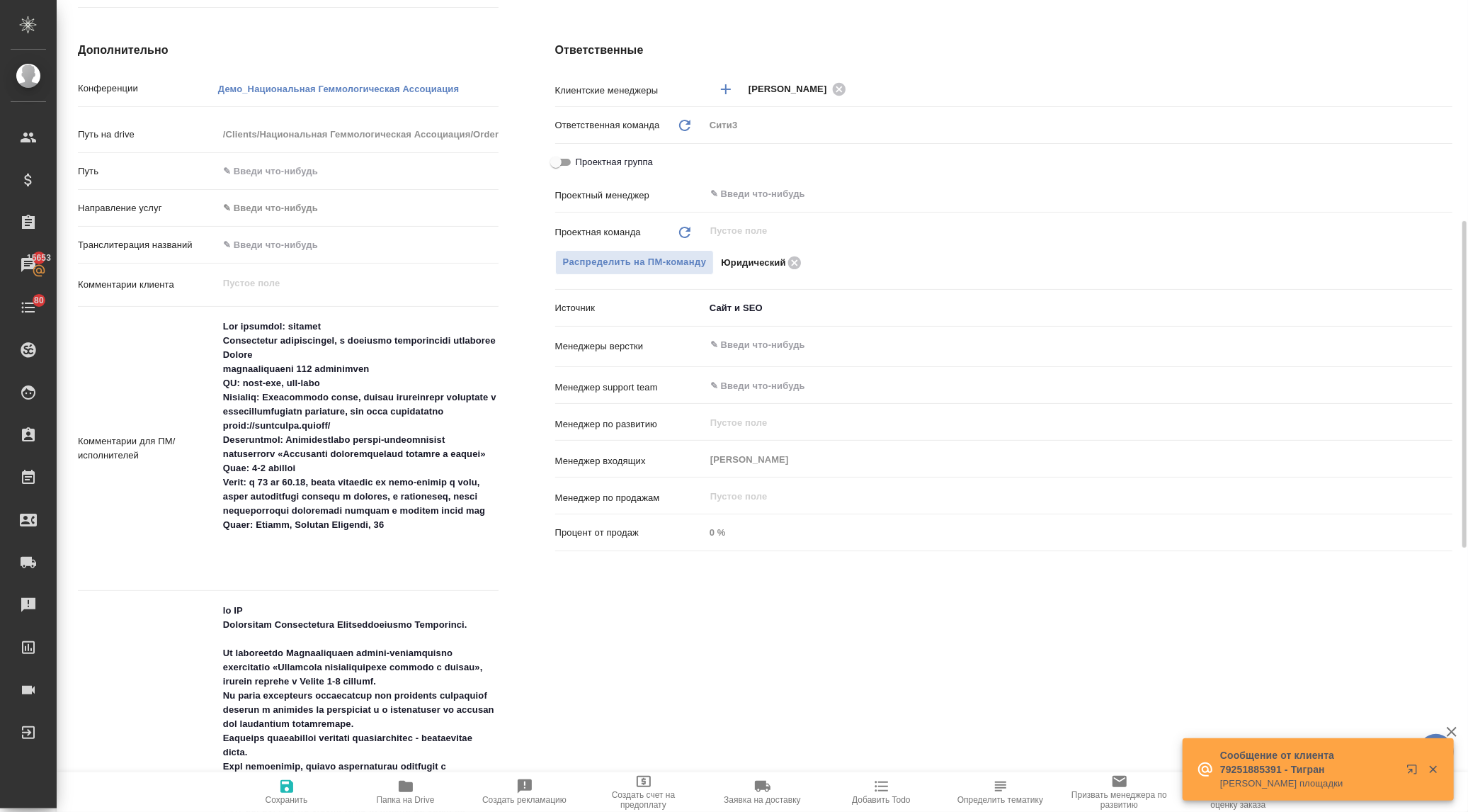
type textarea "x"
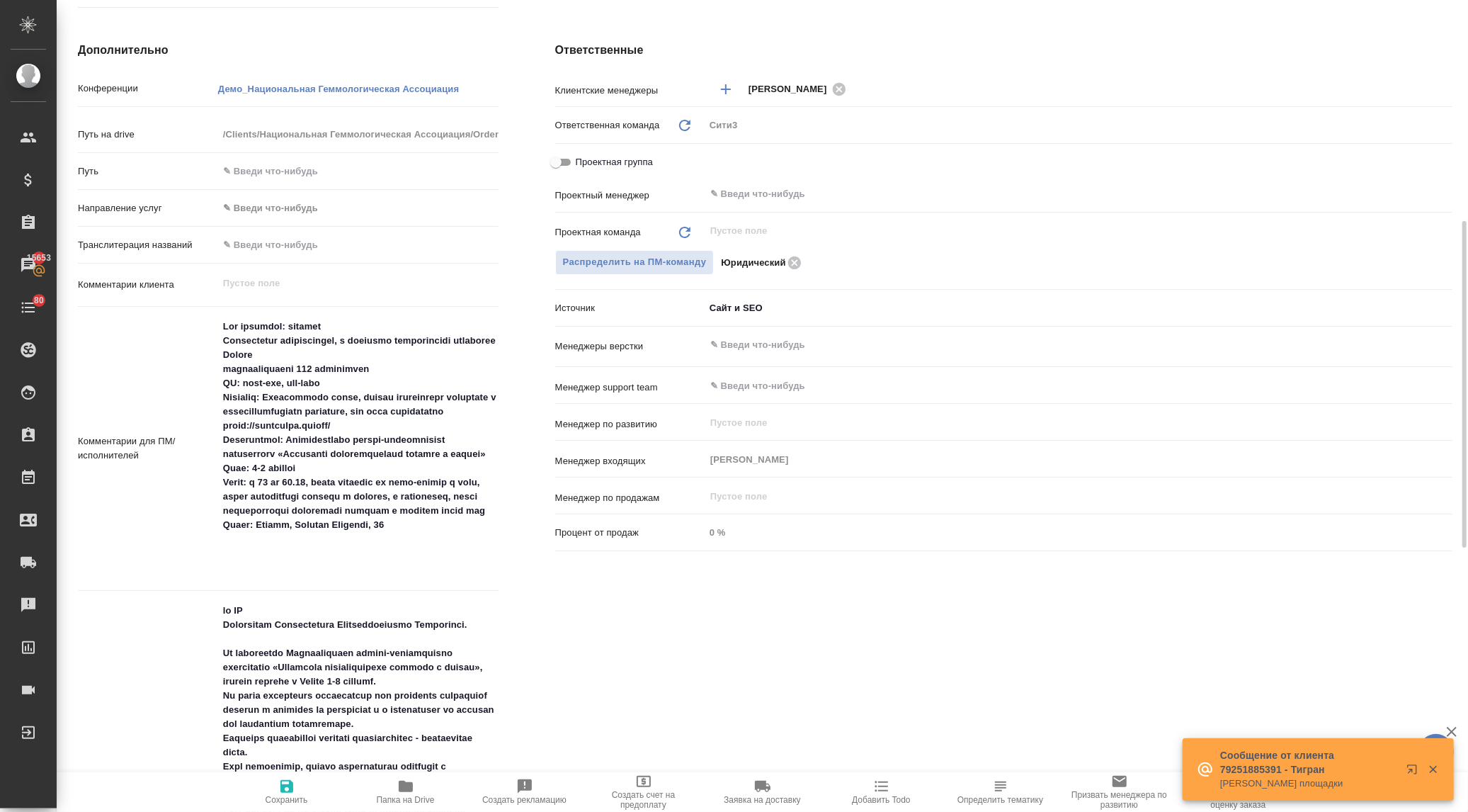
type textarea "x"
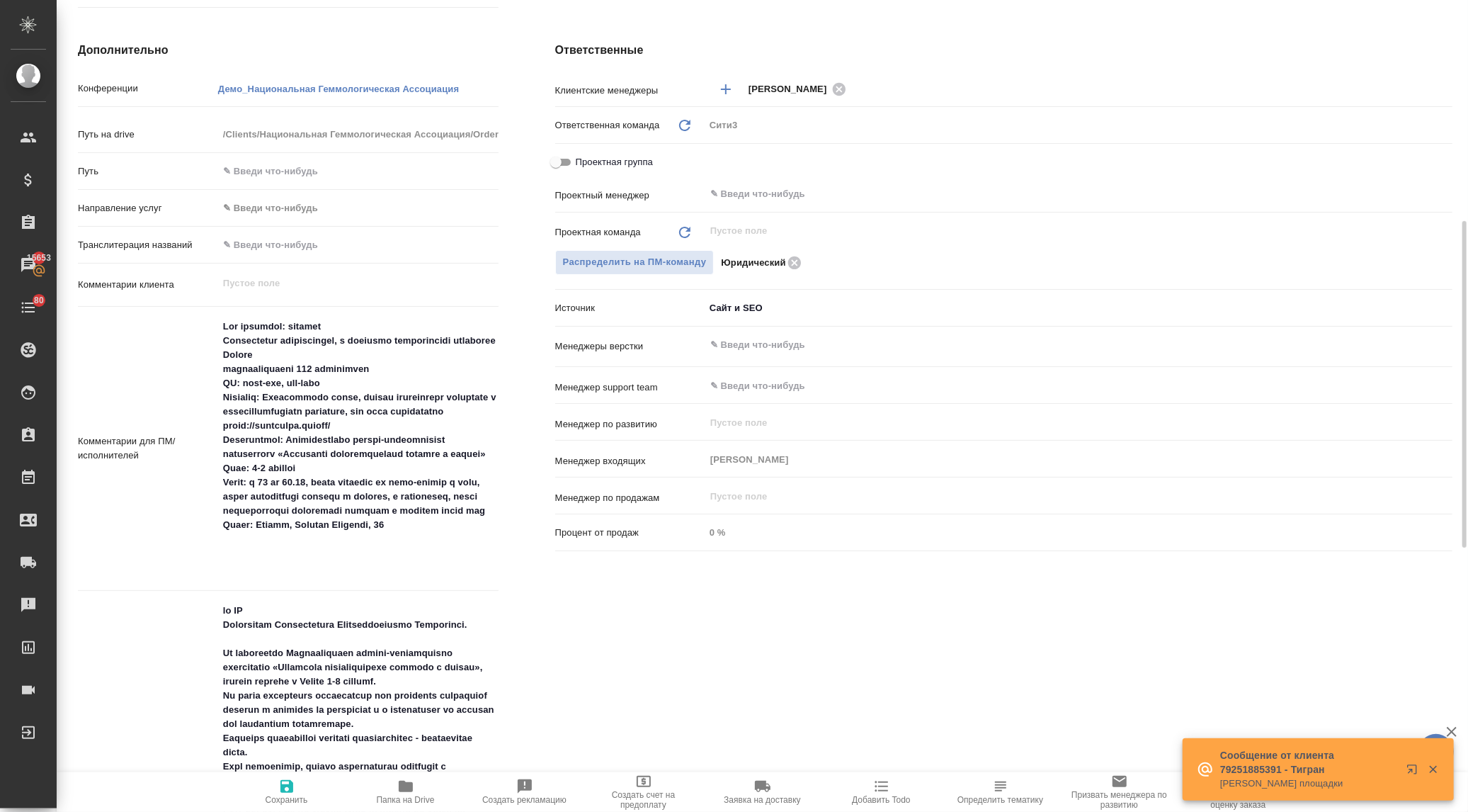
type textarea "x"
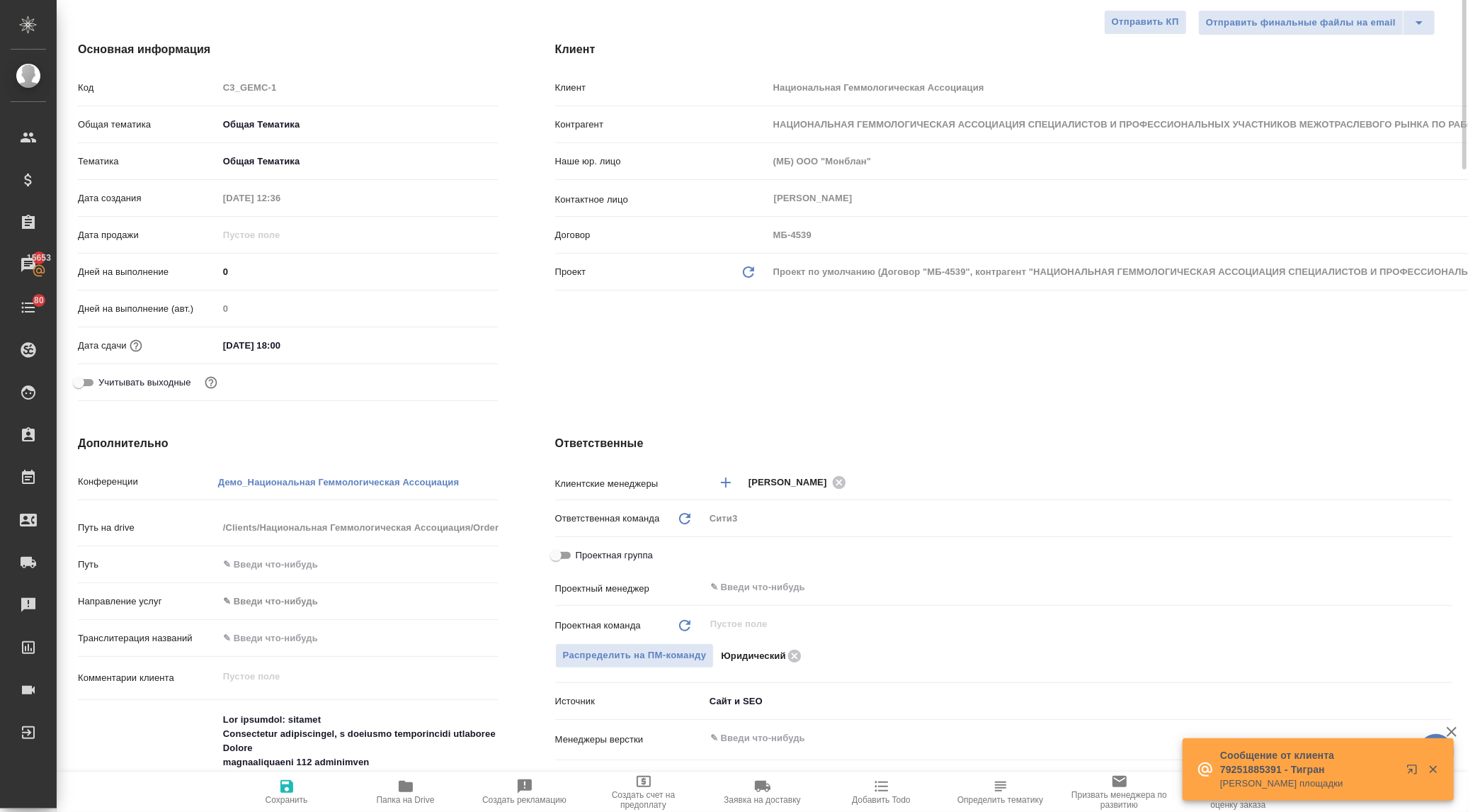
scroll to position [0, 0]
